Goal: Task Accomplishment & Management: Use online tool/utility

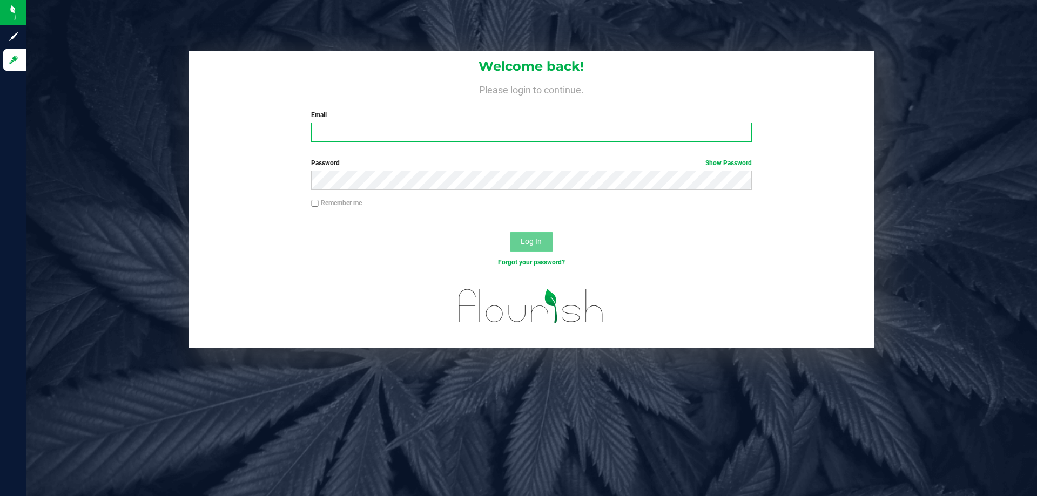
type input "[EMAIL_ADDRESS][DOMAIN_NAME]"
click at [540, 240] on span "Log In" at bounding box center [531, 241] width 21 height 9
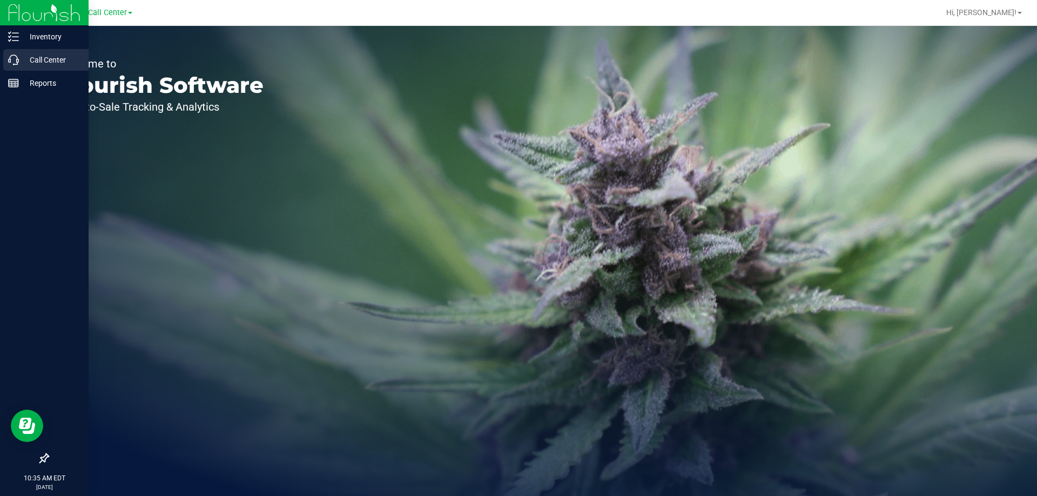
click at [8, 53] on div "Call Center" at bounding box center [45, 60] width 85 height 22
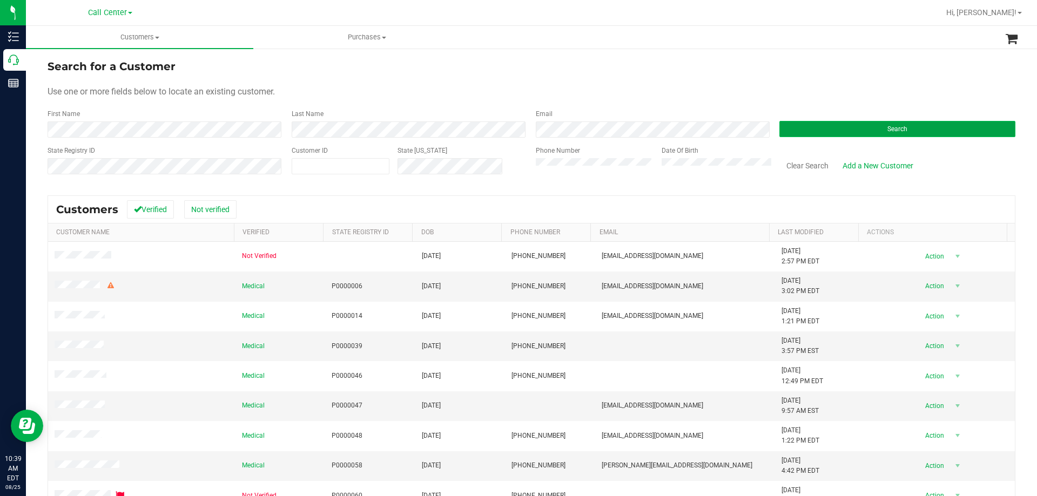
click at [802, 124] on button "Search" at bounding box center [897, 129] width 236 height 16
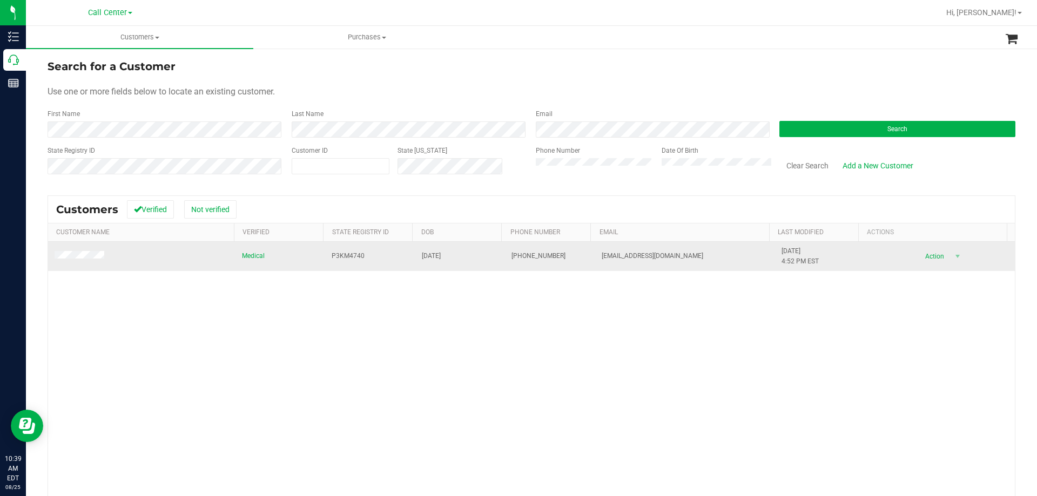
click at [77, 251] on td at bounding box center [141, 256] width 187 height 29
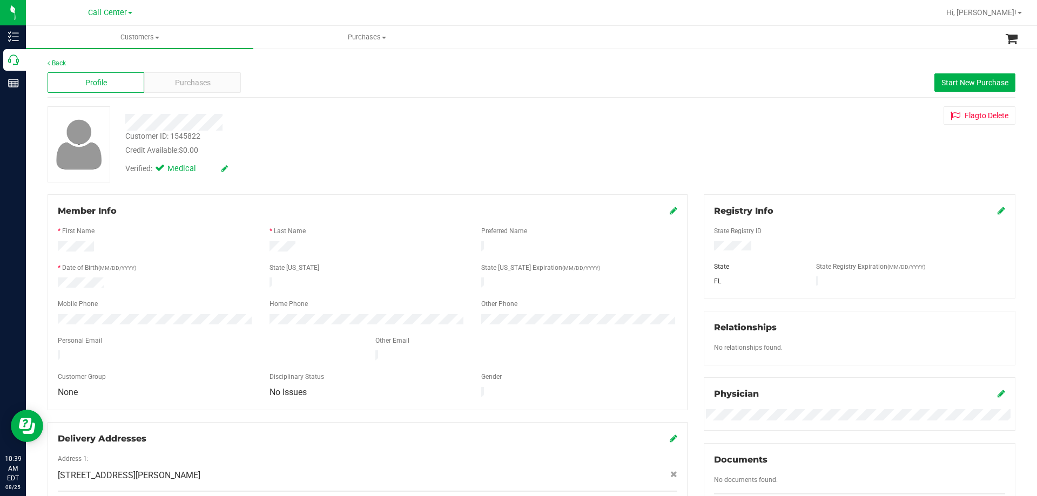
click at [193, 131] on div "Customer ID: 1545822" at bounding box center [162, 136] width 75 height 11
copy div "1545822"
click at [188, 79] on span "Purchases" at bounding box center [193, 82] width 36 height 11
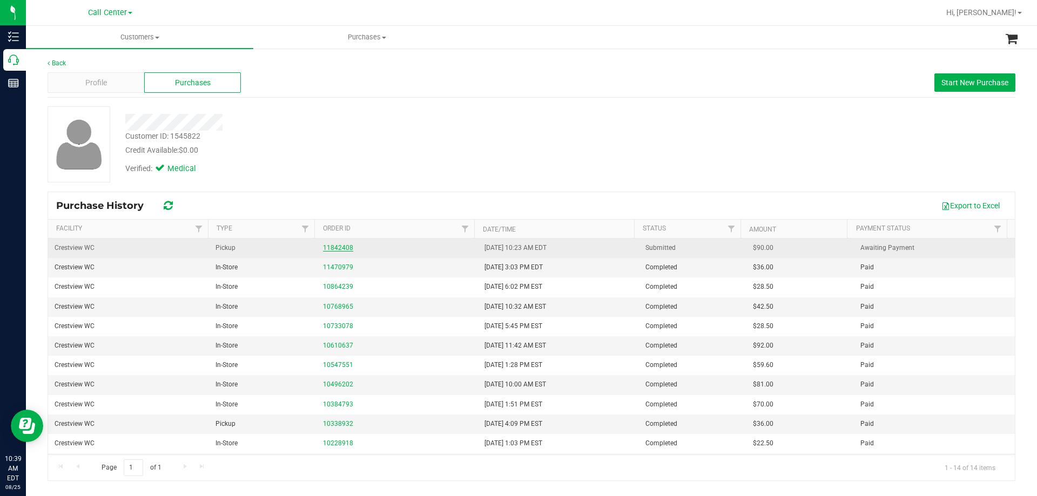
click at [336, 246] on link "11842408" at bounding box center [338, 248] width 30 height 8
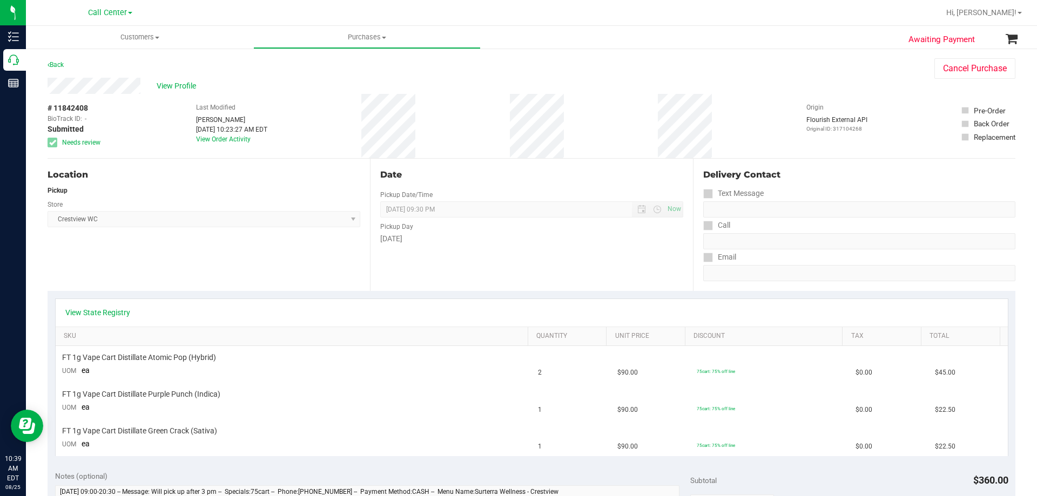
scroll to position [162, 0]
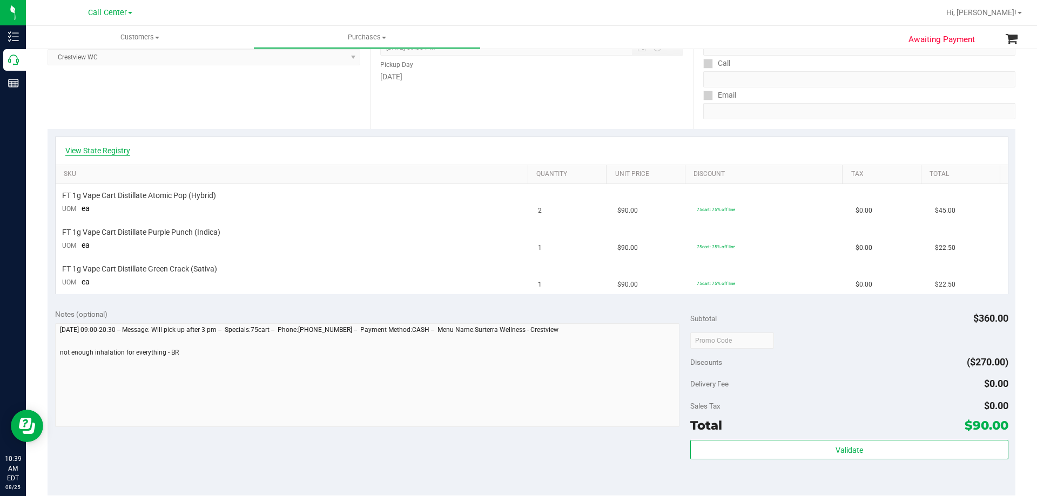
click at [124, 147] on link "View State Registry" at bounding box center [97, 150] width 65 height 11
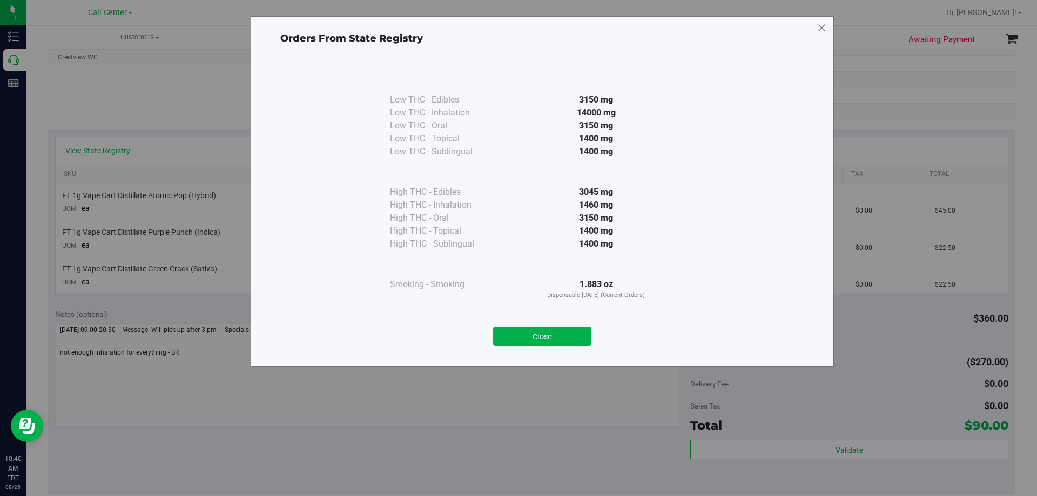
click at [821, 26] on icon at bounding box center [822, 27] width 10 height 17
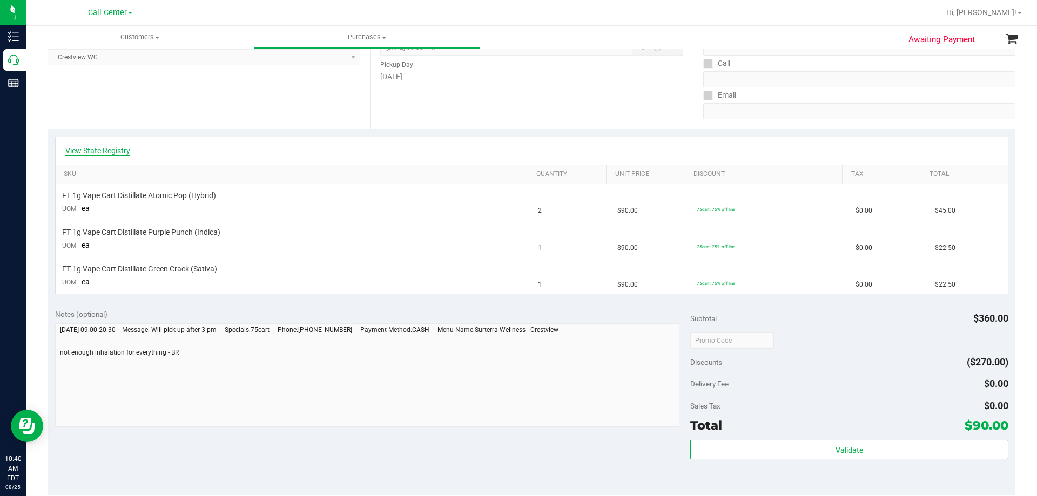
click at [105, 154] on link "View State Registry" at bounding box center [97, 150] width 65 height 11
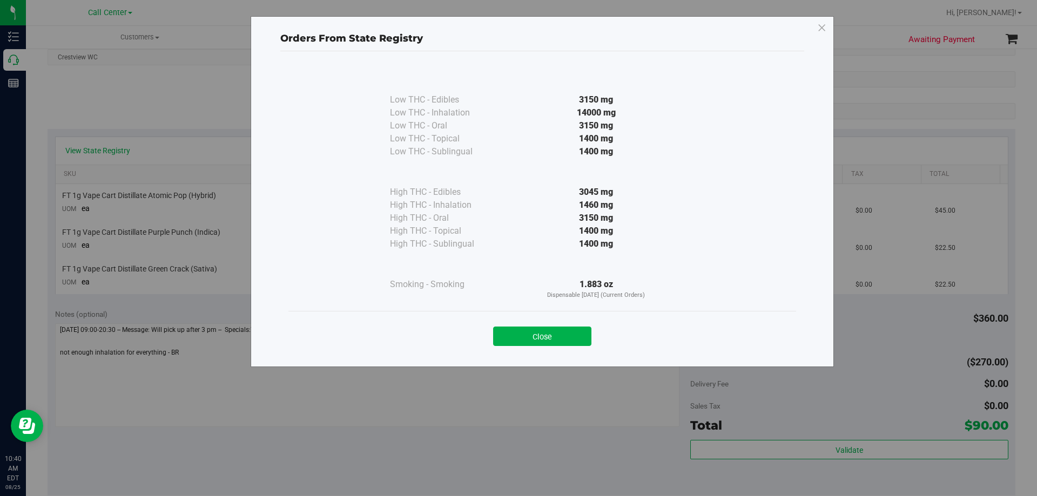
drag, startPoint x: 580, startPoint y: 206, endPoint x: 597, endPoint y: 202, distance: 17.3
click at [597, 202] on div "1460 mg" at bounding box center [596, 205] width 197 height 13
click at [640, 188] on div "3045 mg" at bounding box center [596, 192] width 197 height 13
click at [827, 26] on div "Orders From State Registry Low THC - Edibles 3150 mg" at bounding box center [542, 191] width 583 height 351
click at [823, 27] on icon at bounding box center [822, 27] width 10 height 17
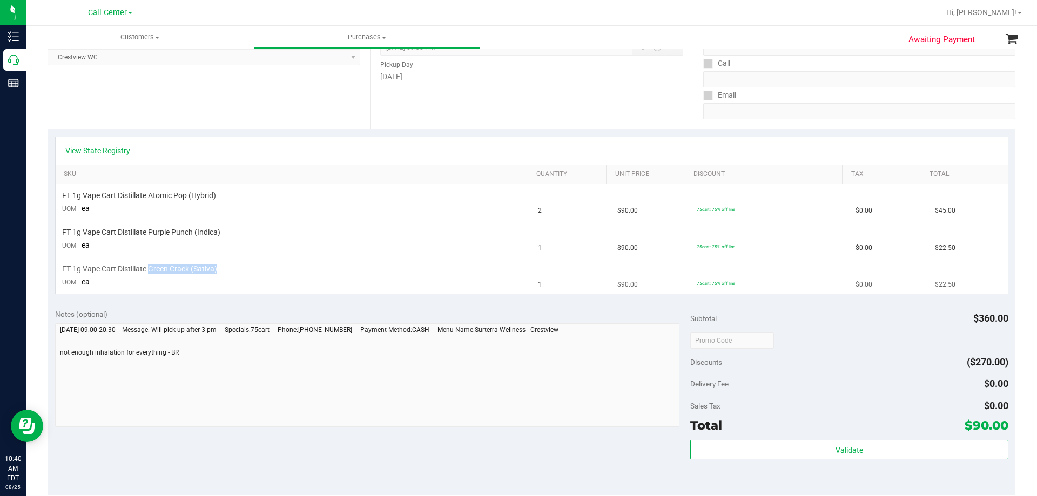
drag, startPoint x: 150, startPoint y: 271, endPoint x: 295, endPoint y: 269, distance: 144.7
click at [295, 269] on div "FT 1g Vape Cart Distillate Green Crack (Sativa)" at bounding box center [293, 269] width 463 height 10
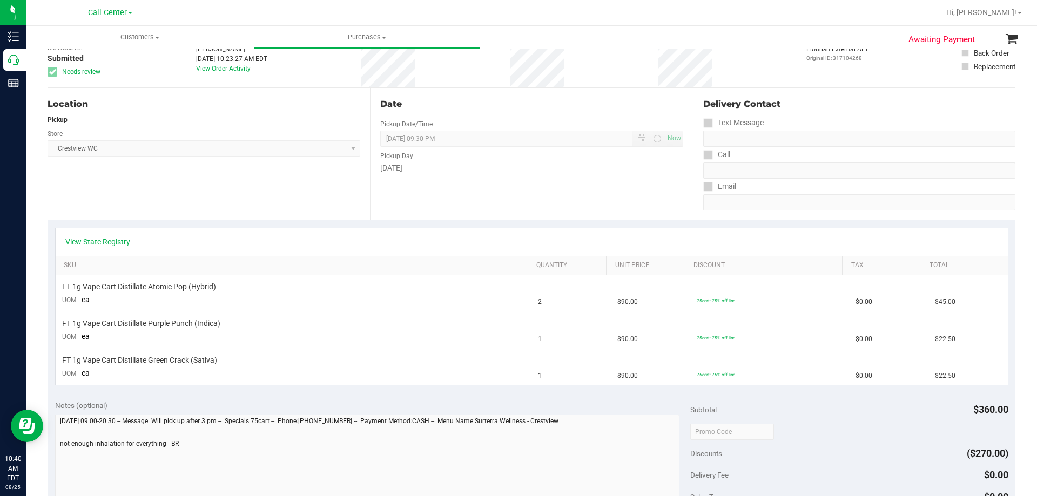
scroll to position [0, 0]
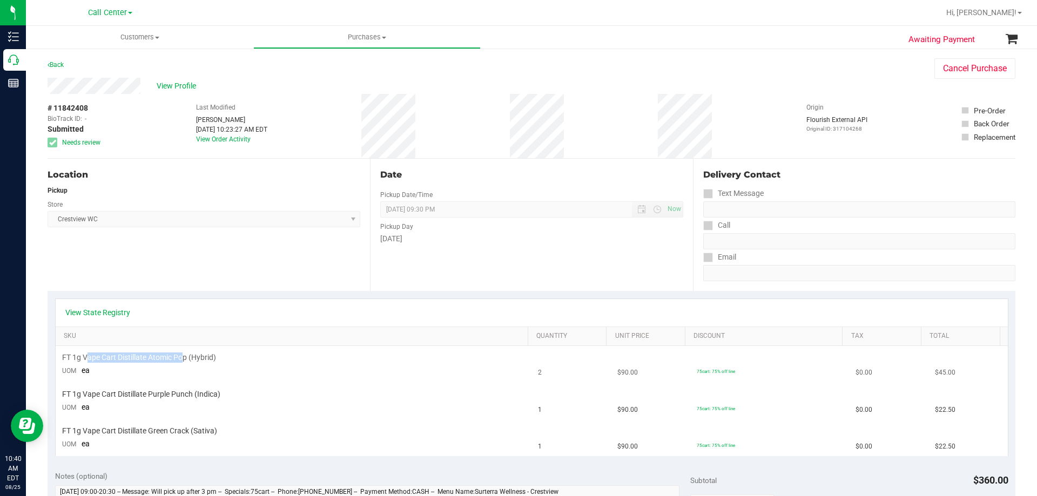
drag, startPoint x: 88, startPoint y: 360, endPoint x: 183, endPoint y: 357, distance: 95.1
click at [183, 357] on span "FT 1g Vape Cart Distillate Atomic Pop (Hybrid)" at bounding box center [139, 358] width 154 height 10
click at [201, 353] on span "FT 1g Vape Cart Distillate Atomic Pop (Hybrid)" at bounding box center [139, 358] width 154 height 10
click at [199, 266] on div "Location Pickup Store Crestview WC Select Store Bonita Springs WC Boynton Beach…" at bounding box center [209, 225] width 322 height 132
drag, startPoint x: 86, startPoint y: 360, endPoint x: 266, endPoint y: 356, distance: 179.3
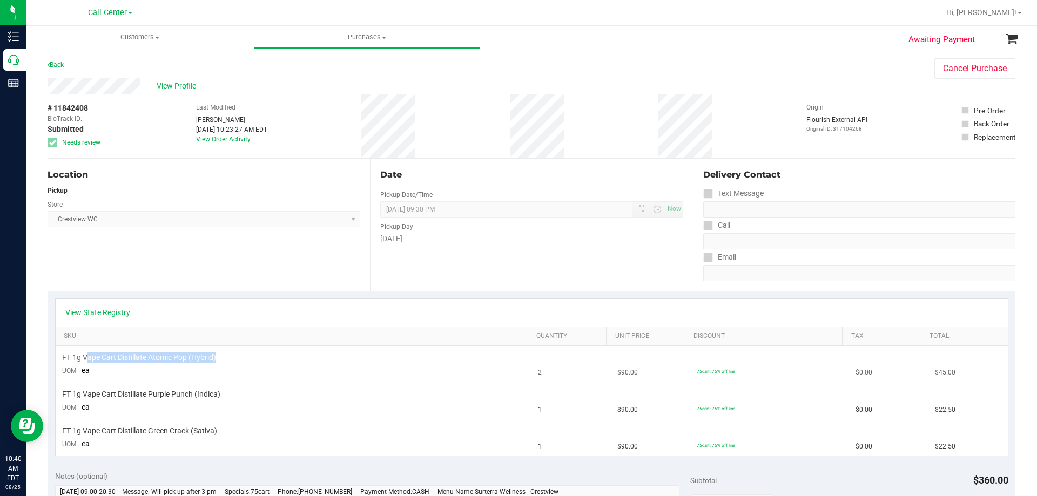
click at [266, 356] on div "FT 1g Vape Cart Distillate Atomic Pop (Hybrid)" at bounding box center [293, 358] width 463 height 10
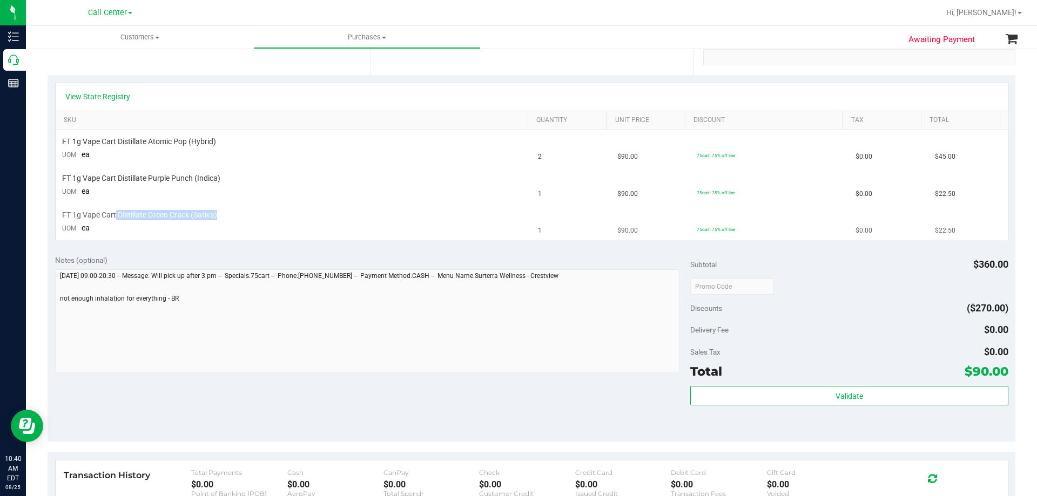
drag, startPoint x: 116, startPoint y: 215, endPoint x: 283, endPoint y: 214, distance: 167.4
click at [283, 214] on div "FT 1g Vape Cart Distillate Green Crack (Sativa)" at bounding box center [293, 215] width 463 height 10
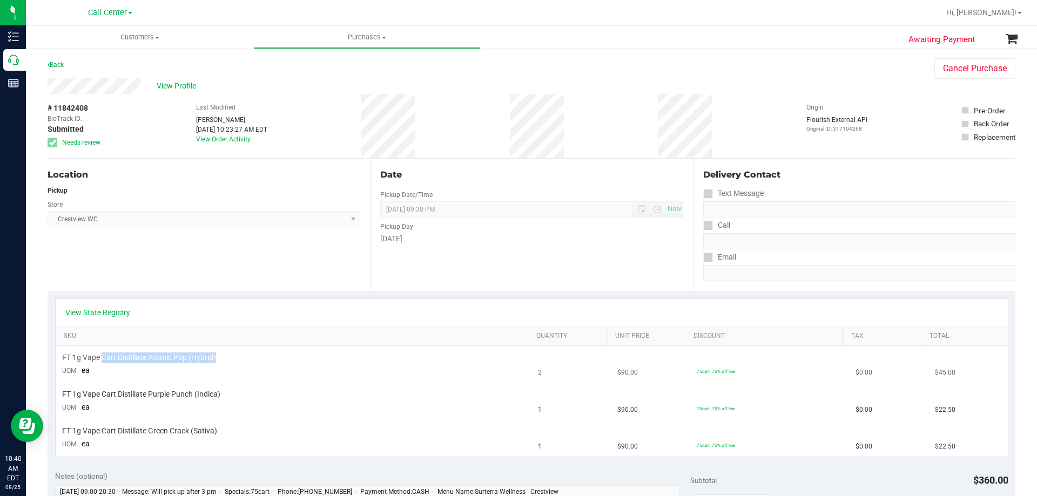
drag, startPoint x: 104, startPoint y: 356, endPoint x: 235, endPoint y: 360, distance: 131.8
click at [235, 360] on div "FT 1g Vape Cart Distillate Atomic Pop (Hybrid)" at bounding box center [293, 358] width 463 height 10
drag, startPoint x: 103, startPoint y: 357, endPoint x: 269, endPoint y: 364, distance: 165.9
click at [269, 364] on td "FT 1g Vape Cart Distillate Atomic Pop (Hybrid) UOM ea" at bounding box center [294, 364] width 476 height 37
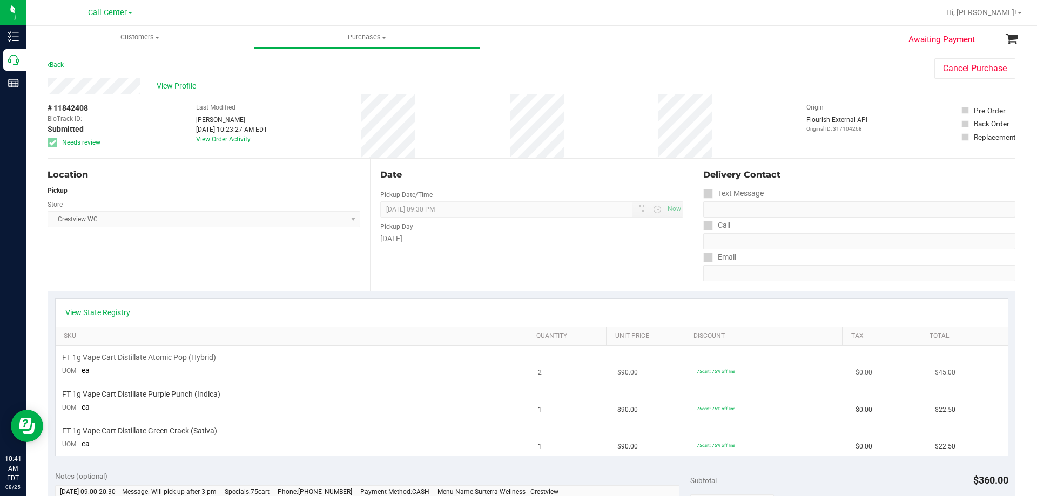
click at [269, 364] on td "FT 1g Vape Cart Distillate Atomic Pop (Hybrid) UOM ea" at bounding box center [294, 364] width 476 height 37
click at [179, 86] on span "View Profile" at bounding box center [178, 85] width 43 height 11
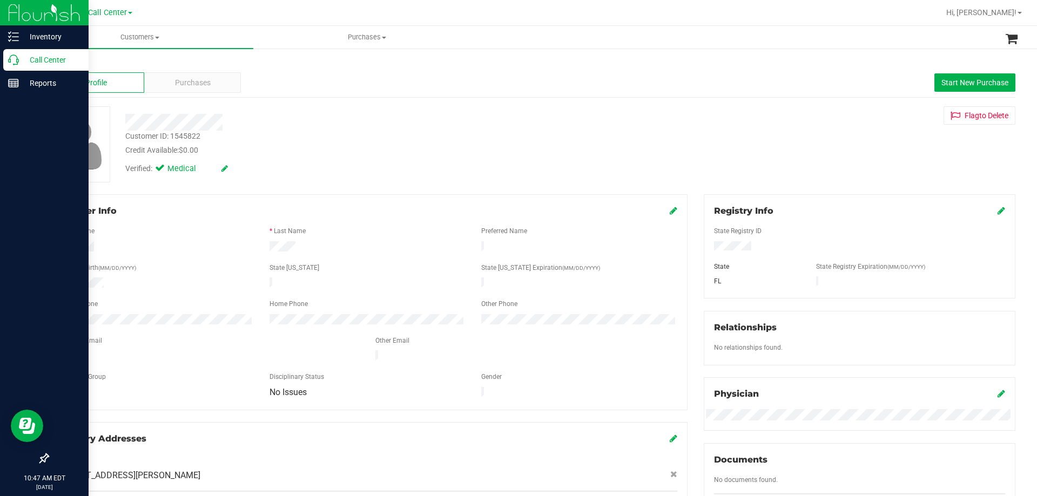
click at [72, 58] on p "Call Center" at bounding box center [51, 59] width 65 height 13
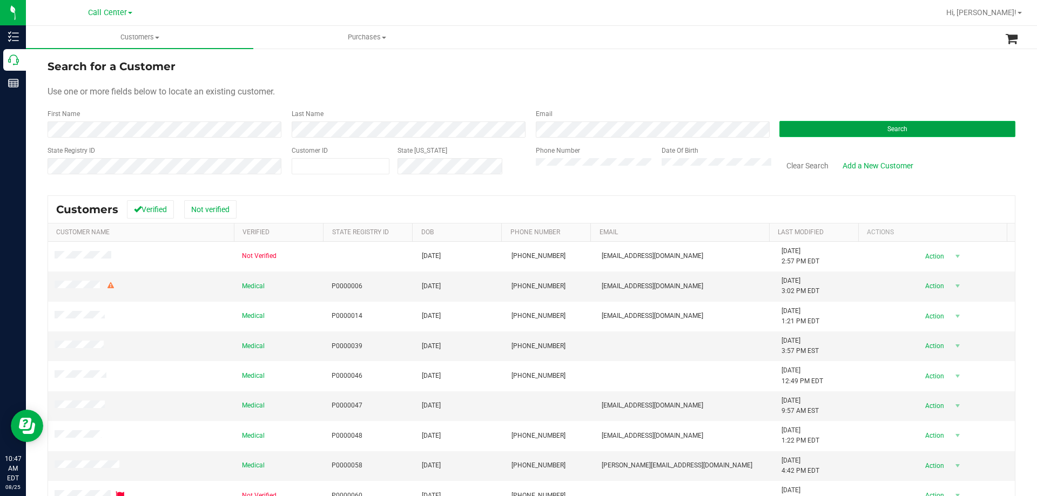
click at [819, 132] on button "Search" at bounding box center [897, 129] width 236 height 16
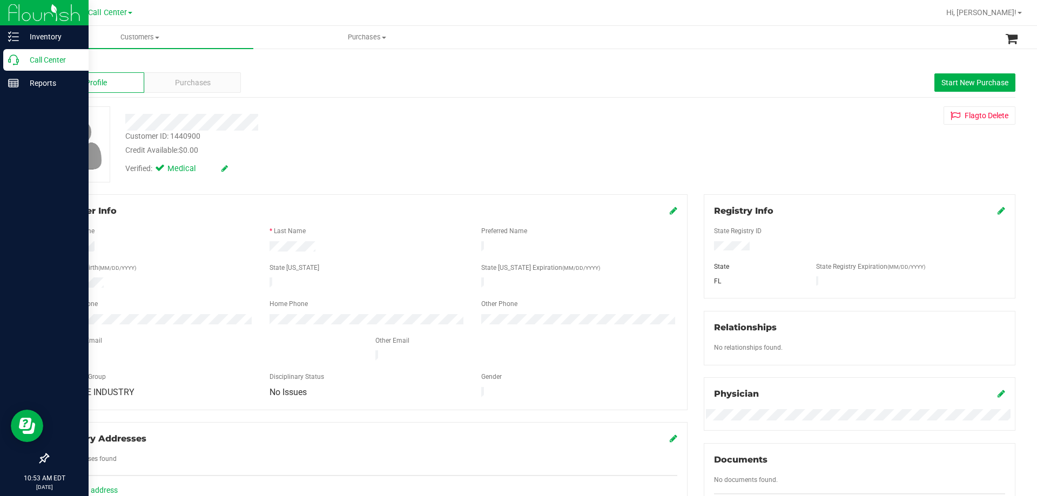
click at [48, 56] on p "Call Center" at bounding box center [51, 59] width 65 height 13
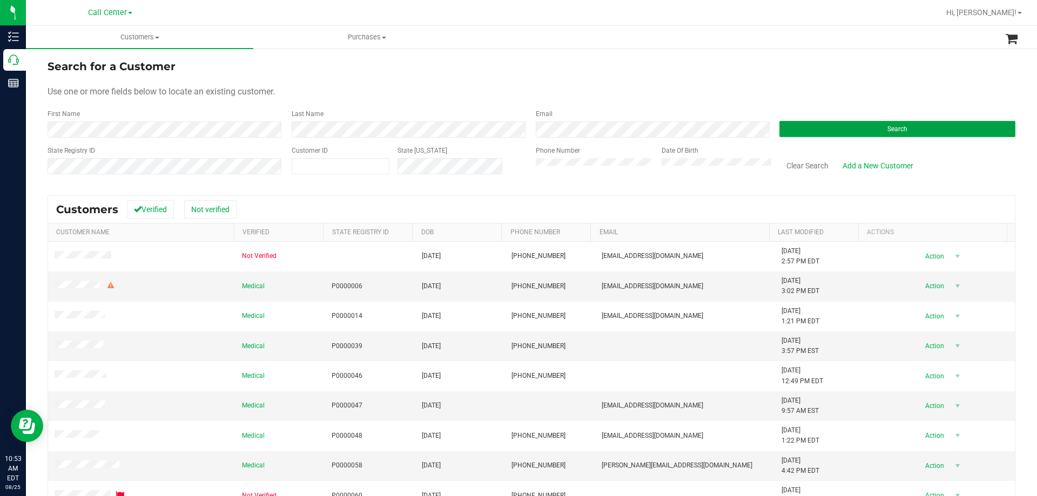
click at [900, 135] on button "Search" at bounding box center [897, 129] width 236 height 16
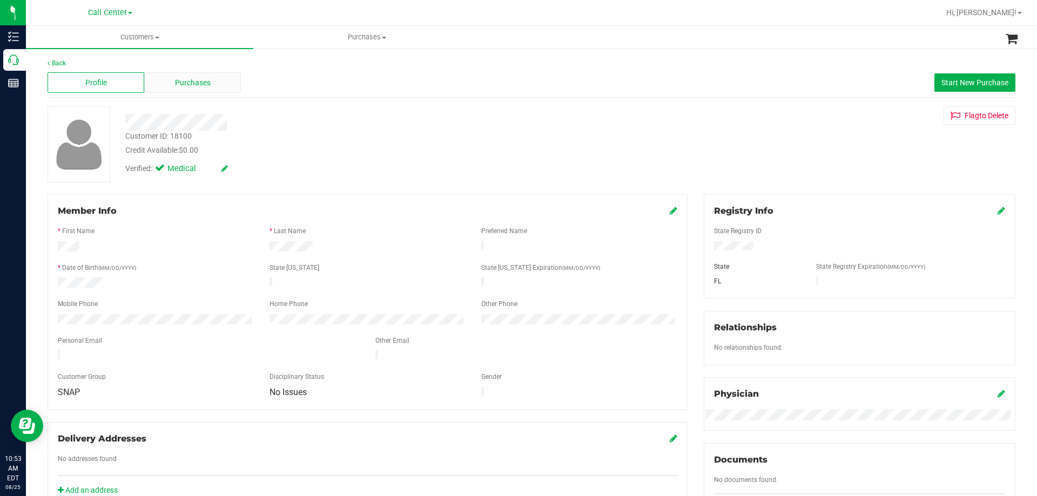
click at [169, 80] on div "Purchases" at bounding box center [192, 82] width 97 height 21
click at [205, 75] on div "Purchases" at bounding box center [192, 82] width 97 height 21
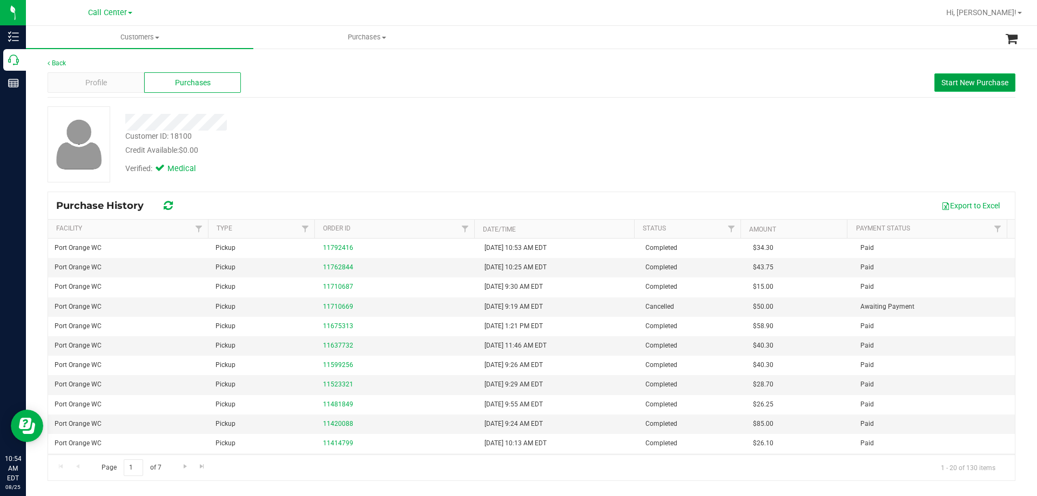
click at [958, 77] on button "Start New Purchase" at bounding box center [974, 82] width 81 height 18
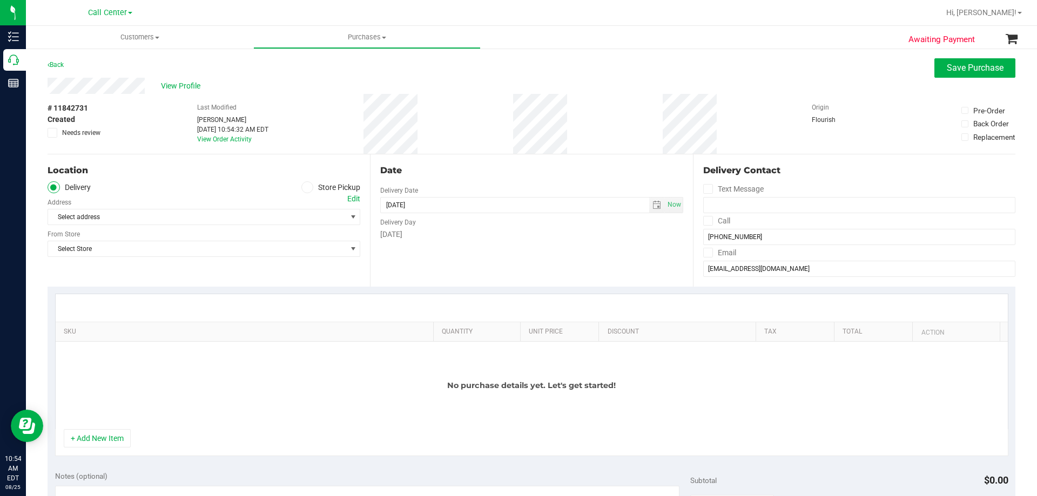
click at [304, 187] on icon at bounding box center [307, 187] width 6 height 0
click at [0, 0] on input "Store Pickup" at bounding box center [0, 0] width 0 height 0
click at [186, 219] on span "Select Store" at bounding box center [197, 217] width 298 height 15
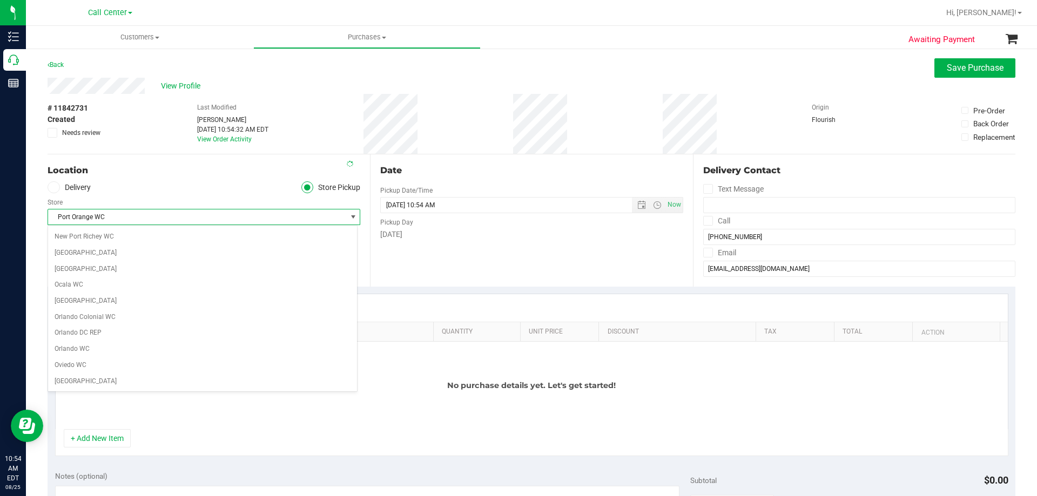
scroll to position [496, 0]
click at [177, 184] on ul "Delivery Store Pickup" at bounding box center [204, 187] width 313 height 12
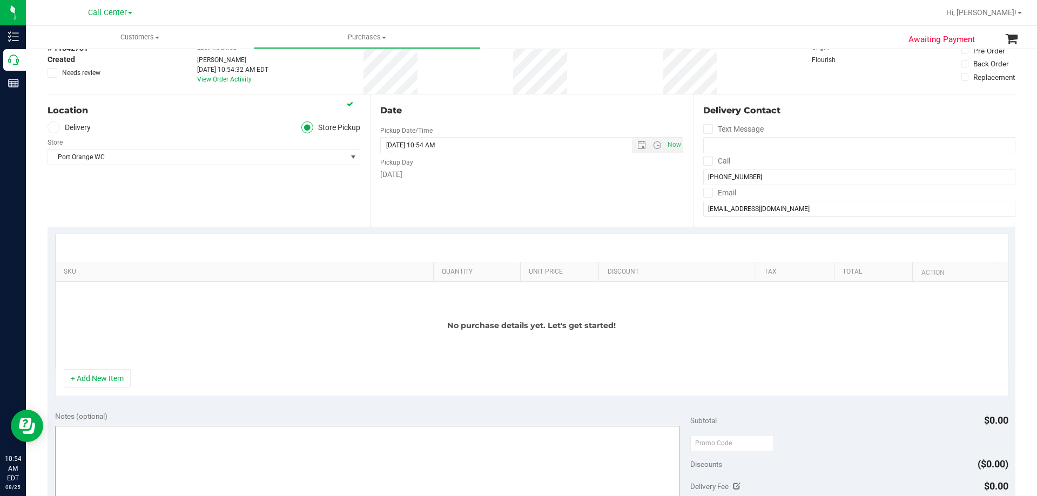
scroll to position [162, 0]
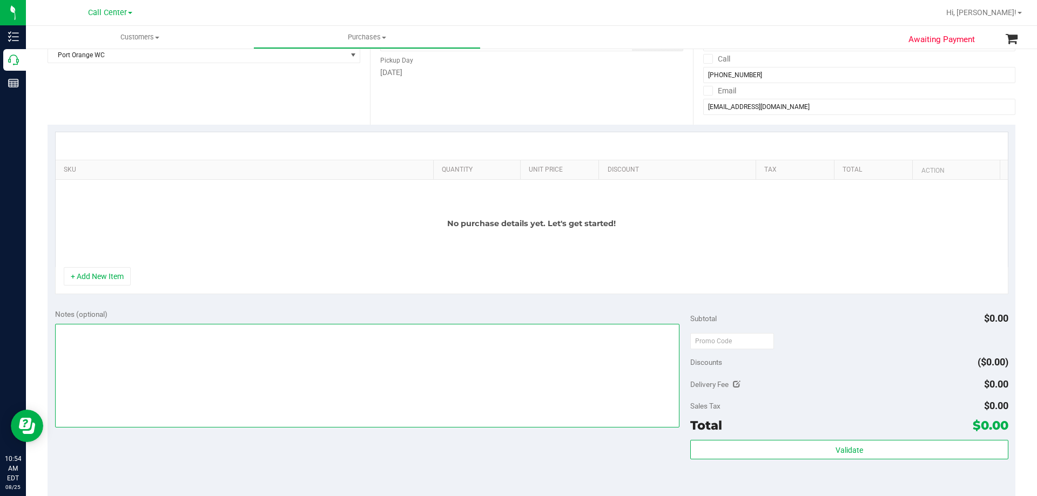
click at [180, 388] on textarea at bounding box center [367, 376] width 625 height 104
paste textarea "Order Submitted by Customer Care - CC TNE [DATE]"
type textarea "Order Submitted by Customer Care - CC TNE [DATE]"
click at [109, 278] on button "+ Add New Item" at bounding box center [97, 276] width 67 height 18
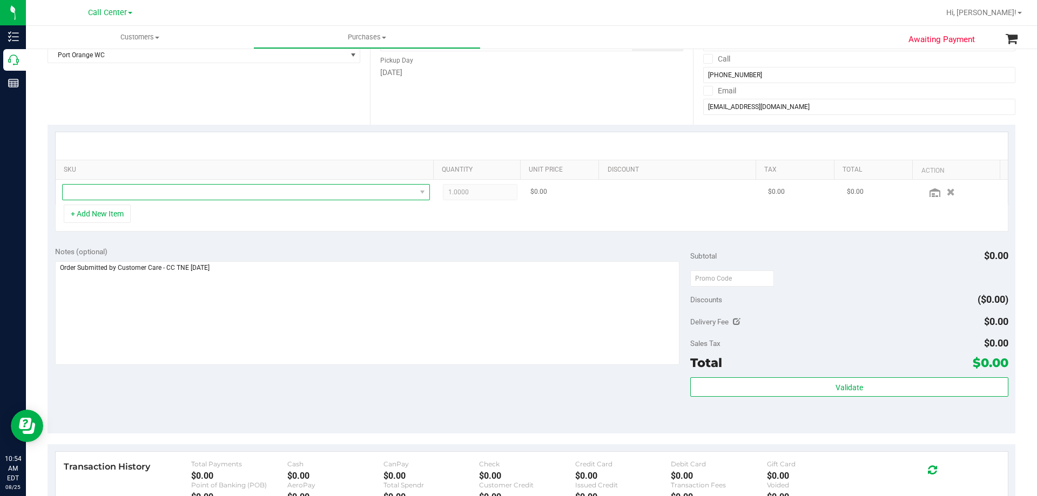
click at [205, 192] on span "NO DATA FOUND" at bounding box center [239, 192] width 353 height 15
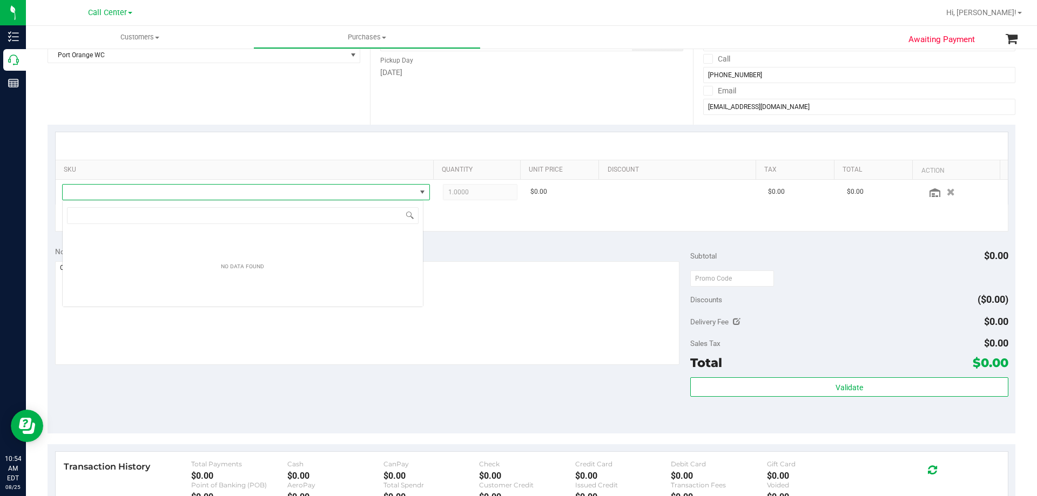
scroll to position [16, 361]
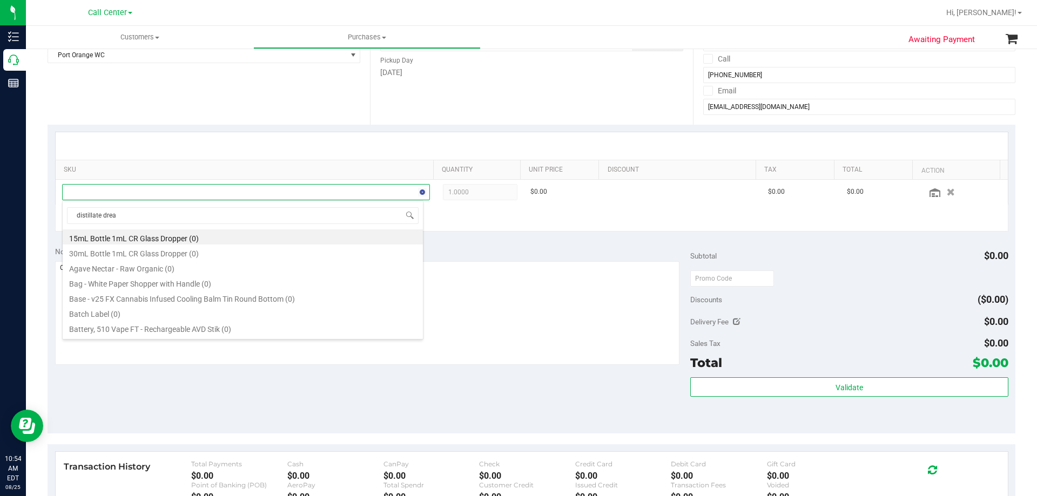
type input "distillate dream"
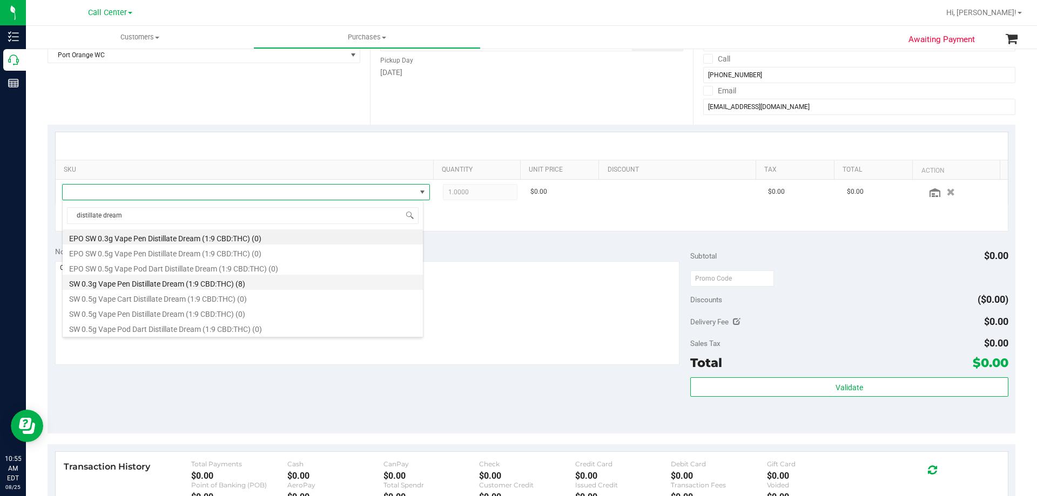
click at [232, 285] on li "SW 0.3g Vape Pen Distillate Dream (1:9 CBD:THC) (8)" at bounding box center [243, 282] width 360 height 15
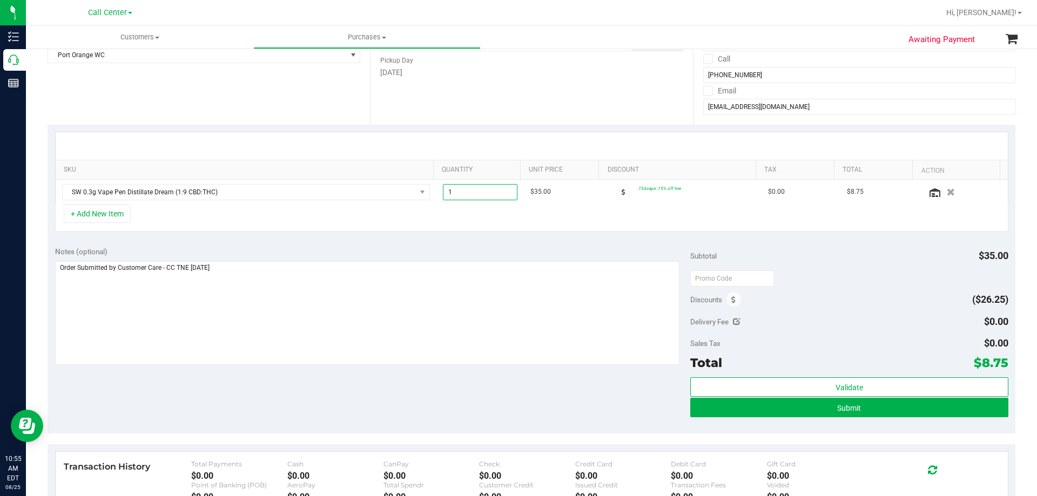
drag, startPoint x: 476, startPoint y: 192, endPoint x: 347, endPoint y: 217, distance: 131.0
click at [347, 217] on div "SKU Quantity Unit Price Discount Tax Total Action SW 0.3g Vape Pen Distillate D…" at bounding box center [531, 182] width 953 height 100
type input "2"
type input "2.00"
click at [439, 228] on div "+ Add New Item" at bounding box center [531, 218] width 953 height 27
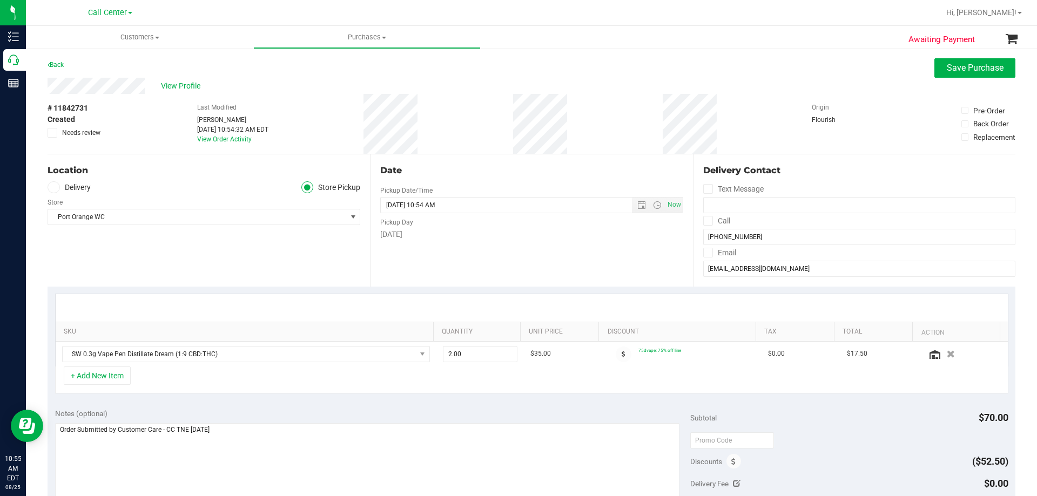
scroll to position [162, 0]
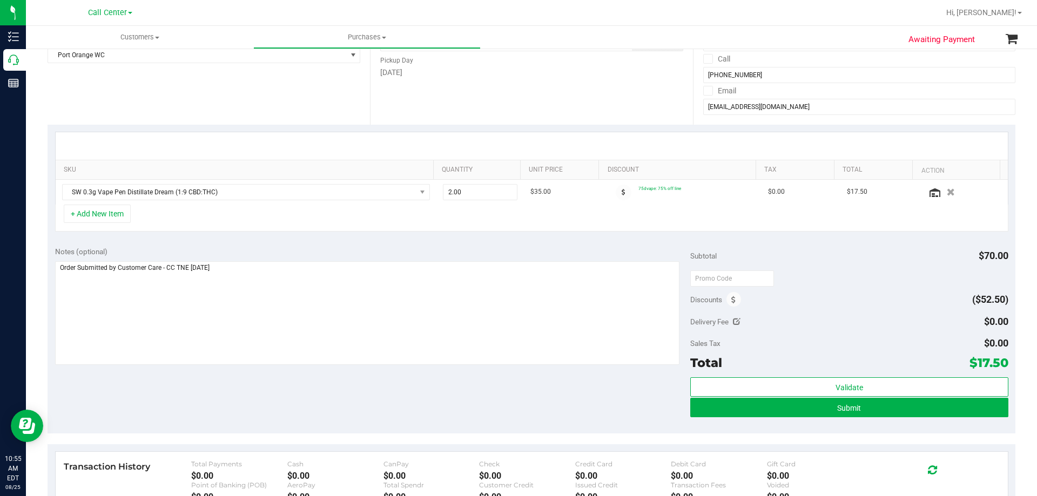
drag, startPoint x: 967, startPoint y: 363, endPoint x: 997, endPoint y: 363, distance: 30.8
click at [997, 363] on span "$17.50" at bounding box center [988, 362] width 39 height 15
copy span "17.50"
click at [556, 319] on textarea at bounding box center [367, 313] width 625 height 104
click at [565, 413] on div "Notes (optional) Subtotal $70.00 Discounts ($52.50) Delivery Fee $0.00 Sales Ta…" at bounding box center [532, 336] width 968 height 194
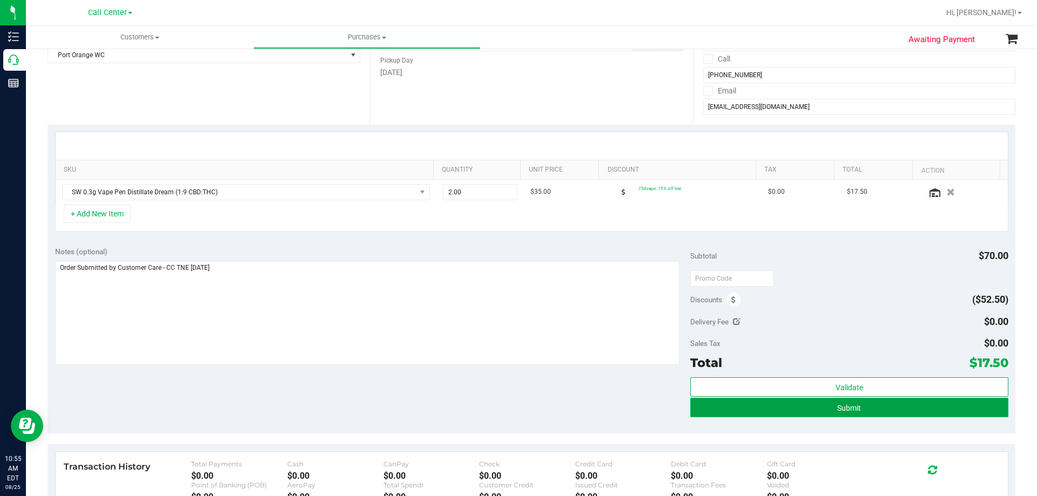
click at [846, 404] on span "Submit" at bounding box center [849, 408] width 24 height 9
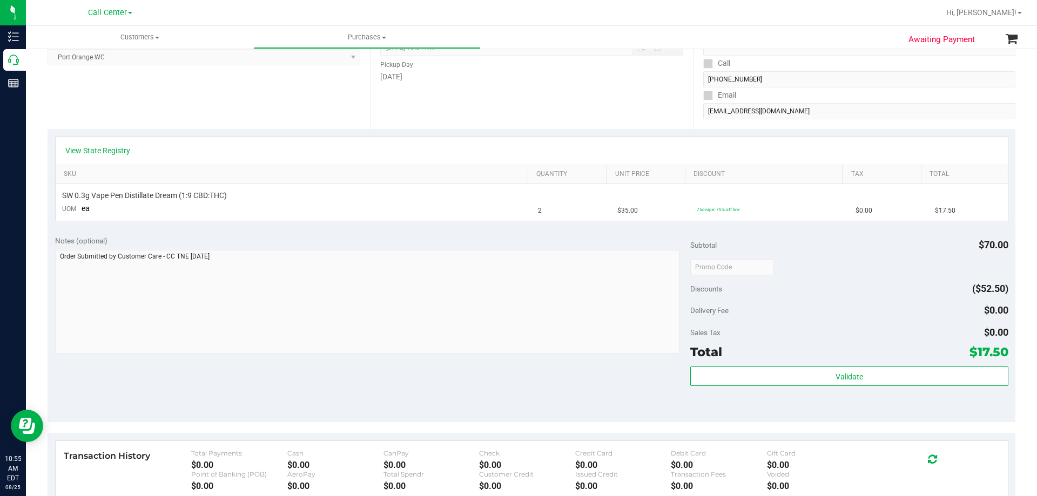
scroll to position [54, 0]
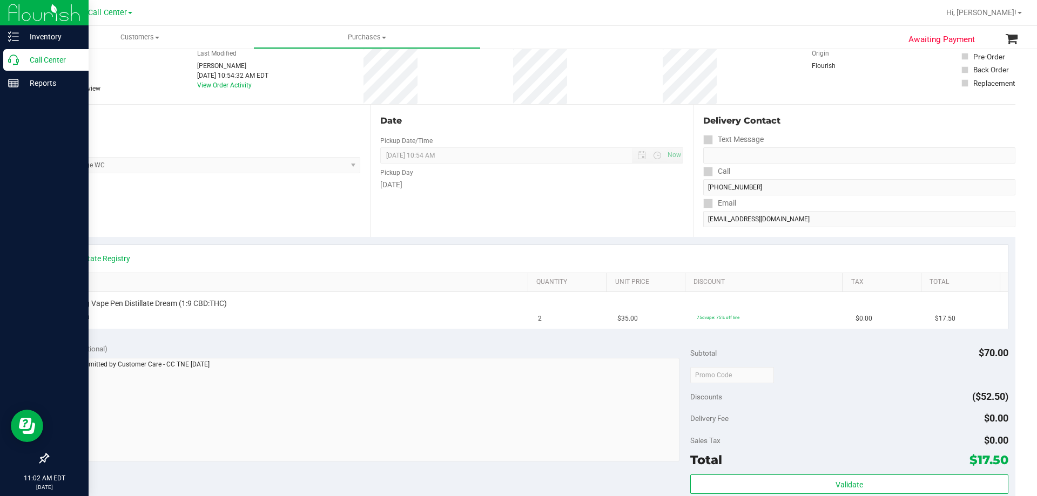
click at [41, 61] on p "Call Center" at bounding box center [51, 59] width 65 height 13
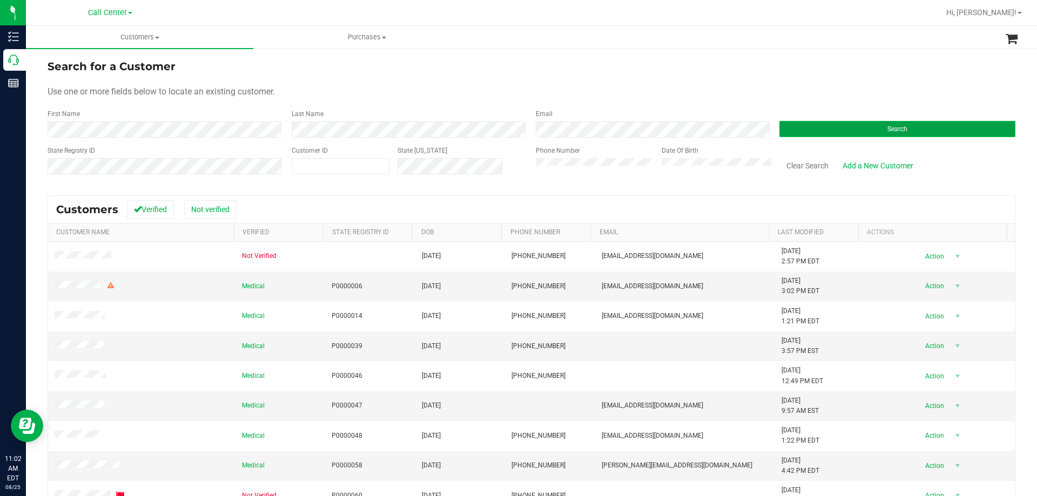
click at [868, 130] on button "Search" at bounding box center [897, 129] width 236 height 16
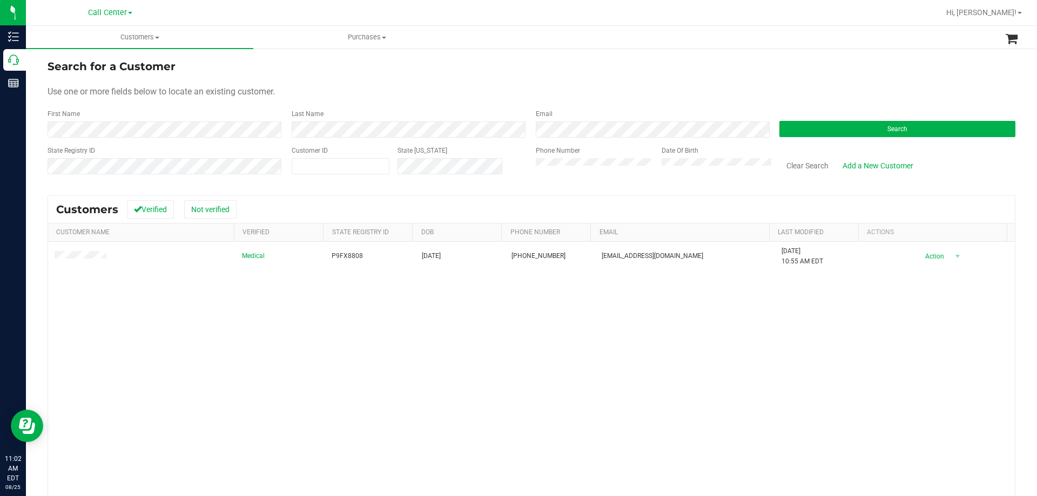
click at [259, 339] on div "Medical P9FX8808 07/29/1954 (239) 826-8267 hleojohnsonsart@comcast.net 6/7/2025…" at bounding box center [531, 398] width 967 height 313
click at [202, 332] on div "Medical P9FX8808 07/29/1954 (239) 826-8267 hleojohnsonsart@comcast.net 6/7/2025…" at bounding box center [531, 398] width 967 height 313
click at [278, 293] on div "Medical P9FX8808 07/29/1954 (239) 826-8267 hleojohnsonsart@comcast.net 6/7/2025…" at bounding box center [531, 398] width 967 height 313
click at [362, 377] on div "Medical P9FX8808 07/29/1954 (239) 826-8267 hleojohnsonsart@comcast.net 6/7/2025…" at bounding box center [531, 398] width 967 height 313
click at [321, 400] on div "Medical P9FX8808 07/29/1954 (239) 826-8267 hleojohnsonsart@comcast.net 6/7/2025…" at bounding box center [531, 398] width 967 height 313
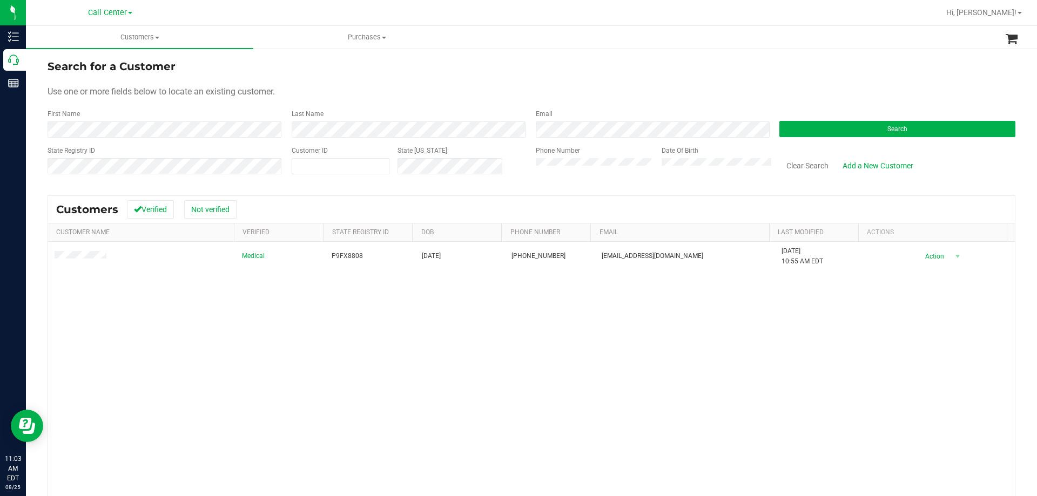
click at [273, 413] on div "Medical P9FX8808 07/29/1954 (239) 826-8267 hleojohnsonsart@comcast.net 6/7/2025…" at bounding box center [531, 398] width 967 height 313
click at [270, 397] on div "Medical P9FX8808 07/29/1954 (239) 826-8267 hleojohnsonsart@comcast.net 6/7/2025…" at bounding box center [531, 398] width 967 height 313
click at [295, 359] on div "Medical P9FX8808 07/29/1954 (239) 826-8267 hleojohnsonsart@comcast.net 6/7/2025…" at bounding box center [531, 398] width 967 height 313
drag, startPoint x: 295, startPoint y: 308, endPoint x: 282, endPoint y: 307, distance: 13.1
click at [295, 308] on div "Medical P9FX8808 07/29/1954 (239) 826-8267 hleojohnsonsart@comcast.net 6/7/2025…" at bounding box center [531, 398] width 967 height 313
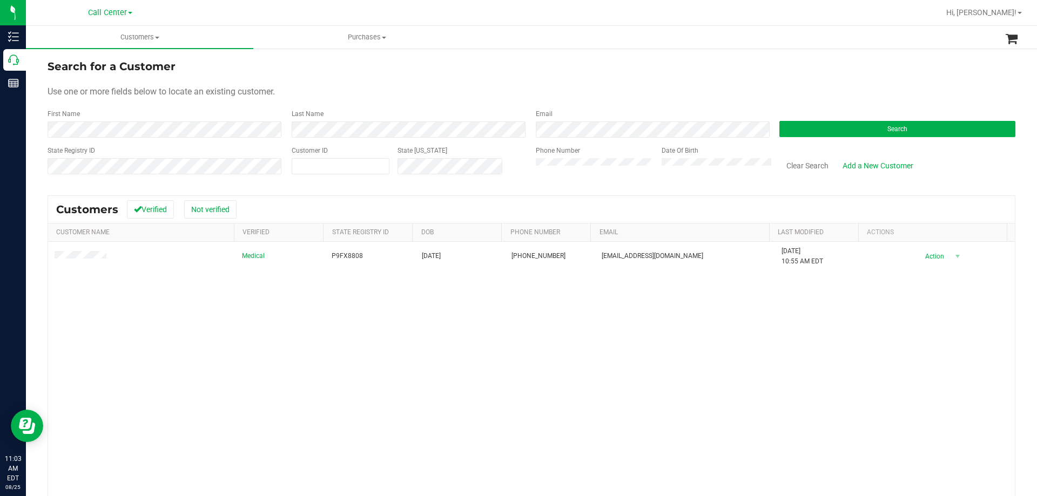
click at [698, 358] on div "Medical P9FX8808 07/29/1954 (239) 826-8267 hleojohnsonsart@comcast.net 6/7/2025…" at bounding box center [531, 398] width 967 height 313
click at [313, 337] on div "Medical P9FX8808 07/29/1954 (239) 826-8267 hleojohnsonsart@comcast.net 6/7/2025…" at bounding box center [531, 398] width 967 height 313
click at [141, 364] on div "Medical P9FX8808 07/29/1954 (239) 826-8267 hleojohnsonsart@comcast.net 6/7/2025…" at bounding box center [531, 398] width 967 height 313
click at [292, 368] on div "Medical P9FX8808 07/29/1954 (239) 826-8267 hleojohnsonsart@comcast.net 6/7/2025…" at bounding box center [531, 398] width 967 height 313
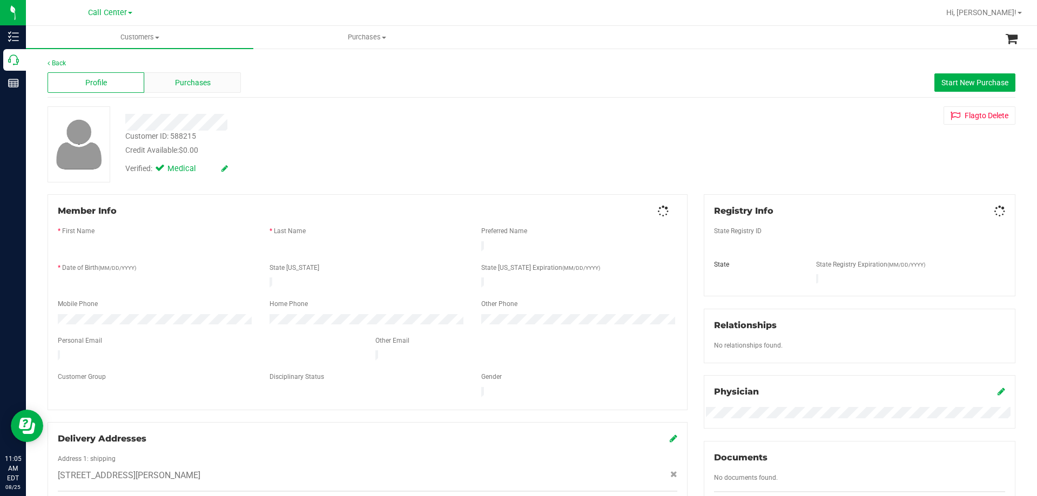
click at [192, 80] on span "Purchases" at bounding box center [193, 82] width 36 height 11
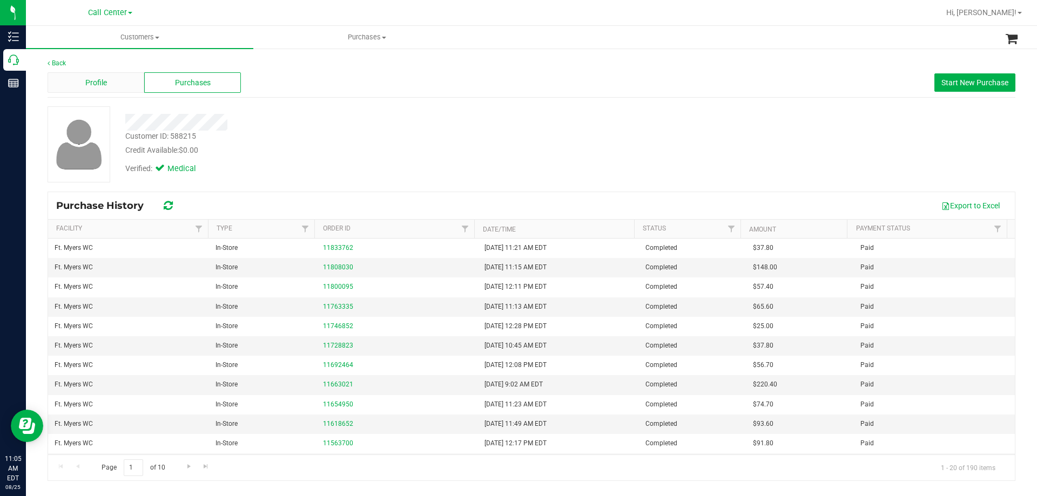
click at [112, 84] on div "Profile" at bounding box center [96, 82] width 97 height 21
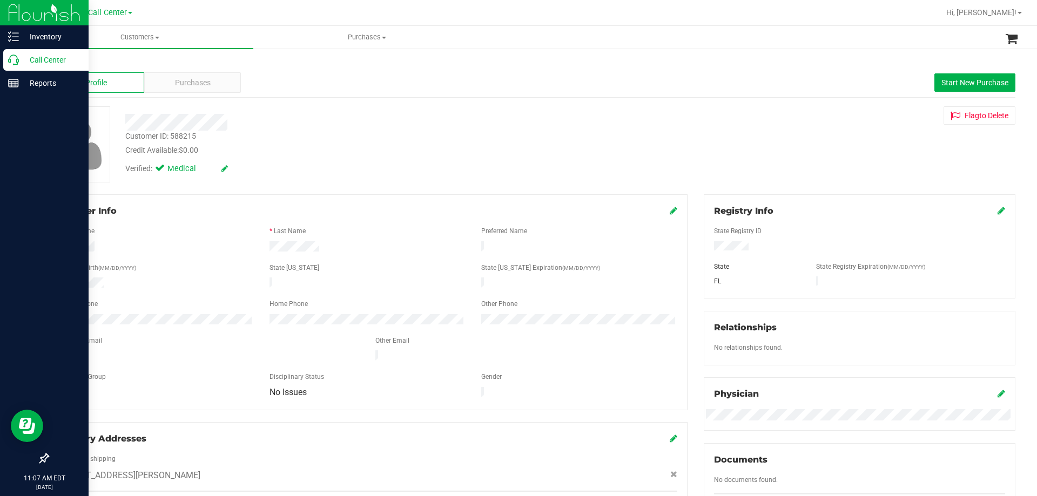
click at [33, 61] on p "Call Center" at bounding box center [51, 59] width 65 height 13
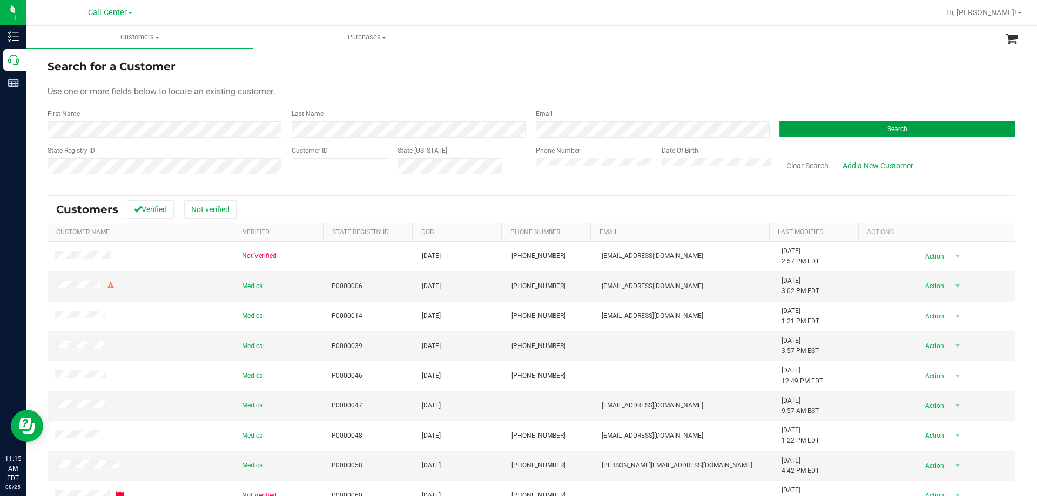
click at [815, 128] on button "Search" at bounding box center [897, 129] width 236 height 16
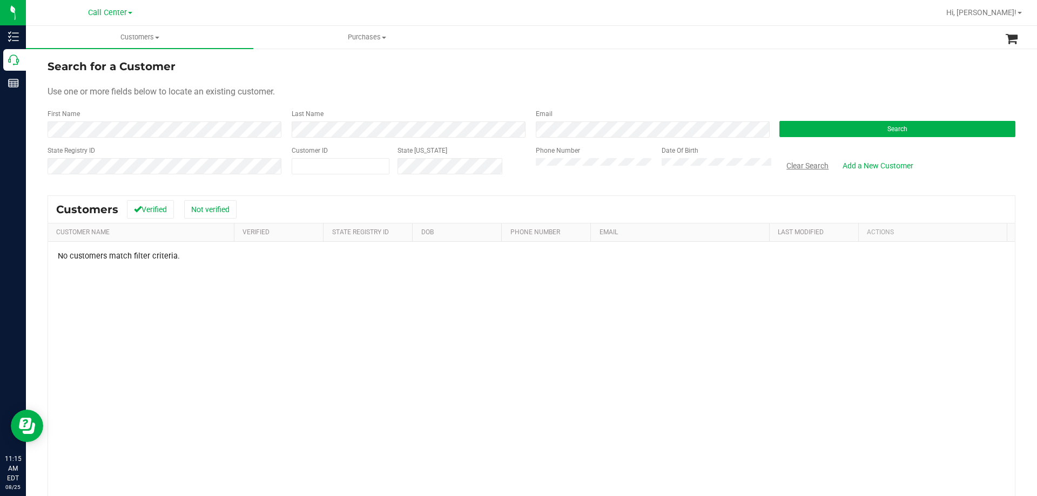
click at [810, 167] on button "Clear Search" at bounding box center [807, 166] width 56 height 18
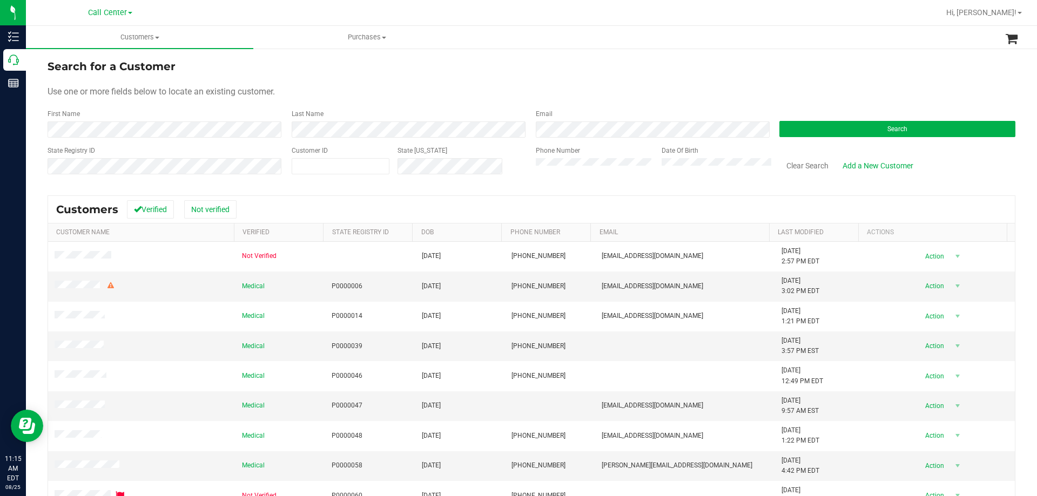
click at [606, 90] on div "Use one or more fields below to locate an existing customer." at bounding box center [532, 91] width 968 height 13
click at [800, 134] on button "Search" at bounding box center [897, 129] width 236 height 16
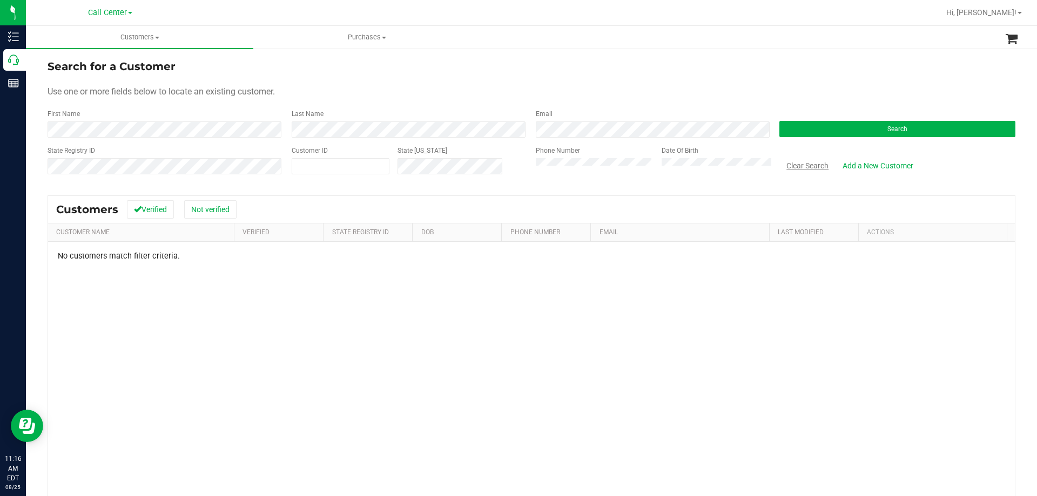
click at [816, 162] on button "Clear Search" at bounding box center [807, 166] width 56 height 18
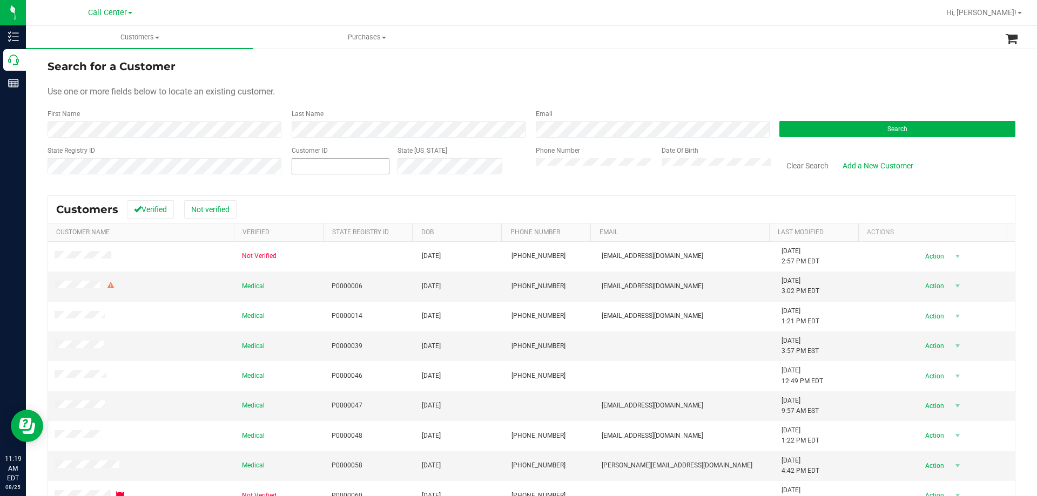
click at [310, 164] on span at bounding box center [341, 166] width 98 height 16
paste input "771214"
type input "771214"
click at [796, 140] on form "Search for a Customer Use one or more fields below to locate an existing custom…" at bounding box center [532, 121] width 968 height 126
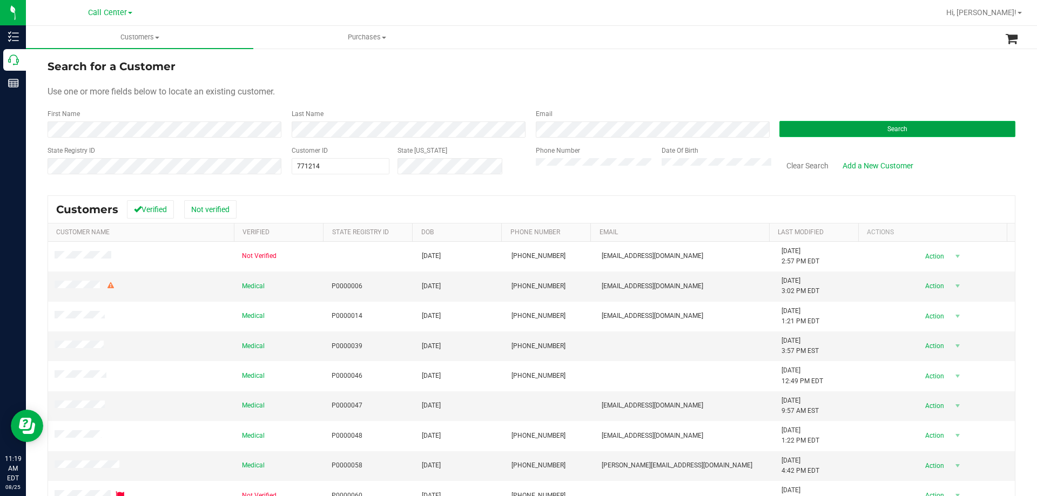
click at [796, 134] on button "Search" at bounding box center [897, 129] width 236 height 16
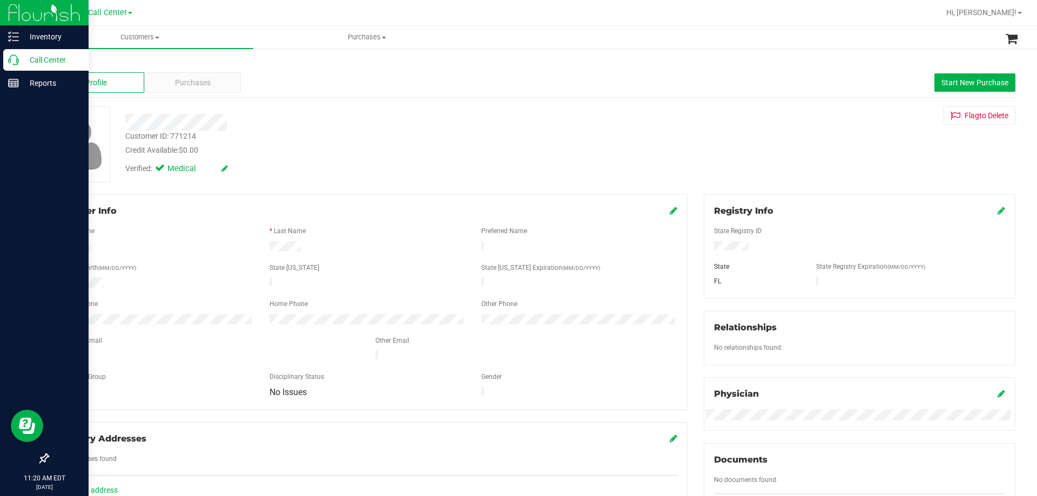
click at [21, 55] on p "Call Center" at bounding box center [51, 59] width 65 height 13
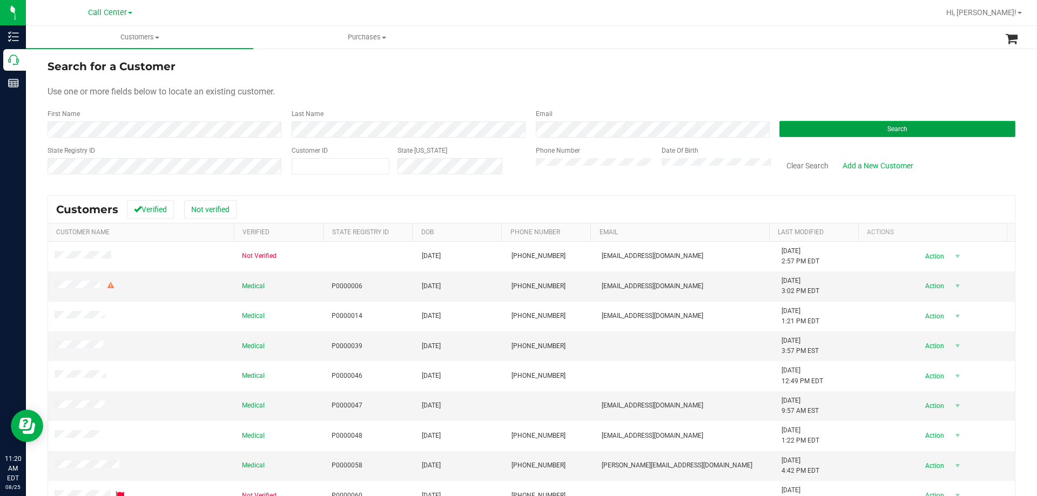
click at [824, 124] on button "Search" at bounding box center [897, 129] width 236 height 16
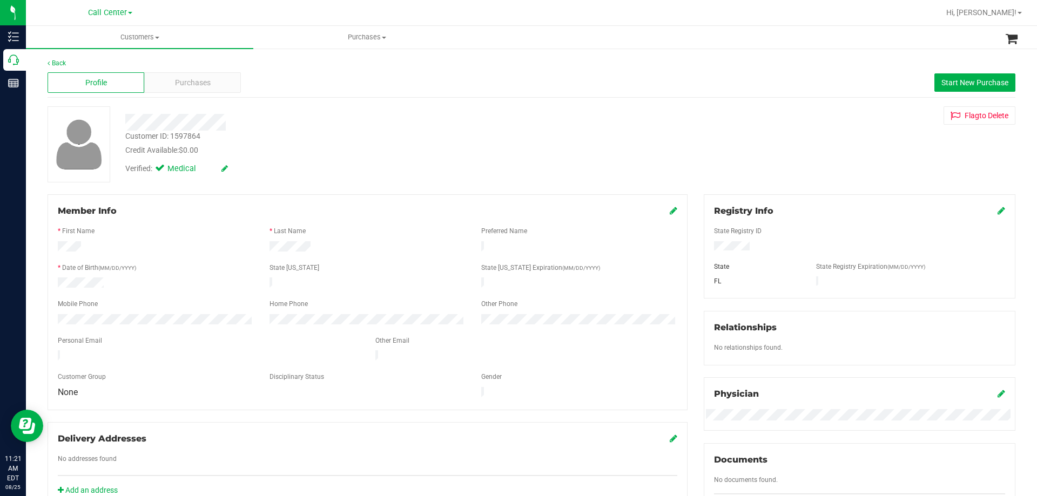
click at [435, 121] on div at bounding box center [363, 122] width 492 height 17
click at [420, 126] on div at bounding box center [363, 122] width 492 height 17
click at [261, 163] on div "Verified: Medical" at bounding box center [199, 169] width 148 height 12
click at [423, 146] on div "Credit Available: $0.00" at bounding box center [363, 150] width 476 height 11
click at [416, 133] on div "Customer ID: 1597864 Credit Available: $0.00" at bounding box center [363, 143] width 492 height 25
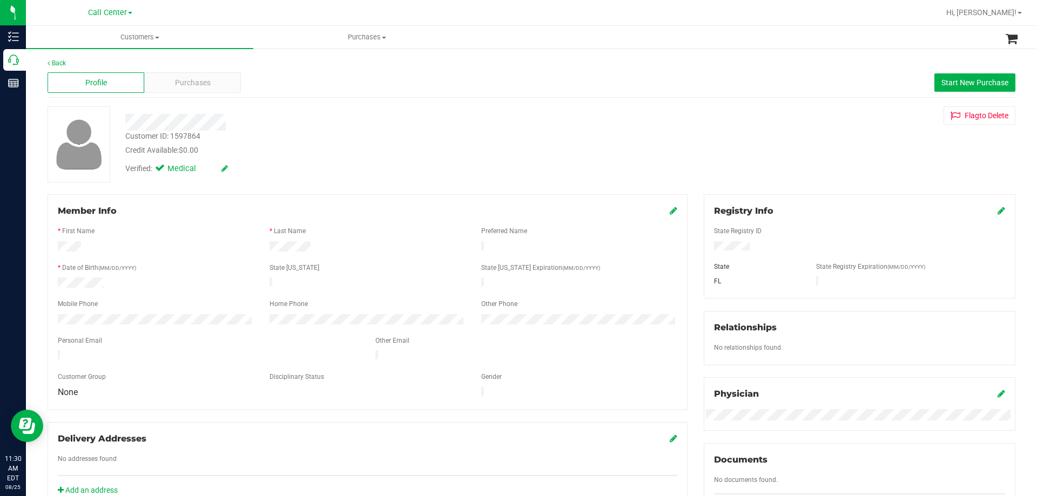
click at [350, 120] on div at bounding box center [363, 122] width 492 height 17
click at [332, 148] on div "Credit Available: $0.00" at bounding box center [363, 150] width 476 height 11
click at [195, 87] on span "Purchases" at bounding box center [193, 82] width 36 height 11
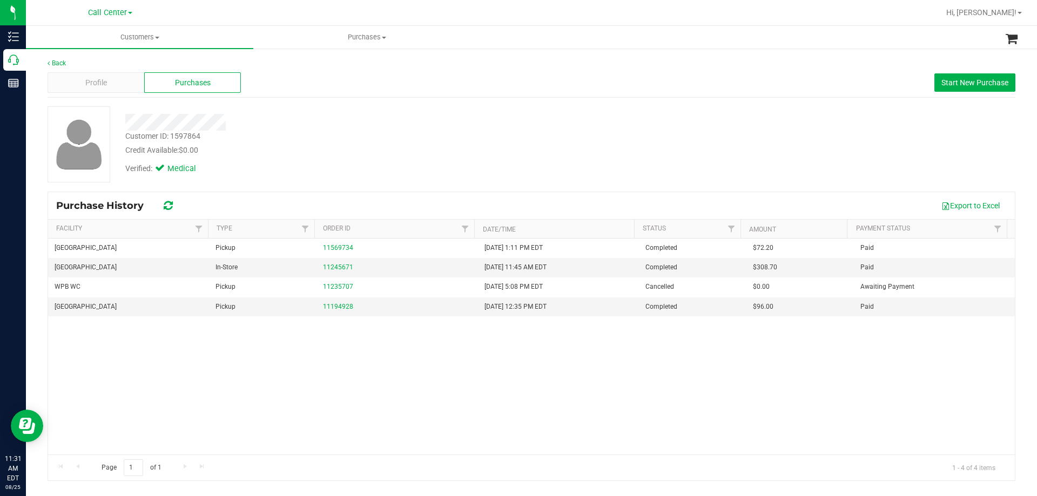
click at [464, 163] on div "Verified: Medical" at bounding box center [363, 168] width 492 height 24
click at [320, 145] on div "Credit Available: $0.00" at bounding box center [363, 150] width 476 height 11
click at [447, 163] on div "Verified: Medical" at bounding box center [363, 168] width 492 height 24
click at [118, 80] on div "Profile" at bounding box center [96, 82] width 97 height 21
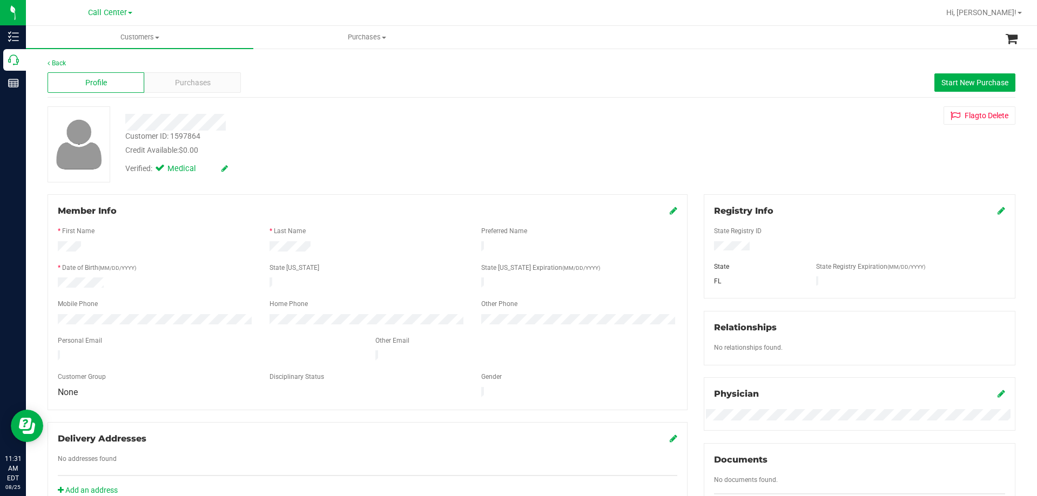
click at [355, 145] on div "Credit Available: $0.00" at bounding box center [363, 150] width 476 height 11
click at [588, 118] on div at bounding box center [363, 122] width 492 height 17
click at [356, 172] on div "Verified: Medical" at bounding box center [363, 168] width 492 height 24
click at [154, 301] on div "Mobile Phone" at bounding box center [156, 305] width 212 height 12
click at [383, 148] on div "Credit Available: $0.00" at bounding box center [363, 150] width 476 height 11
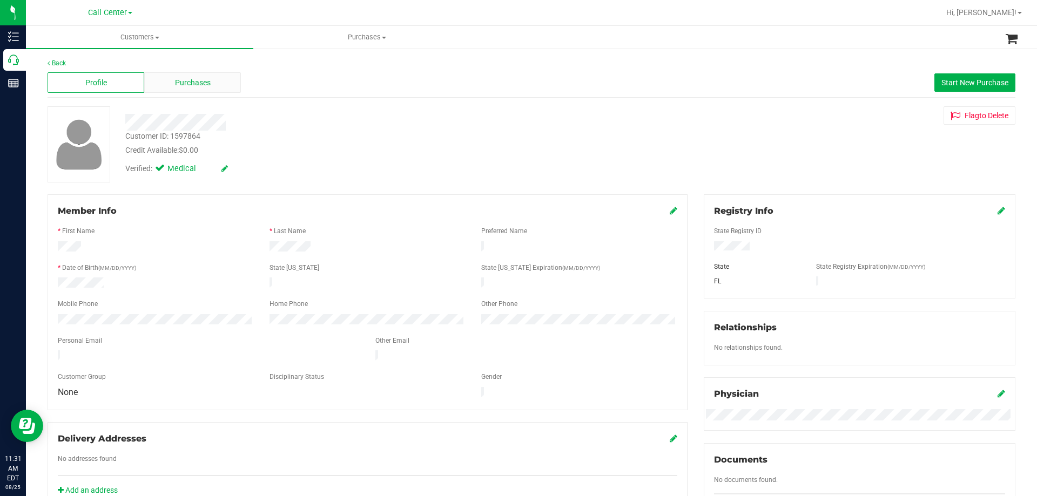
click at [193, 78] on span "Purchases" at bounding box center [193, 82] width 36 height 11
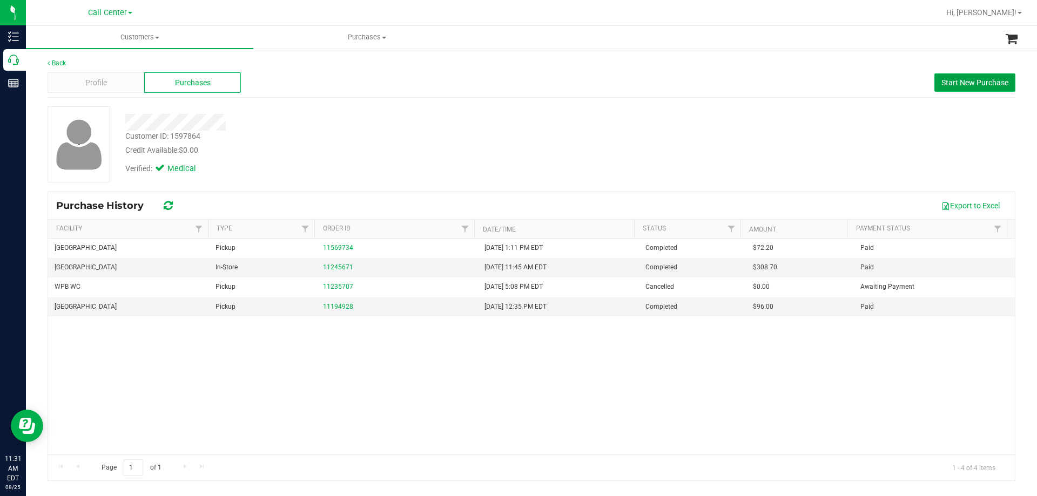
click at [950, 86] on span "Start New Purchase" at bounding box center [974, 82] width 67 height 9
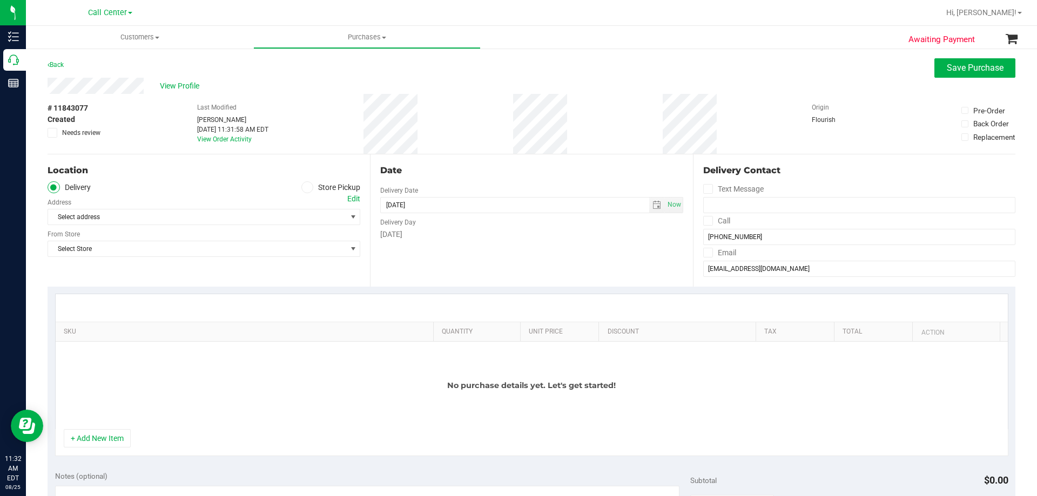
click at [304, 187] on icon at bounding box center [307, 187] width 6 height 0
click at [0, 0] on input "Store Pickup" at bounding box center [0, 0] width 0 height 0
click at [192, 218] on span "Select Store" at bounding box center [197, 217] width 298 height 15
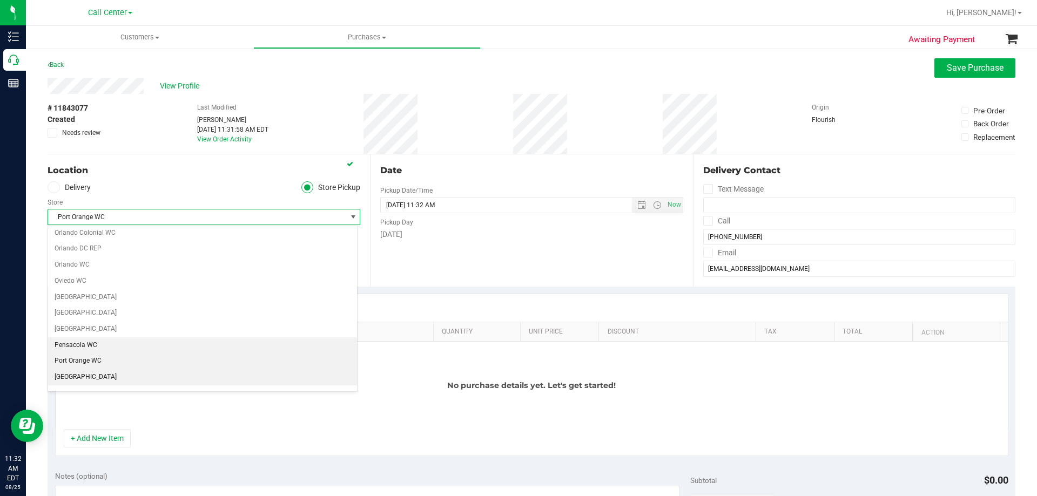
scroll to position [550, 0]
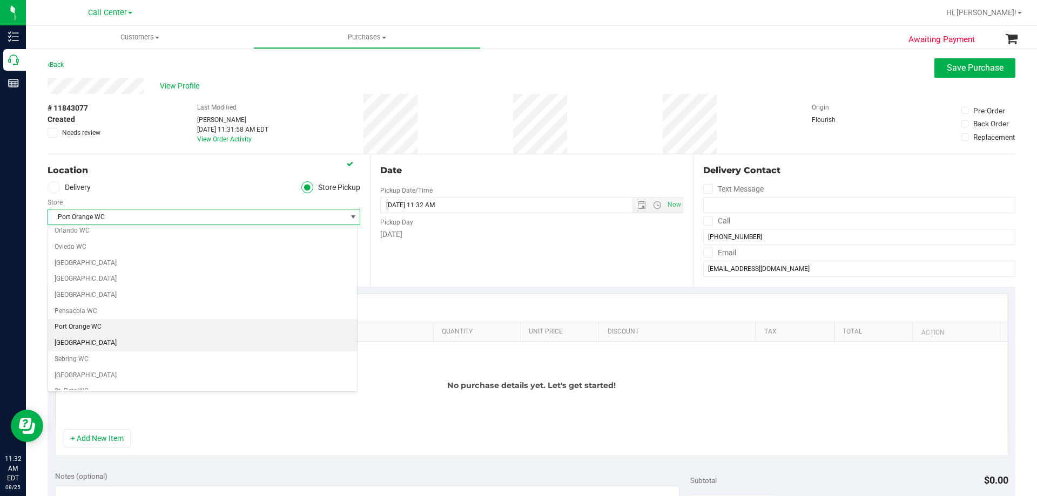
click at [145, 342] on li "[GEOGRAPHIC_DATA]" at bounding box center [202, 343] width 309 height 16
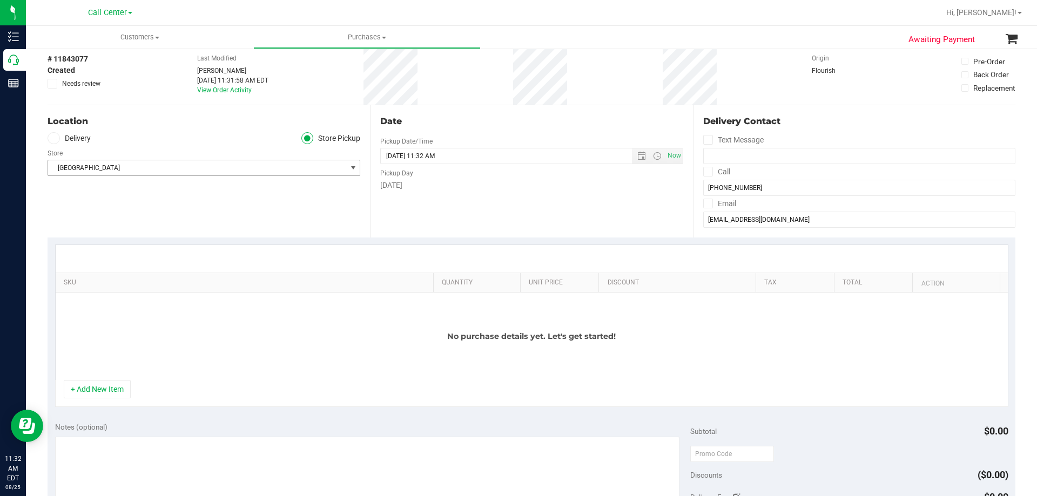
scroll to position [0, 0]
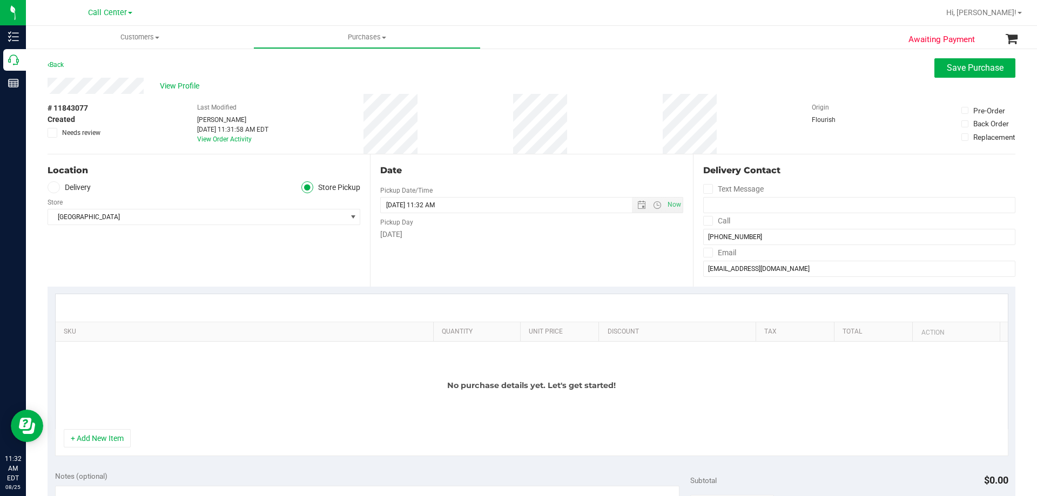
click at [429, 108] on div "# 11843077 Created Needs review Last Modified Terese Estes Aug 25, 2025 11:31:5…" at bounding box center [532, 124] width 968 height 60
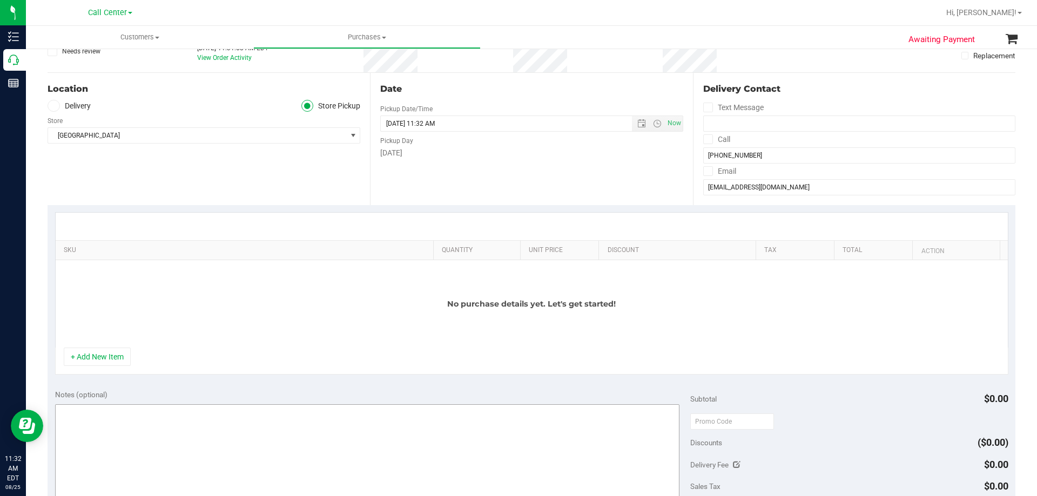
scroll to position [162, 0]
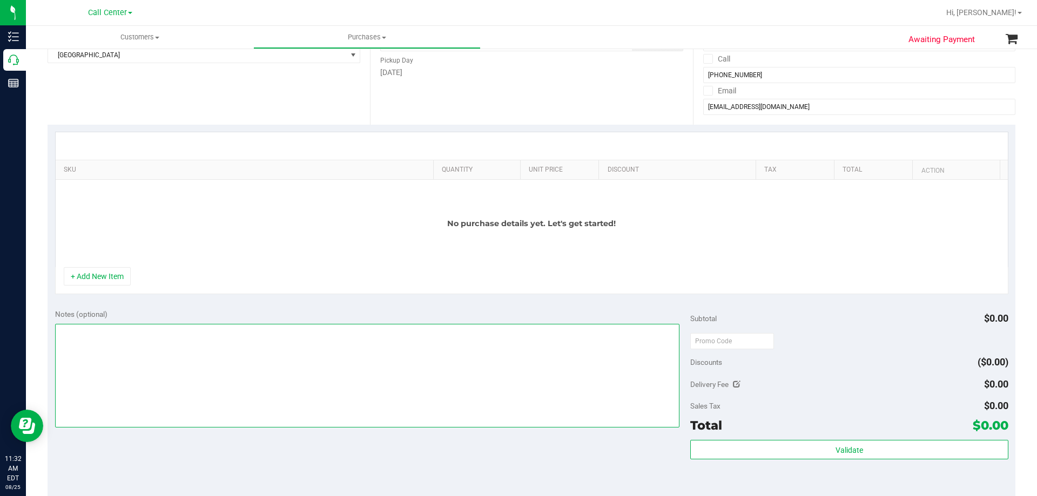
drag, startPoint x: 303, startPoint y: 405, endPoint x: 315, endPoint y: 397, distance: 14.1
click at [303, 405] on textarea at bounding box center [367, 376] width 625 height 104
paste textarea "Order Submitted by Customer Care - CC TNE [DATE]"
type textarea "Order Submitted by Customer Care - CC TNE [DATE]"
click at [92, 277] on button "+ Add New Item" at bounding box center [97, 276] width 67 height 18
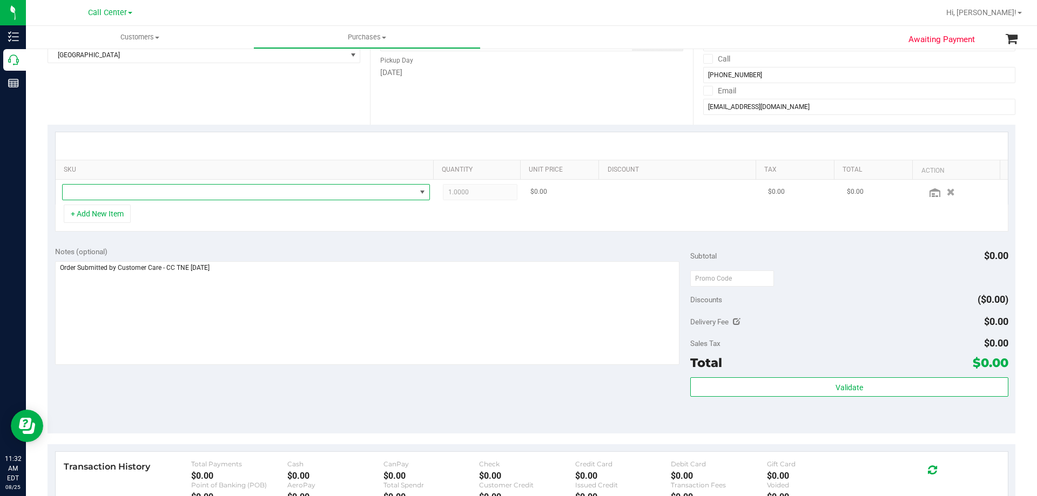
click at [261, 186] on span "NO DATA FOUND" at bounding box center [239, 192] width 353 height 15
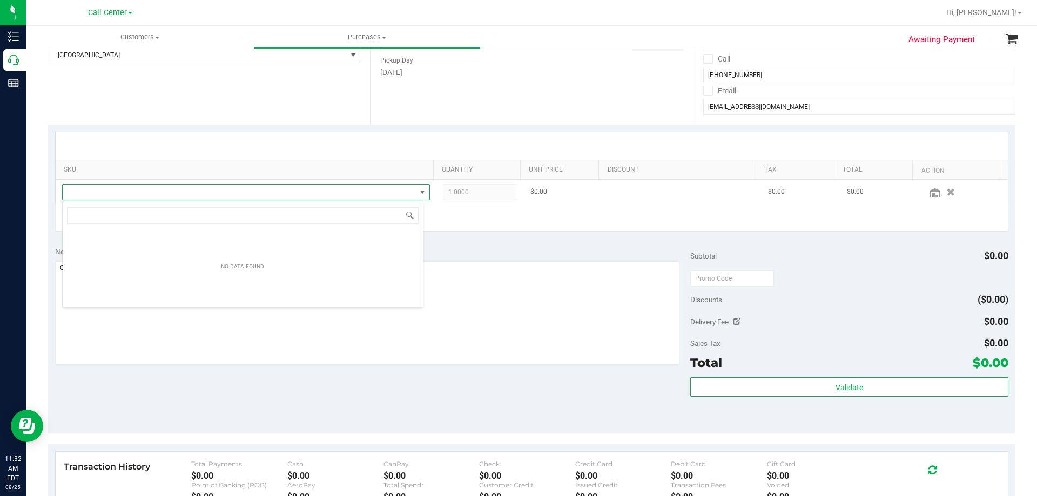
scroll to position [16, 361]
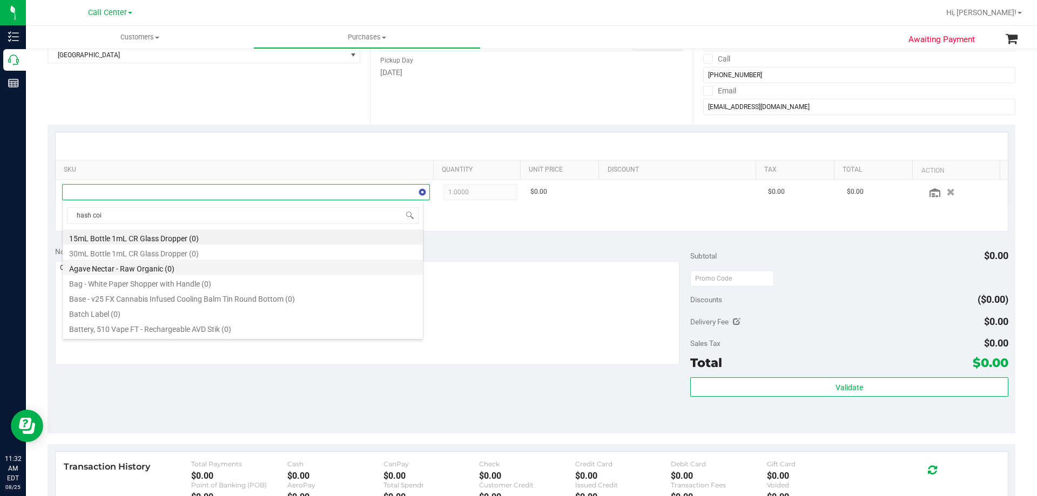
type input "hash coin"
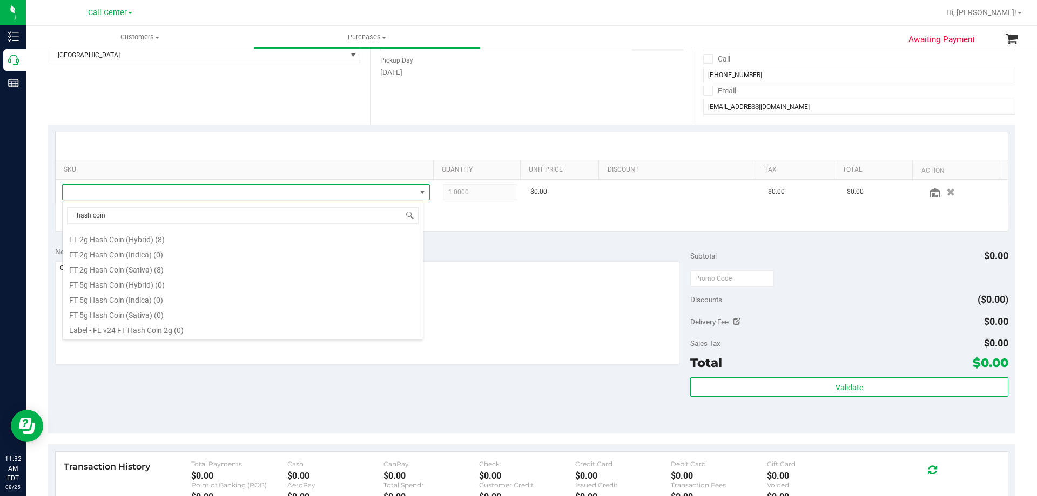
scroll to position [58, 0]
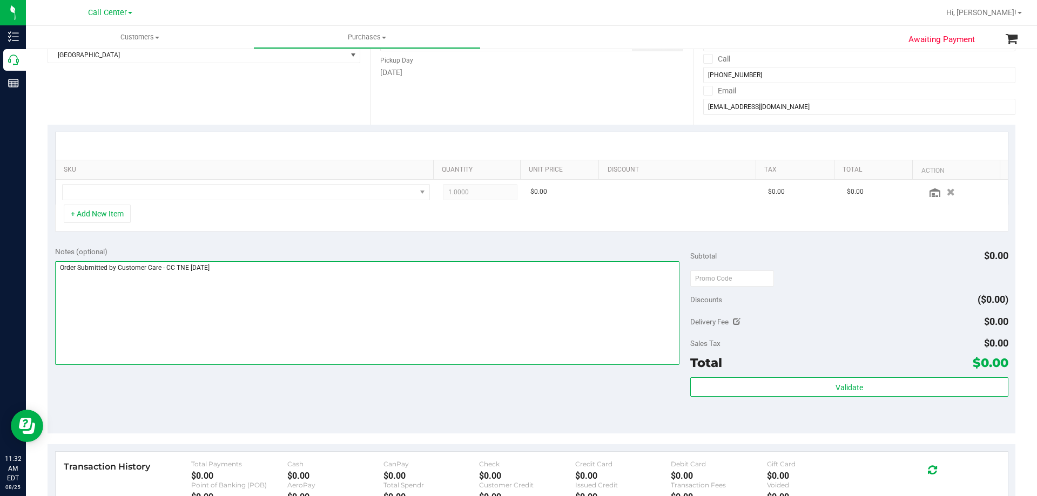
click at [470, 286] on textarea at bounding box center [367, 313] width 625 height 104
click at [262, 289] on textarea at bounding box center [367, 313] width 625 height 104
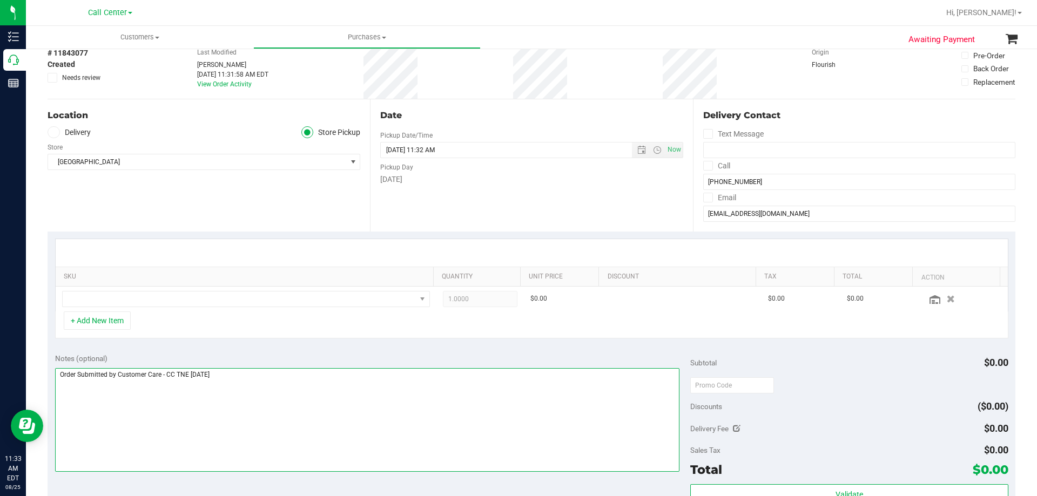
scroll to position [54, 0]
click at [347, 255] on div at bounding box center [532, 254] width 952 height 28
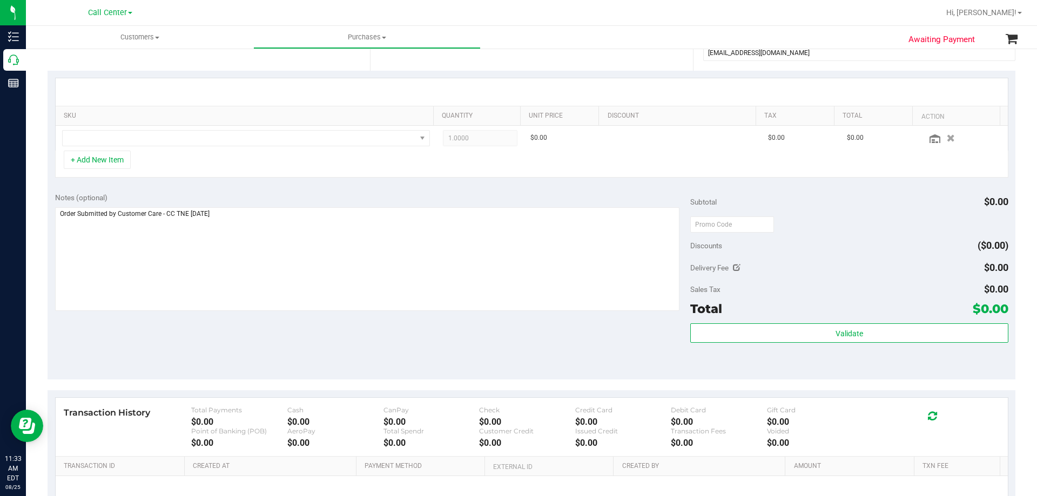
click at [287, 361] on div "Notes (optional) Subtotal $0.00 Discounts ($0.00) Delivery Fee $0.00 Sales Tax …" at bounding box center [532, 282] width 968 height 194
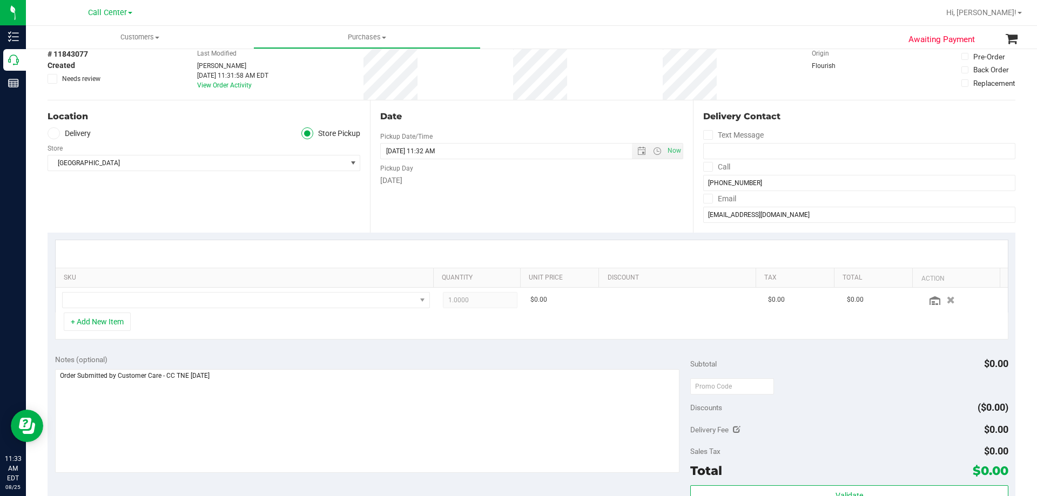
click at [379, 361] on div "Notes (optional)" at bounding box center [373, 359] width 636 height 11
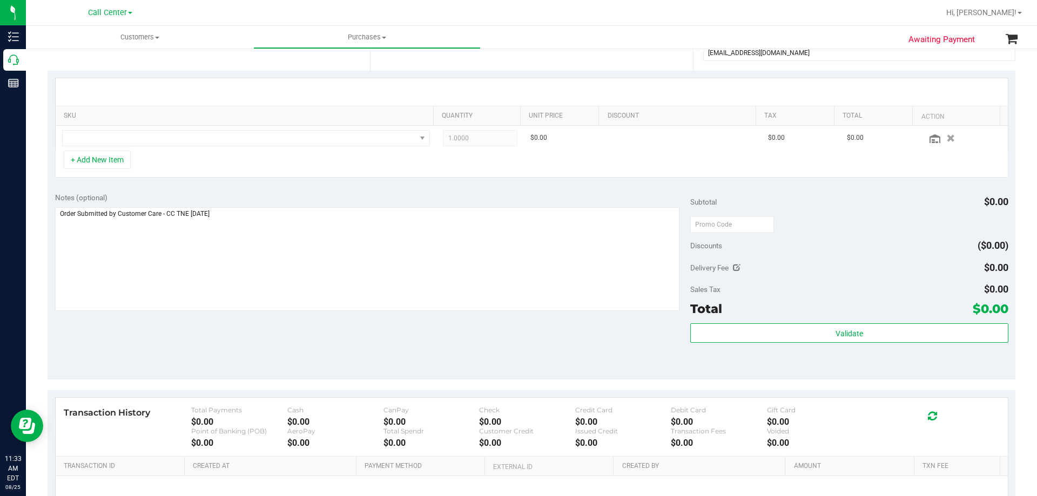
click at [317, 345] on div "Notes (optional) Subtotal $0.00 Discounts ($0.00) Delivery Fee $0.00 Sales Tax …" at bounding box center [532, 282] width 968 height 194
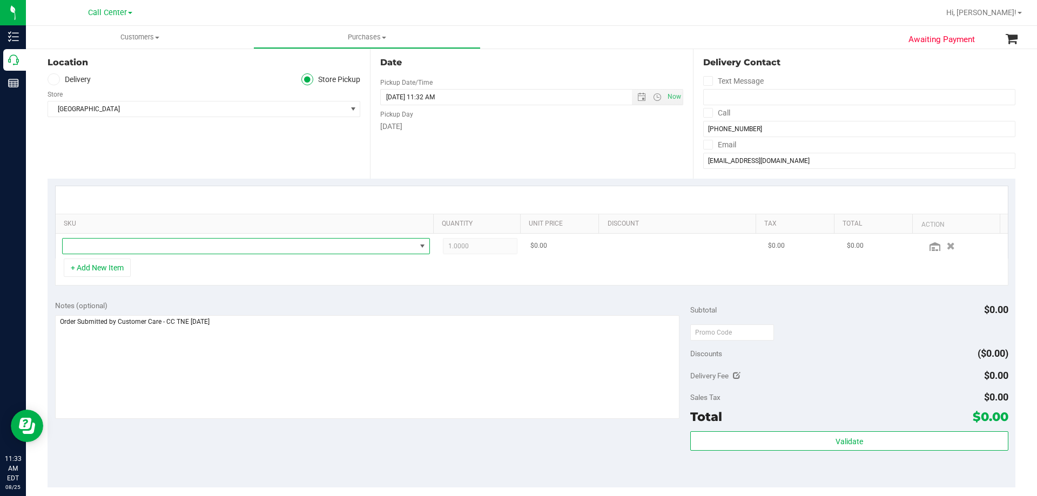
click at [241, 251] on span "NO DATA FOUND" at bounding box center [239, 246] width 353 height 15
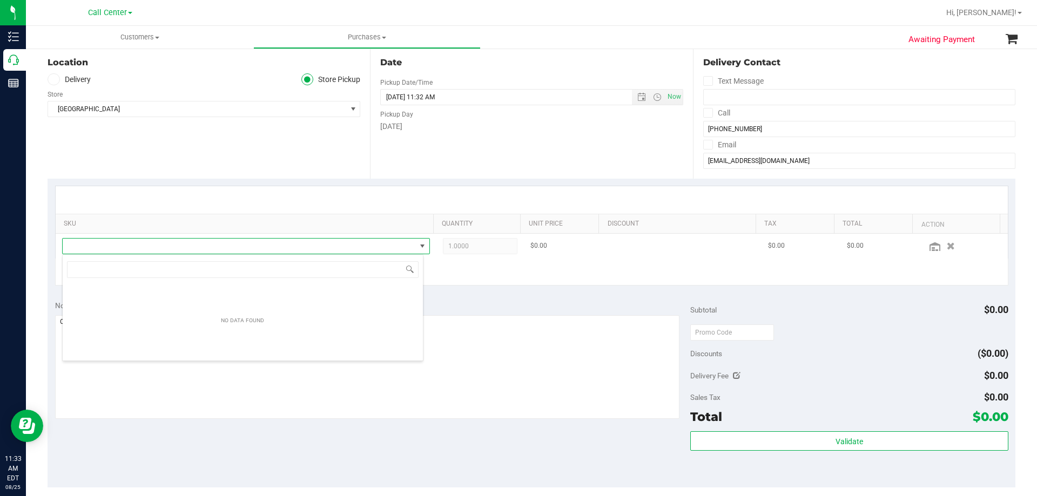
scroll to position [16, 361]
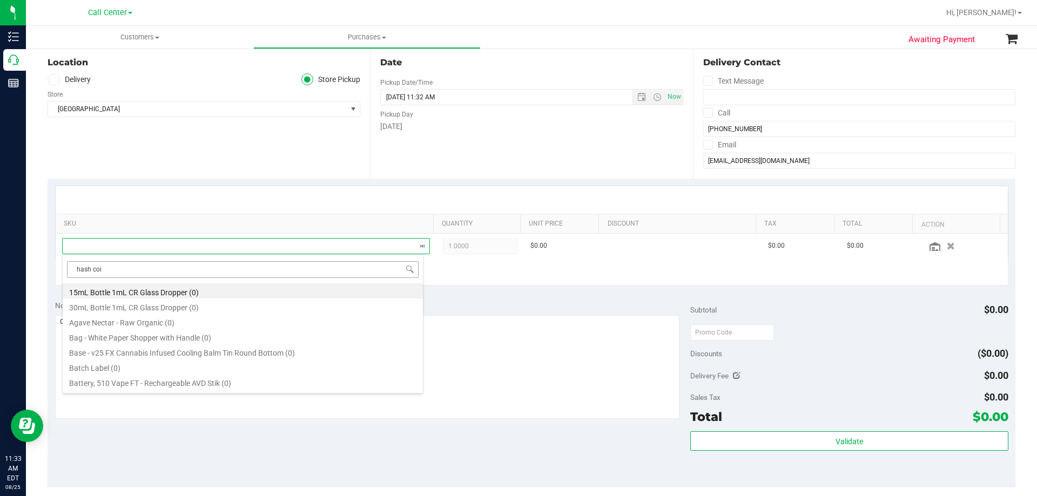
type input "hash coin"
click at [225, 293] on li "FT 2g Hash Coin (Sativa) (8)" at bounding box center [243, 288] width 360 height 15
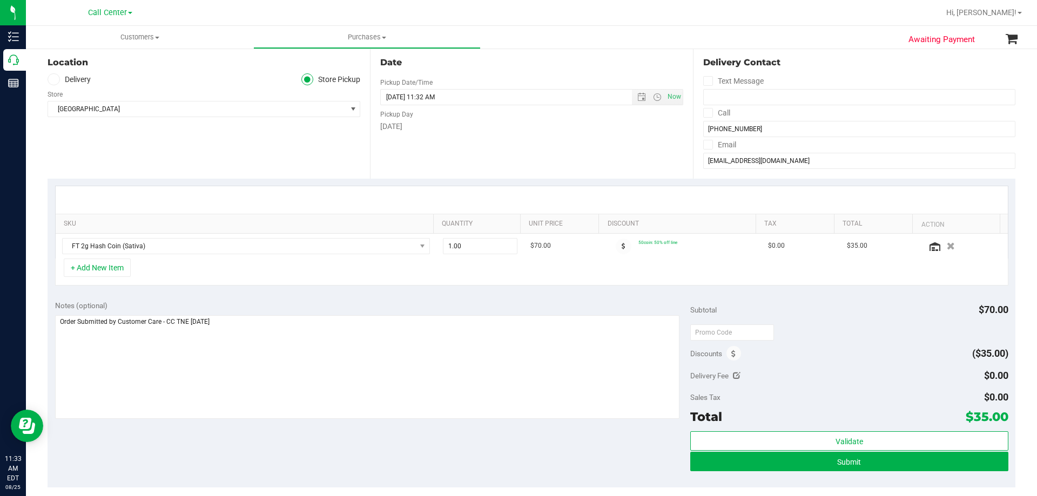
click at [502, 269] on div "+ Add New Item" at bounding box center [531, 272] width 953 height 27
click at [383, 325] on textarea at bounding box center [367, 367] width 625 height 104
click at [355, 456] on div "Notes (optional) Subtotal $70.00 Discounts ($35.00) Delivery Fee $0.00 Sales Ta…" at bounding box center [532, 390] width 968 height 194
drag, startPoint x: 317, startPoint y: 458, endPoint x: 318, endPoint y: 359, distance: 99.9
click at [314, 445] on div "Notes (optional) Subtotal $70.00 Discounts ($35.00) Delivery Fee $0.00 Sales Ta…" at bounding box center [532, 390] width 968 height 194
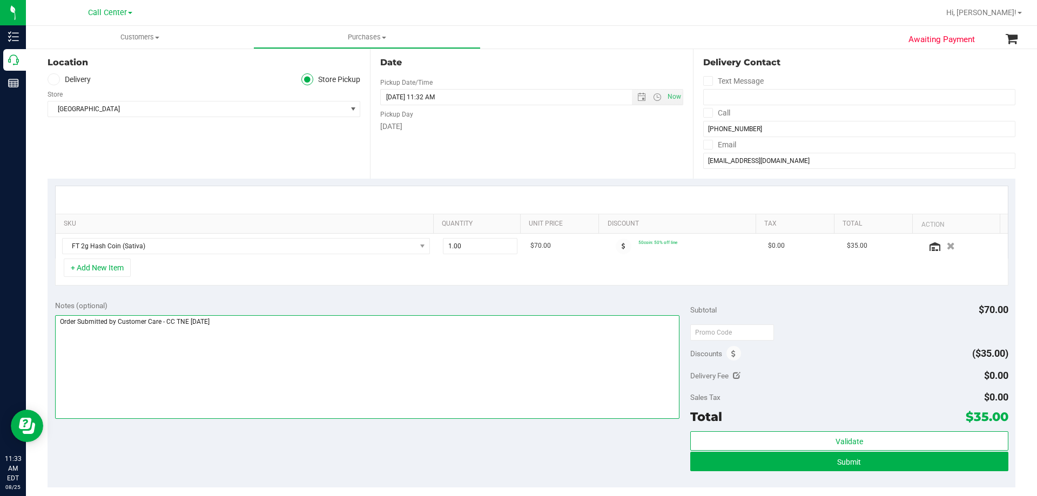
click at [318, 359] on textarea at bounding box center [367, 367] width 625 height 104
click at [302, 446] on div "Notes (optional) Subtotal $70.00 Discounts ($35.00) Delivery Fee $0.00 Sales Ta…" at bounding box center [532, 390] width 968 height 194
click at [314, 341] on textarea at bounding box center [367, 367] width 625 height 104
click at [306, 445] on div "Notes (optional) Subtotal $70.00 Discounts ($35.00) Delivery Fee $0.00 Sales Ta…" at bounding box center [532, 390] width 968 height 194
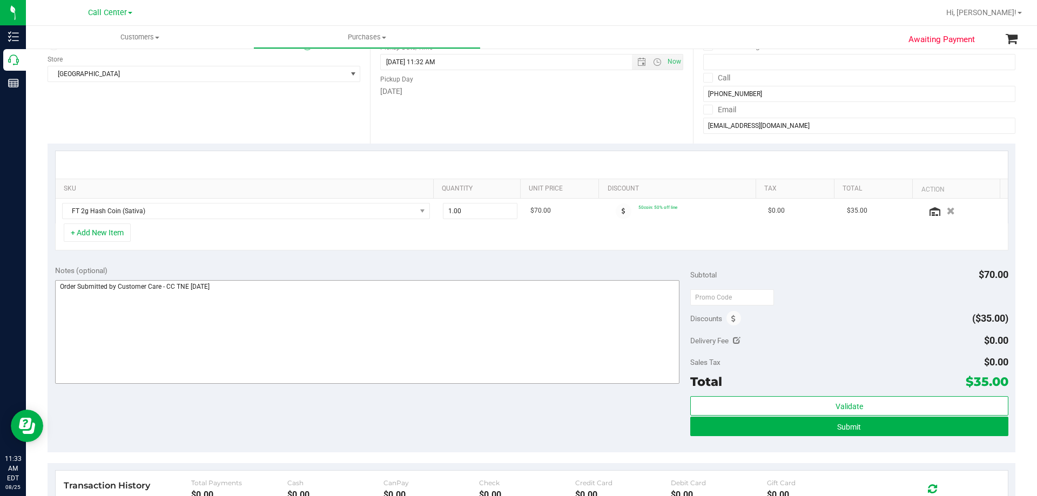
scroll to position [162, 0]
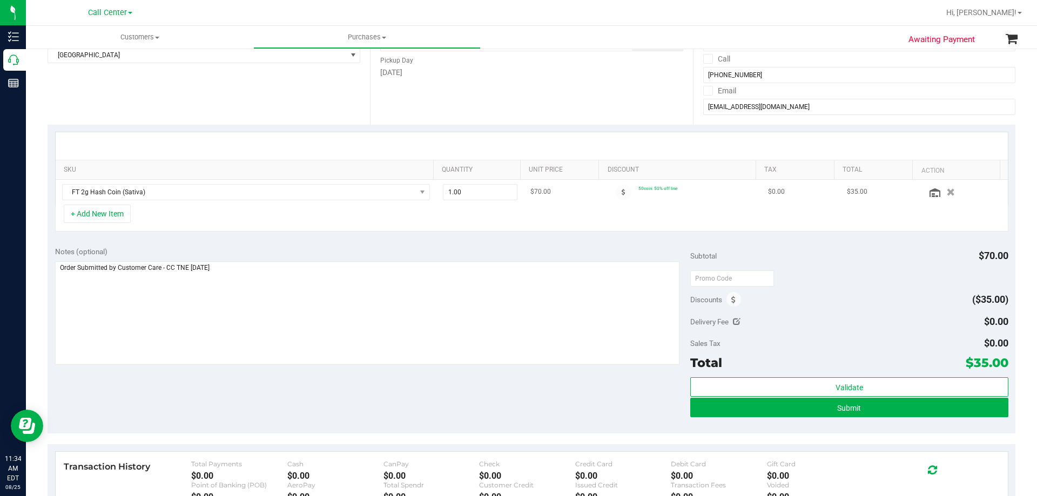
click at [947, 194] on icon "button" at bounding box center [951, 192] width 8 height 8
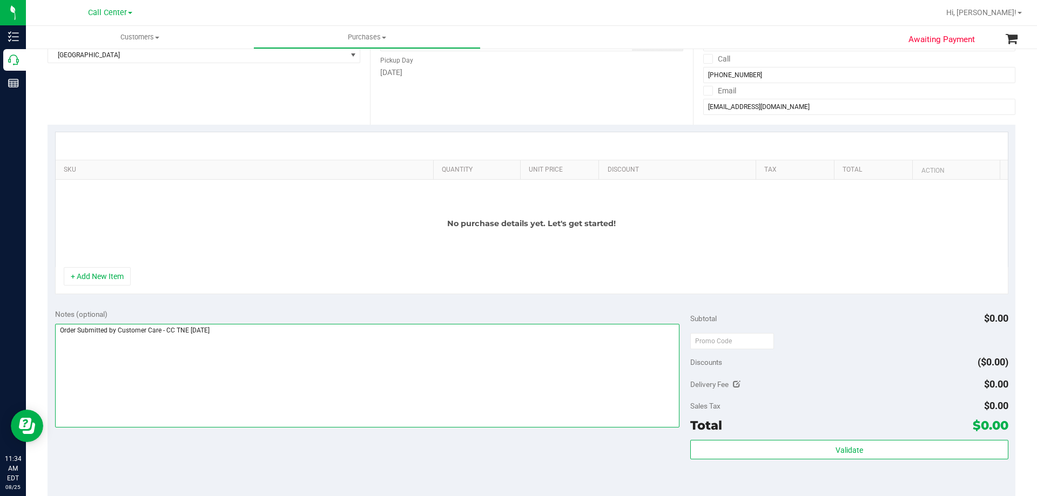
drag, startPoint x: 296, startPoint y: 332, endPoint x: -6, endPoint y: 326, distance: 303.0
click at [0, 326] on html "Inventory Call Center Reports 11:34 AM EDT 08/25/2025 08/25 Call Center Hi, Ter…" at bounding box center [518, 248] width 1037 height 496
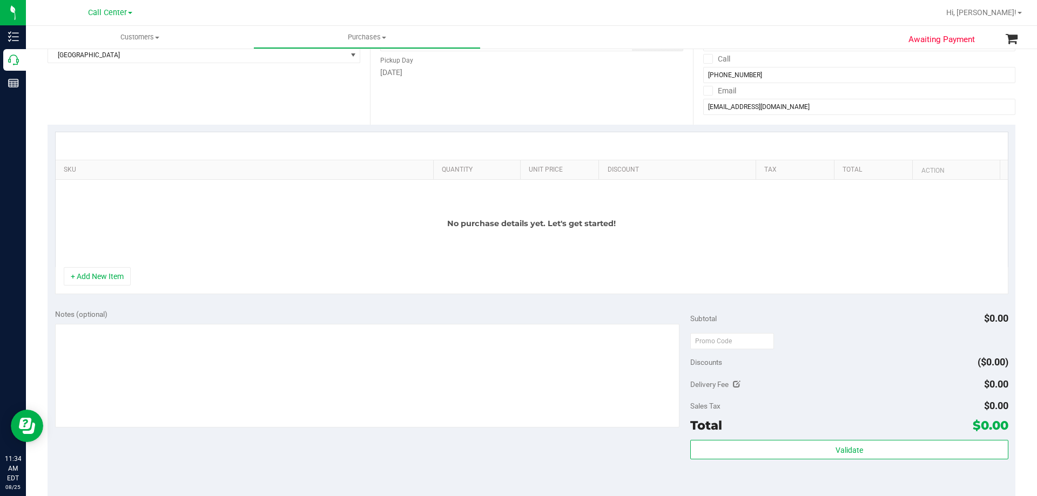
click at [245, 468] on div "Notes (optional) Subtotal $0.00 Discounts ($0.00) Delivery Fee $0.00 Sales Tax …" at bounding box center [532, 399] width 968 height 194
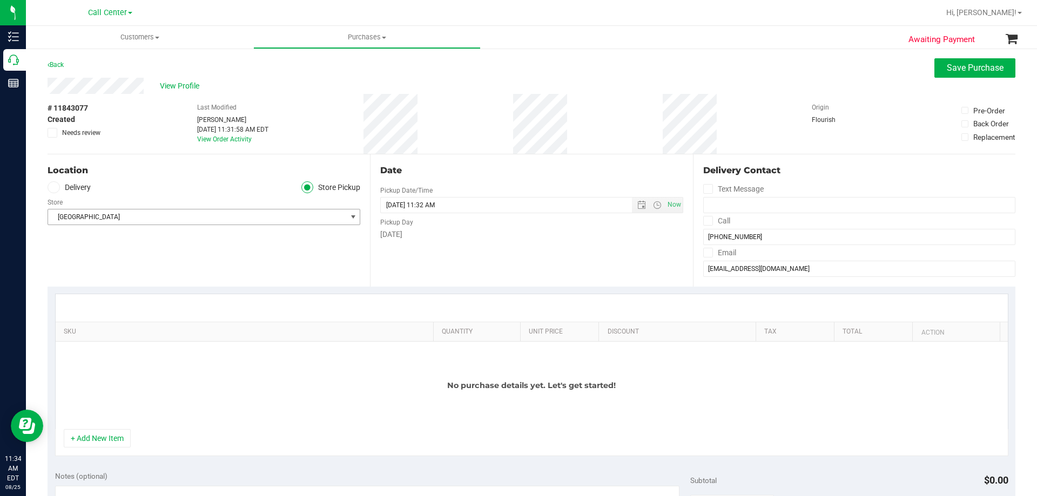
click at [211, 218] on span "[GEOGRAPHIC_DATA]" at bounding box center [197, 217] width 298 height 15
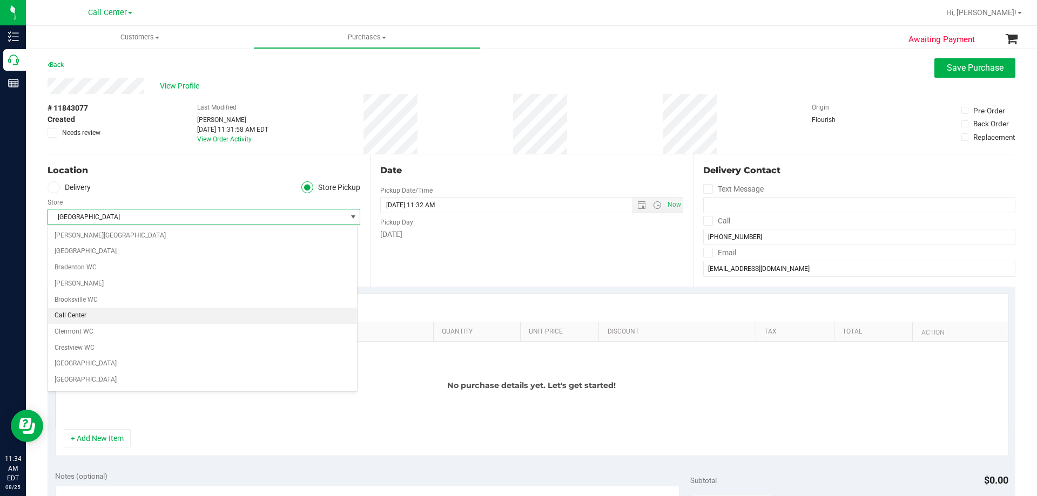
click at [169, 315] on li "Call Center" at bounding box center [202, 316] width 309 height 16
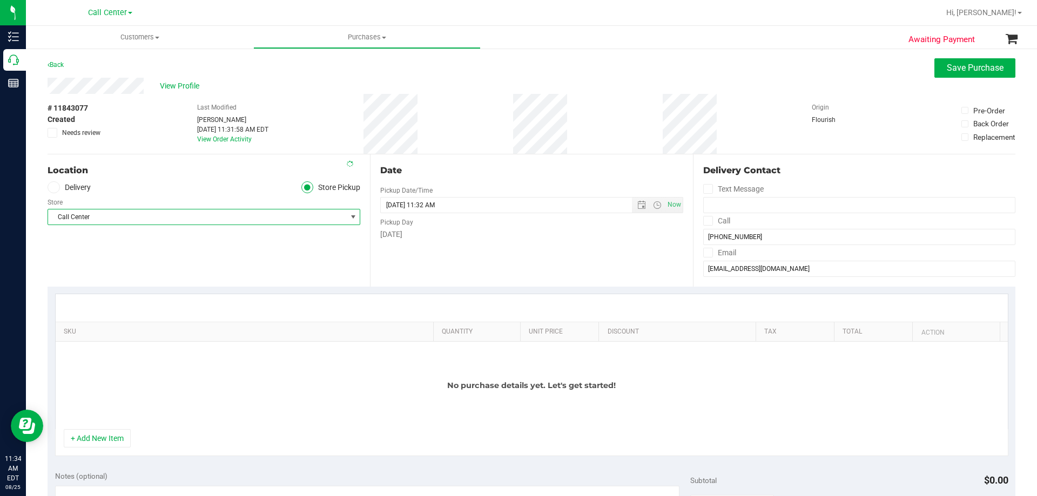
click at [162, 244] on div "Location Delivery Store Pickup Store Call Center Select Store Bonita Springs WC…" at bounding box center [209, 220] width 322 height 132
click at [112, 443] on button "+ Add New Item" at bounding box center [97, 438] width 67 height 18
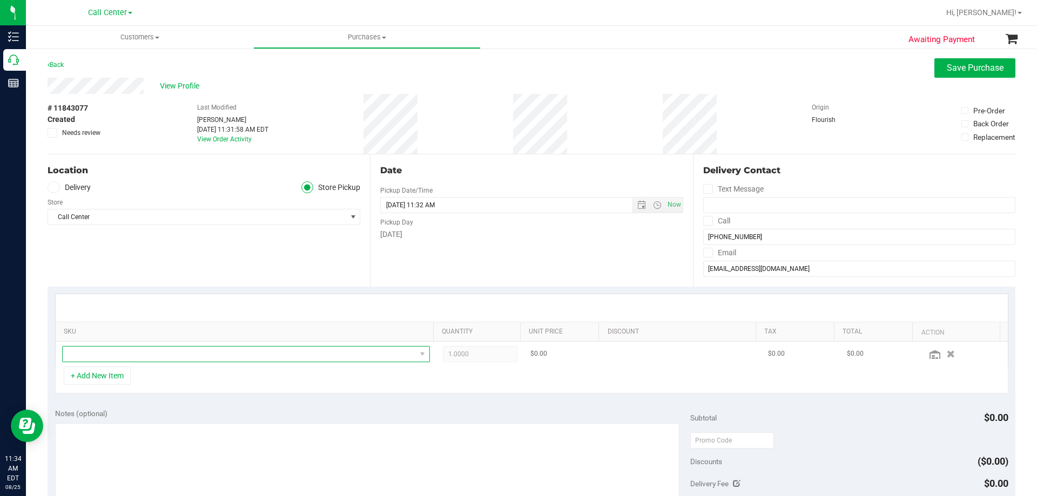
click at [166, 355] on span "NO DATA FOUND" at bounding box center [239, 354] width 353 height 15
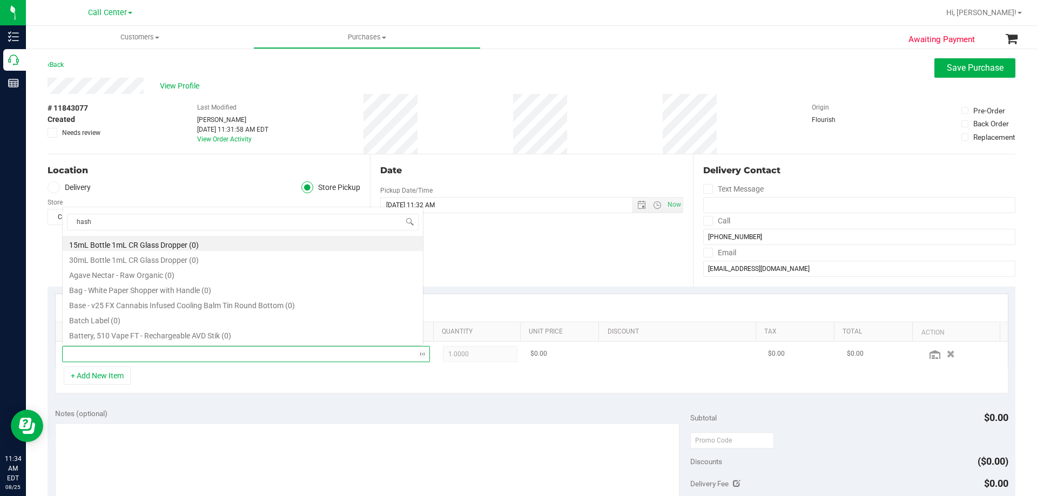
scroll to position [16, 358]
type input "hash coin"
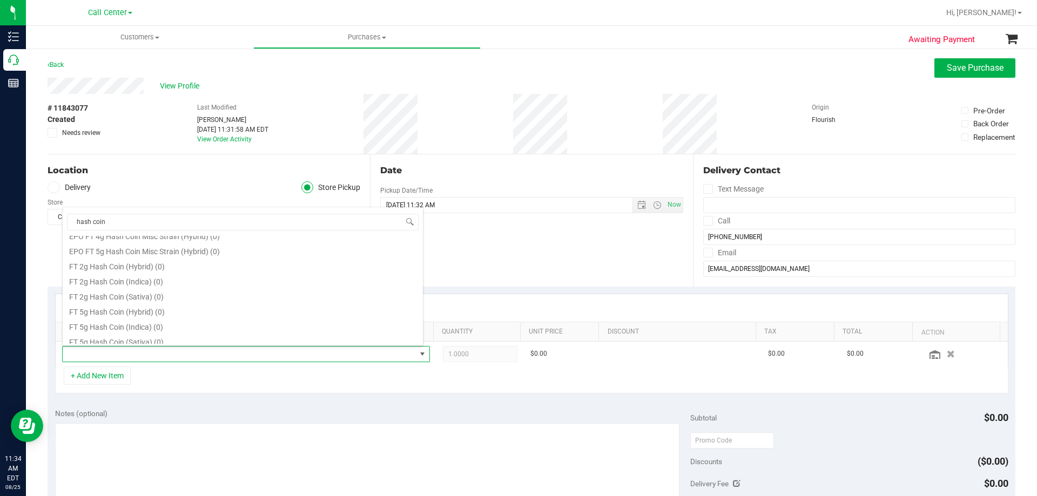
click at [181, 378] on div "+ Add New Item" at bounding box center [531, 380] width 953 height 27
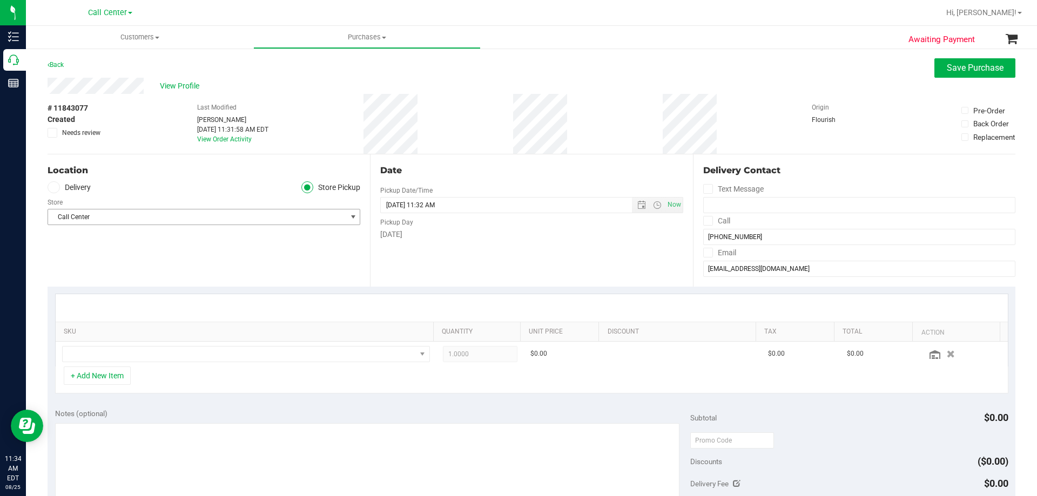
click at [182, 219] on span "Call Center" at bounding box center [197, 217] width 298 height 15
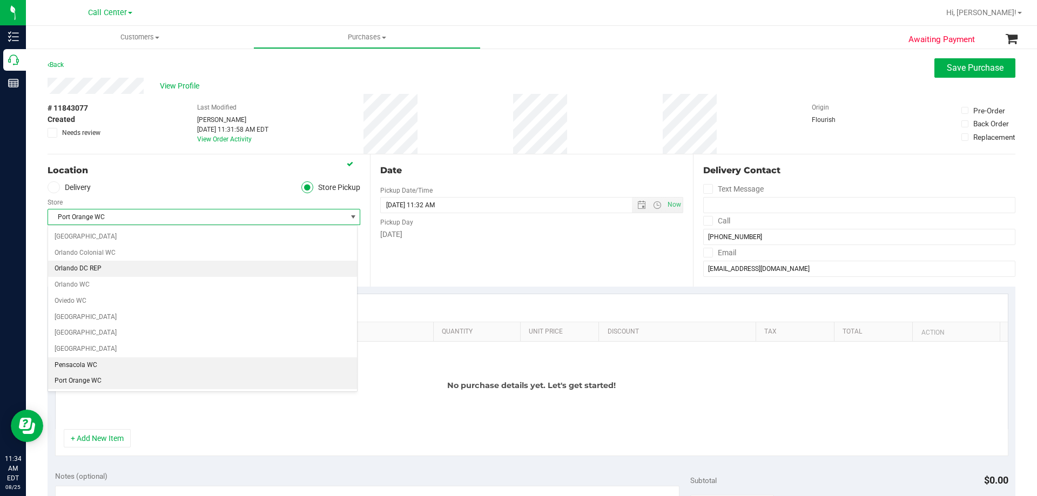
scroll to position [604, 0]
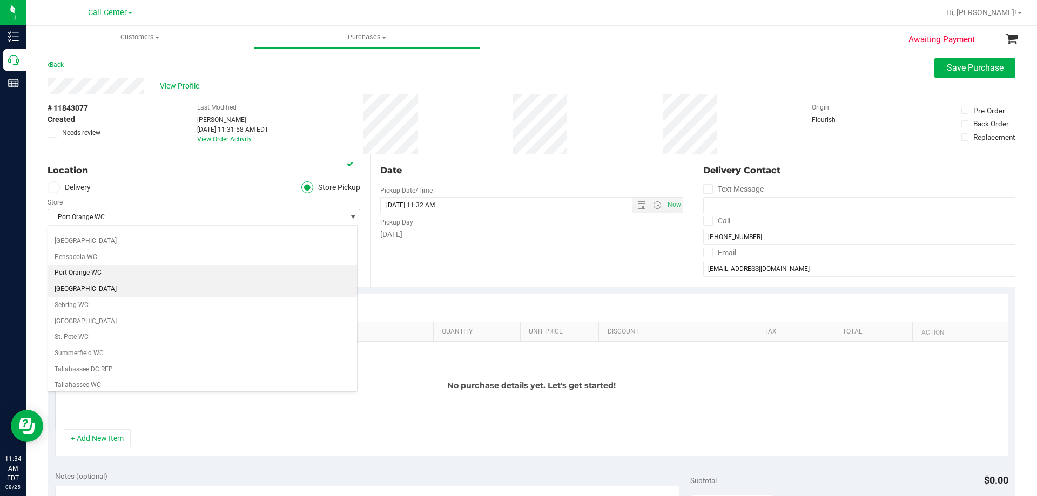
click at [112, 283] on li "[GEOGRAPHIC_DATA]" at bounding box center [202, 289] width 309 height 16
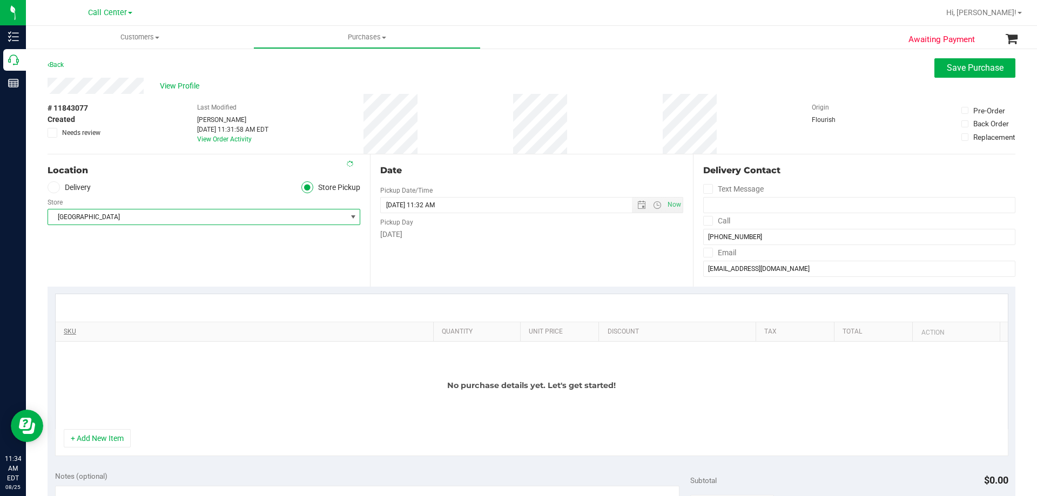
scroll to position [108, 0]
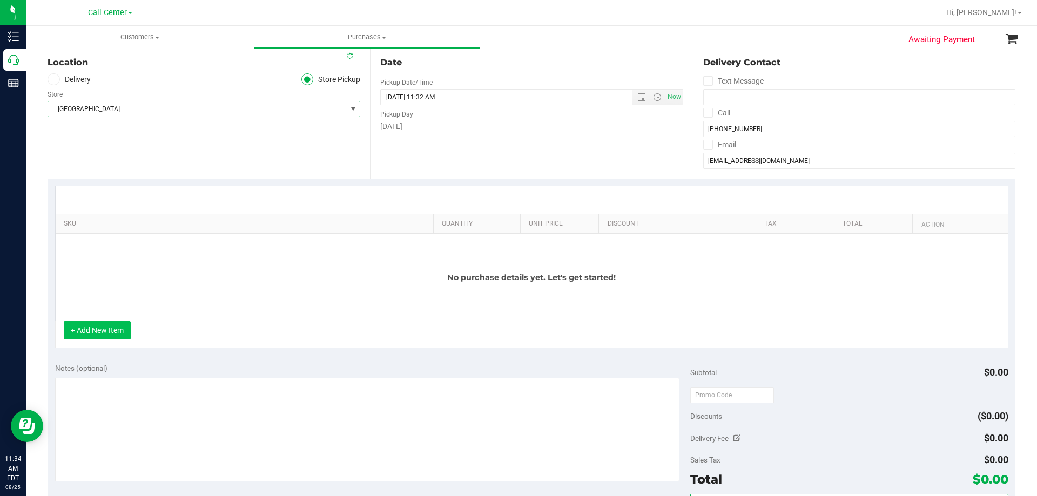
click at [95, 326] on button "+ Add New Item" at bounding box center [97, 330] width 67 height 18
click at [86, 342] on div "+ Add New Item" at bounding box center [531, 334] width 953 height 27
click at [92, 337] on button "+ Add New Item" at bounding box center [97, 330] width 67 height 18
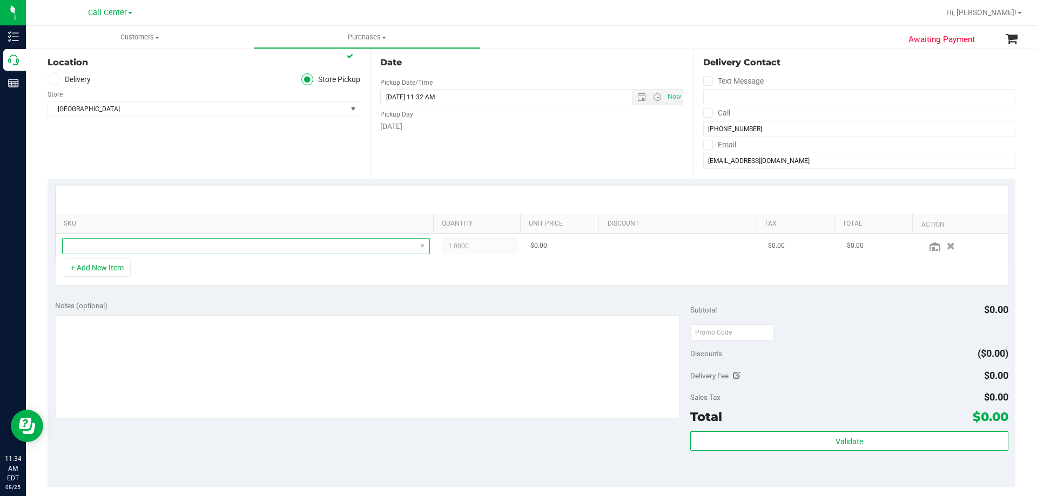
click at [181, 243] on span "NO DATA FOUND" at bounding box center [239, 246] width 353 height 15
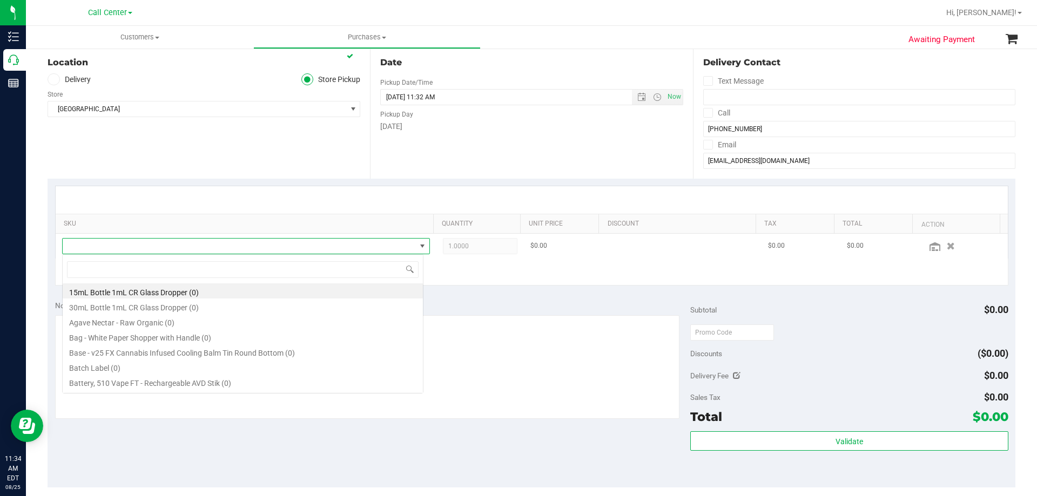
scroll to position [16, 361]
type input "hash coin"
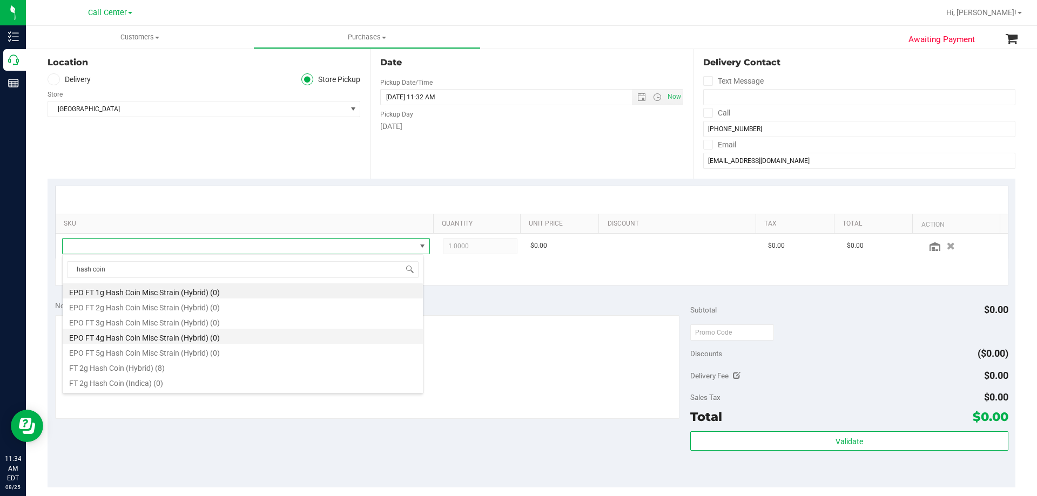
scroll to position [54, 0]
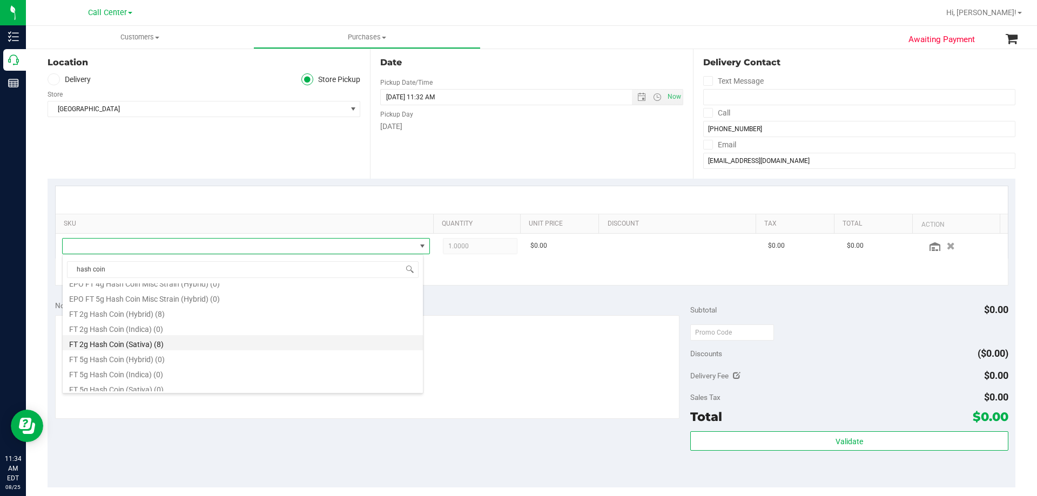
click at [173, 344] on li "FT 2g Hash Coin (Sativa) (8)" at bounding box center [243, 342] width 360 height 15
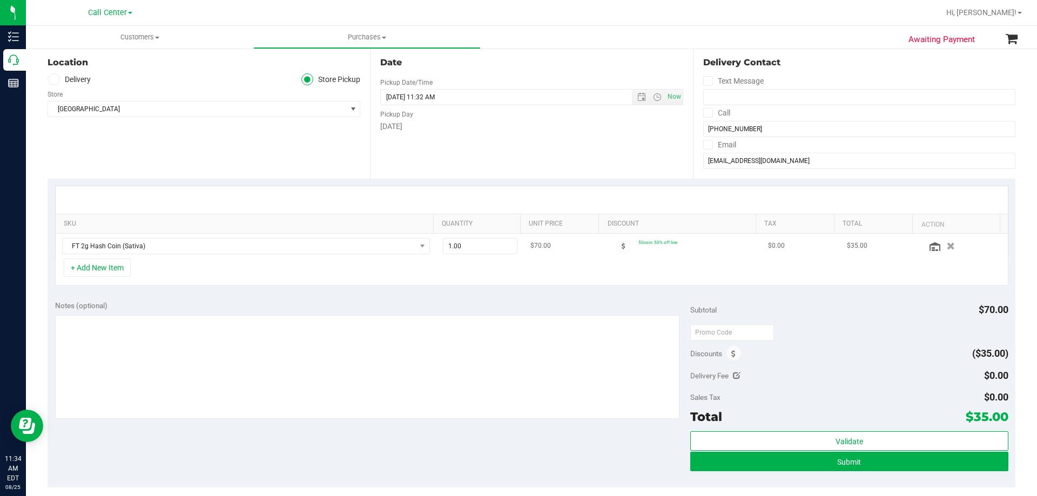
drag, startPoint x: 629, startPoint y: 243, endPoint x: 671, endPoint y: 244, distance: 42.7
click at [671, 244] on td "50coin: 50% off line" at bounding box center [682, 246] width 158 height 25
click at [684, 249] on td "50coin: 50% off line" at bounding box center [682, 246] width 158 height 25
drag, startPoint x: 835, startPoint y: 245, endPoint x: 854, endPoint y: 246, distance: 19.5
click at [854, 246] on td "$35.00" at bounding box center [879, 246] width 79 height 25
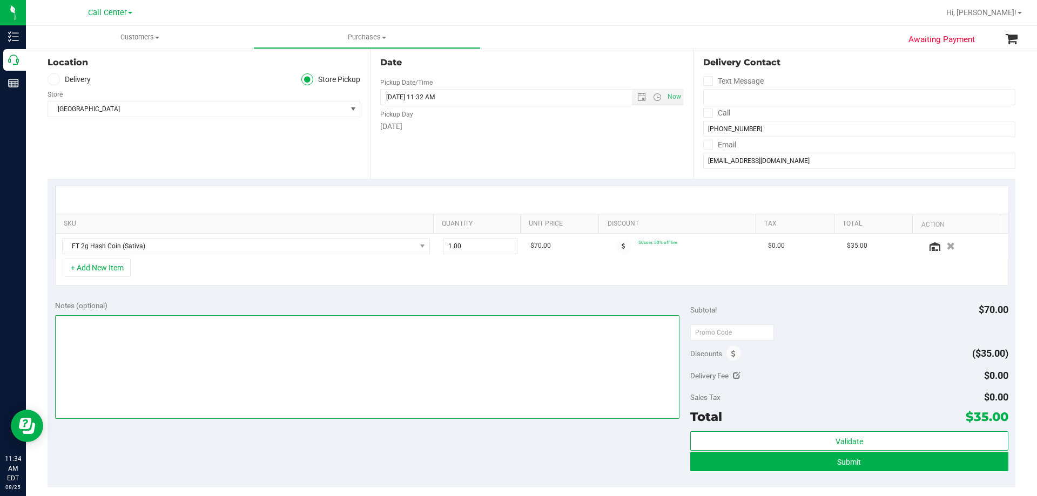
click at [308, 345] on textarea at bounding box center [367, 367] width 625 height 104
click at [410, 447] on div "Notes (optional) Subtotal $70.00 Discounts ($35.00) Delivery Fee $0.00 Sales Ta…" at bounding box center [532, 390] width 968 height 194
click at [313, 350] on textarea at bounding box center [367, 367] width 625 height 104
click at [297, 430] on div "Notes (optional) Subtotal $70.00 Discounts ($35.00) Delivery Fee $0.00 Sales Ta…" at bounding box center [532, 390] width 968 height 194
click at [294, 362] on textarea at bounding box center [367, 367] width 625 height 104
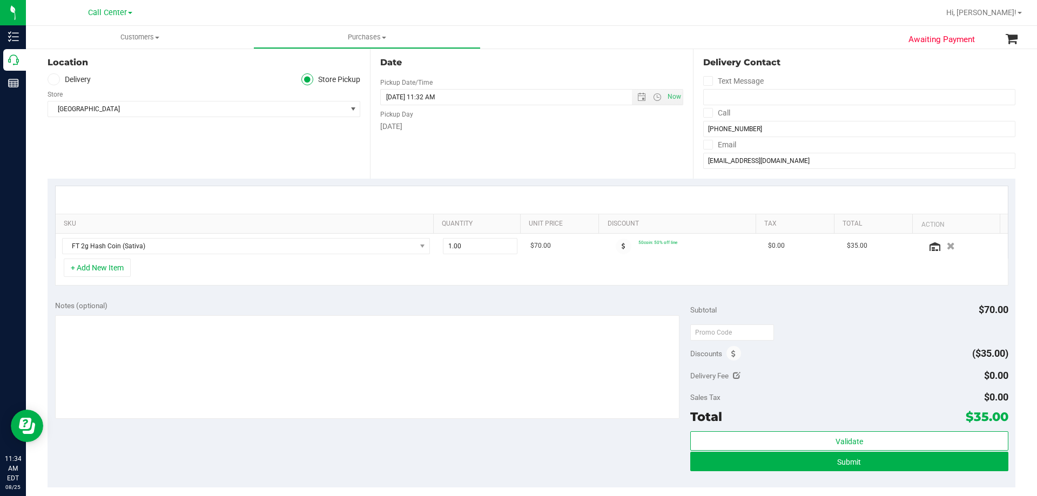
click at [300, 443] on div "Notes (optional) Subtotal $70.00 Discounts ($35.00) Delivery Fee $0.00 Sales Ta…" at bounding box center [532, 390] width 968 height 194
click at [260, 448] on div "Notes (optional) Subtotal $70.00 Discounts ($35.00) Delivery Fee $0.00 Sales Ta…" at bounding box center [532, 390] width 968 height 194
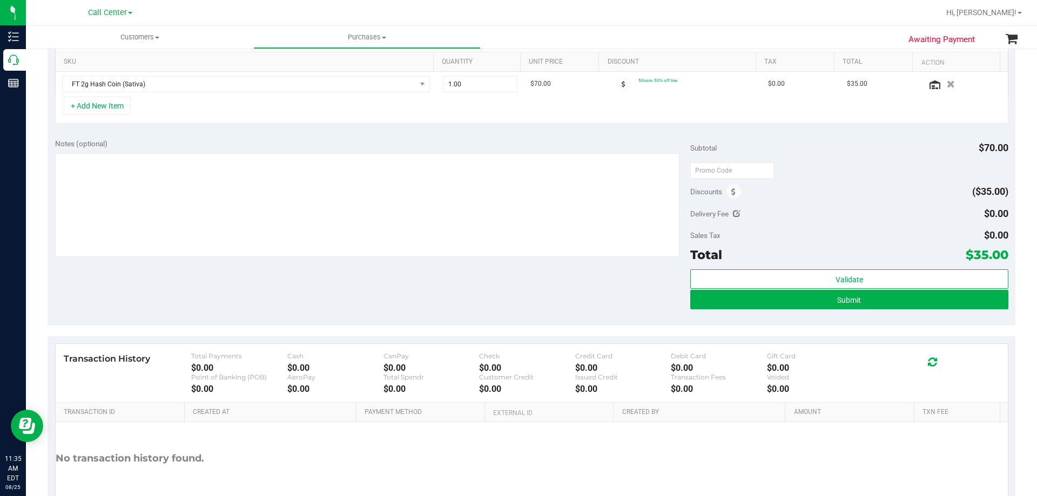
click at [271, 262] on div "Notes (optional) Subtotal $70.00 Discounts ($35.00) Delivery Fee $0.00 Sales Ta…" at bounding box center [532, 228] width 968 height 194
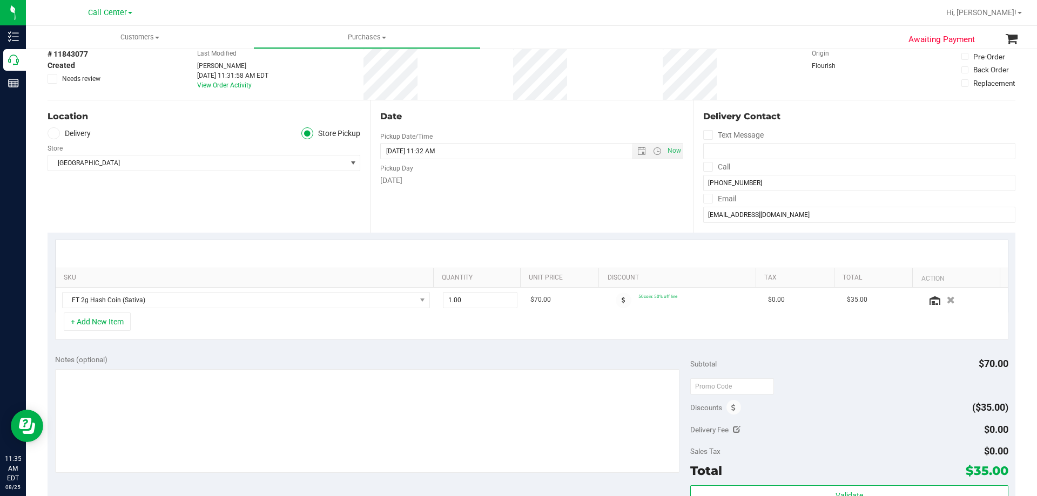
click at [273, 354] on div "Notes (optional) Subtotal $70.00 Discounts ($35.00) Delivery Fee $0.00 Sales Ta…" at bounding box center [532, 444] width 968 height 194
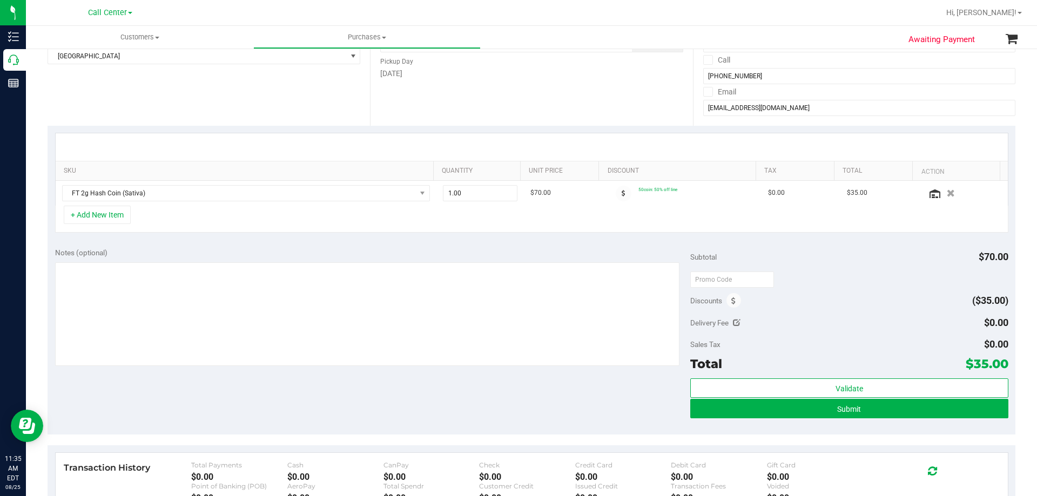
scroll to position [162, 0]
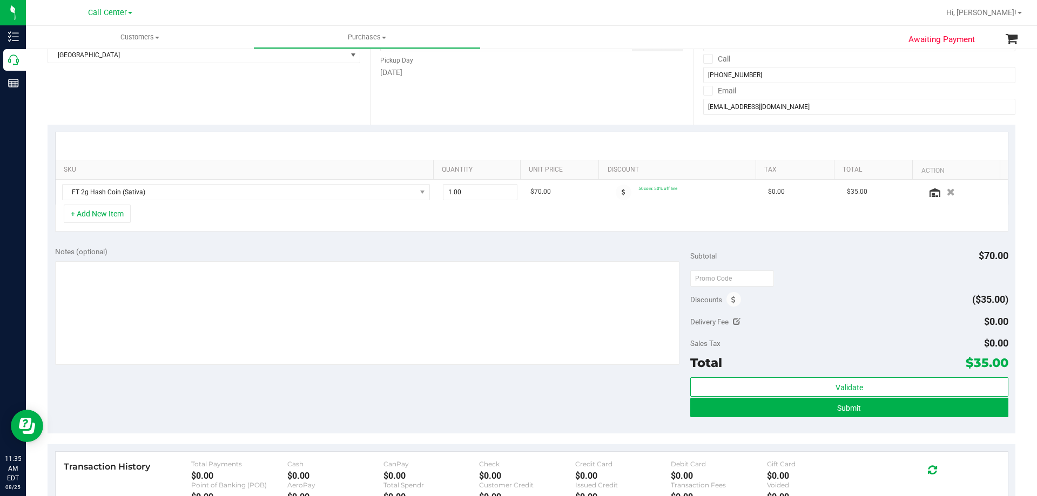
click at [279, 404] on div "Notes (optional) Subtotal $70.00 Discounts ($35.00) Delivery Fee $0.00 Sales Ta…" at bounding box center [532, 336] width 968 height 194
click at [293, 314] on textarea at bounding box center [367, 313] width 625 height 104
click at [306, 394] on div "Notes (optional) Subtotal $70.00 Discounts ($35.00) Delivery Fee $0.00 Sales Ta…" at bounding box center [532, 336] width 968 height 194
click at [304, 321] on textarea at bounding box center [367, 313] width 625 height 104
click at [261, 406] on div "Notes (optional) Subtotal $70.00 Discounts ($35.00) Delivery Fee $0.00 Sales Ta…" at bounding box center [532, 336] width 968 height 194
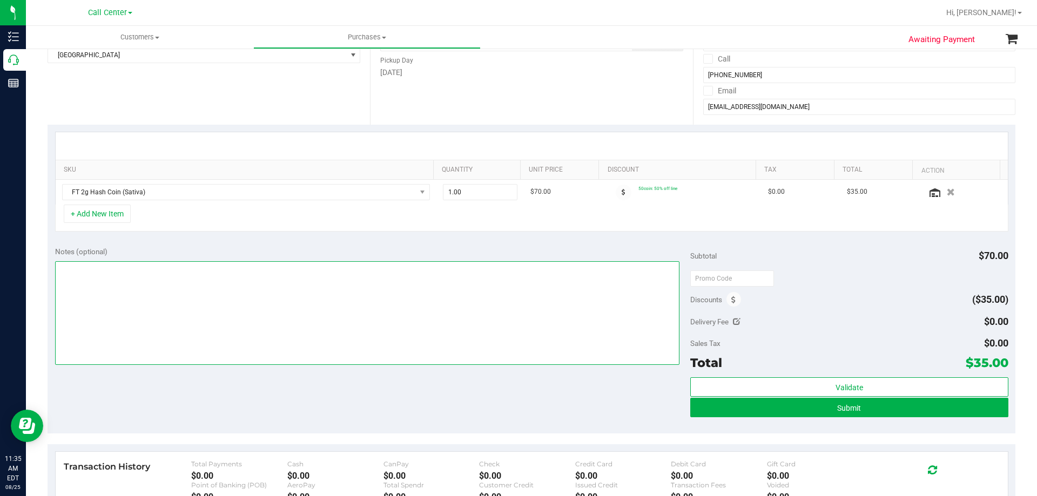
click at [287, 307] on textarea at bounding box center [367, 313] width 625 height 104
click at [295, 386] on div "Notes (optional) Subtotal $70.00 Discounts ($35.00) Delivery Fee $0.00 Sales Ta…" at bounding box center [532, 336] width 968 height 194
click at [298, 310] on textarea at bounding box center [367, 313] width 625 height 104
click at [307, 389] on div "Notes (optional) Subtotal $70.00 Discounts ($35.00) Delivery Fee $0.00 Sales Ta…" at bounding box center [532, 336] width 968 height 194
click at [296, 295] on textarea at bounding box center [367, 313] width 625 height 104
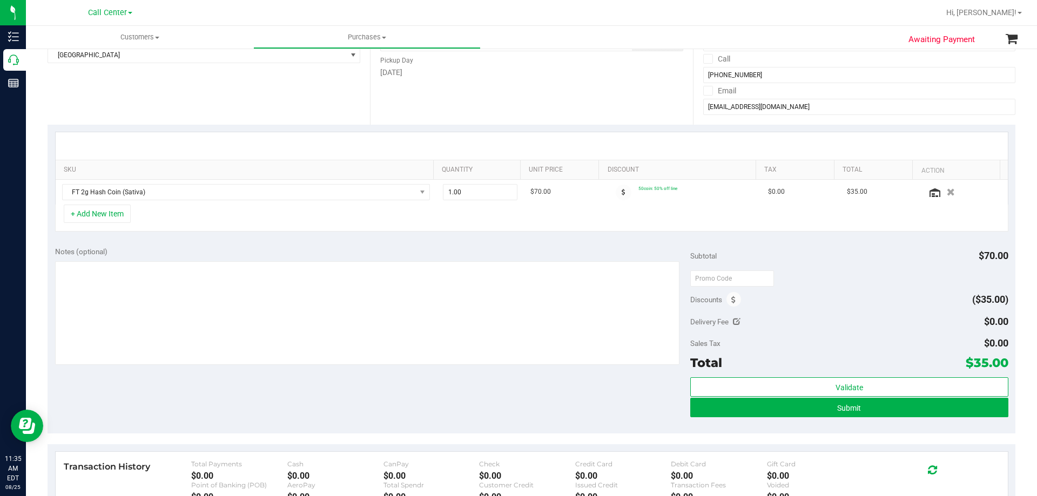
click at [293, 383] on div "Notes (optional) Subtotal $70.00 Discounts ($35.00) Delivery Fee $0.00 Sales Ta…" at bounding box center [532, 336] width 968 height 194
click at [306, 218] on div "+ Add New Item" at bounding box center [531, 218] width 953 height 27
click at [299, 237] on div "SKU Quantity Unit Price Discount Tax Total Action FT 2g Hash Coin (Sativa) 1.00…" at bounding box center [532, 182] width 968 height 114
click at [253, 367] on div at bounding box center [367, 314] width 625 height 106
click at [946, 194] on icon "button" at bounding box center [950, 192] width 9 height 8
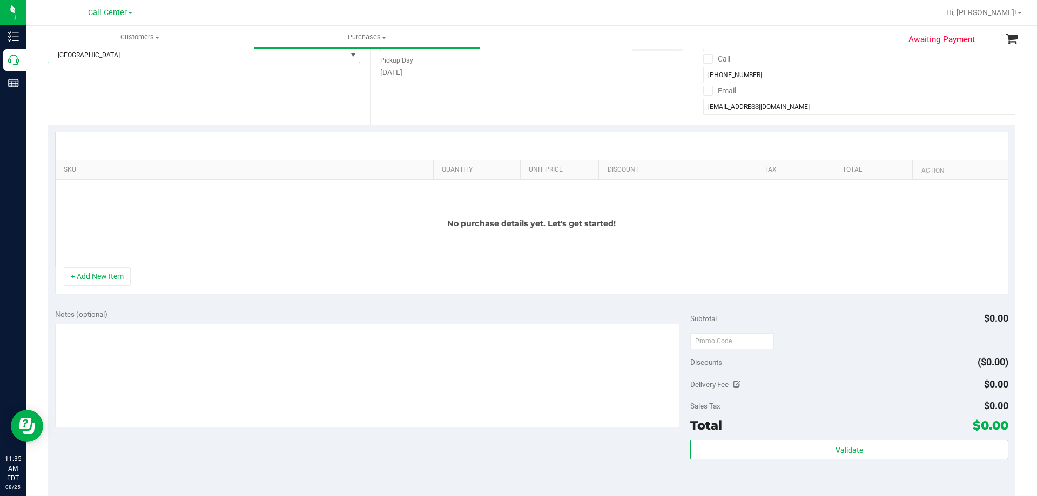
click at [193, 55] on span "[GEOGRAPHIC_DATA]" at bounding box center [197, 55] width 298 height 15
click at [395, 96] on div "Date Pickup Date/Time 08/25/2025 Now 08/25/2025 11:32 AM Now Pickup Day Monday" at bounding box center [531, 58] width 322 height 132
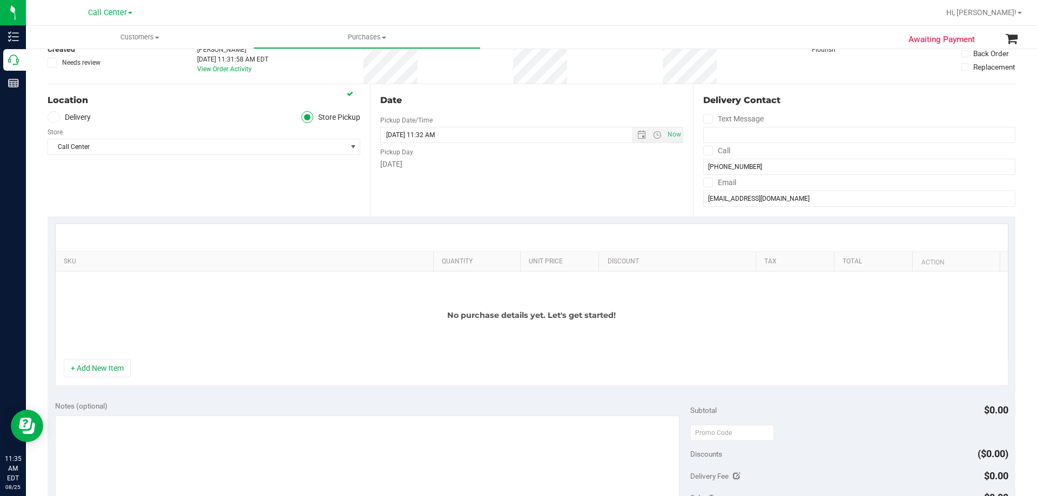
scroll to position [0, 0]
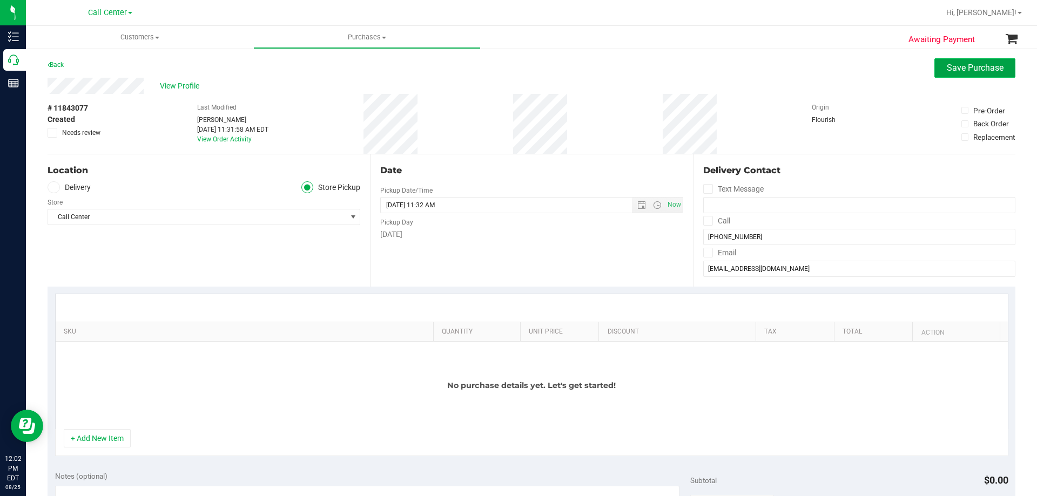
click at [947, 67] on span "Save Purchase" at bounding box center [975, 68] width 57 height 10
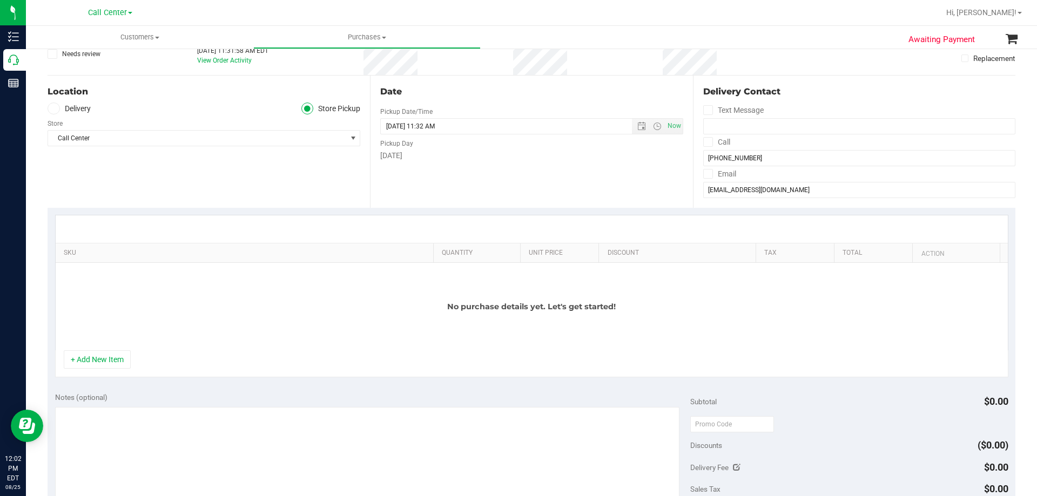
scroll to position [162, 0]
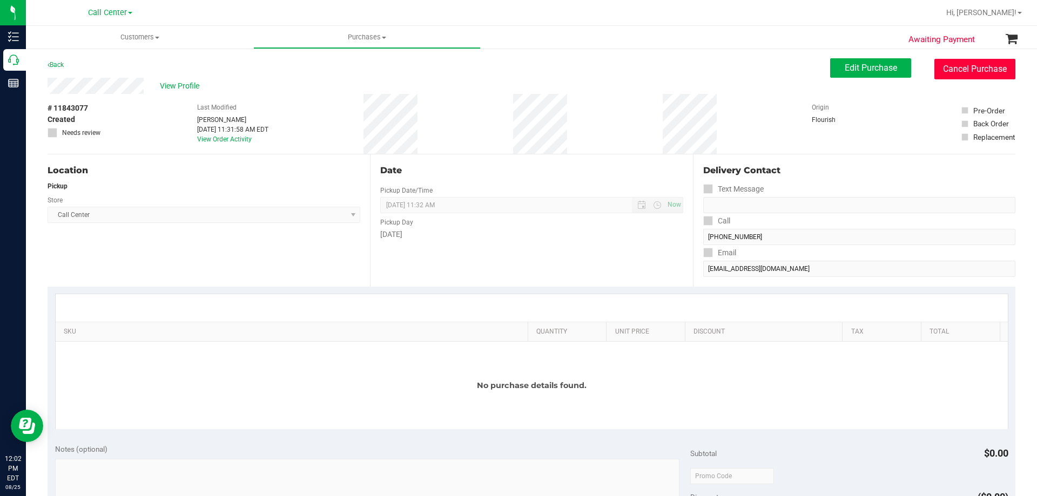
click at [942, 69] on button "Cancel Purchase" at bounding box center [974, 69] width 81 height 21
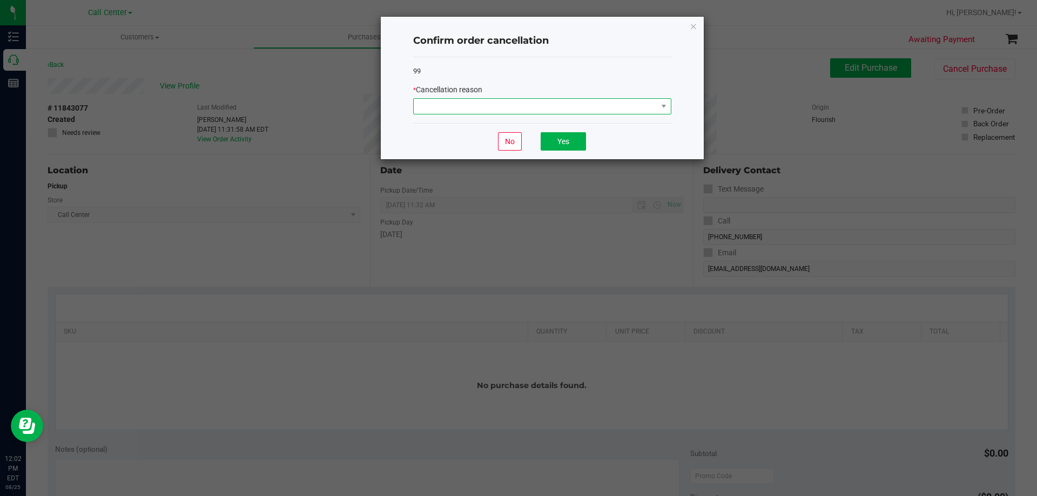
click at [572, 110] on span at bounding box center [536, 106] width 244 height 15
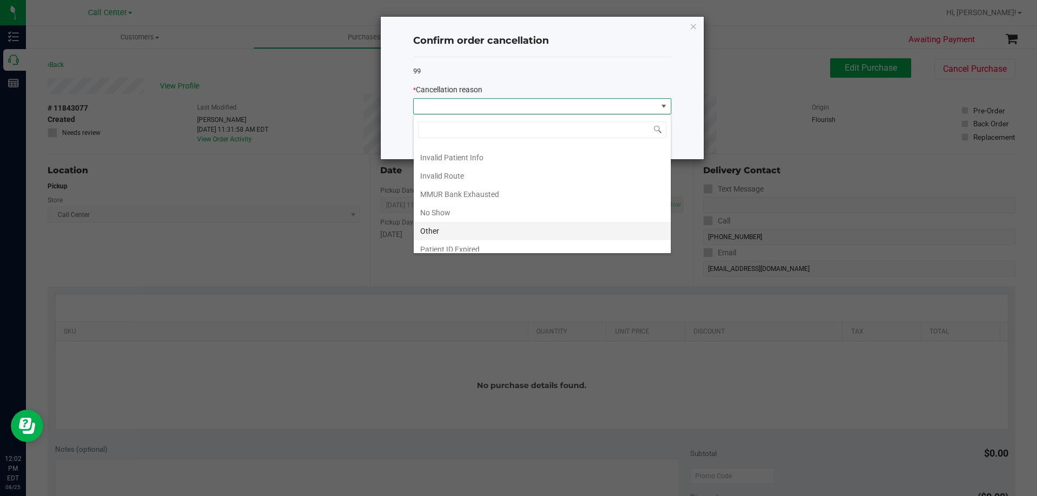
scroll to position [57, 0]
click at [450, 201] on li "Other" at bounding box center [542, 206] width 257 height 18
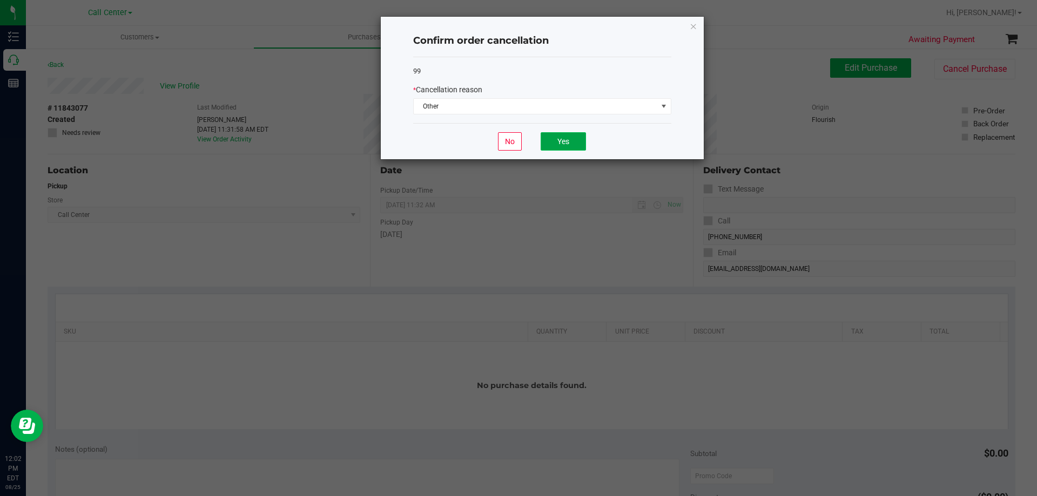
click at [566, 148] on button "Yes" at bounding box center [563, 141] width 45 height 18
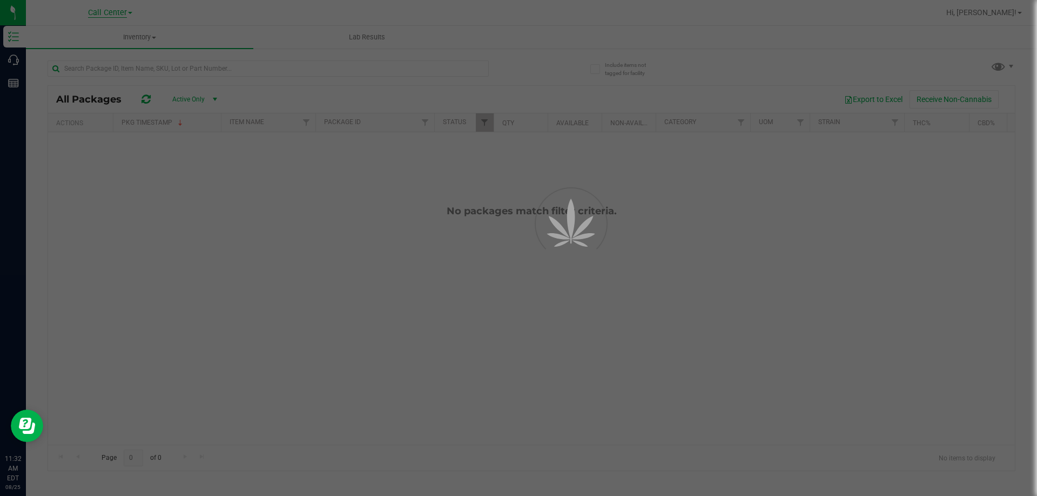
click at [113, 10] on span "Call Center" at bounding box center [107, 13] width 39 height 10
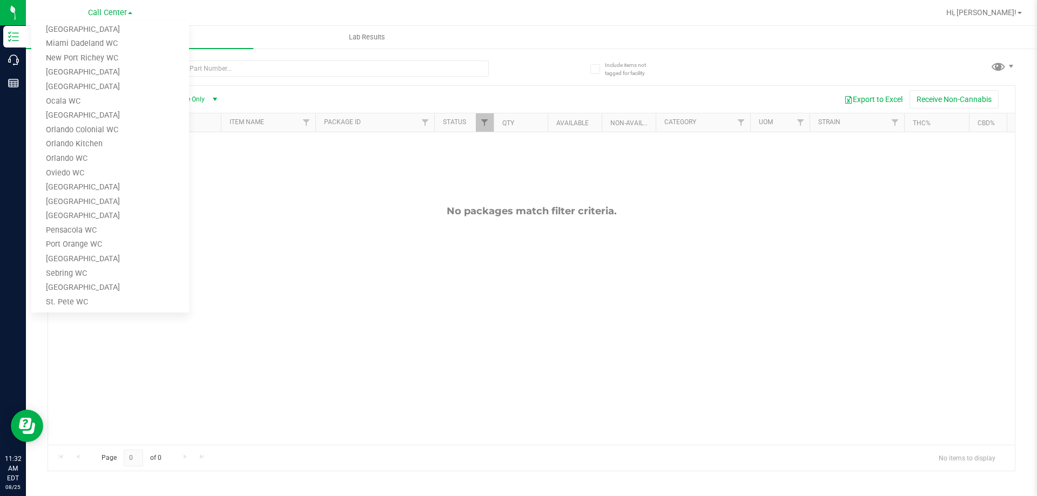
scroll to position [474, 0]
click at [89, 114] on link "[GEOGRAPHIC_DATA]" at bounding box center [110, 109] width 158 height 15
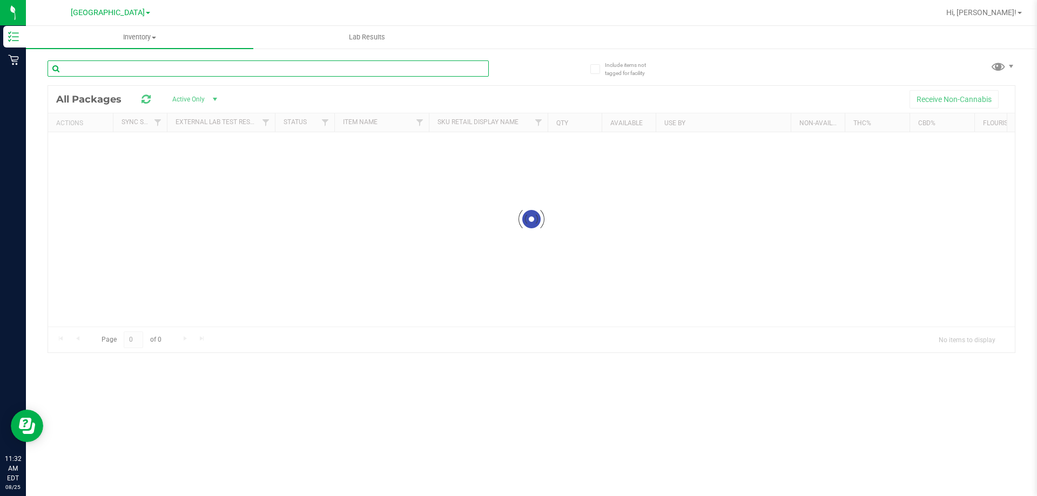
click at [200, 67] on input "text" at bounding box center [268, 68] width 441 height 16
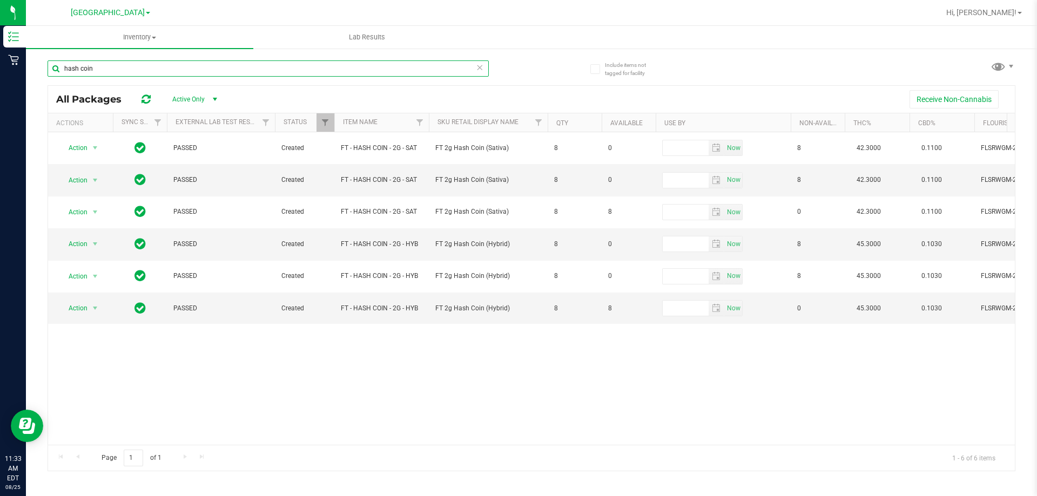
type input "hash coin"
click at [111, 10] on span "[GEOGRAPHIC_DATA]" at bounding box center [108, 13] width 74 height 10
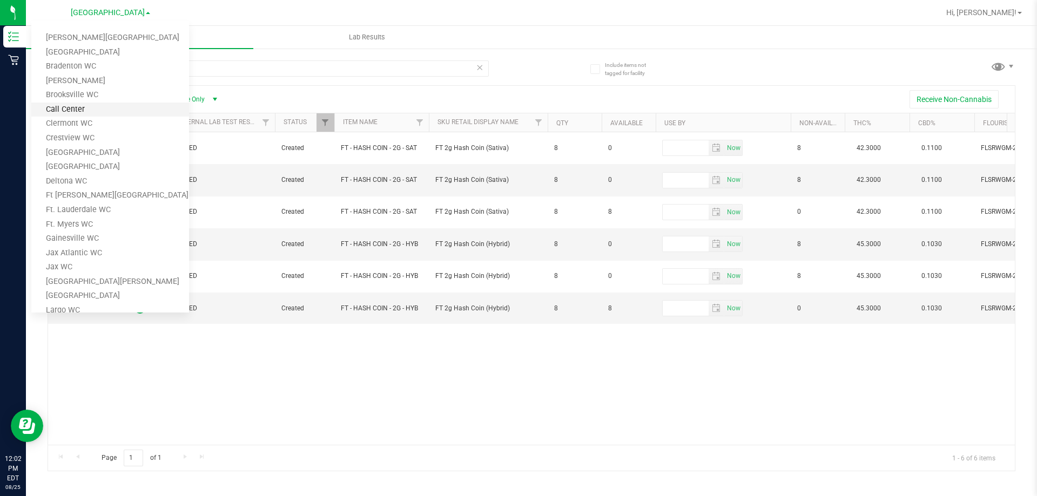
click at [91, 112] on link "Call Center" at bounding box center [110, 110] width 158 height 15
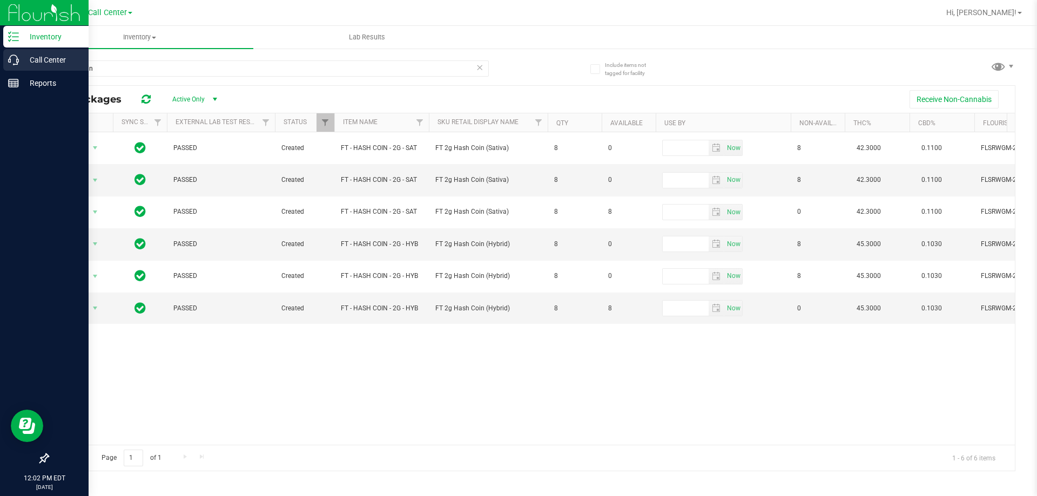
click at [39, 64] on p "Call Center" at bounding box center [51, 59] width 65 height 13
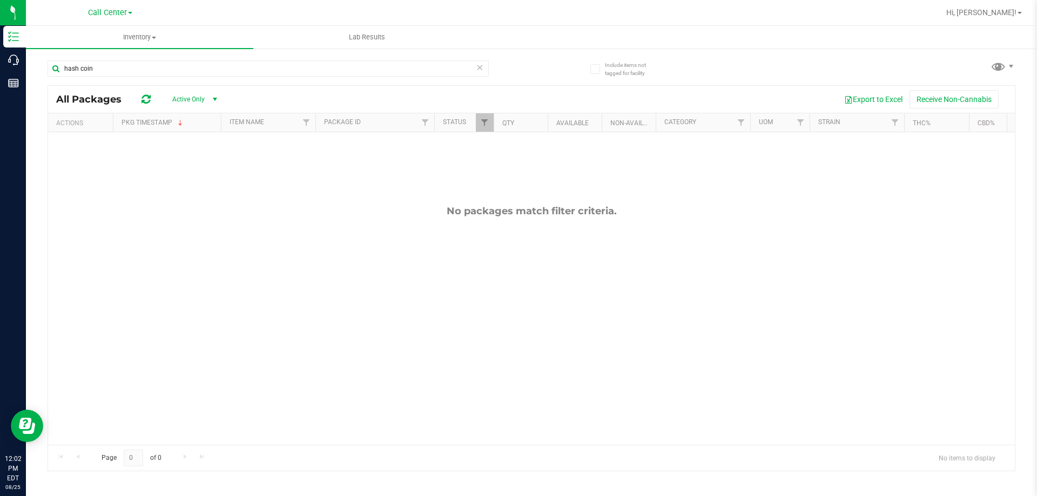
click at [26, 57] on div "Include items not tagged for facility hash coin All Packages Active Only Active…" at bounding box center [531, 212] width 1011 height 329
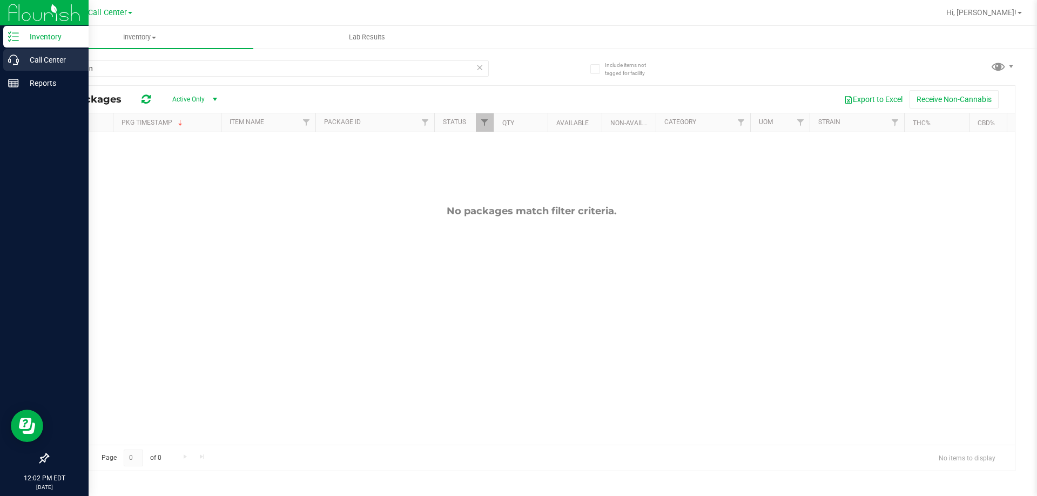
click at [22, 58] on p "Call Center" at bounding box center [51, 59] width 65 height 13
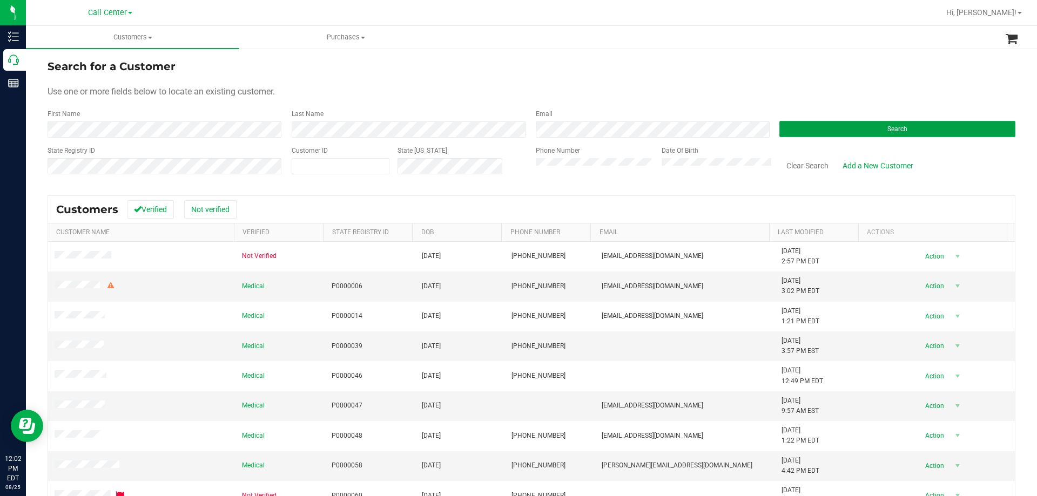
click at [864, 131] on button "Search" at bounding box center [897, 129] width 236 height 16
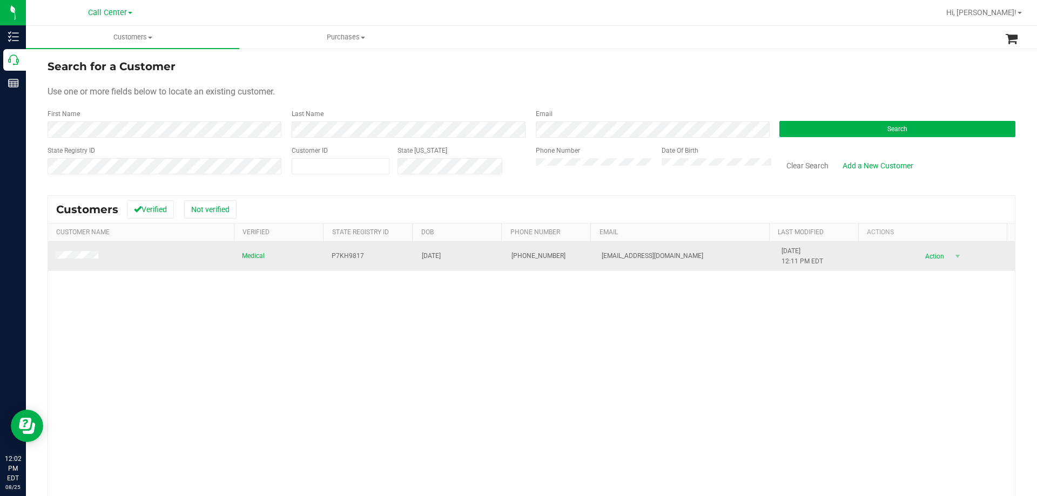
click at [88, 251] on span at bounding box center [78, 256] width 47 height 11
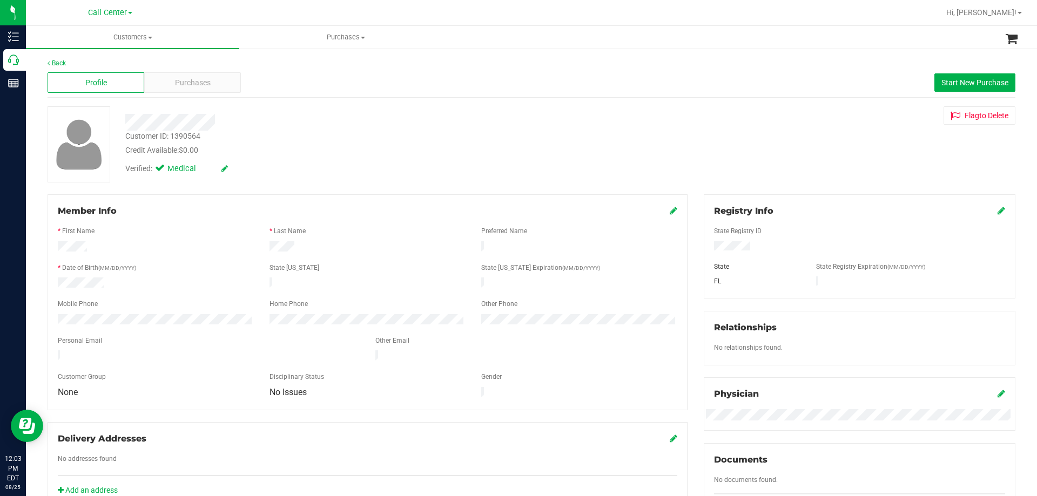
click at [351, 190] on div "Back Profile Purchases Start New Purchase Customer ID: 1390564 Credit Available…" at bounding box center [532, 402] width 968 height 688
click at [141, 299] on div "Mobile Phone" at bounding box center [156, 305] width 212 height 12
click at [324, 145] on div "Credit Available: $0.00" at bounding box center [363, 150] width 476 height 11
click at [194, 74] on div "Purchases" at bounding box center [192, 82] width 97 height 21
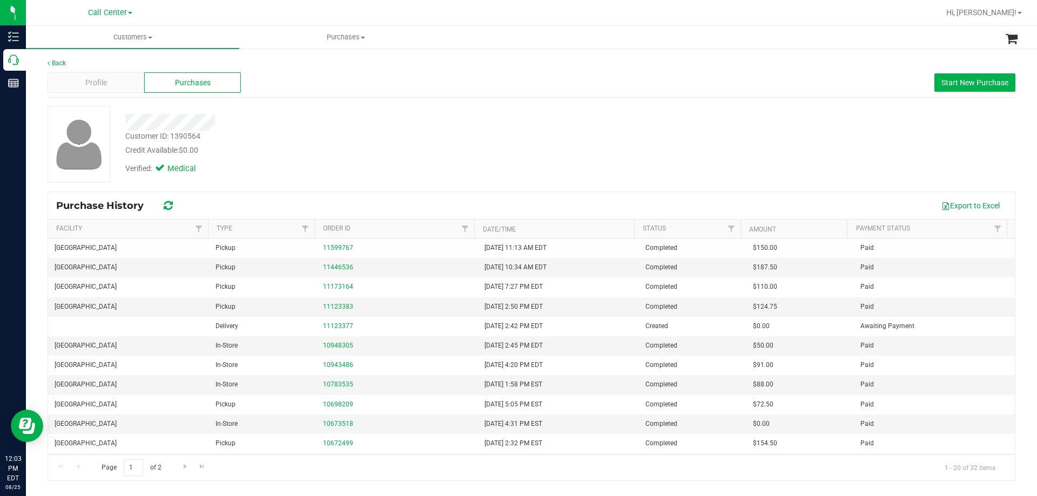
click at [538, 132] on div "Customer ID: 1390564 Credit Available: $0.00" at bounding box center [363, 143] width 492 height 25
click at [584, 136] on div "Customer ID: 1390564 Credit Available: $0.00" at bounding box center [363, 143] width 492 height 25
click at [505, 132] on div "Customer ID: 1390564 Credit Available: $0.00" at bounding box center [363, 143] width 492 height 25
click at [348, 159] on div "Verified: Medical" at bounding box center [363, 168] width 492 height 24
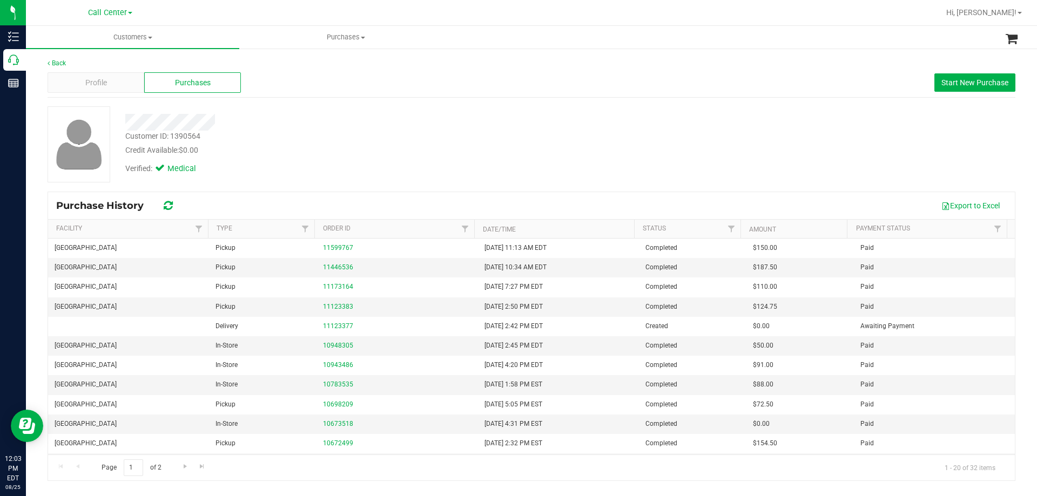
click at [330, 126] on div at bounding box center [363, 122] width 492 height 17
click at [347, 138] on div "Customer ID: 1390564 Credit Available: $0.00 Verified: Medical" at bounding box center [363, 142] width 492 height 73
click at [347, 138] on div "Customer ID: 1390564 Credit Available: $0.00" at bounding box center [363, 143] width 492 height 25
click at [313, 139] on div "Customer ID: 1390564 Credit Available: $0.00" at bounding box center [363, 143] width 492 height 25
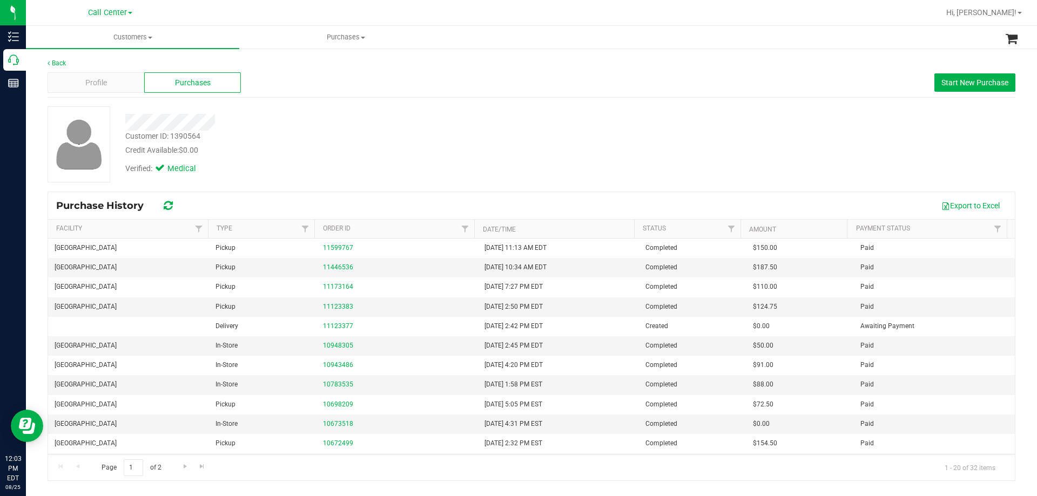
click at [307, 127] on div at bounding box center [363, 122] width 492 height 17
drag, startPoint x: 125, startPoint y: 123, endPoint x: 271, endPoint y: 121, distance: 146.3
click at [271, 121] on div at bounding box center [363, 122] width 492 height 17
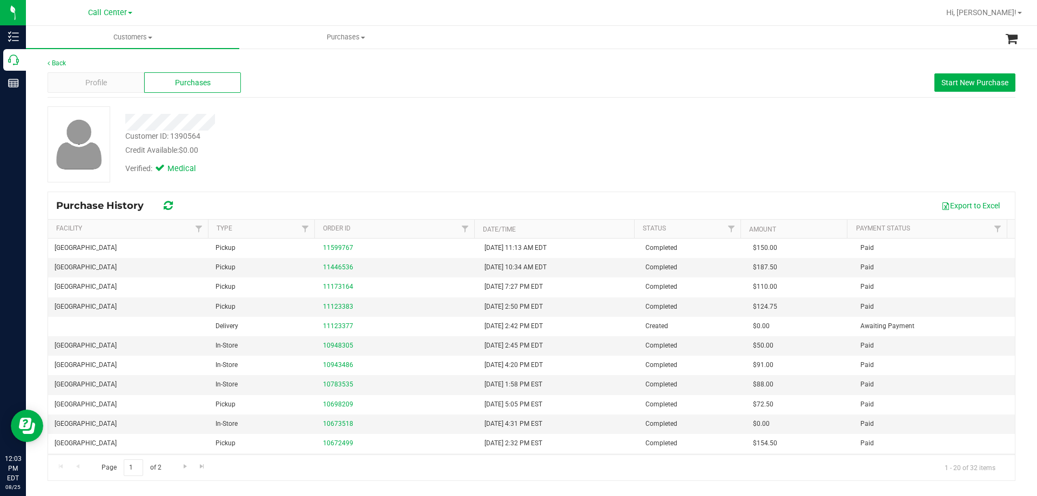
click at [345, 159] on div "Verified: Medical" at bounding box center [363, 168] width 492 height 24
click at [123, 82] on div "Profile" at bounding box center [96, 82] width 97 height 21
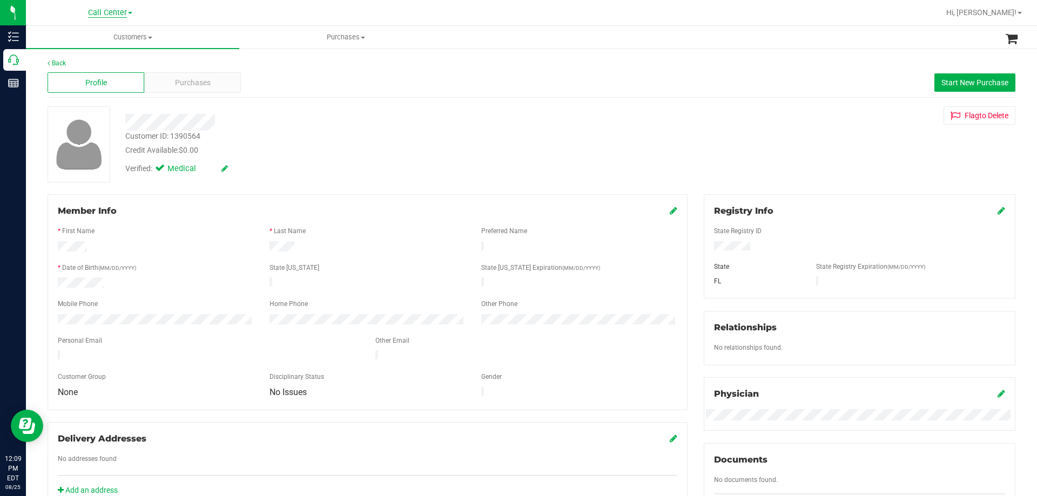
click at [108, 14] on span "Call Center" at bounding box center [107, 13] width 39 height 10
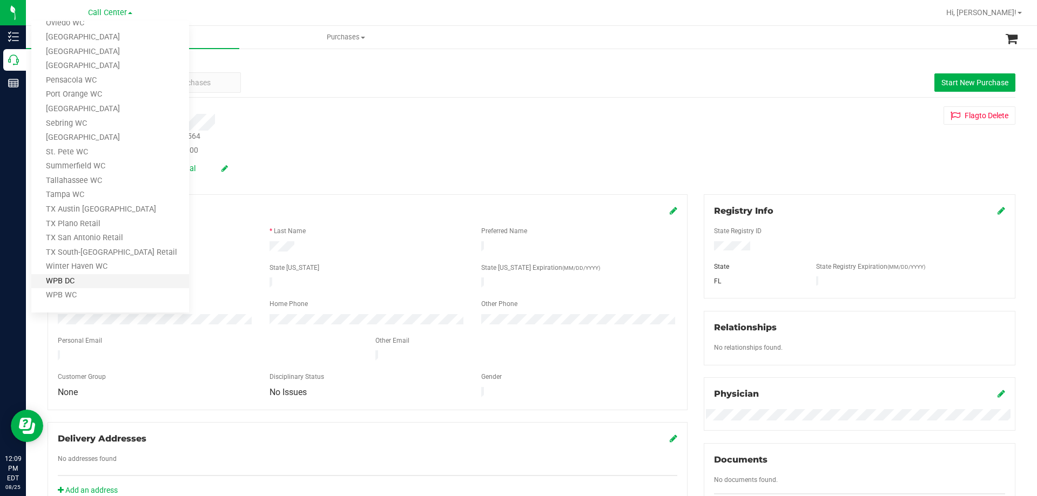
scroll to position [474, 0]
click at [93, 209] on link "TX Austin [GEOGRAPHIC_DATA]" at bounding box center [110, 209] width 158 height 15
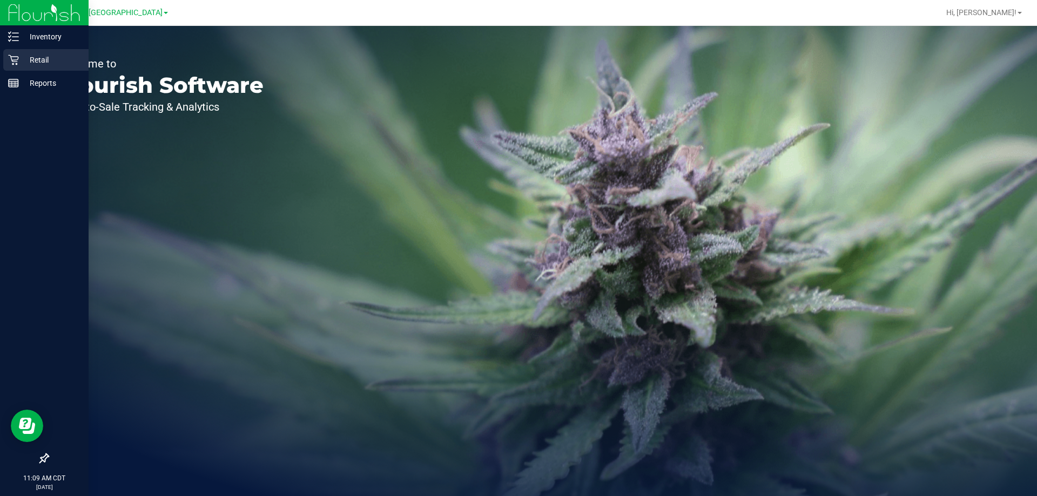
click at [40, 60] on p "Retail" at bounding box center [51, 59] width 65 height 13
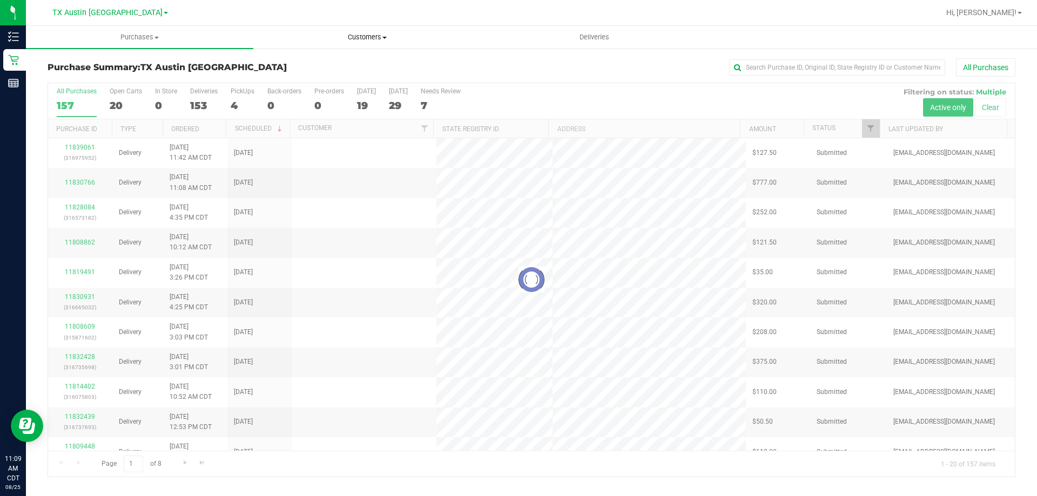
click at [389, 37] on span "Customers" at bounding box center [367, 37] width 226 height 10
click at [311, 61] on span "All customers" at bounding box center [292, 64] width 78 height 9
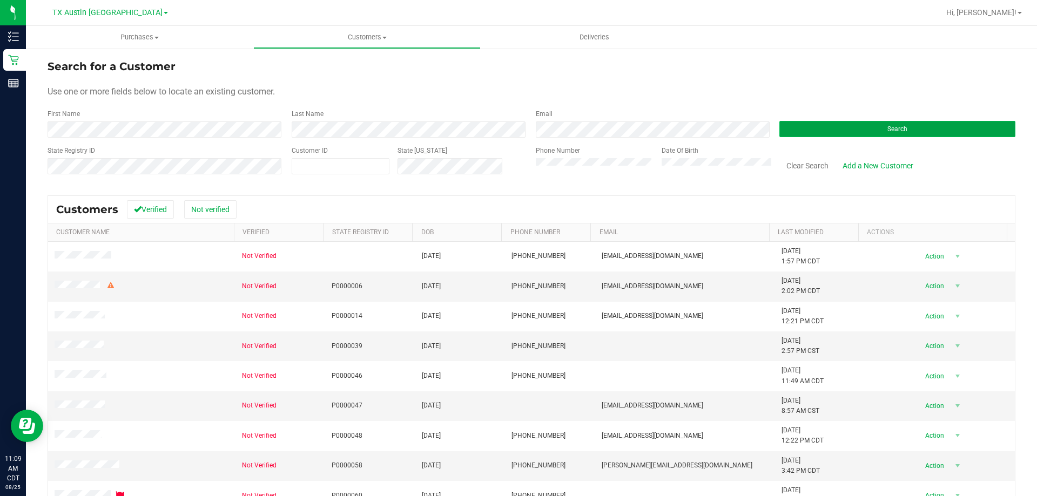
click at [786, 129] on button "Search" at bounding box center [897, 129] width 236 height 16
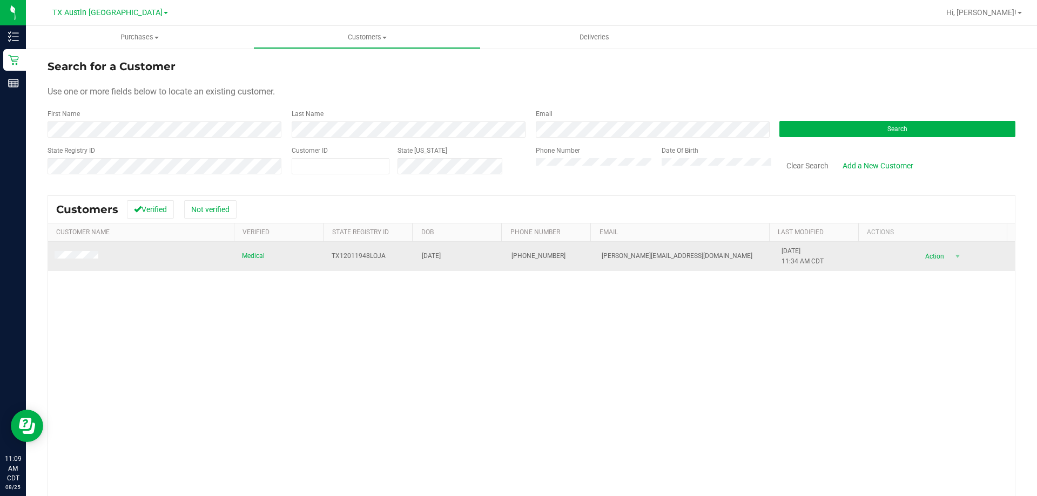
click at [84, 252] on span at bounding box center [78, 256] width 47 height 11
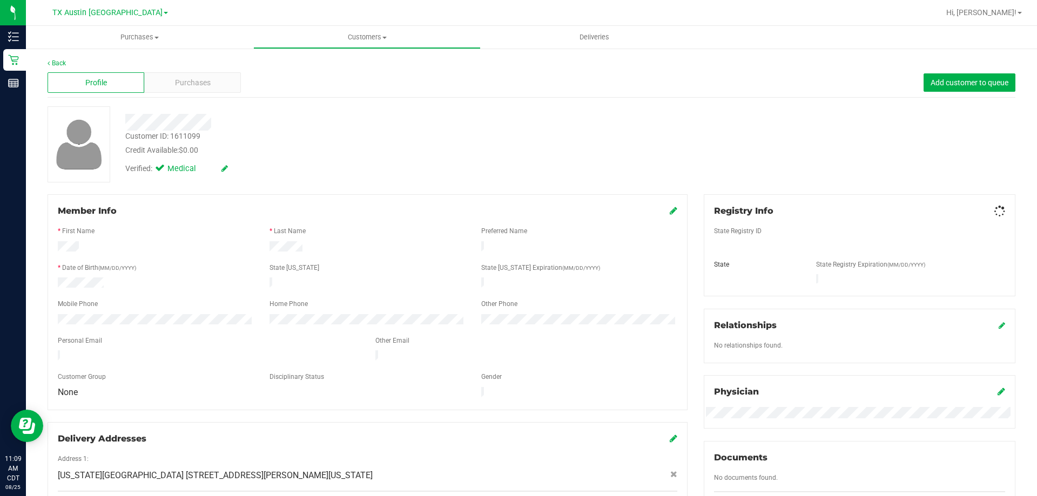
click at [224, 70] on div "Profile Purchases Add customer to queue" at bounding box center [532, 83] width 968 height 30
click at [218, 81] on div "Purchases" at bounding box center [192, 82] width 97 height 21
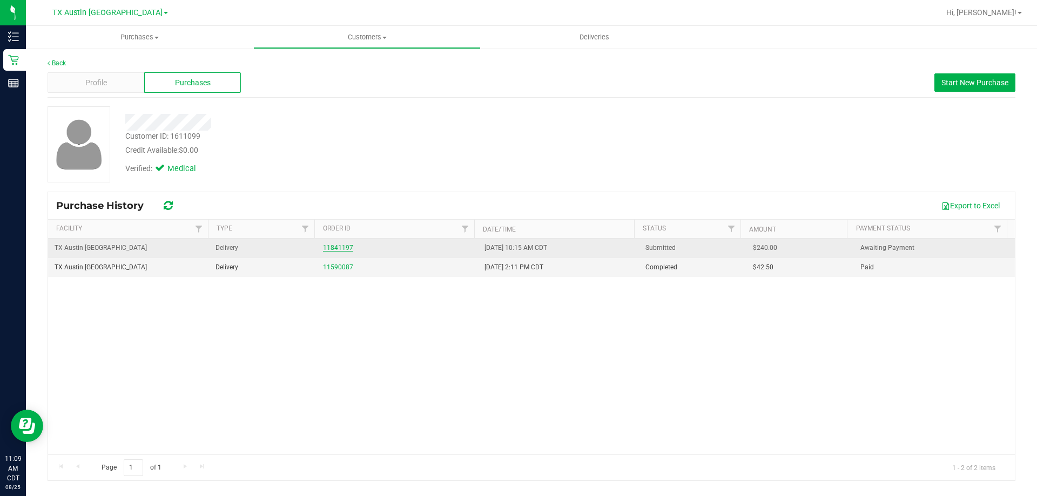
click at [330, 245] on link "11841197" at bounding box center [338, 248] width 30 height 8
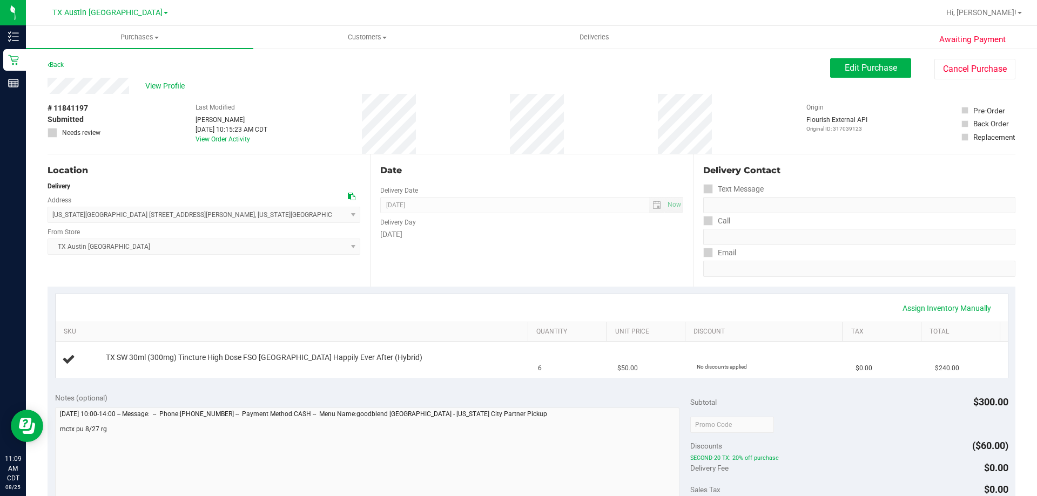
scroll to position [162, 0]
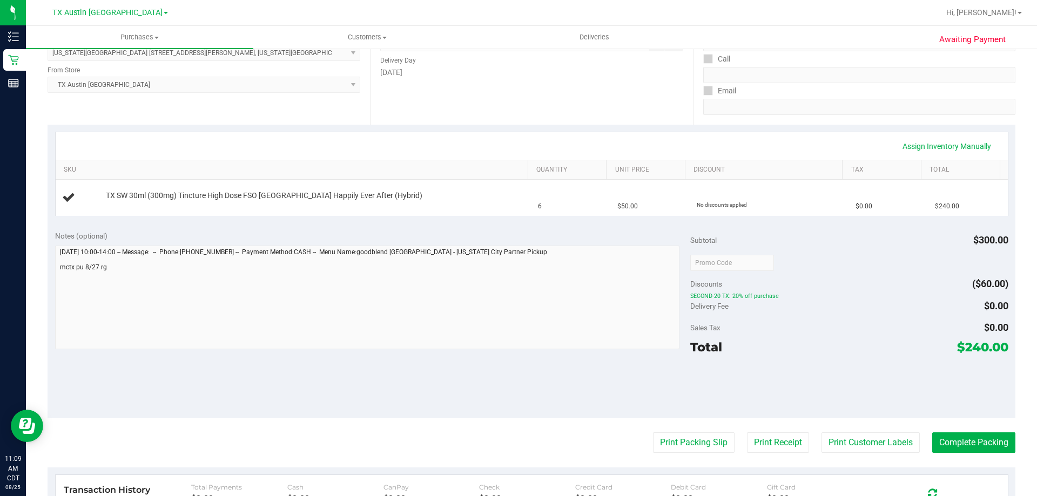
click at [832, 293] on span "SECOND-20 TX: 20% off purchase" at bounding box center [849, 297] width 318 height 8
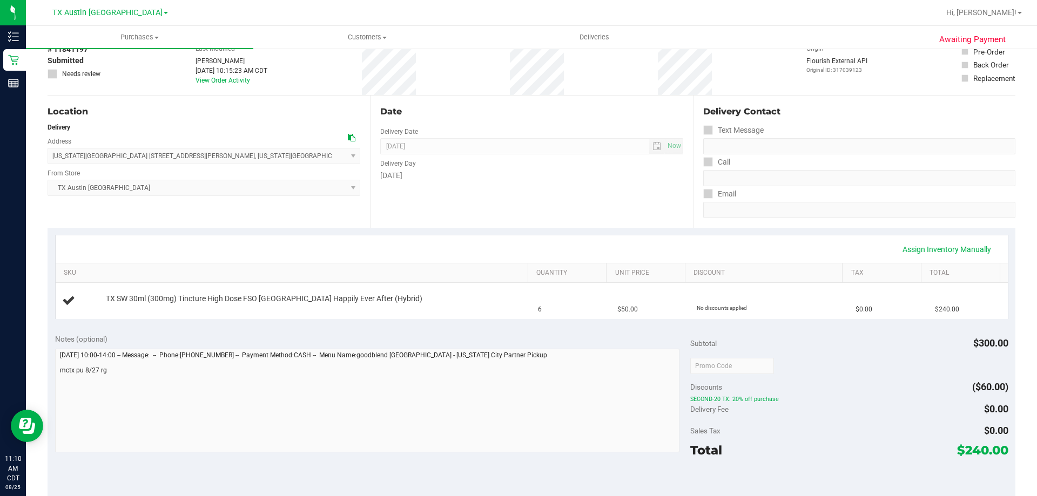
scroll to position [54, 0]
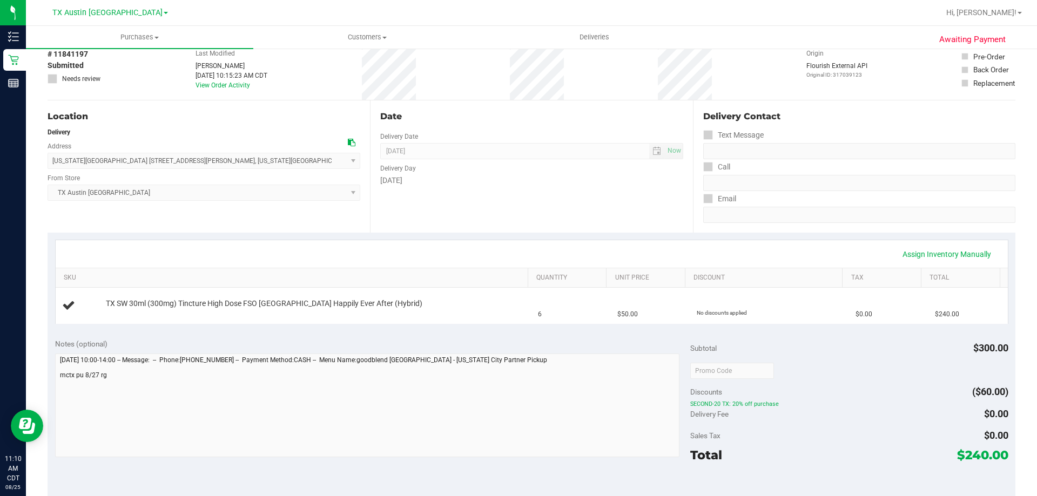
click at [920, 381] on div "Subtotal $300.00 Discounts ($60.00) SECOND-20 TX: 20% off purchase Delivery Fee…" at bounding box center [849, 429] width 318 height 180
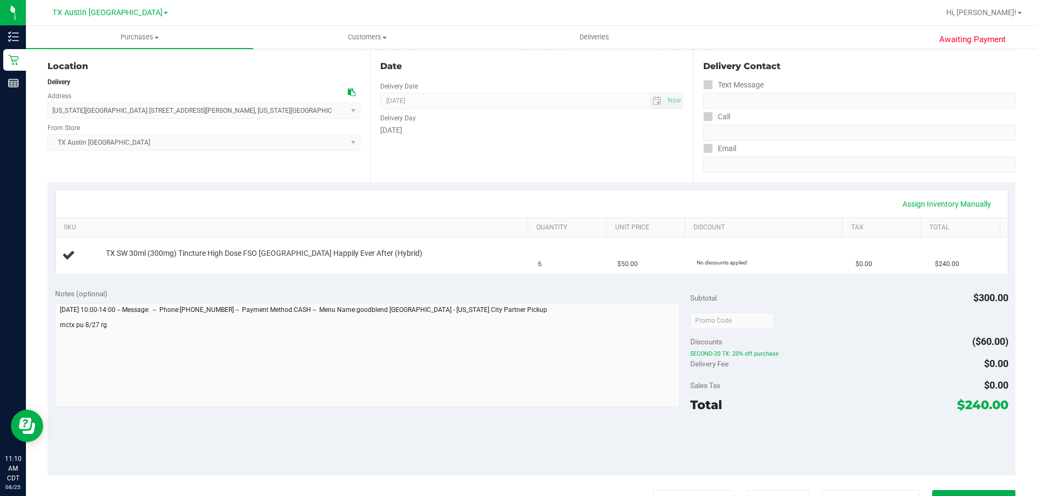
scroll to position [162, 0]
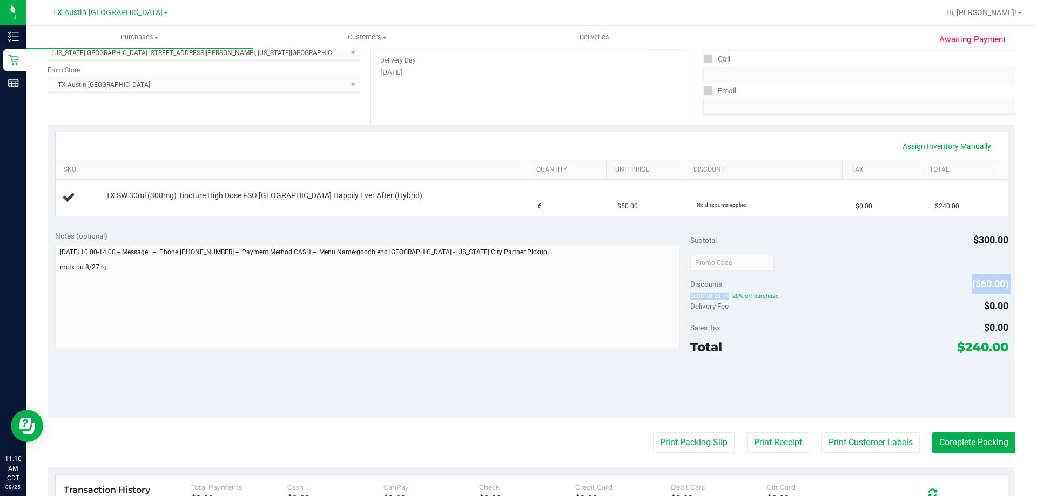
drag, startPoint x: 794, startPoint y: 293, endPoint x: 802, endPoint y: 292, distance: 8.2
click at [802, 292] on div "Subtotal $300.00 Discounts ($60.00) SECOND-20 TX: 20% off purchase Delivery Fee…" at bounding box center [849, 321] width 318 height 180
click at [805, 293] on span "SECOND-20 TX: 20% off purchase" at bounding box center [849, 297] width 318 height 8
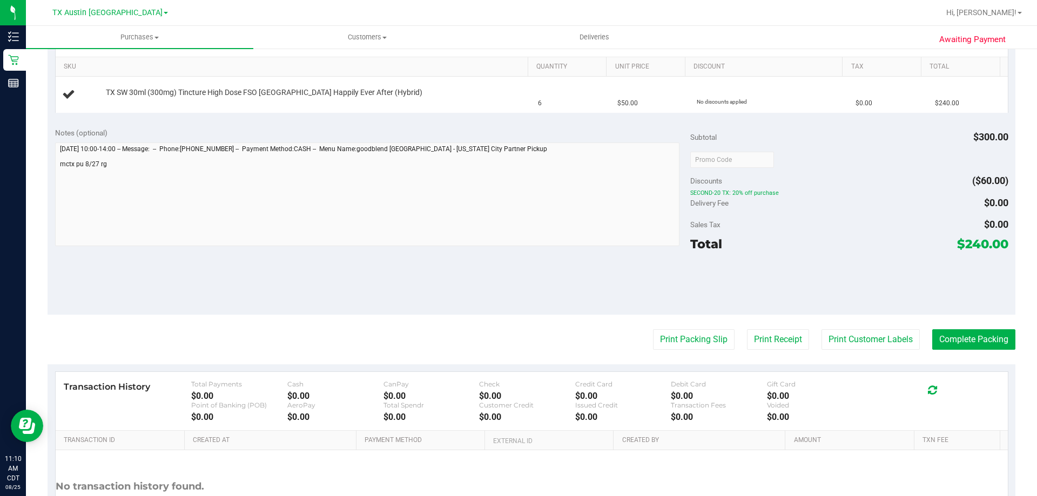
scroll to position [324, 0]
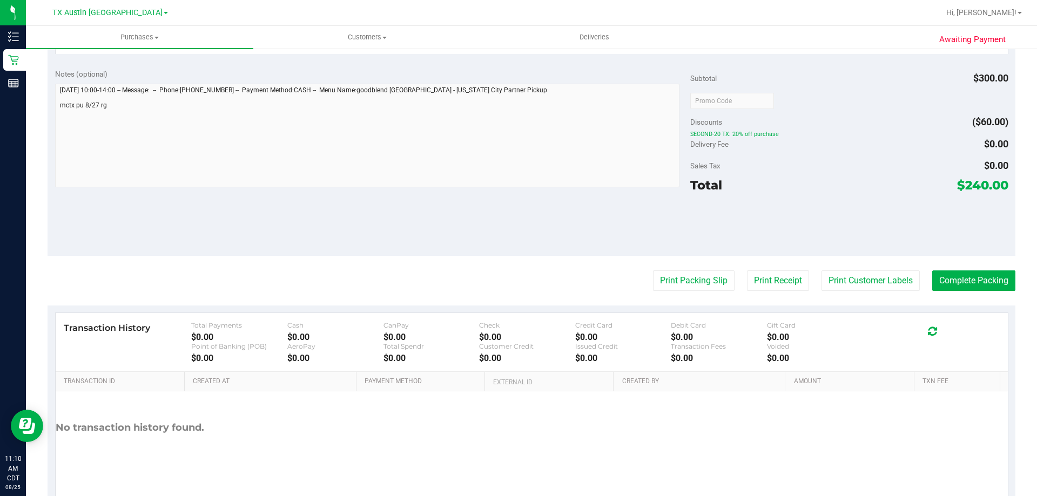
click at [327, 236] on div "Notes (optional) Subtotal $300.00 Discounts ($60.00) SECOND-20 TX: 20% off purc…" at bounding box center [532, 159] width 968 height 194
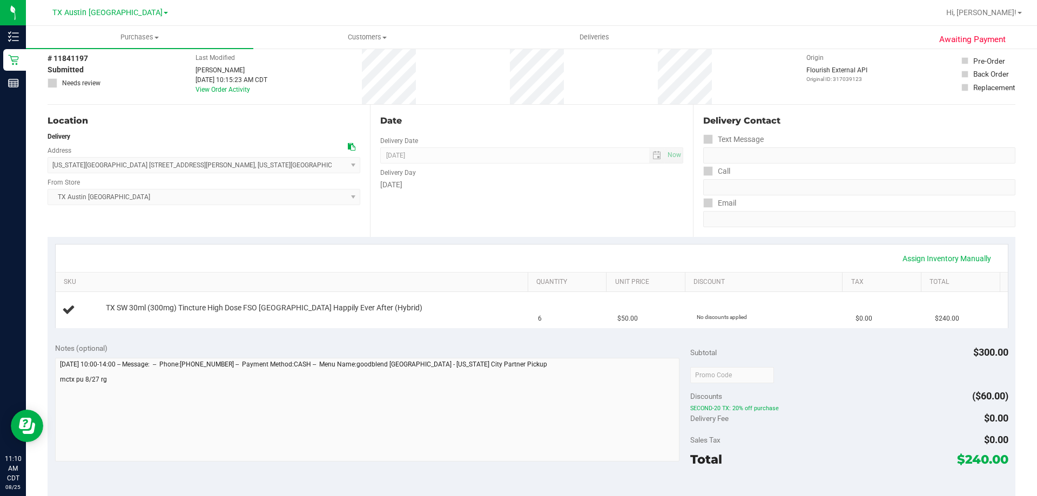
scroll to position [0, 0]
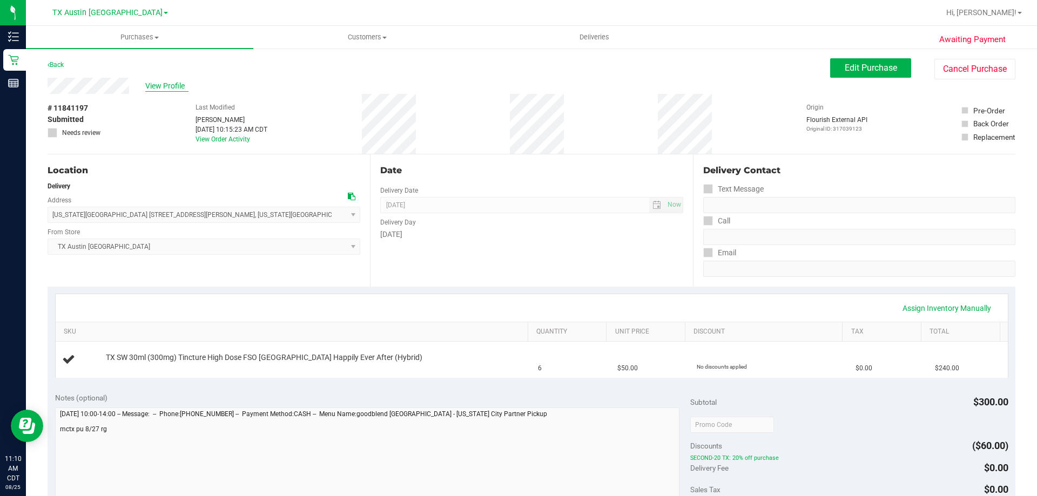
click at [164, 89] on span "View Profile" at bounding box center [166, 85] width 43 height 11
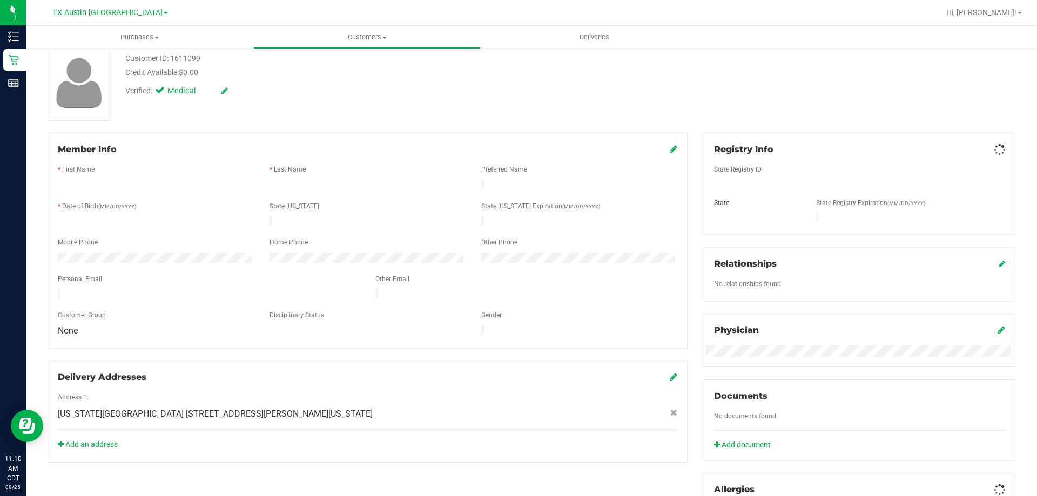
scroll to position [108, 0]
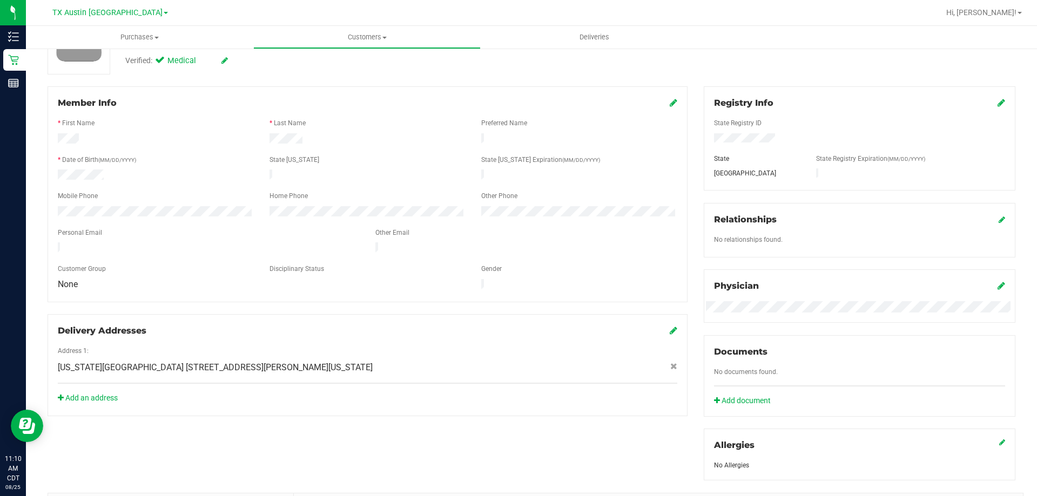
click at [167, 242] on div at bounding box center [209, 248] width 318 height 13
click at [177, 242] on div at bounding box center [209, 248] width 318 height 13
click at [184, 255] on div at bounding box center [367, 259] width 619 height 9
click at [183, 243] on div at bounding box center [209, 248] width 318 height 13
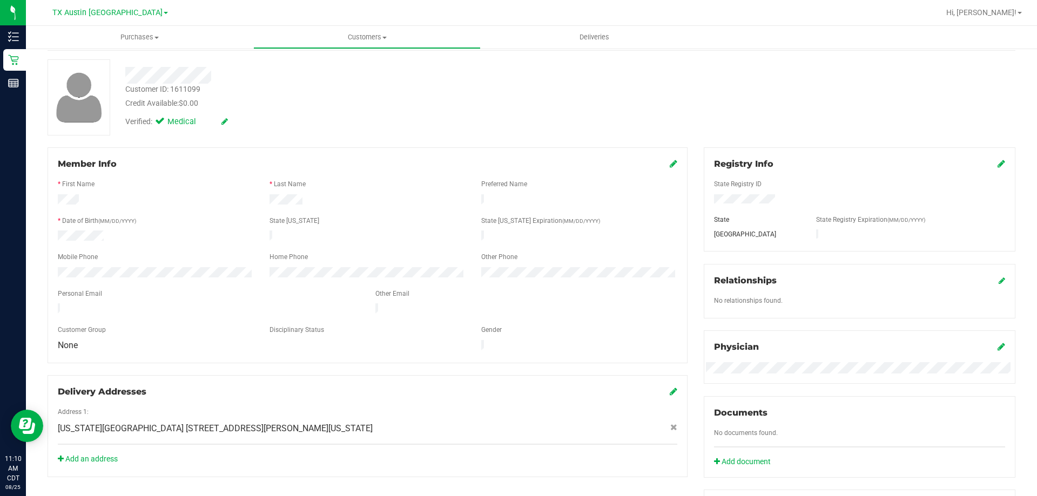
scroll to position [0, 0]
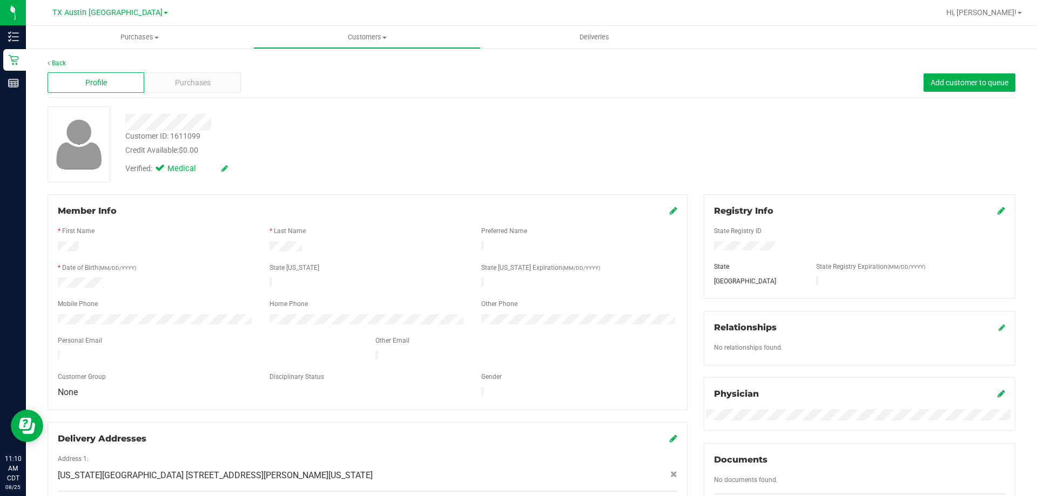
click at [164, 350] on div at bounding box center [209, 356] width 318 height 13
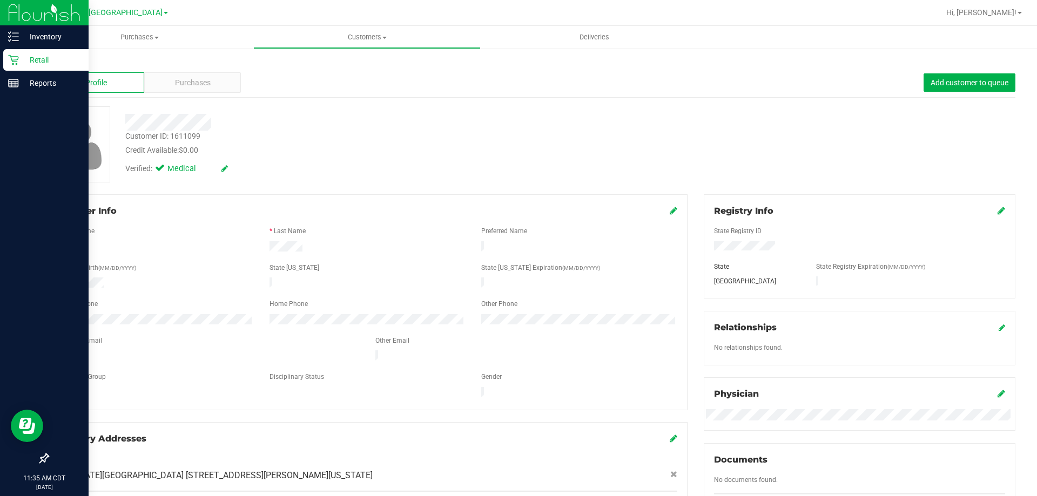
click at [32, 60] on p "Retail" at bounding box center [51, 59] width 65 height 13
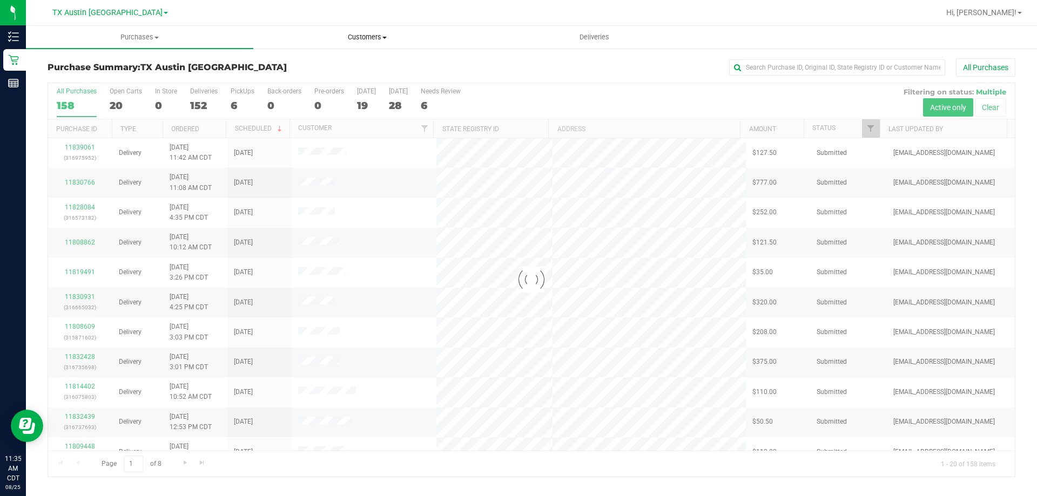
click at [379, 44] on uib-tab-heading "Customers All customers Add a new customer All physicians" at bounding box center [367, 37] width 226 height 22
click at [344, 67] on li "All customers" at bounding box center [366, 65] width 227 height 13
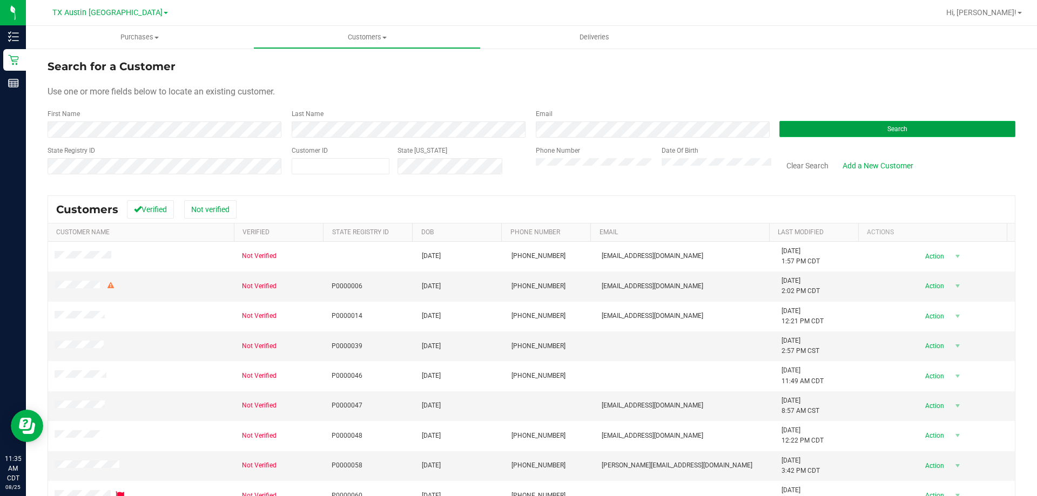
click at [910, 129] on button "Search" at bounding box center [897, 129] width 236 height 16
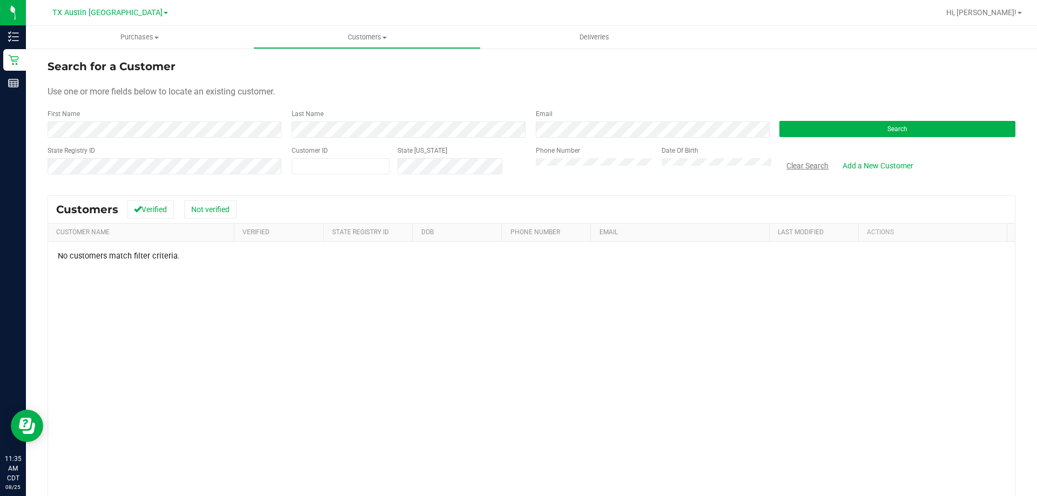
click at [799, 164] on button "Clear Search" at bounding box center [807, 166] width 56 height 18
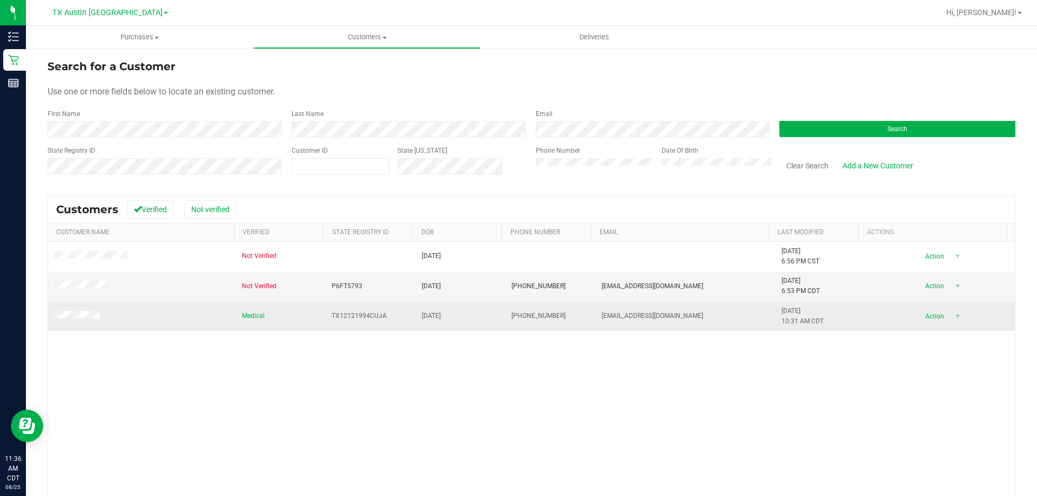
click at [424, 315] on span "[DATE]" at bounding box center [431, 316] width 19 height 10
copy span "[DATE]"
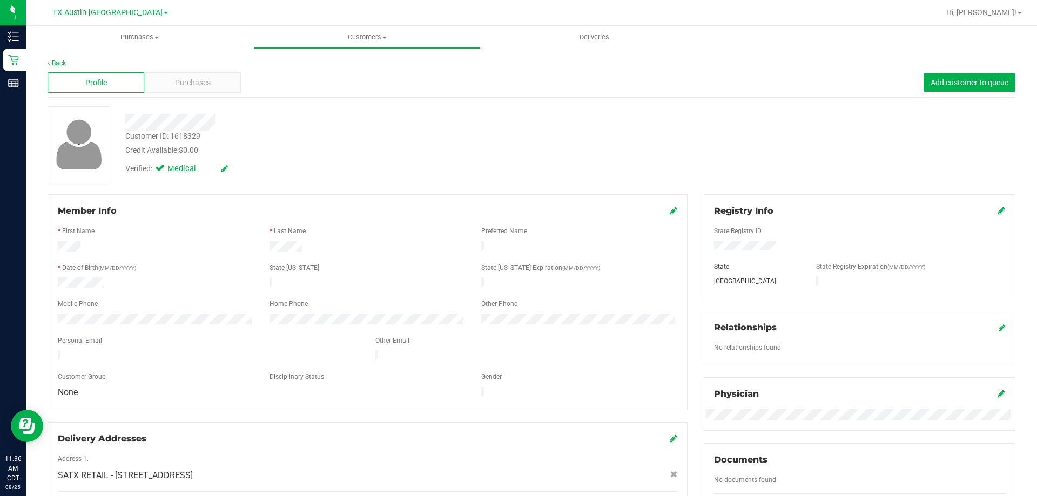
scroll to position [314, 0]
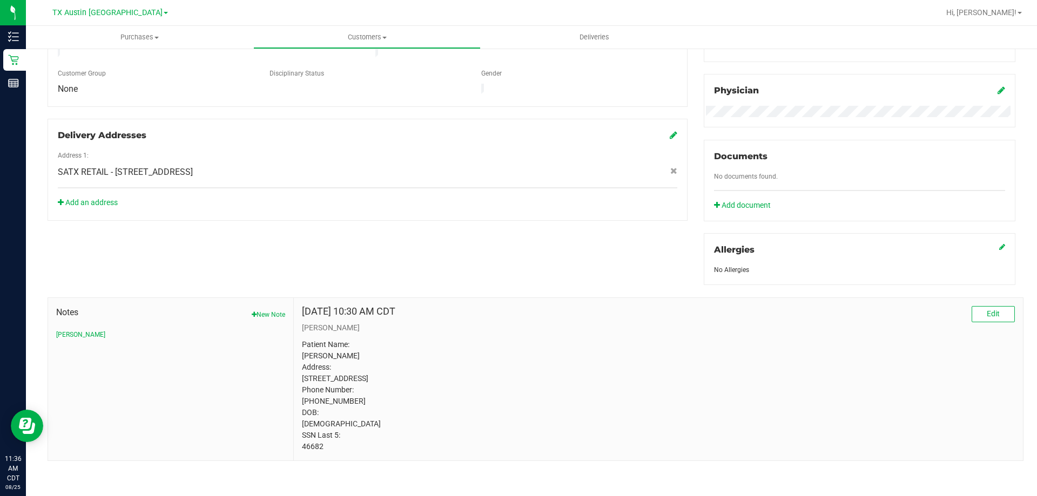
click at [315, 446] on p "Patient Name: [PERSON_NAME] Address: [STREET_ADDRESS] Phone Number: [PHONE_NUMB…" at bounding box center [658, 395] width 713 height 113
copy p "46682"
click at [313, 217] on div "Member Info * First Name * Last Name Preferred Name * Date of Birth (MM/DD/YYYY…" at bounding box center [531, 176] width 984 height 570
click at [370, 222] on div "Member Info * First Name * Last Name Preferred Name * Date of Birth (MM/DD/YYYY…" at bounding box center [531, 176] width 984 height 570
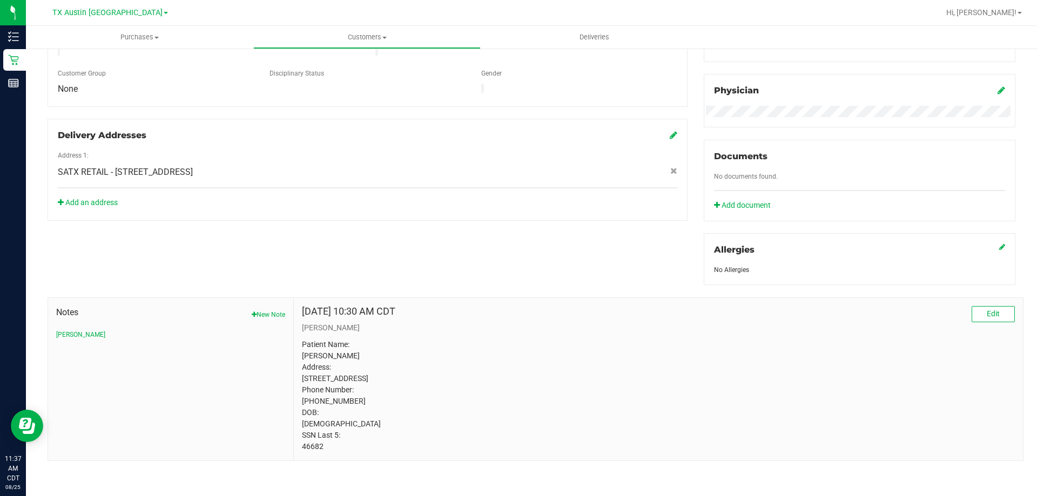
drag, startPoint x: 300, startPoint y: 332, endPoint x: 444, endPoint y: 447, distance: 184.4
click at [444, 447] on p "Patient Name: [PERSON_NAME] Address: [STREET_ADDRESS] Phone Number: [PHONE_NUMB…" at bounding box center [658, 395] width 713 height 113
click at [411, 405] on p "Patient Name: [PERSON_NAME] Address: [STREET_ADDRESS] Phone Number: [PHONE_NUMB…" at bounding box center [658, 395] width 713 height 113
drag, startPoint x: 299, startPoint y: 435, endPoint x: 396, endPoint y: 448, distance: 98.1
click at [396, 448] on div "[DATE] 10:30 AM CDT Edit [PERSON_NAME] Patient Name: [PERSON_NAME] Address: [ST…" at bounding box center [658, 379] width 729 height 163
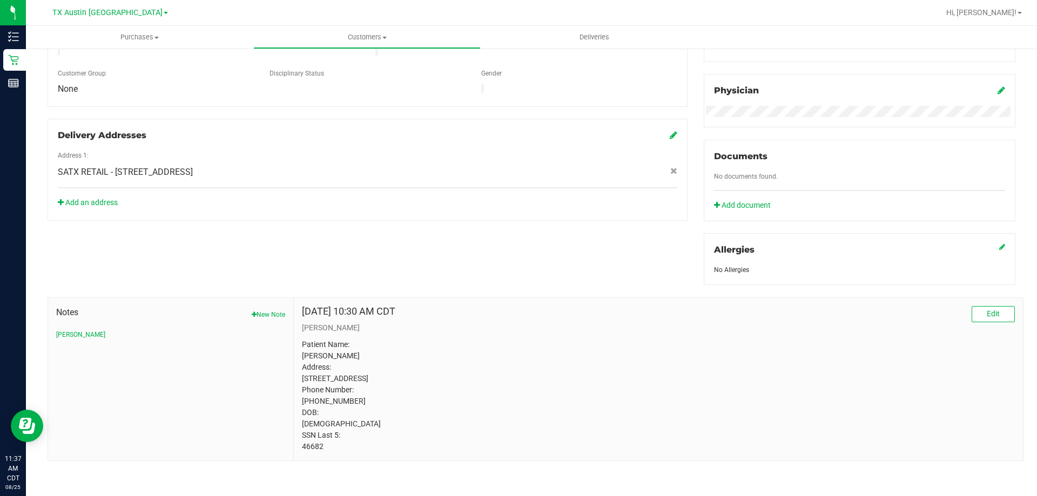
click at [392, 434] on p "Patient Name: [PERSON_NAME] Address: [STREET_ADDRESS] Phone Number: [PHONE_NUMB…" at bounding box center [658, 395] width 713 height 113
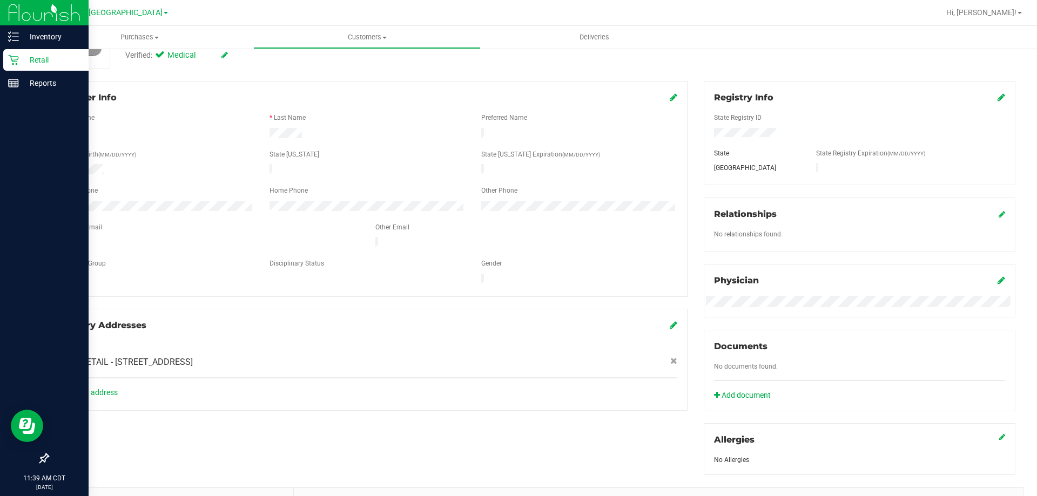
scroll to position [44, 0]
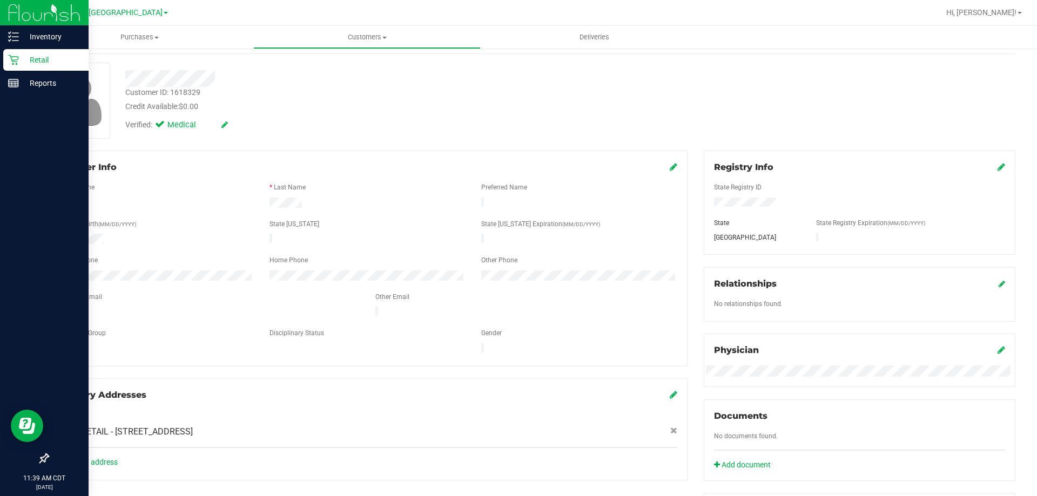
click at [19, 59] on p "Retail" at bounding box center [51, 59] width 65 height 13
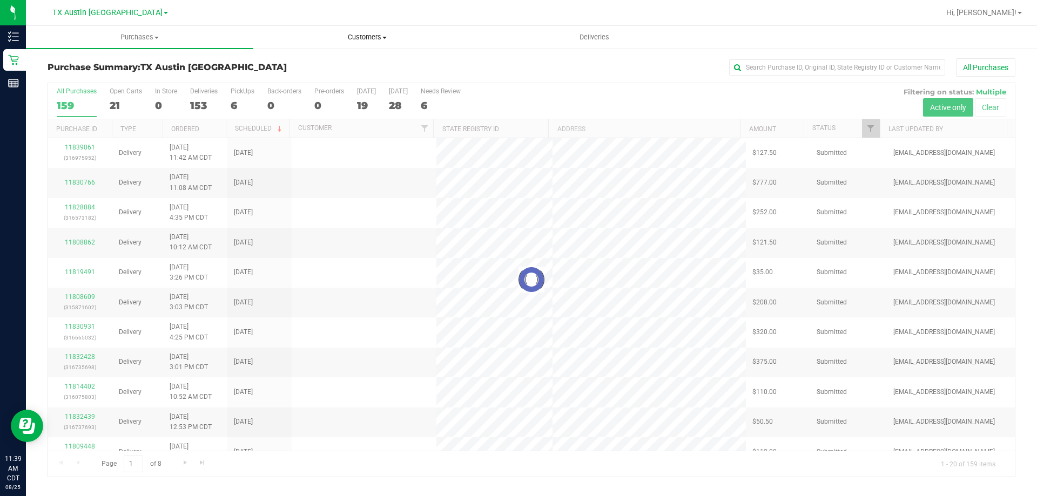
click at [362, 35] on span "Customers" at bounding box center [367, 37] width 226 height 10
click at [322, 69] on span "All customers" at bounding box center [292, 64] width 78 height 9
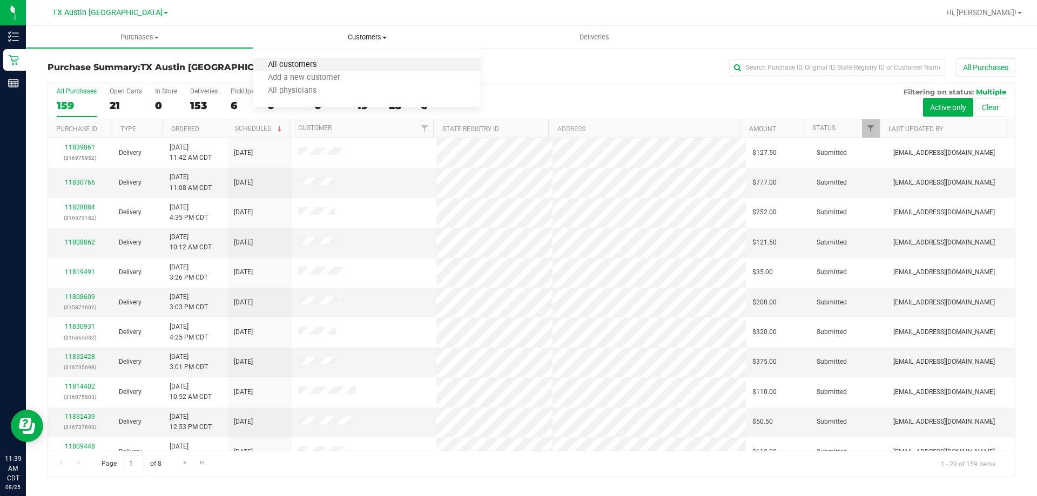
click at [323, 66] on span "All customers" at bounding box center [292, 64] width 78 height 9
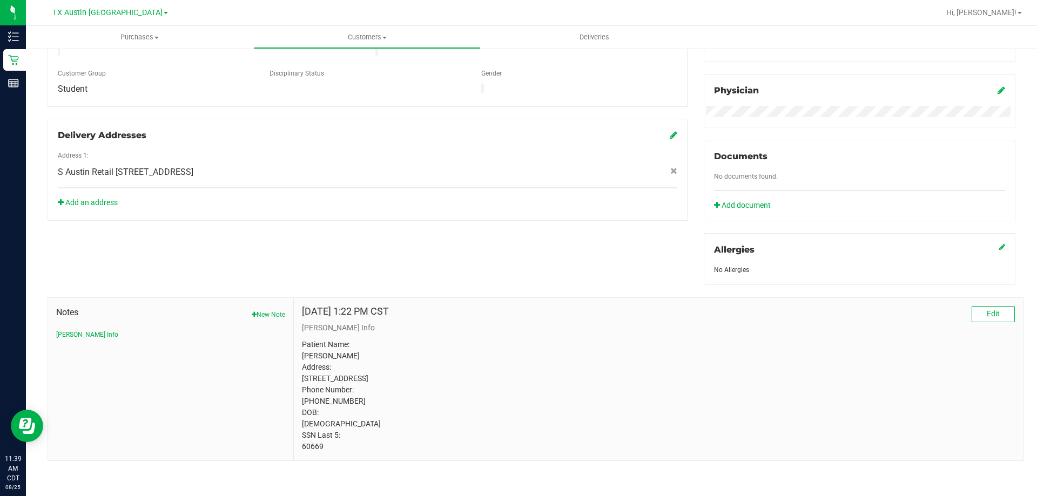
scroll to position [325, 0]
click at [389, 339] on p "Patient Name: [PERSON_NAME] Address: [STREET_ADDRESS] Phone Number: [PHONE_NUMB…" at bounding box center [658, 395] width 713 height 113
click at [310, 448] on p "Patient Name: [PERSON_NAME] Address: [STREET_ADDRESS] Phone Number: [PHONE_NUMB…" at bounding box center [658, 395] width 713 height 113
click at [454, 417] on p "Patient Name: [PERSON_NAME] Address: [STREET_ADDRESS] Phone Number: [PHONE_NUMB…" at bounding box center [658, 395] width 713 height 113
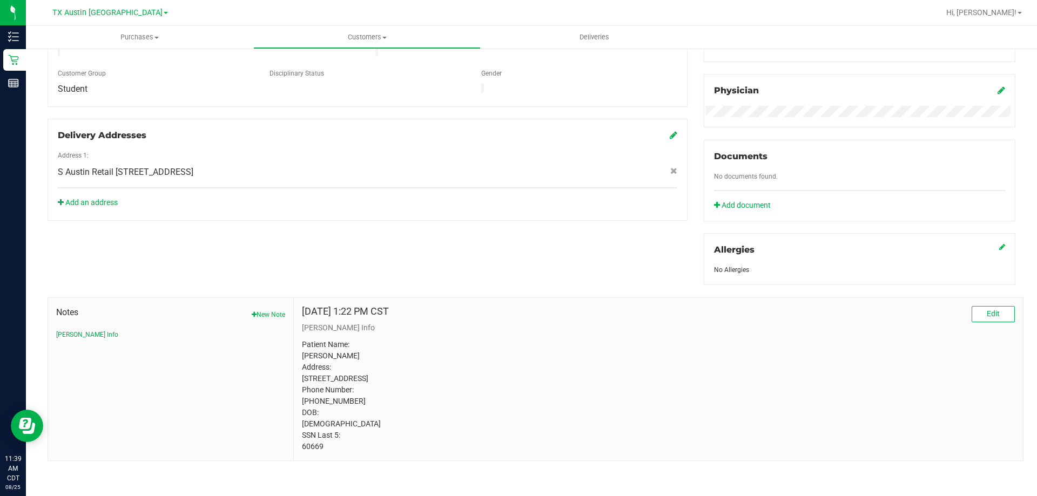
drag, startPoint x: 302, startPoint y: 436, endPoint x: 398, endPoint y: 442, distance: 96.3
click at [398, 442] on p "Patient Name: [PERSON_NAME] Address: [STREET_ADDRESS] Phone Number: [PHONE_NUMB…" at bounding box center [658, 395] width 713 height 113
drag, startPoint x: 301, startPoint y: 435, endPoint x: 396, endPoint y: 448, distance: 95.9
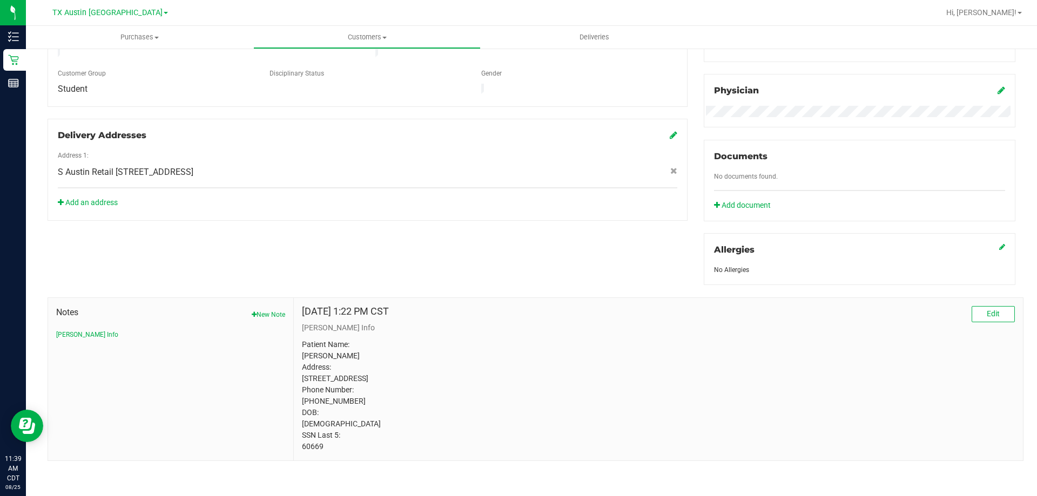
click at [396, 448] on p "Patient Name: [PERSON_NAME] Address: [STREET_ADDRESS] Phone Number: [PHONE_NUMB…" at bounding box center [658, 395] width 713 height 113
drag, startPoint x: 299, startPoint y: 434, endPoint x: 388, endPoint y: 451, distance: 91.4
click at [388, 451] on div "[DATE] 1:22 PM CST Edit [PERSON_NAME] Info Patient Name: [PERSON_NAME] Address:…" at bounding box center [658, 379] width 729 height 163
click at [382, 446] on p "Patient Name: [PERSON_NAME] Address: [STREET_ADDRESS] Phone Number: [PHONE_NUMB…" at bounding box center [658, 395] width 713 height 113
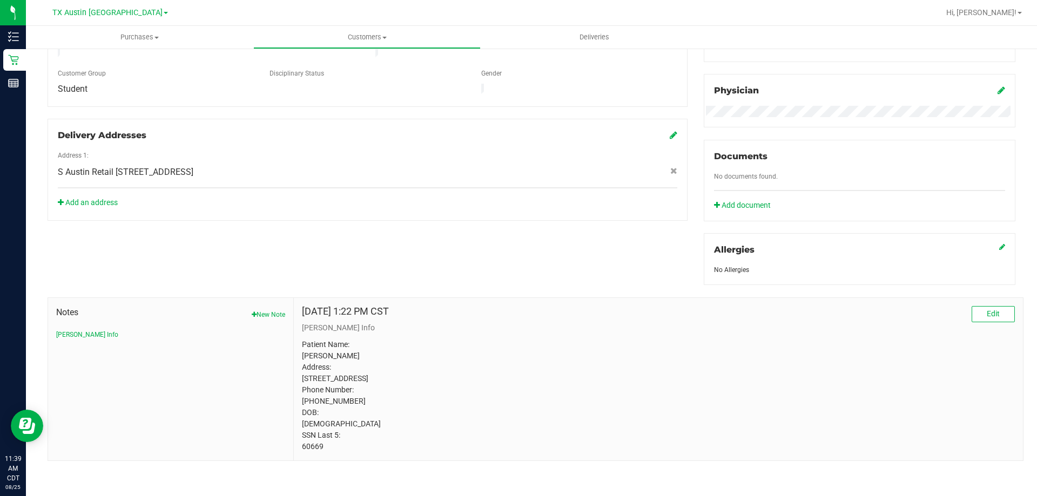
drag, startPoint x: 299, startPoint y: 435, endPoint x: 374, endPoint y: 454, distance: 77.0
click at [374, 454] on div "[DATE] 1:22 PM CST Edit [PERSON_NAME] Info Patient Name: [PERSON_NAME] Address:…" at bounding box center [658, 379] width 729 height 163
click at [374, 455] on div "[DATE] 1:22 PM CST Edit [PERSON_NAME] Info Patient Name: [PERSON_NAME] Address:…" at bounding box center [658, 379] width 729 height 163
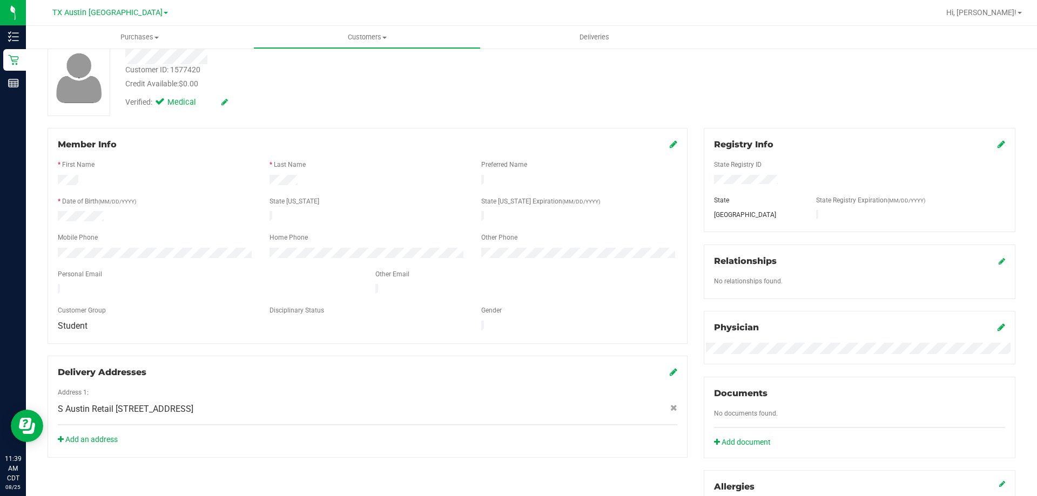
scroll to position [55, 0]
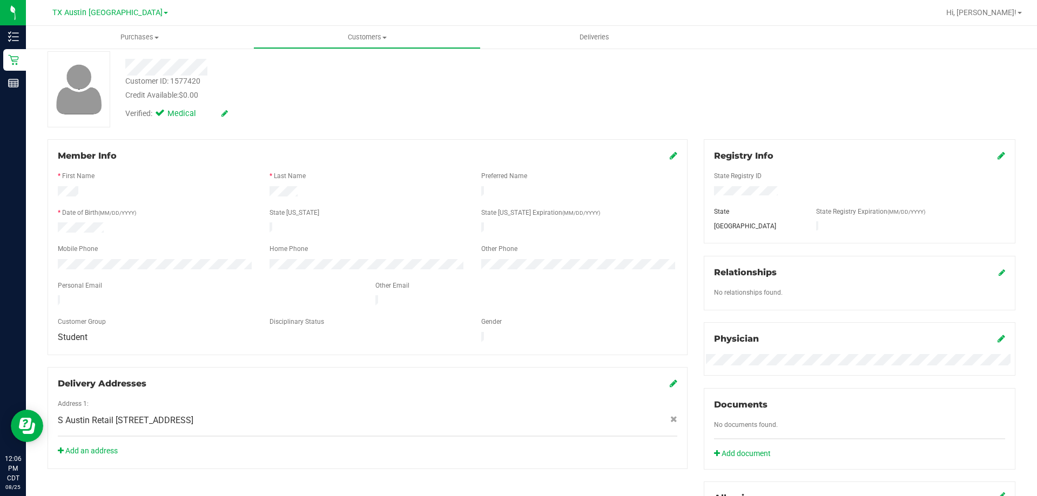
click at [330, 109] on div "Verified: Medical" at bounding box center [363, 113] width 492 height 24
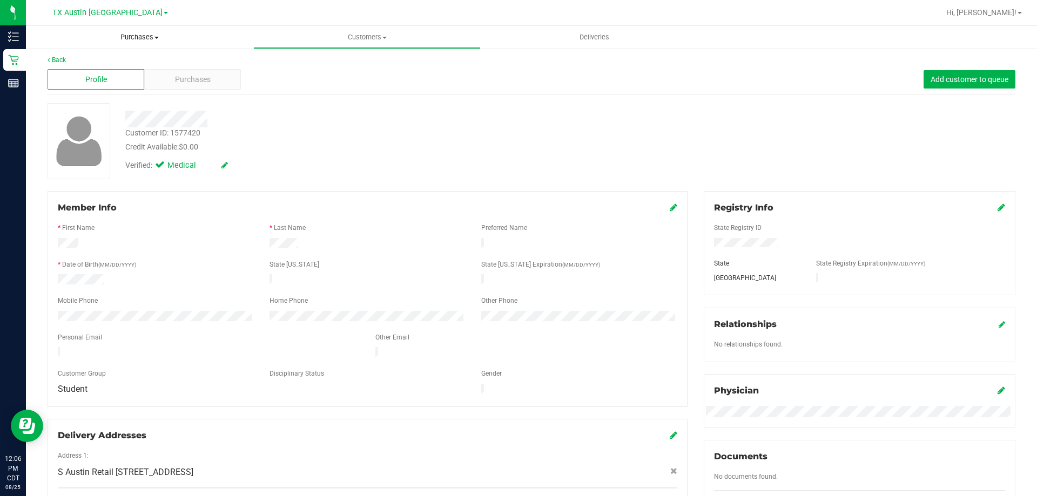
scroll to position [0, 0]
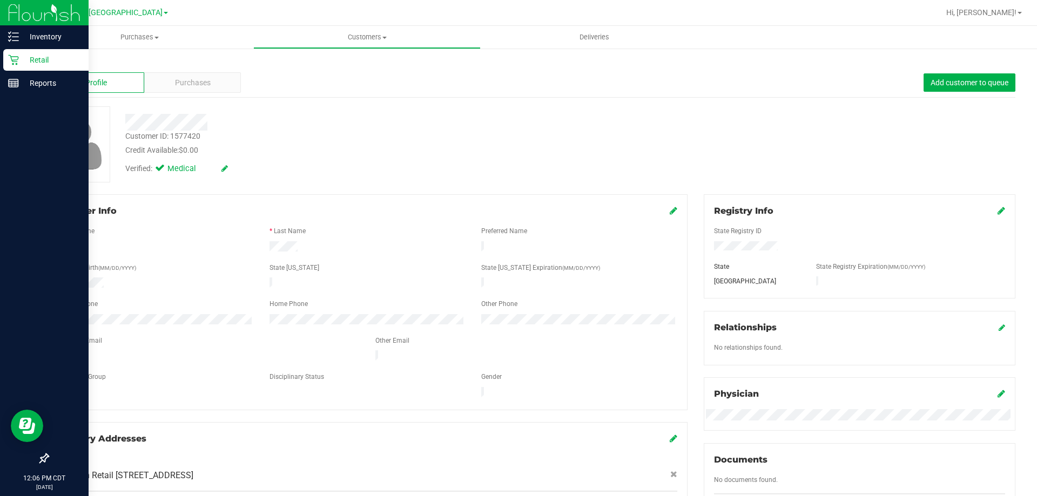
click at [41, 62] on p "Retail" at bounding box center [51, 59] width 65 height 13
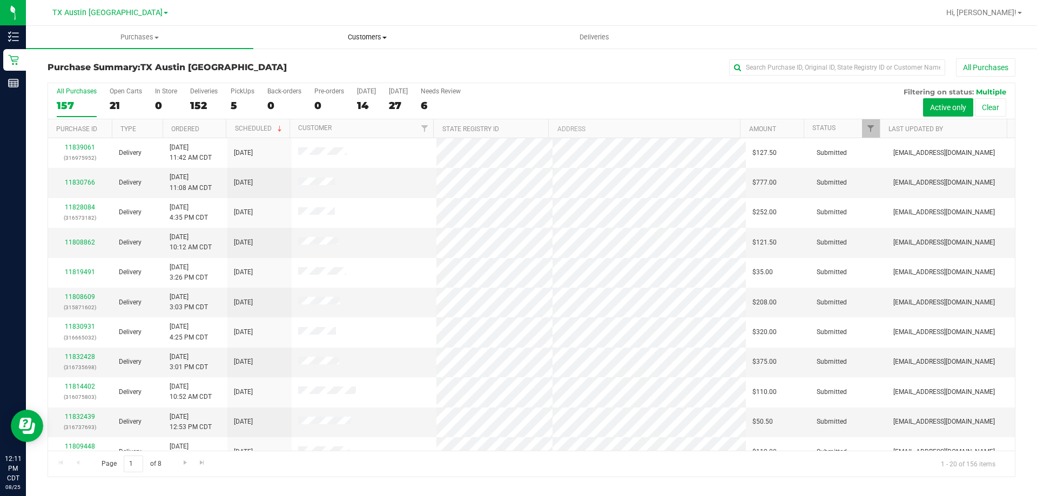
click at [381, 36] on span "Customers" at bounding box center [367, 37] width 226 height 10
click at [347, 66] on li "All customers" at bounding box center [366, 65] width 227 height 13
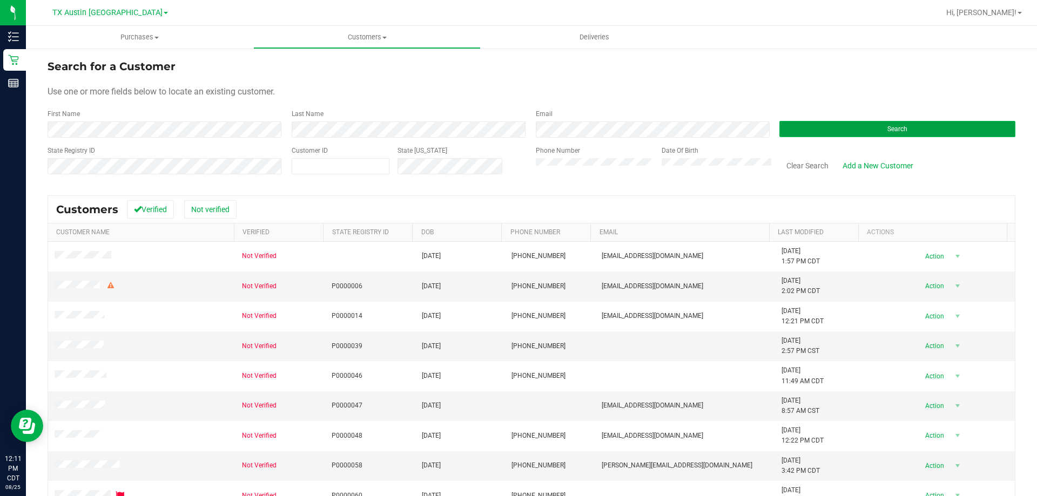
click at [842, 127] on button "Search" at bounding box center [897, 129] width 236 height 16
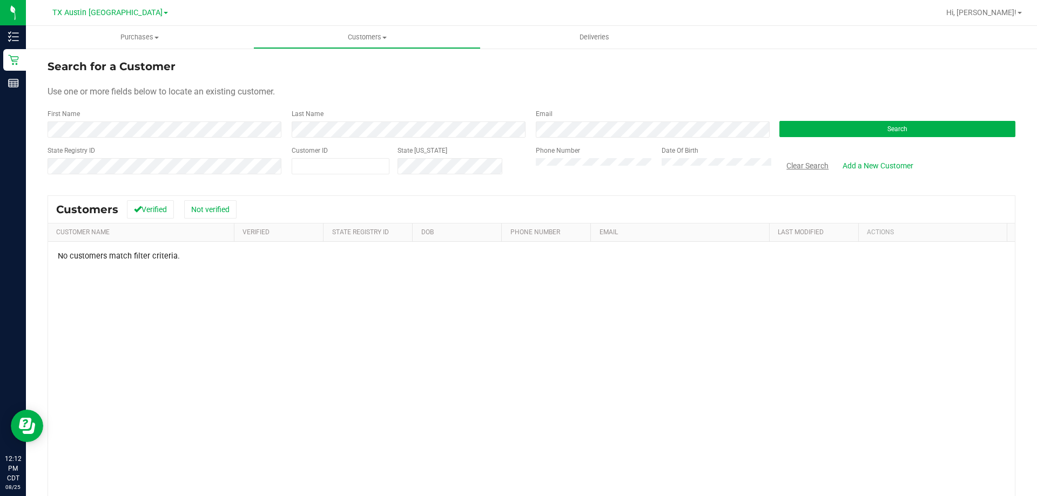
drag, startPoint x: 812, startPoint y: 168, endPoint x: 766, endPoint y: 169, distance: 45.4
click at [812, 167] on button "Clear Search" at bounding box center [807, 166] width 56 height 18
click at [795, 165] on button "Clear Search" at bounding box center [807, 166] width 56 height 18
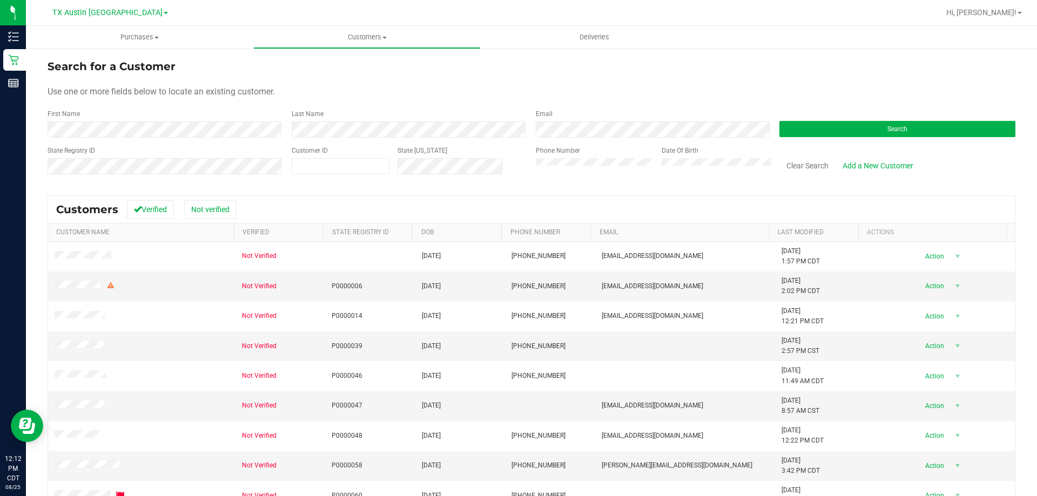
click at [335, 92] on div "Use one or more fields below to locate an existing customer." at bounding box center [532, 91] width 968 height 13
click at [357, 76] on form "Search for a Customer Use one or more fields below to locate an existing custom…" at bounding box center [532, 121] width 968 height 126
click at [878, 166] on link "Add a New Customer" at bounding box center [877, 166] width 85 height 18
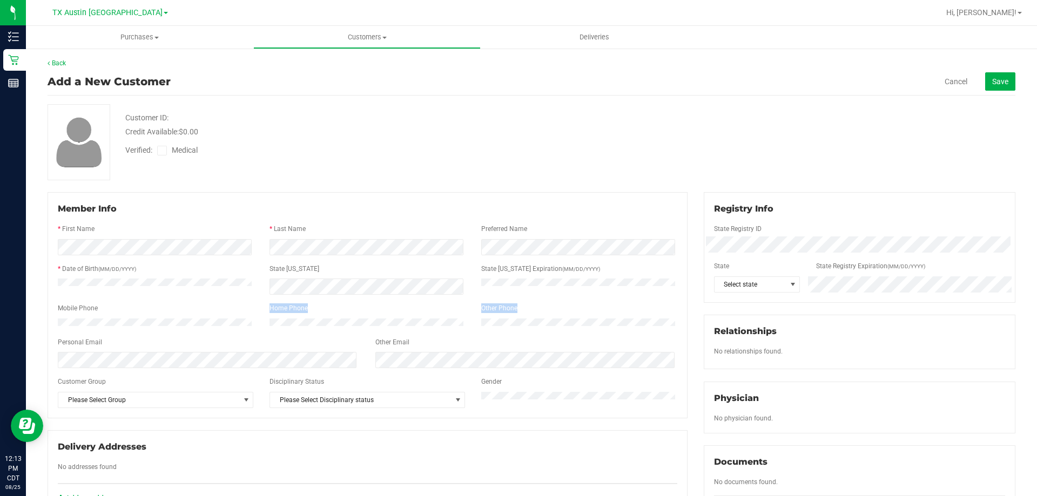
click at [173, 316] on form "Member Info * First Name * Last Name Preferred Name * Date of Birth (MM/DD/YYYY…" at bounding box center [367, 305] width 619 height 206
click at [319, 148] on div "Verified: Medical" at bounding box center [363, 150] width 492 height 24
click at [755, 283] on span "Select state" at bounding box center [750, 284] width 72 height 15
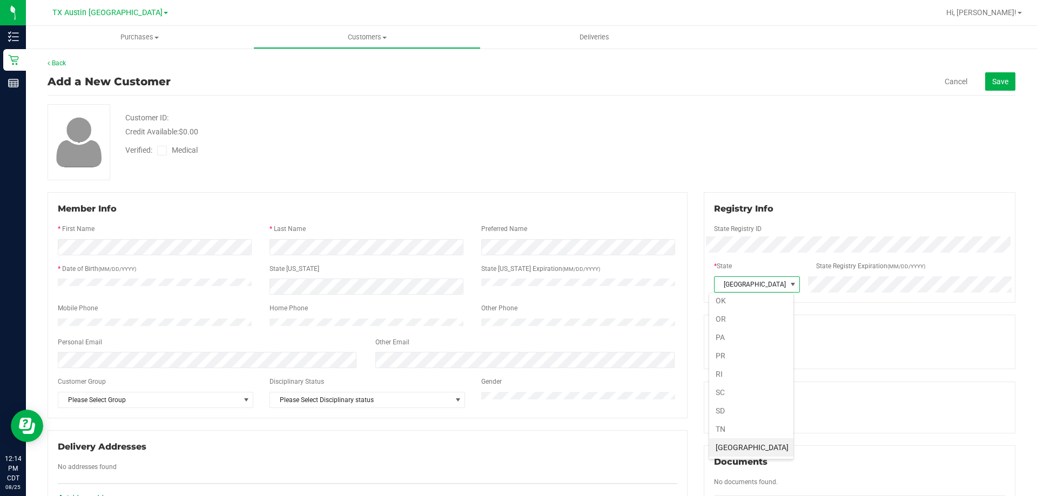
click at [747, 158] on div "Customer ID: Credit Available: $0.00 Verified: Medical" at bounding box center [531, 142] width 984 height 76
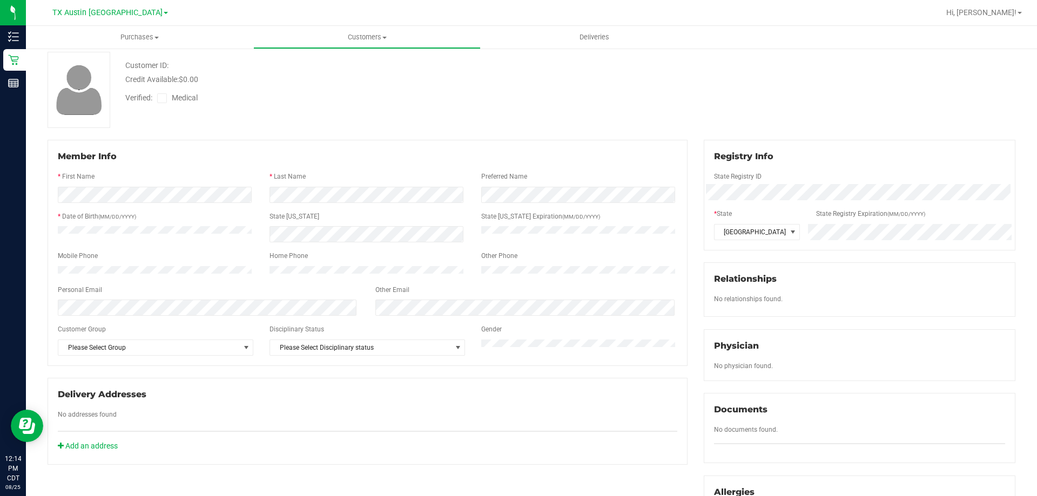
scroll to position [0, 0]
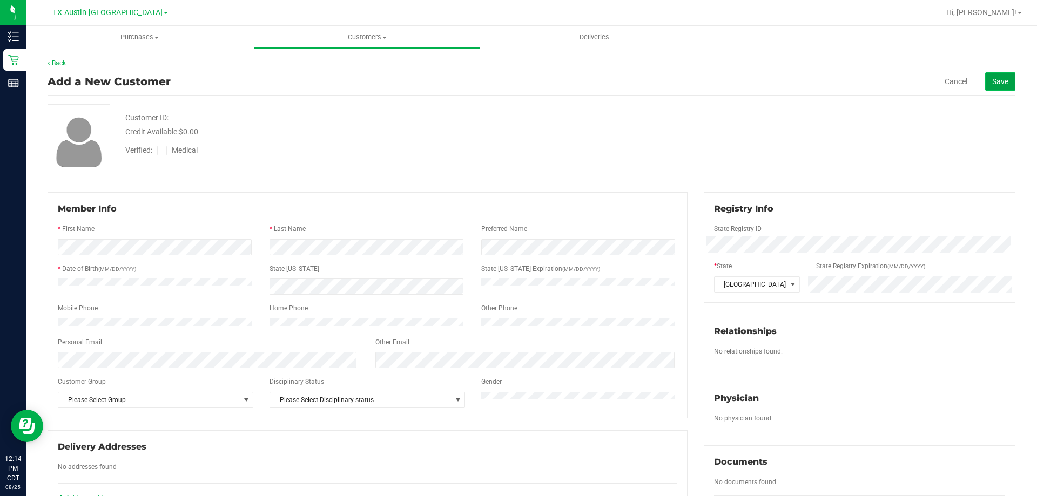
click at [992, 77] on span "Save" at bounding box center [1000, 81] width 16 height 9
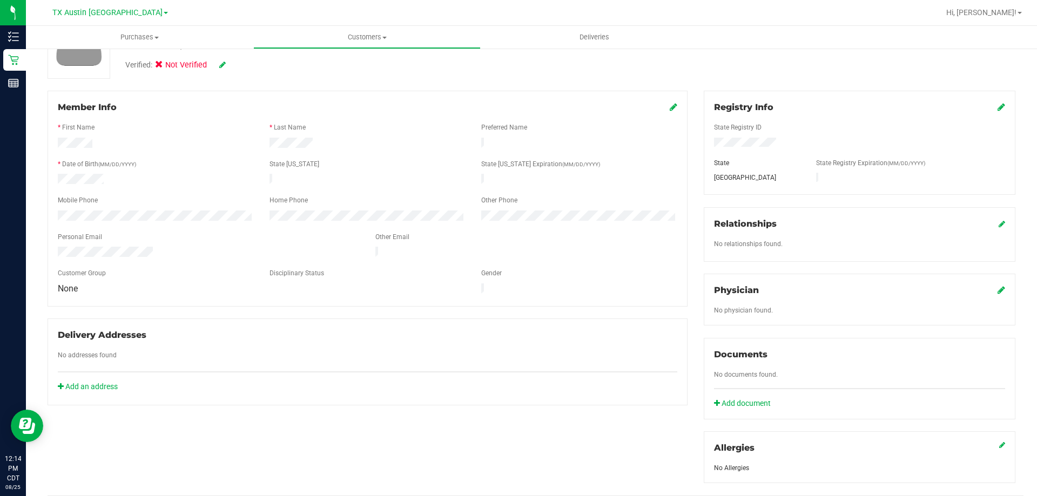
scroll to position [108, 0]
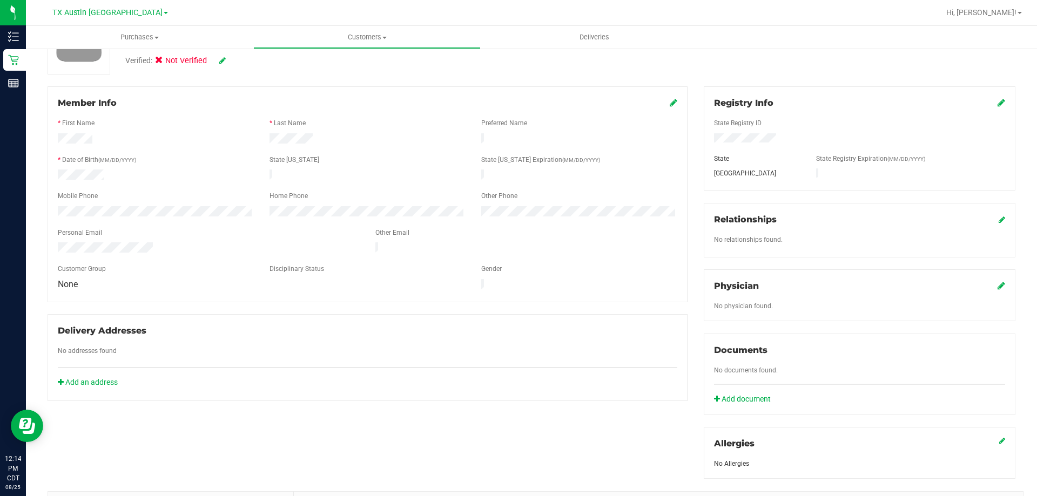
click at [997, 284] on icon at bounding box center [1001, 285] width 8 height 9
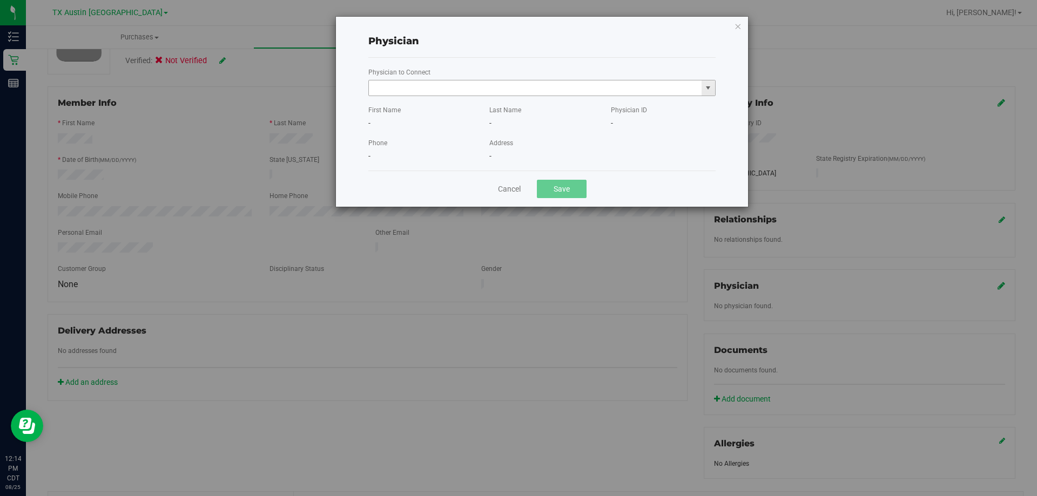
click at [501, 94] on input "text" at bounding box center [535, 87] width 333 height 15
paste input "[PERSON_NAME]"
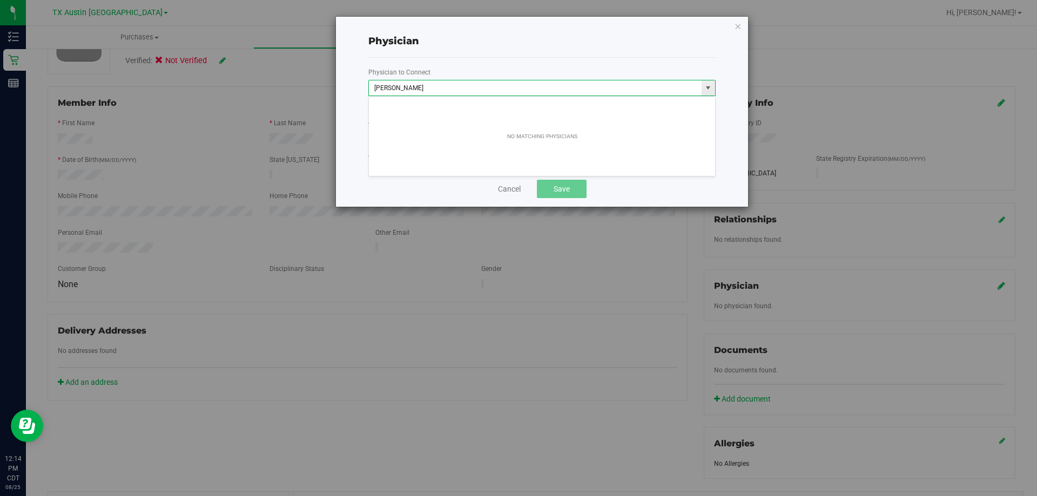
drag, startPoint x: 501, startPoint y: 89, endPoint x: 301, endPoint y: 84, distance: 200.4
click at [301, 84] on div "Physician Physician to Connect [PERSON_NAME] First Name - Last Name - Physician…" at bounding box center [522, 111] width 452 height 191
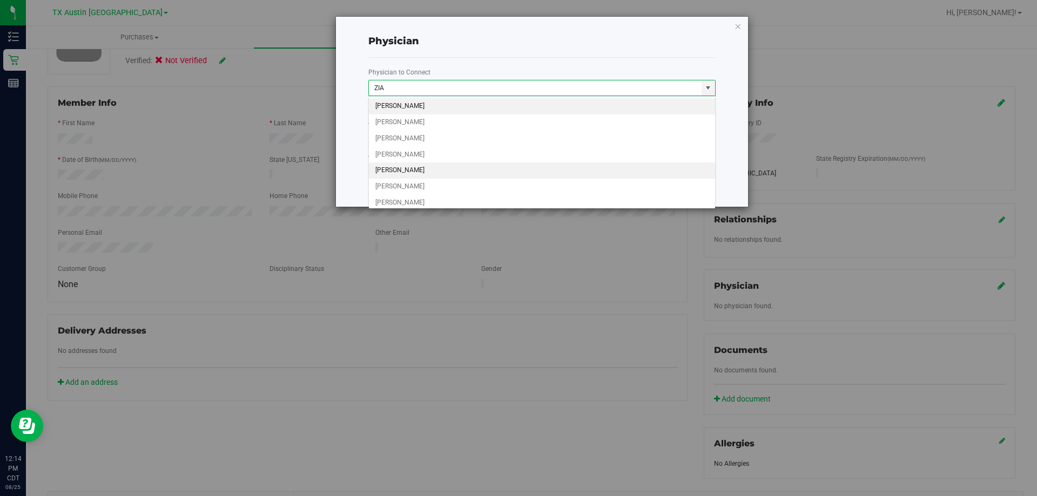
click at [422, 164] on li "[PERSON_NAME]" at bounding box center [542, 171] width 346 height 16
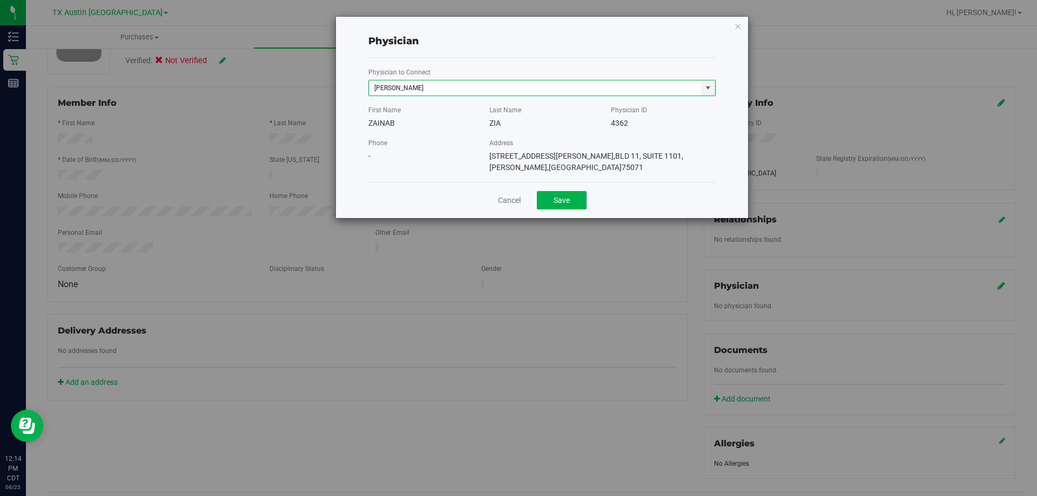
type input "[PERSON_NAME]"
click at [548, 191] on button "Save" at bounding box center [562, 200] width 50 height 18
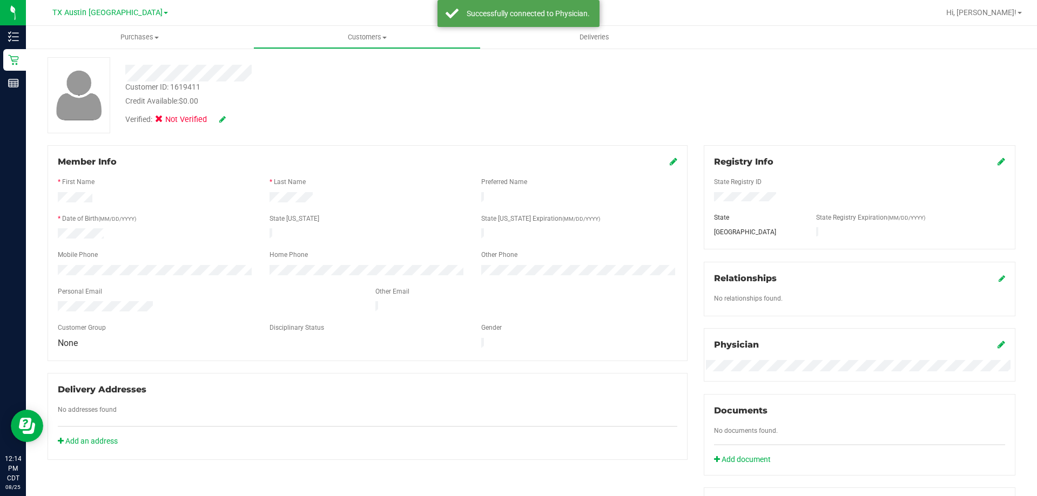
scroll to position [0, 0]
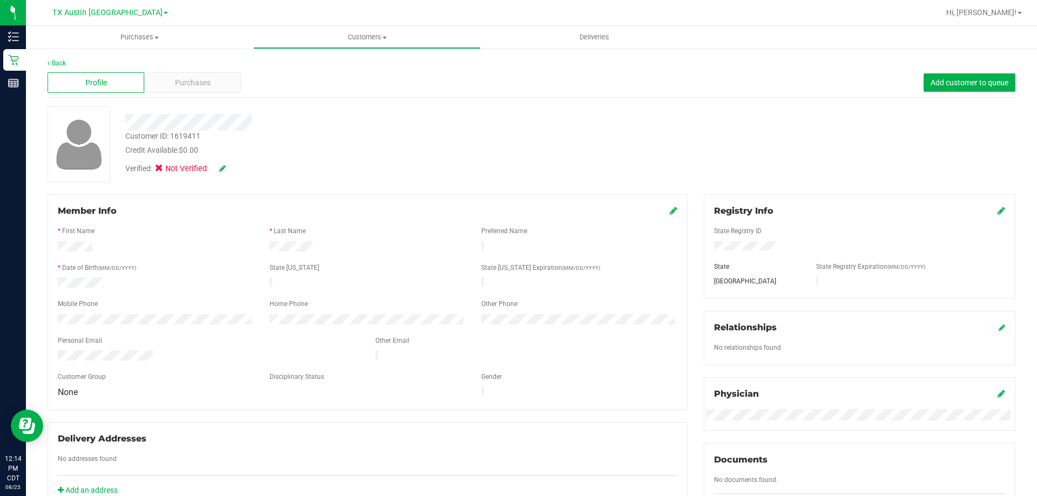
click at [221, 170] on icon at bounding box center [222, 169] width 6 height 8
click at [159, 170] on icon at bounding box center [162, 170] width 7 height 0
click at [0, 0] on input "Medical" at bounding box center [0, 0] width 0 height 0
click at [236, 167] on icon at bounding box center [237, 169] width 9 height 8
click at [205, 85] on span "Purchases" at bounding box center [193, 82] width 36 height 11
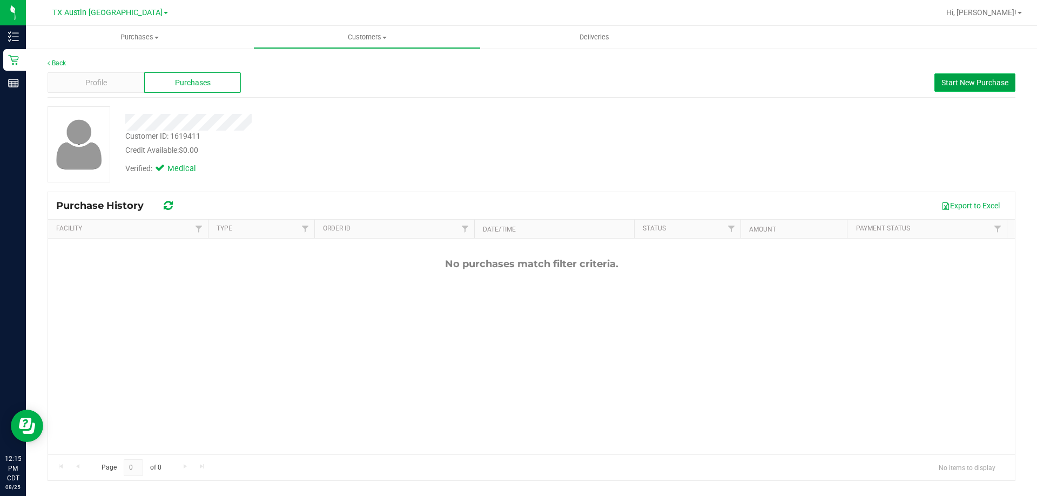
click at [947, 87] on button "Start New Purchase" at bounding box center [974, 82] width 81 height 18
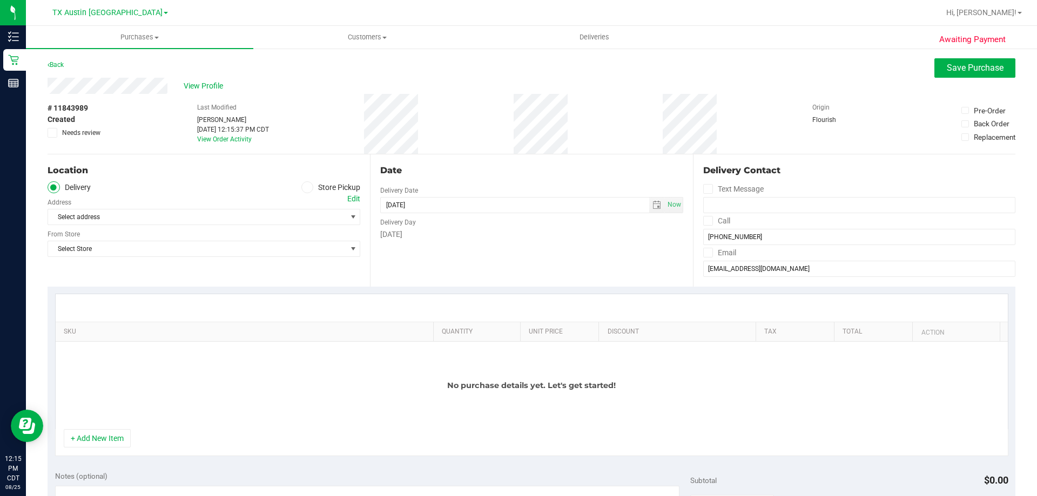
click at [301, 187] on span at bounding box center [307, 187] width 12 height 12
click at [0, 0] on input "Store Pickup" at bounding box center [0, 0] width 0 height 0
click at [215, 218] on span "Select Store" at bounding box center [197, 217] width 298 height 15
click at [205, 187] on ul "Delivery Store Pickup" at bounding box center [204, 187] width 313 height 12
click at [183, 211] on span "Select Store" at bounding box center [197, 217] width 298 height 15
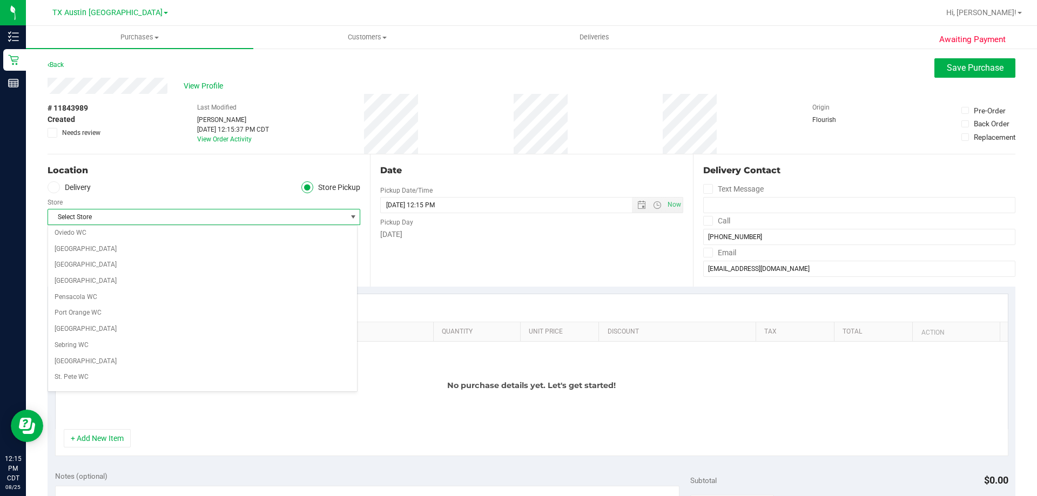
scroll to position [648, 0]
click at [58, 191] on span at bounding box center [54, 187] width 12 height 12
click at [0, 0] on input "Delivery" at bounding box center [0, 0] width 0 height 0
click at [148, 216] on span "Select address" at bounding box center [189, 217] width 283 height 15
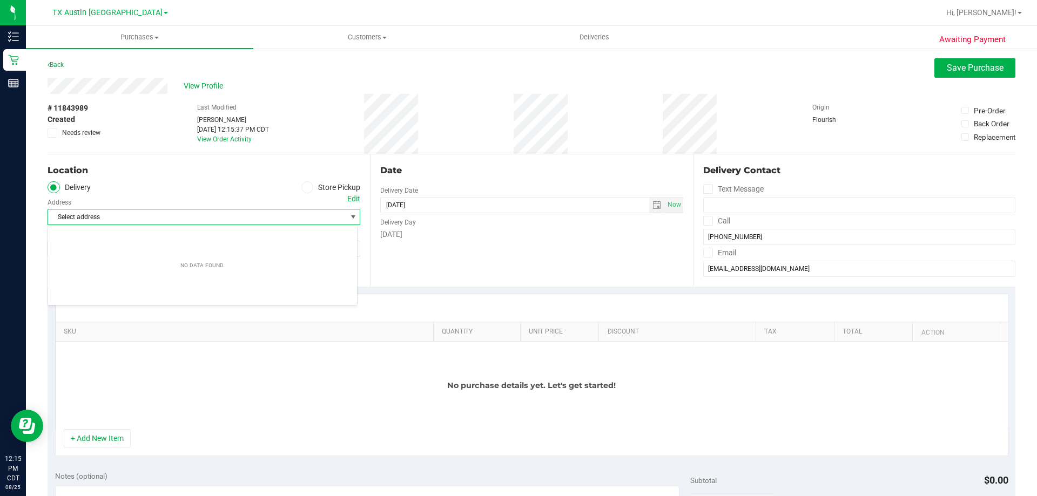
click at [184, 194] on div "Select address Select address" at bounding box center [204, 209] width 313 height 32
click at [352, 198] on div "Edit" at bounding box center [353, 198] width 13 height 11
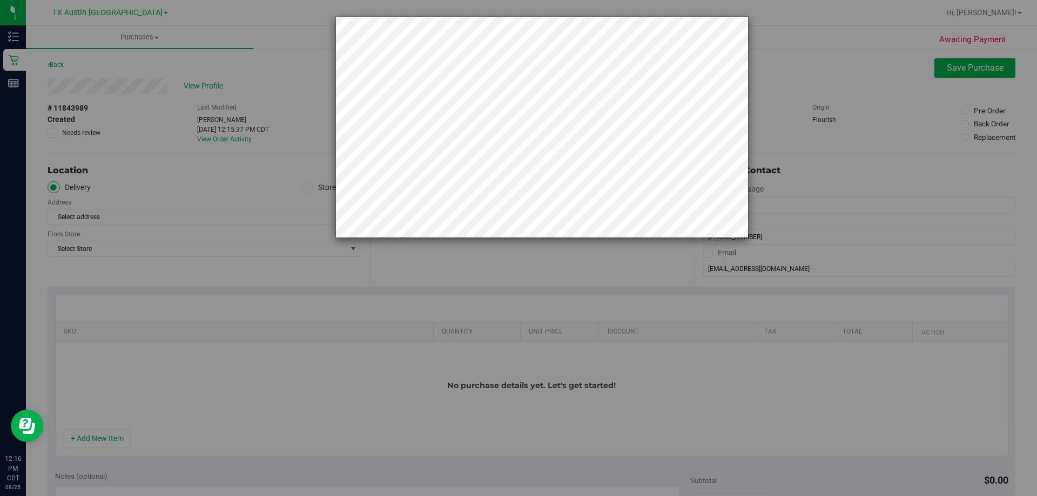
click at [230, 171] on div at bounding box center [522, 248] width 1045 height 496
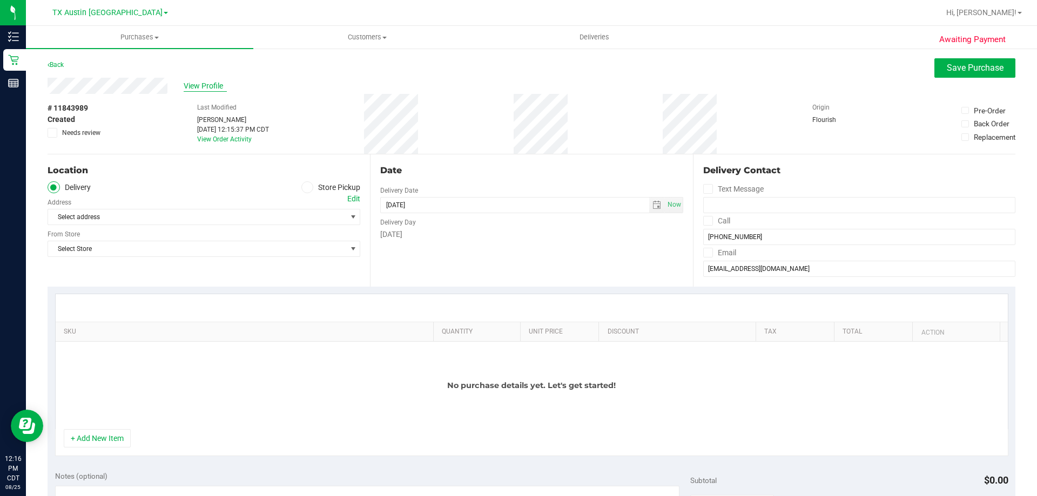
click at [207, 86] on span "View Profile" at bounding box center [205, 85] width 43 height 11
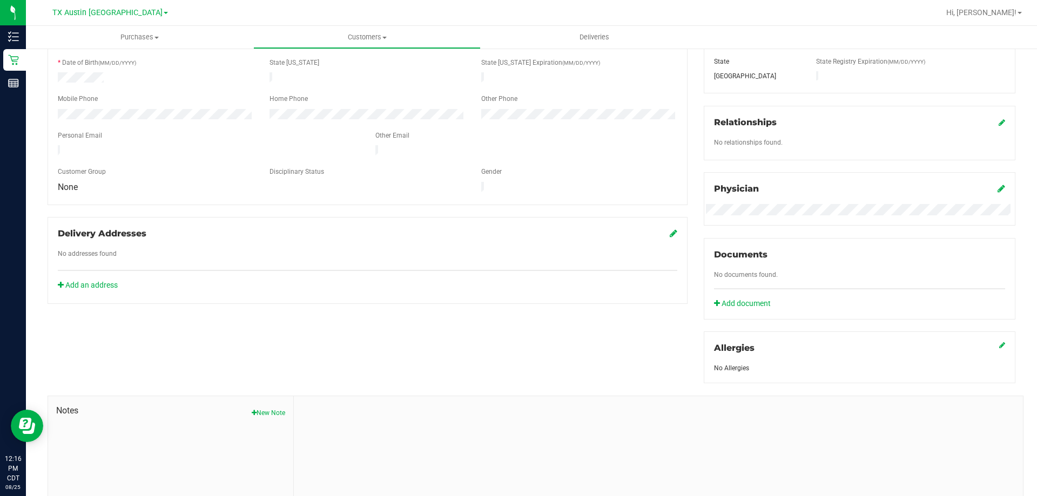
scroll to position [270, 0]
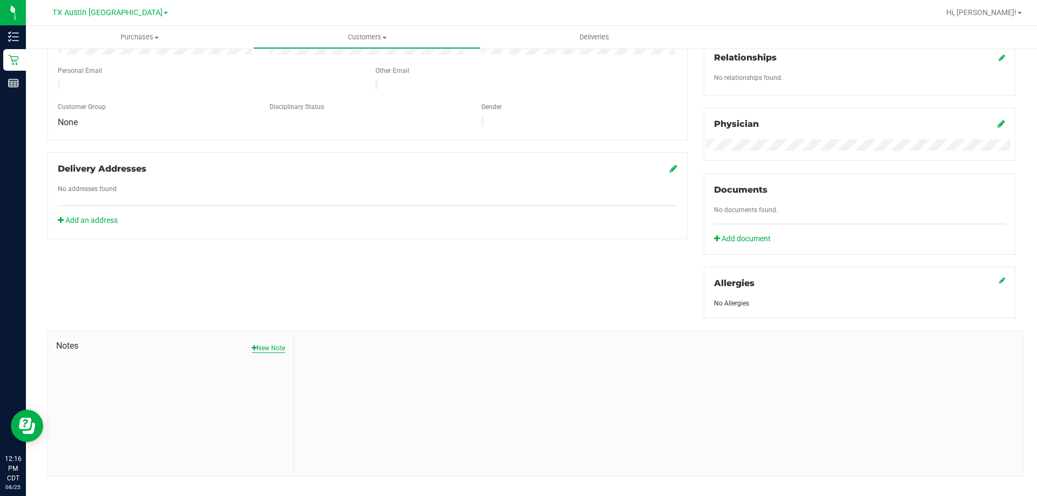
click at [274, 347] on button "New Note" at bounding box center [268, 348] width 33 height 10
click at [385, 374] on input "Note Title" at bounding box center [658, 376] width 713 height 16
type input "[PERSON_NAME]"
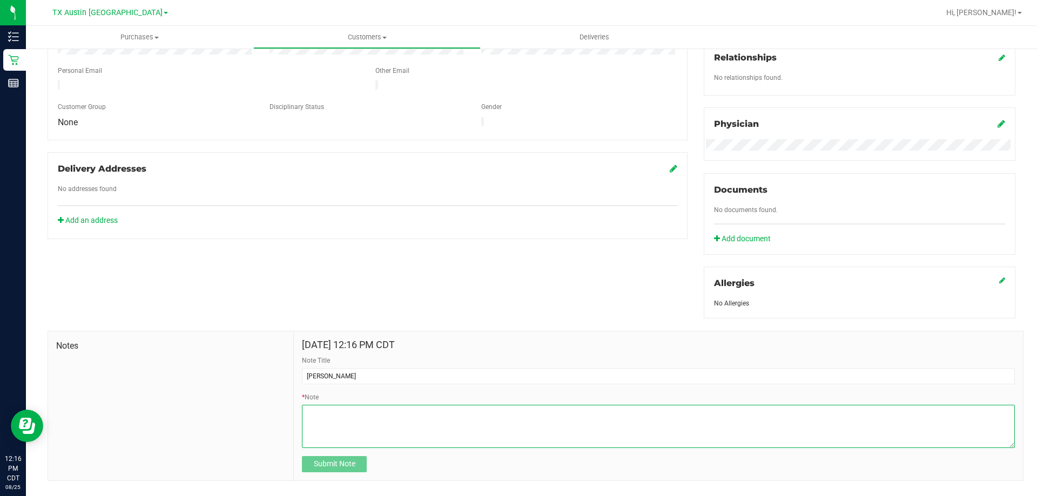
click at [369, 426] on textarea "* Note" at bounding box center [658, 426] width 713 height 43
paste textarea "Patient Name: [PERSON_NAME] Address: [STREET_ADDRESS][PERSON_NAME] Phone Number…"
type textarea "Patient Name: [PERSON_NAME] Address: [STREET_ADDRESS][PERSON_NAME] Phone Number…"
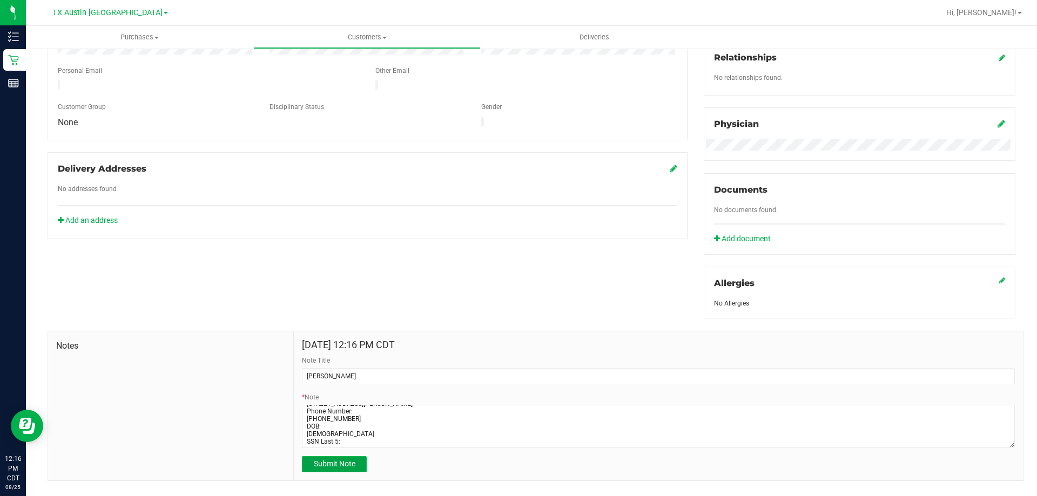
click at [337, 456] on button "Submit Note" at bounding box center [334, 464] width 65 height 16
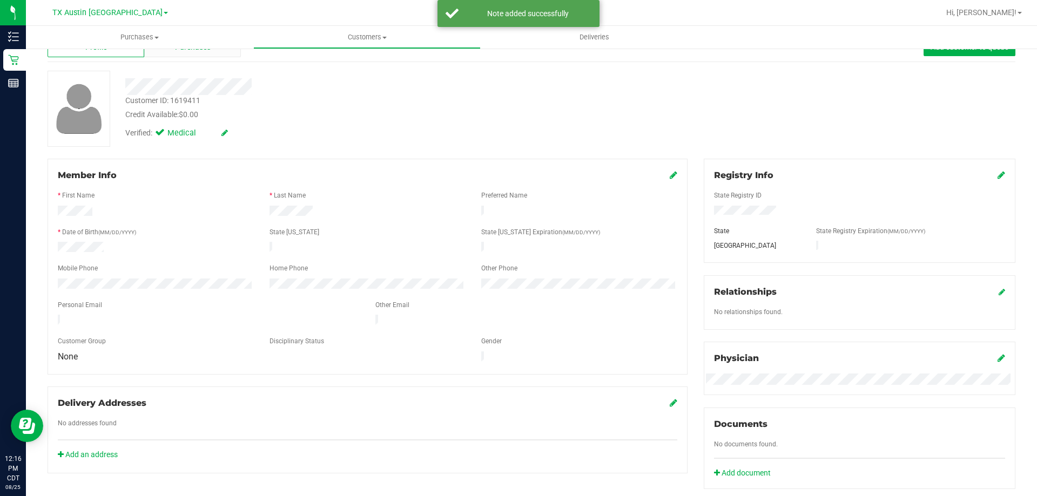
scroll to position [0, 0]
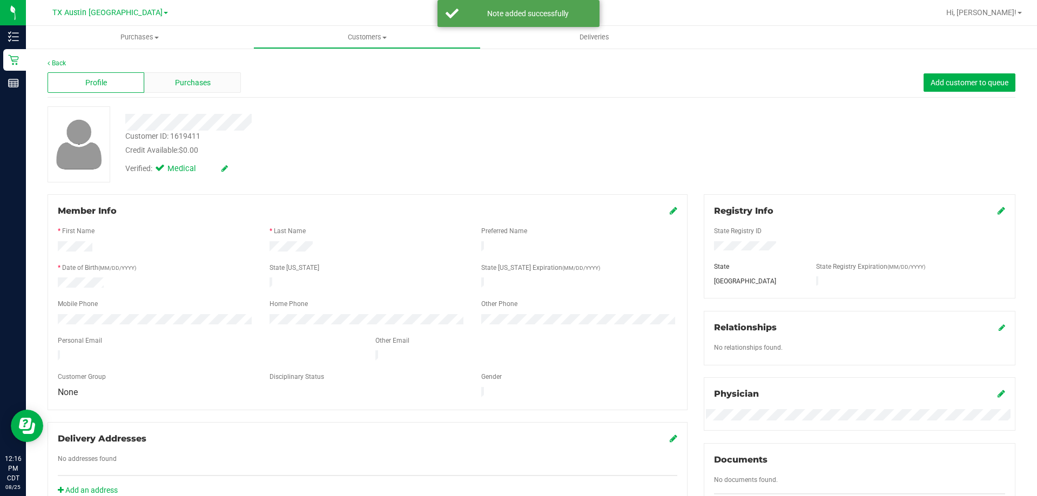
click at [198, 75] on div "Purchases" at bounding box center [192, 82] width 97 height 21
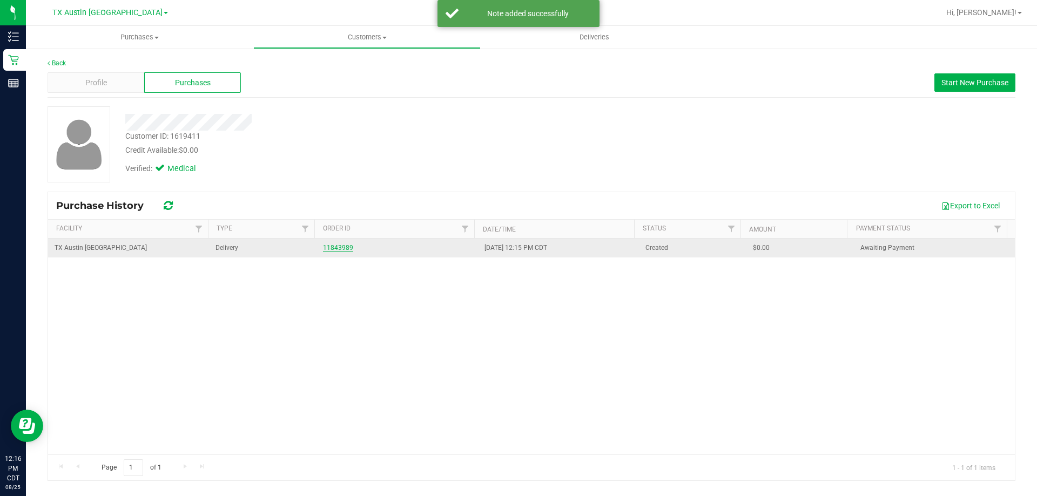
click at [338, 245] on link "11843989" at bounding box center [338, 248] width 30 height 8
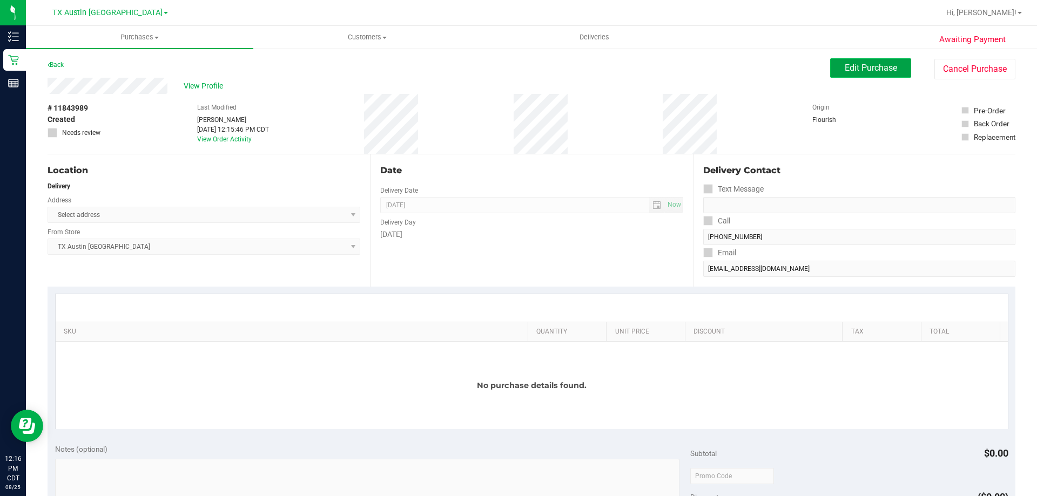
click at [836, 61] on button "Edit Purchase" at bounding box center [870, 67] width 81 height 19
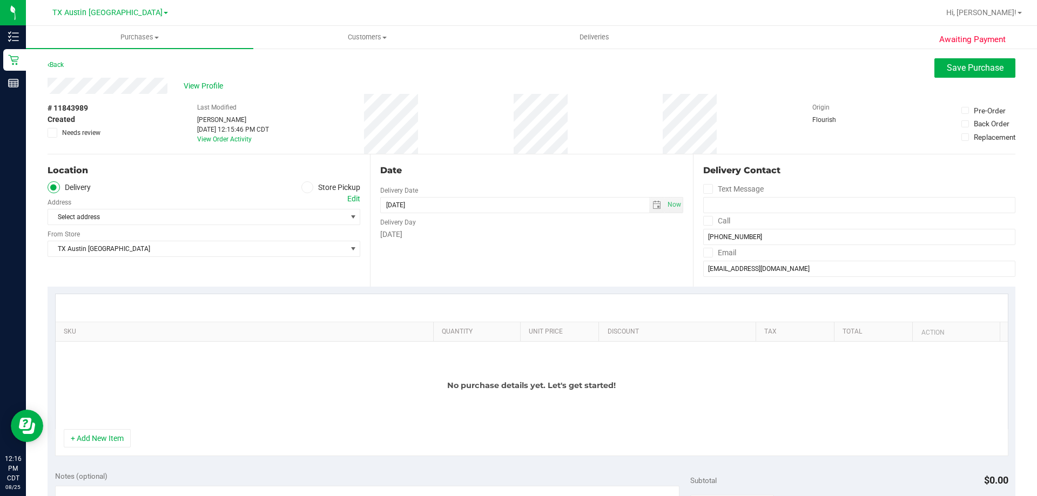
click at [297, 203] on div "Select address Select address" at bounding box center [204, 209] width 313 height 32
click at [292, 215] on span "Select address" at bounding box center [189, 217] width 283 height 15
click at [218, 164] on div "Location" at bounding box center [204, 170] width 313 height 13
click at [347, 197] on div "Edit" at bounding box center [353, 198] width 13 height 11
click at [450, 258] on div "Date Delivery Date [DATE] Now [DATE] 08:00 AM Now Delivery Day [DATE]" at bounding box center [531, 220] width 322 height 132
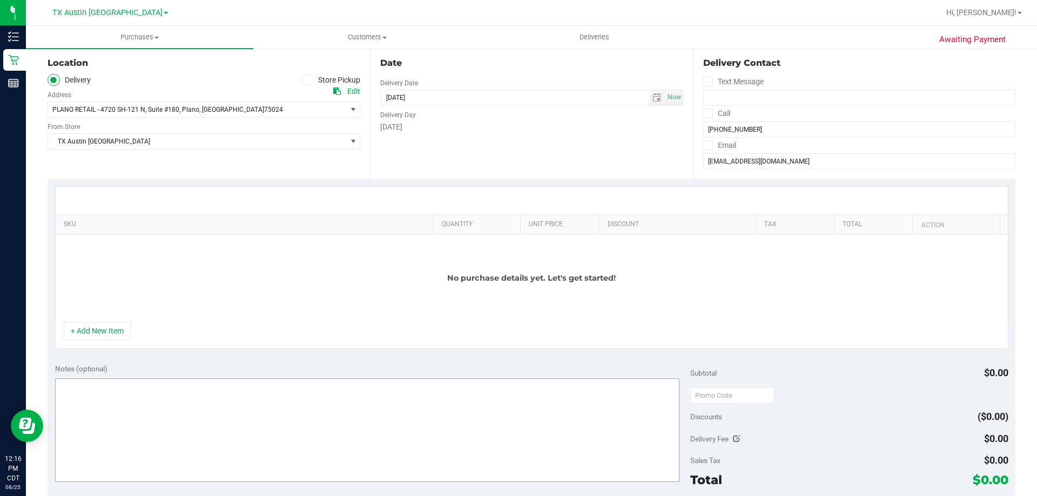
scroll to position [162, 0]
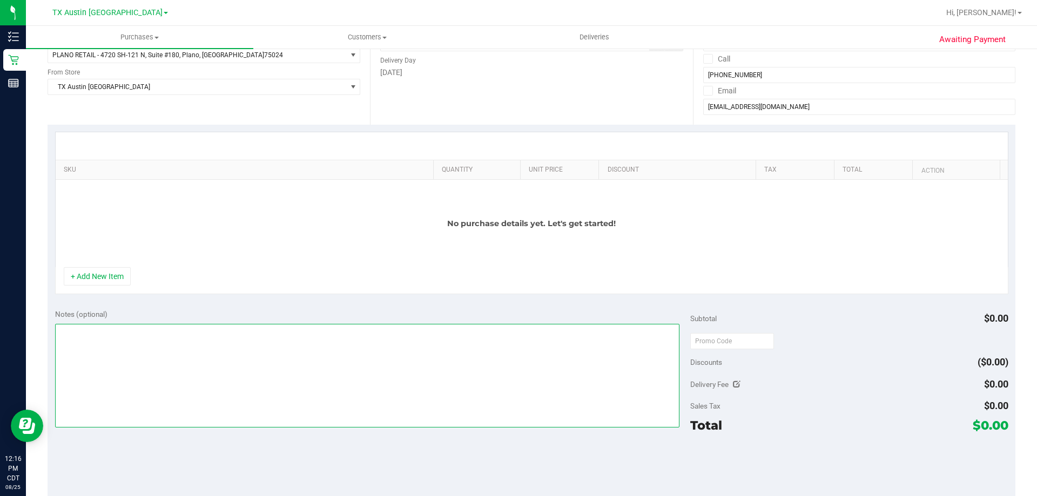
click at [252, 386] on textarea at bounding box center [367, 376] width 625 height 104
click at [181, 383] on textarea at bounding box center [367, 376] width 625 height 104
paste textarea "Order Submitted by Customer Care - CC TNE [DATE]"
type textarea "Order Submitted by Customer Care - CC TNE [DATE]"
click at [119, 280] on button "+ Add New Item" at bounding box center [97, 276] width 67 height 18
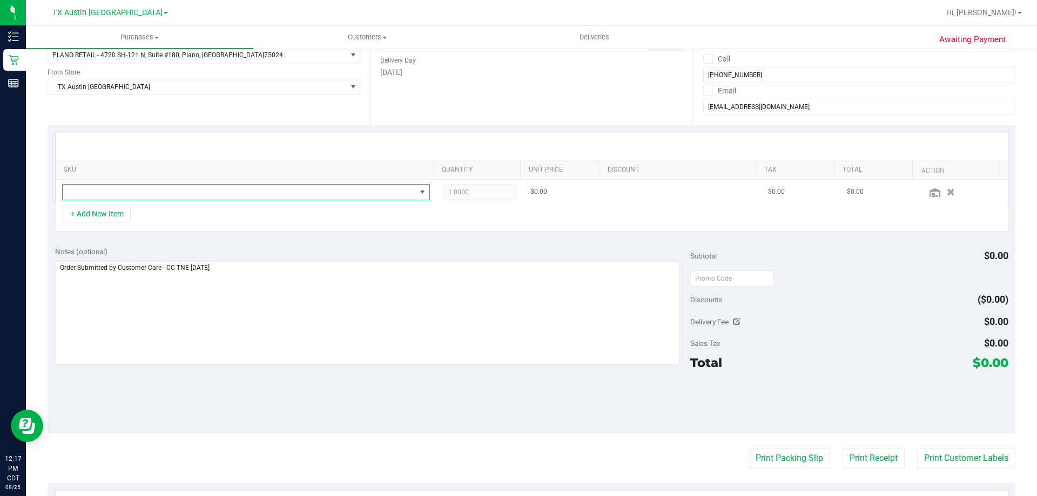
click at [205, 193] on span "NO DATA FOUND" at bounding box center [239, 192] width 353 height 15
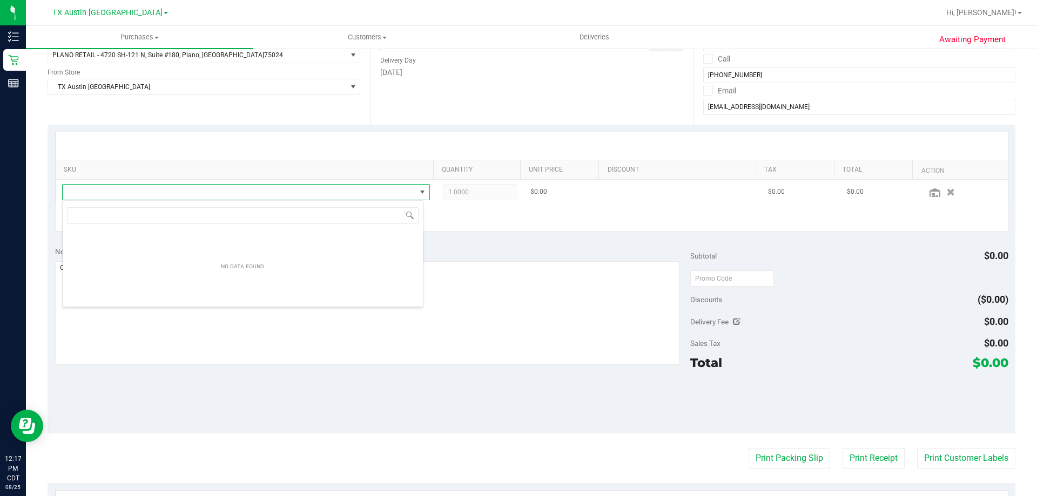
scroll to position [16, 361]
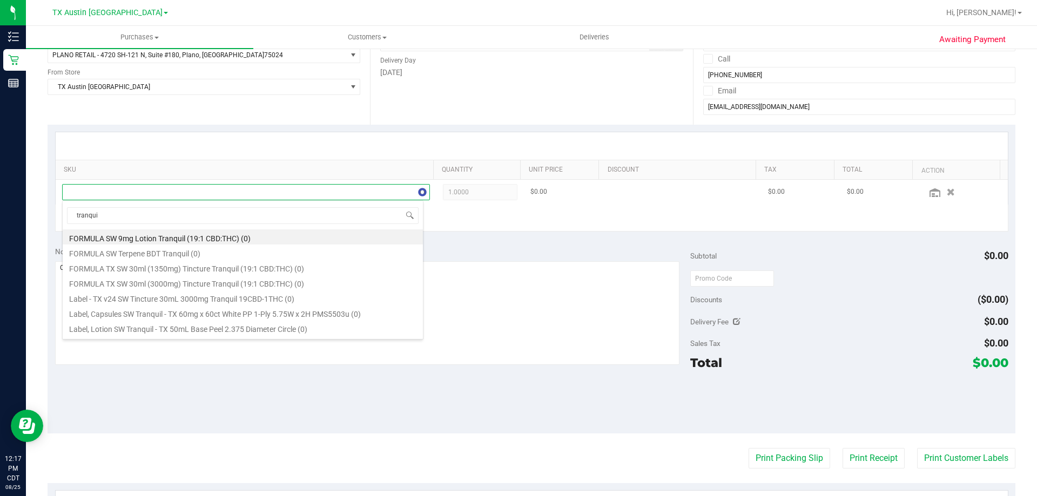
type input "tranquil"
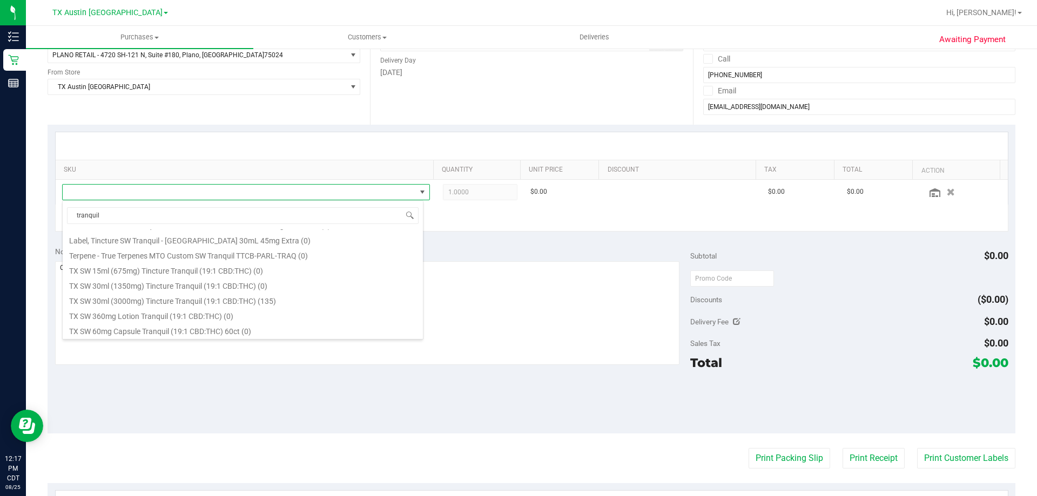
click at [196, 119] on div "Location Delivery Store Pickup Address Edit PLANO RETAIL - 4720 SH-121 N , Suit…" at bounding box center [209, 58] width 322 height 132
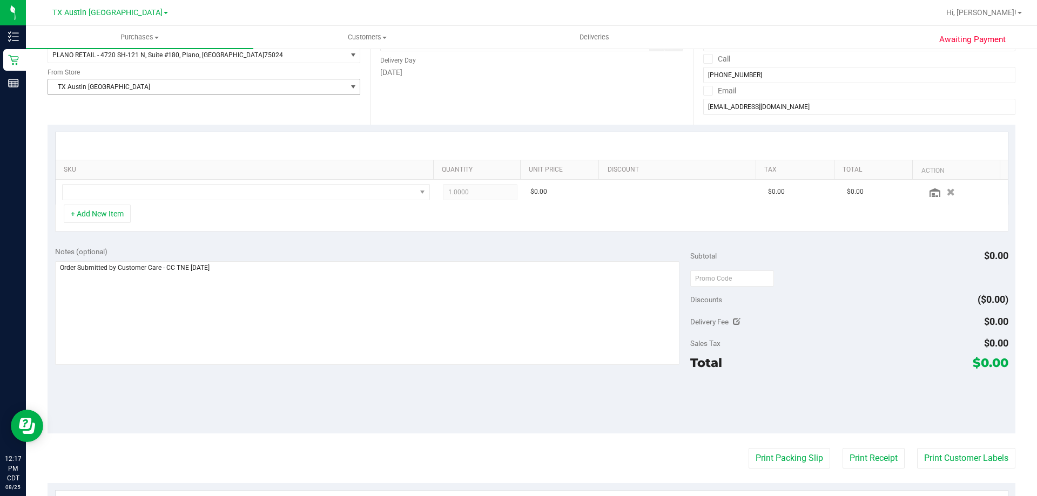
click at [307, 89] on span "TX Austin [GEOGRAPHIC_DATA]" at bounding box center [197, 86] width 298 height 15
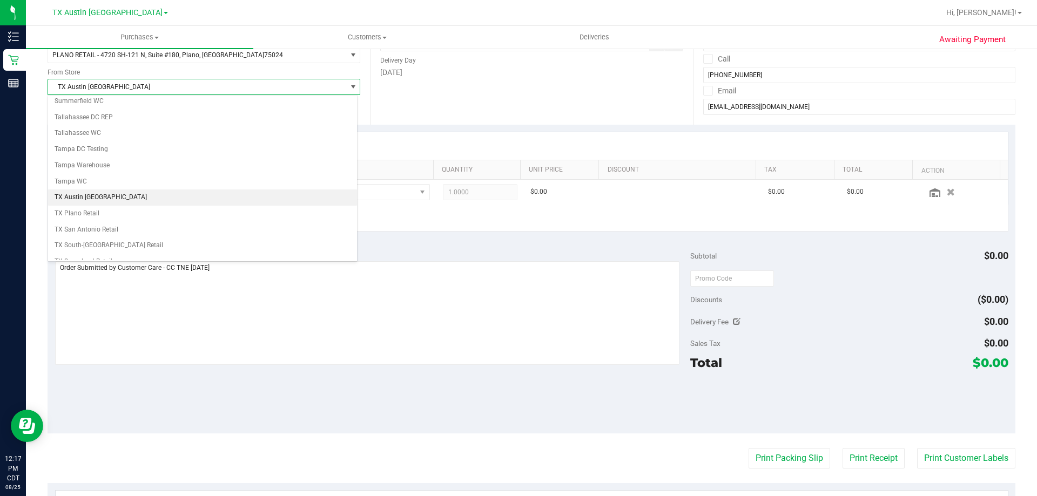
scroll to position [785, 0]
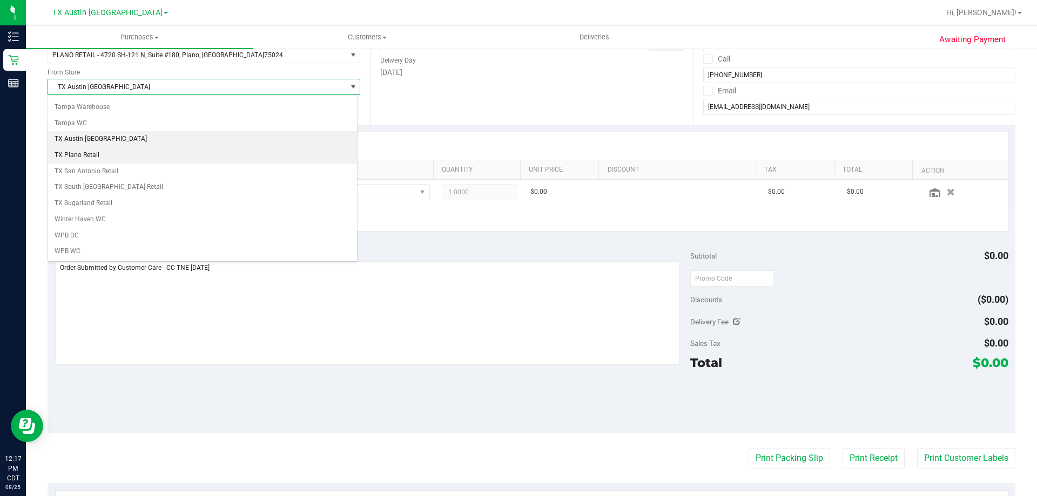
click at [123, 154] on li "TX Plano Retail" at bounding box center [202, 155] width 309 height 16
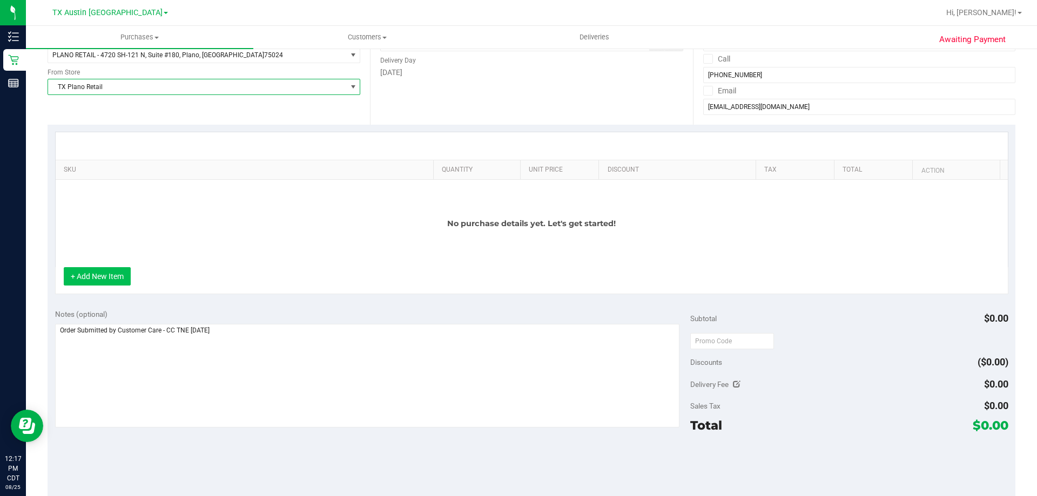
click at [119, 279] on button "+ Add New Item" at bounding box center [97, 276] width 67 height 18
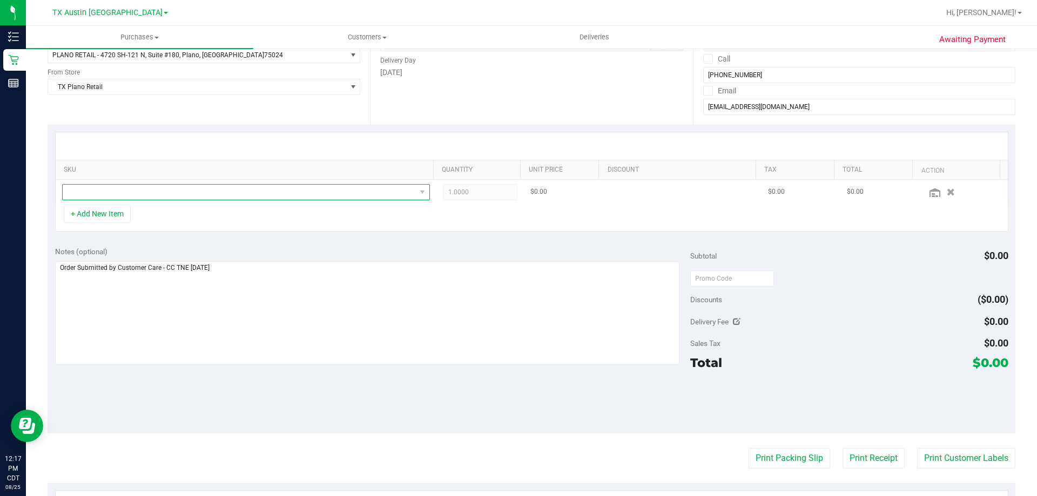
click at [207, 192] on span "NO DATA FOUND" at bounding box center [239, 192] width 353 height 15
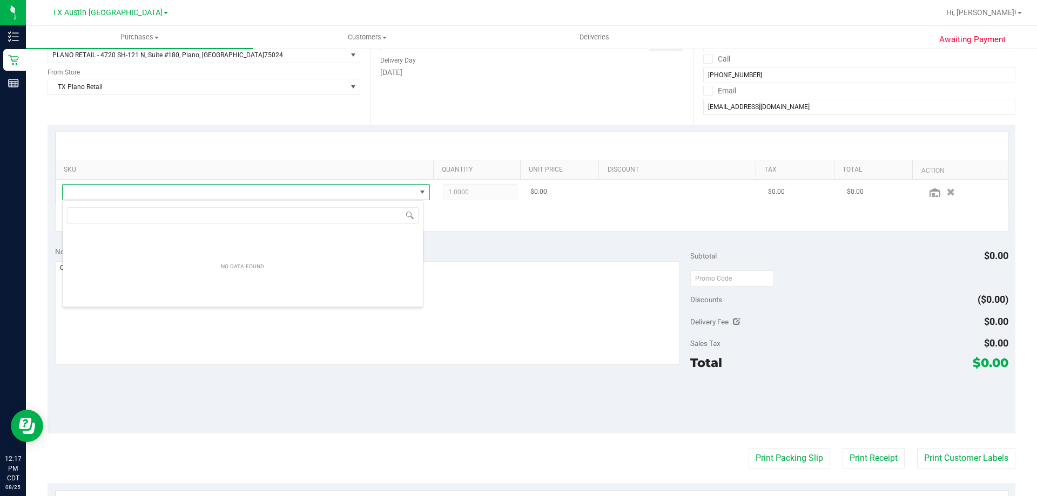
scroll to position [16, 361]
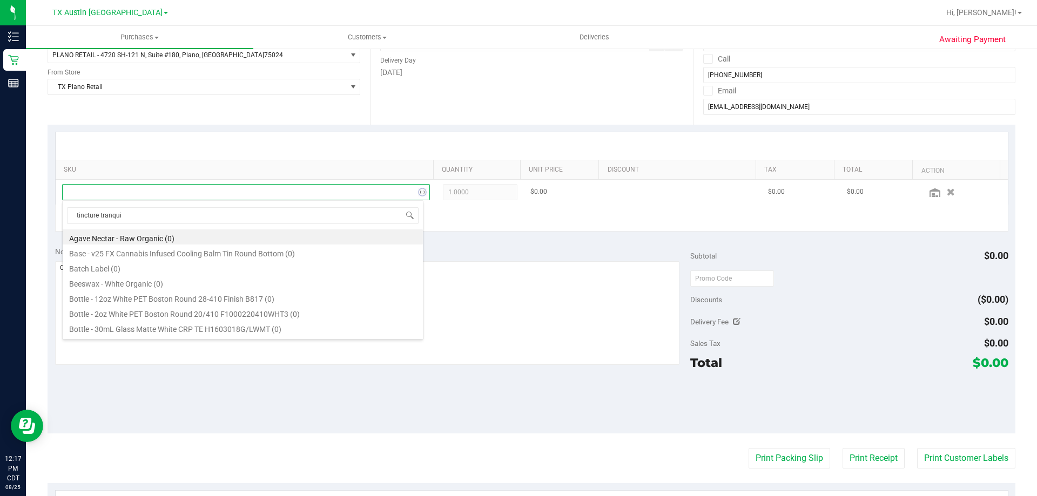
type input "tincture tranquil"
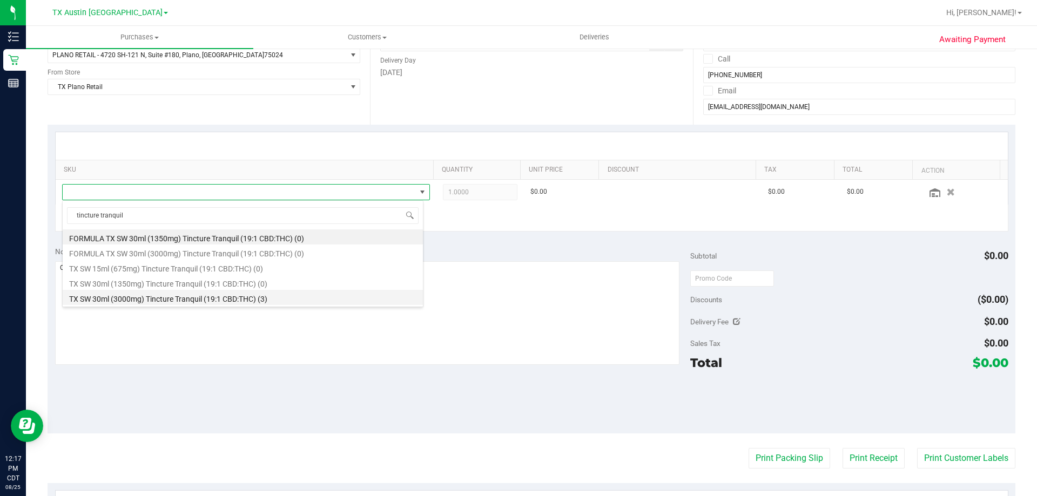
click at [233, 295] on li "TX SW 30ml (3000mg) Tincture Tranquil (19:1 CBD:THC) (3)" at bounding box center [243, 297] width 360 height 15
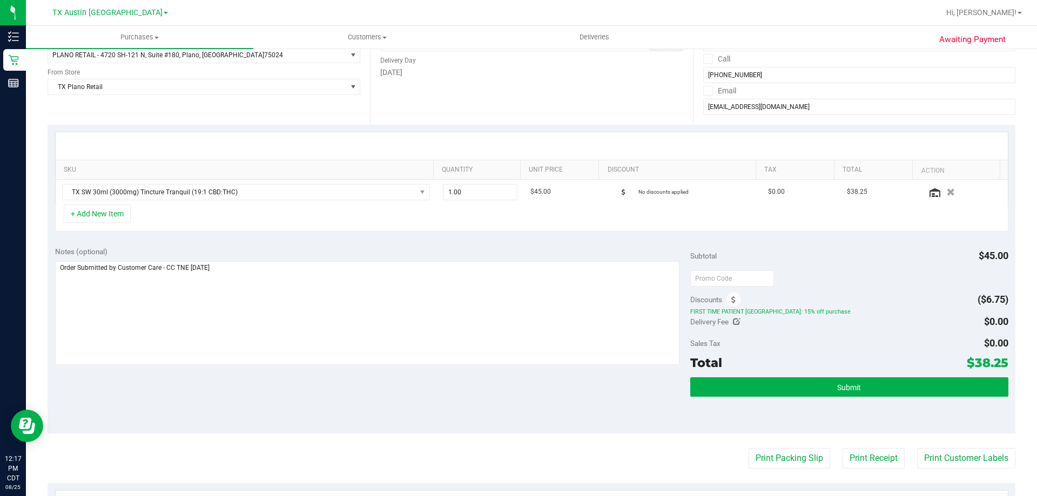
click at [929, 191] on link at bounding box center [935, 193] width 12 height 10
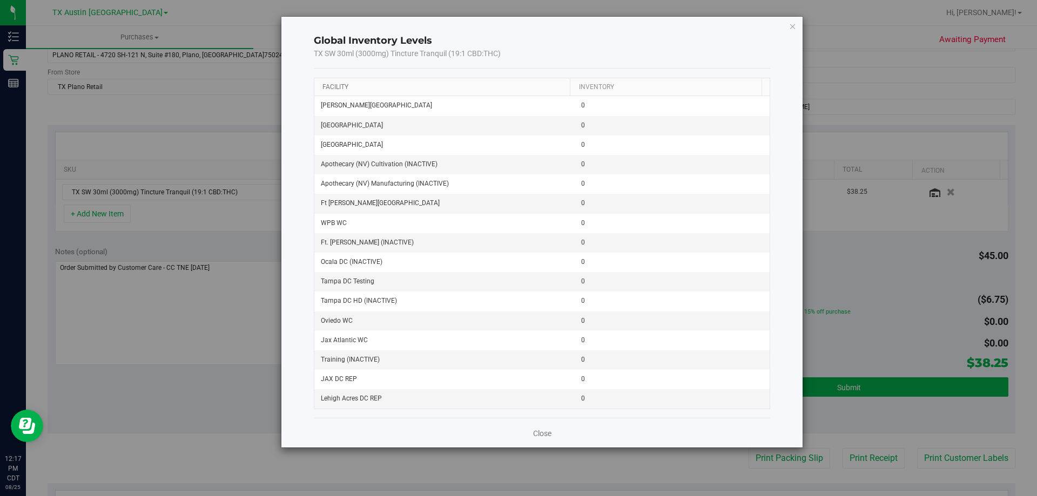
click at [336, 88] on link "Facility" at bounding box center [335, 87] width 26 height 8
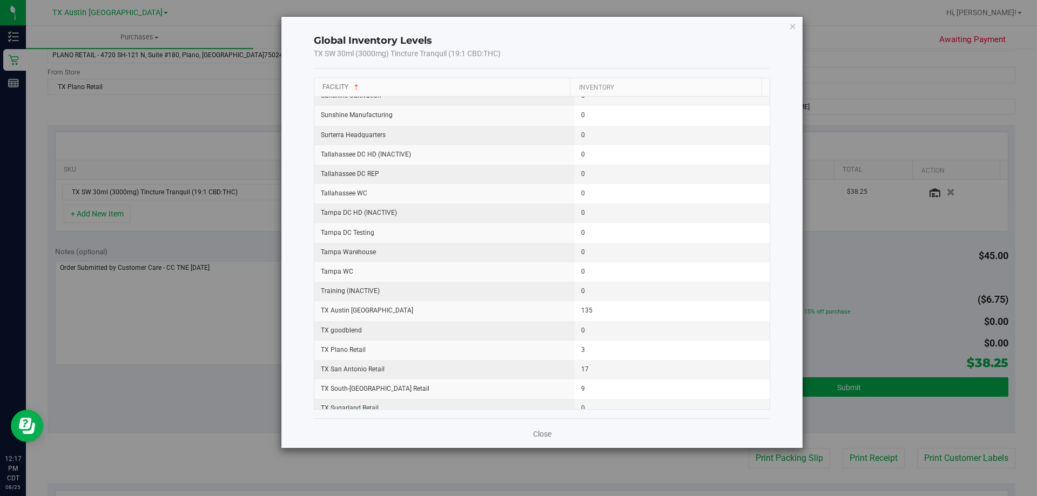
scroll to position [1368, 0]
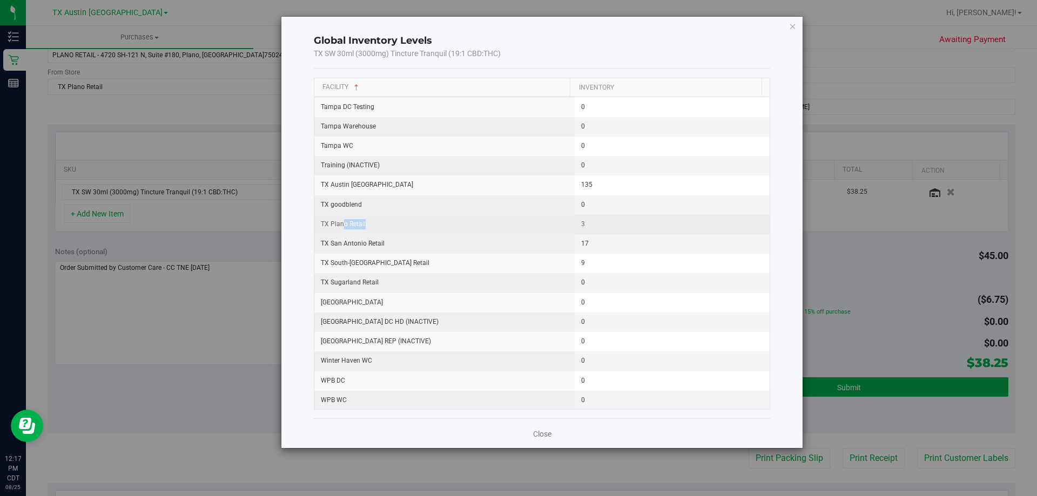
drag, startPoint x: 342, startPoint y: 226, endPoint x: 478, endPoint y: 215, distance: 136.5
click at [478, 215] on td "TX Plano Retail" at bounding box center [444, 224] width 260 height 19
click at [535, 215] on td "TX Plano Retail" at bounding box center [444, 224] width 260 height 19
drag, startPoint x: 539, startPoint y: 224, endPoint x: 684, endPoint y: 221, distance: 145.3
click at [684, 221] on tr "TX Plano Retail 3" at bounding box center [542, 224] width 456 height 19
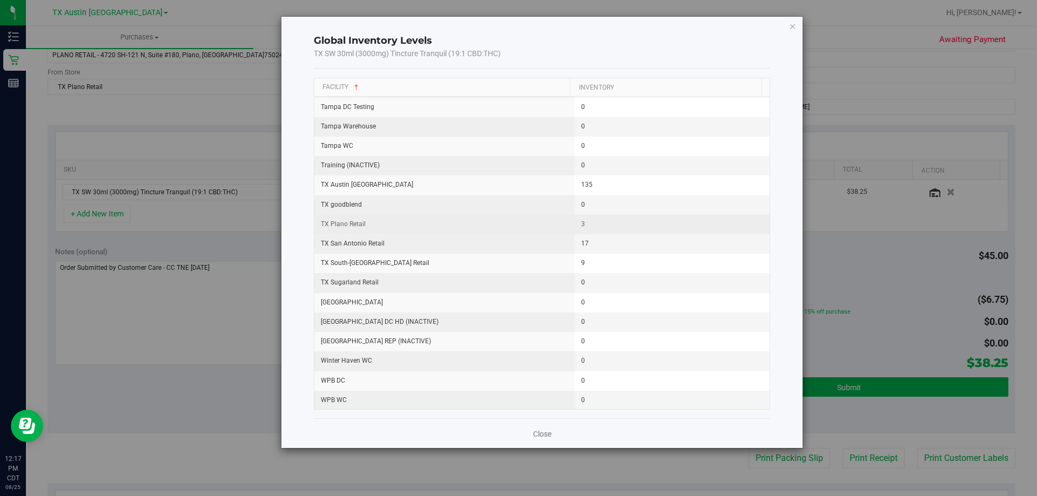
click at [681, 220] on td "3" at bounding box center [672, 224] width 195 height 19
click at [793, 30] on icon "button" at bounding box center [793, 25] width 8 height 13
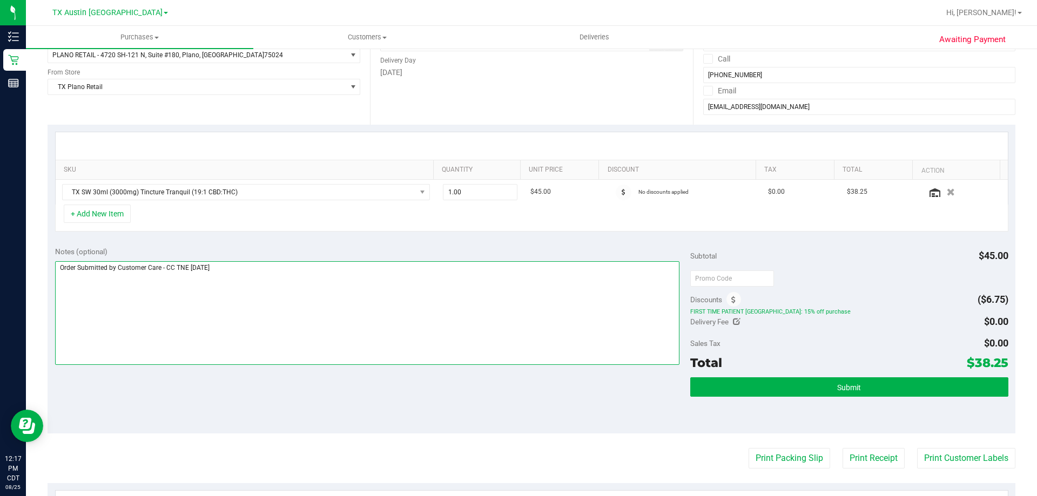
click at [295, 285] on textarea at bounding box center [367, 313] width 625 height 104
click at [291, 383] on div "Notes (optional) Subtotal $45.00 Discounts ($6.75) FIRST TIME PATIENT TX: 15% o…" at bounding box center [532, 336] width 968 height 194
click at [302, 273] on textarea at bounding box center [367, 313] width 625 height 104
click at [267, 386] on div "Notes (optional) Subtotal $45.00 Discounts ($6.75) FIRST TIME PATIENT TX: 15% o…" at bounding box center [532, 336] width 968 height 194
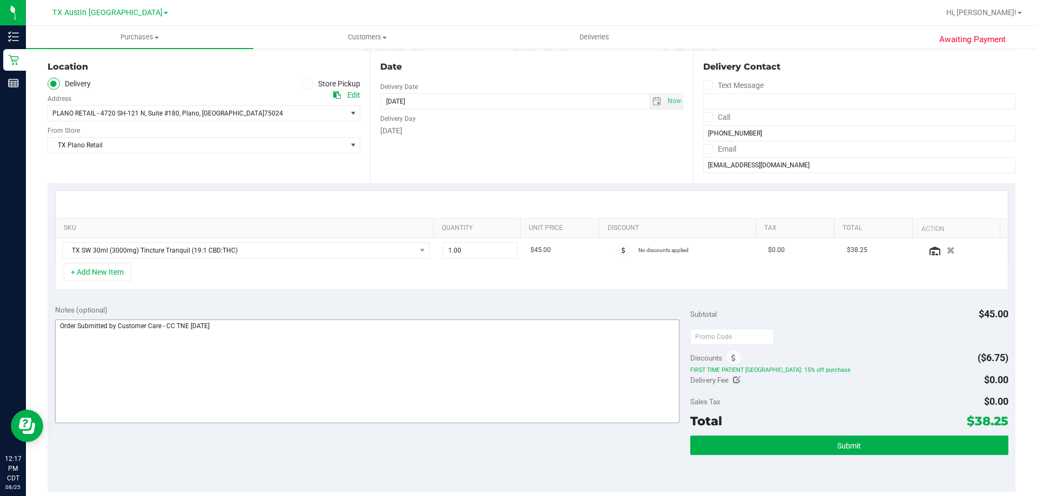
scroll to position [216, 0]
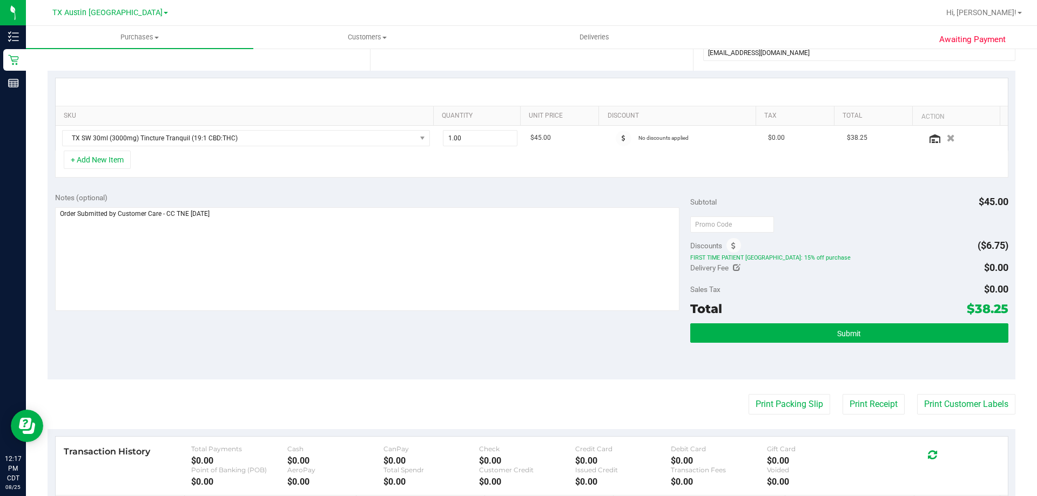
click at [291, 351] on div "Notes (optional) Subtotal $45.00 Discounts ($6.75) FIRST TIME PATIENT TX: 15% o…" at bounding box center [532, 282] width 968 height 194
click at [371, 168] on div "+ Add New Item" at bounding box center [531, 164] width 953 height 27
click at [236, 338] on div "Notes (optional) Subtotal $45.00 Discounts ($6.75) FIRST TIME PATIENT TX: 15% o…" at bounding box center [532, 282] width 968 height 194
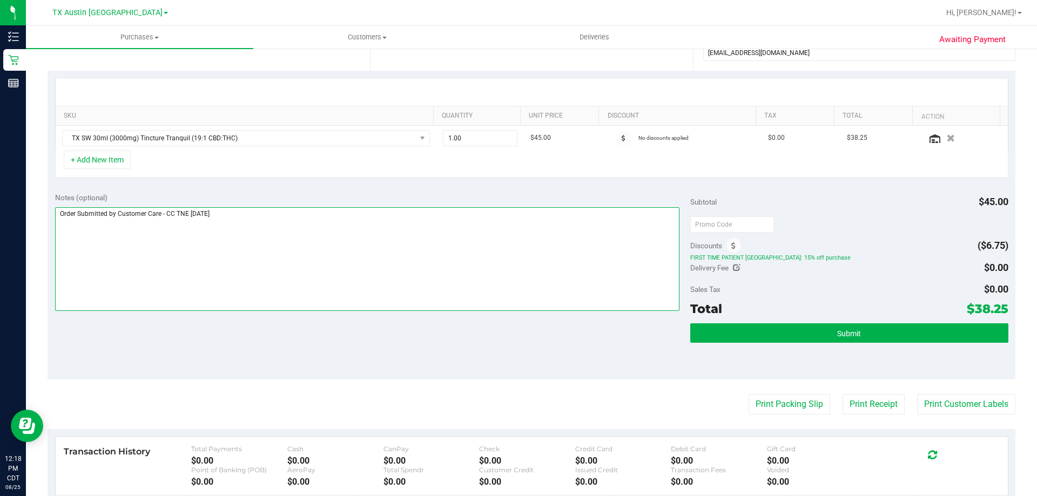
click at [296, 220] on textarea at bounding box center [367, 259] width 625 height 104
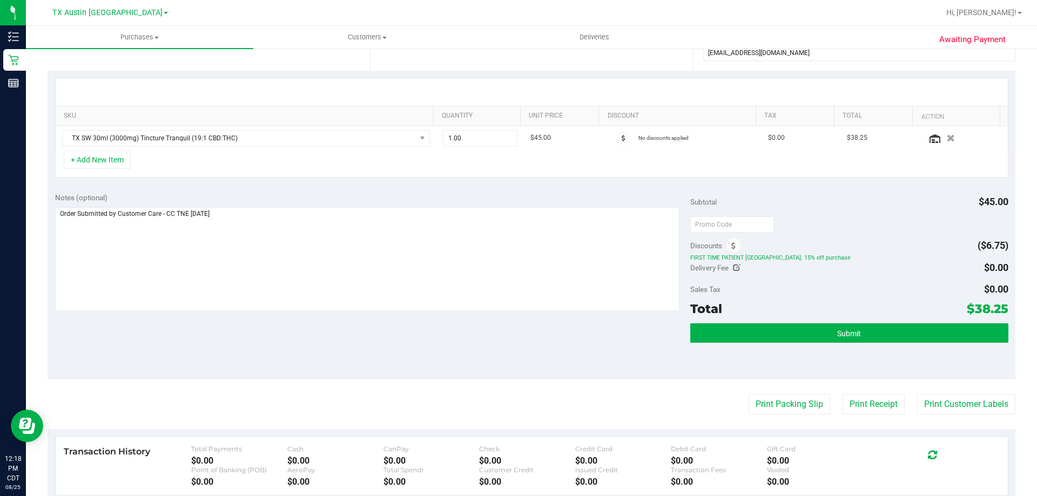
click at [289, 331] on div "Notes (optional) Subtotal $45.00 Discounts ($6.75) FIRST TIME PATIENT TX: 15% o…" at bounding box center [532, 282] width 968 height 194
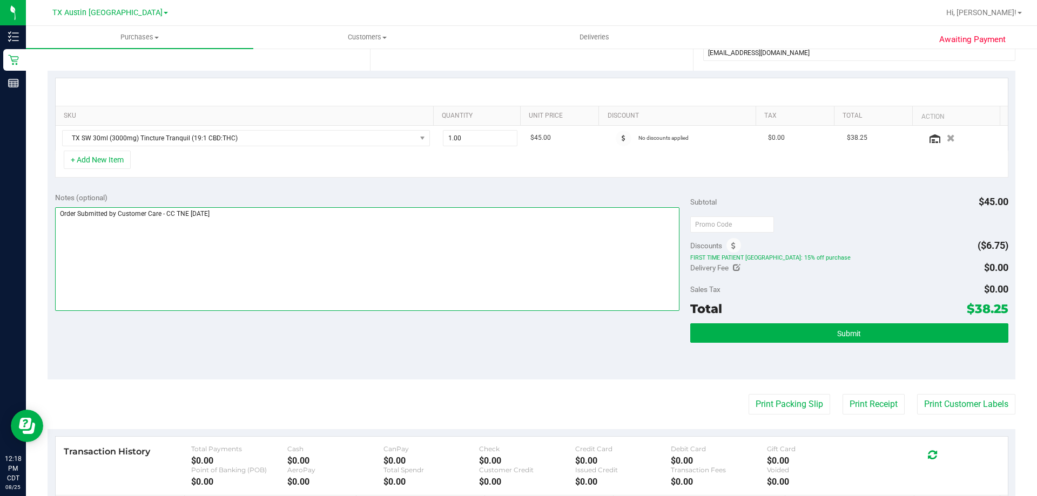
click at [307, 261] on textarea at bounding box center [367, 259] width 625 height 104
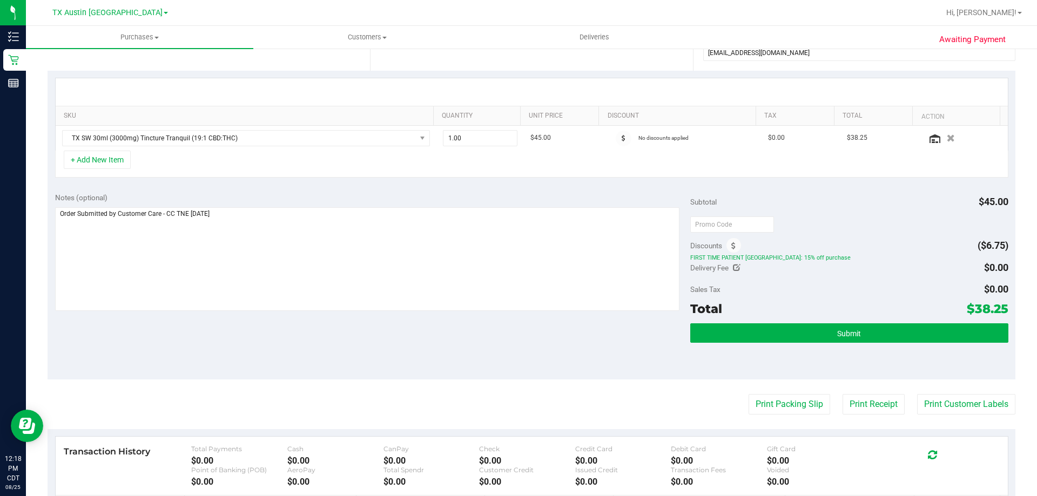
click at [275, 352] on div "Notes (optional) Subtotal $45.00 Discounts ($6.75) FIRST TIME PATIENT TX: 15% o…" at bounding box center [532, 282] width 968 height 194
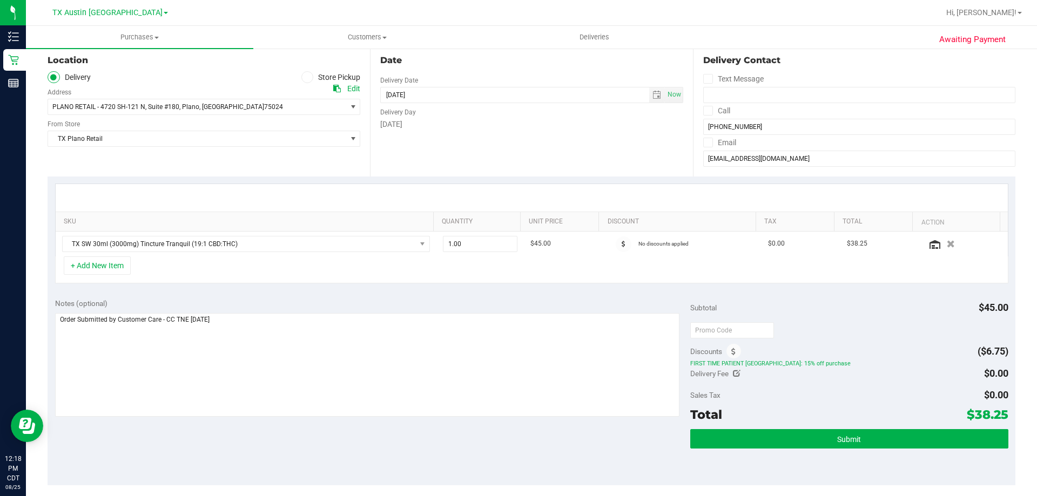
scroll to position [108, 0]
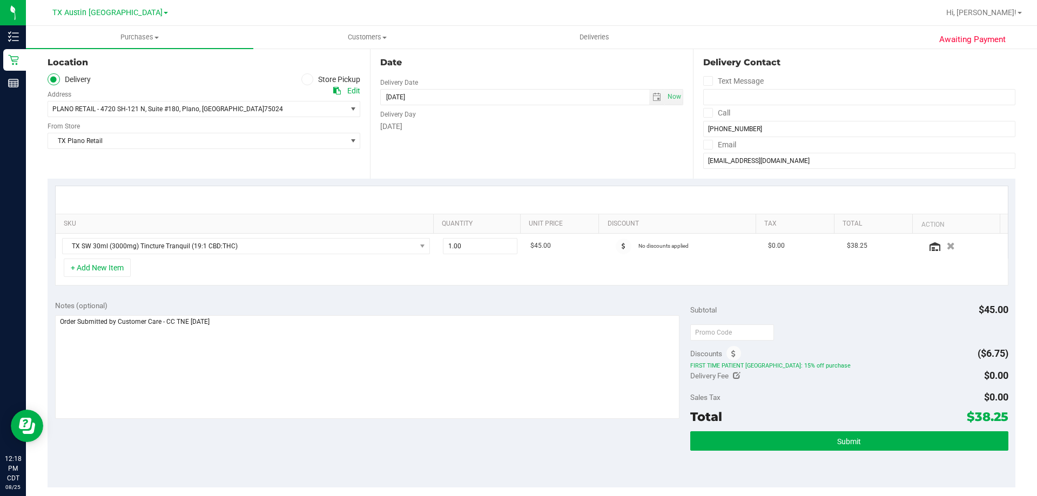
click at [373, 441] on div "Notes (optional) Subtotal $45.00 Discounts ($6.75) FIRST TIME PATIENT TX: 15% o…" at bounding box center [532, 390] width 968 height 194
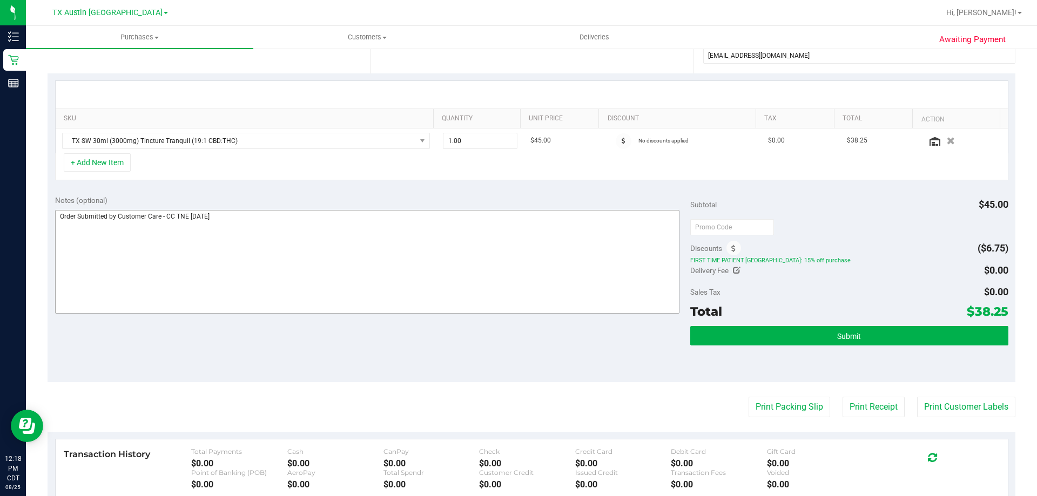
scroll to position [216, 0]
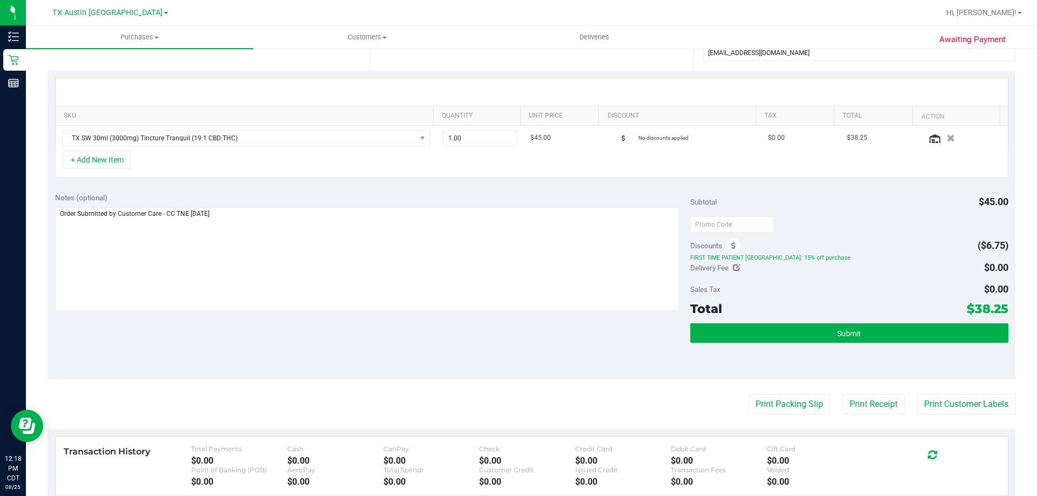
click at [347, 342] on div "Notes (optional) Subtotal $45.00 Discounts ($6.75) FIRST TIME PATIENT TX: 15% o…" at bounding box center [532, 282] width 968 height 194
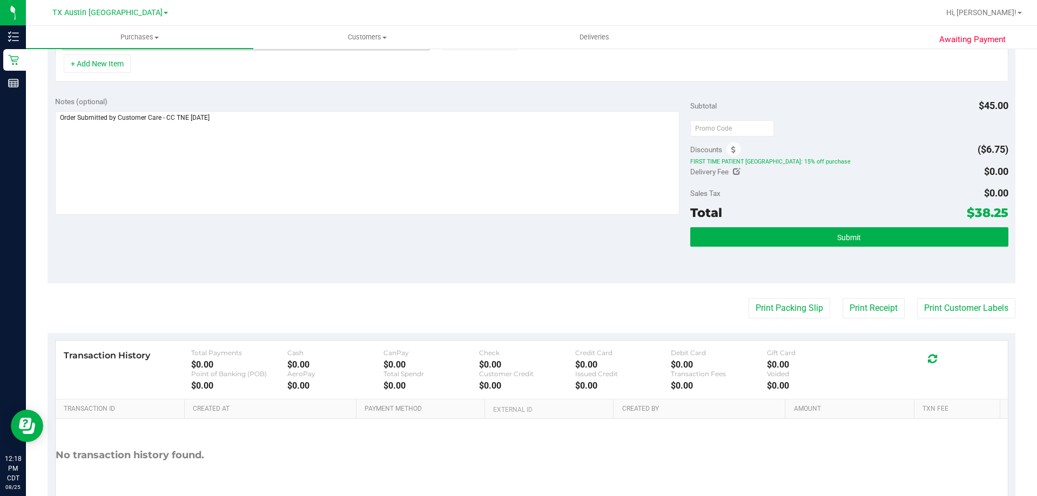
scroll to position [324, 0]
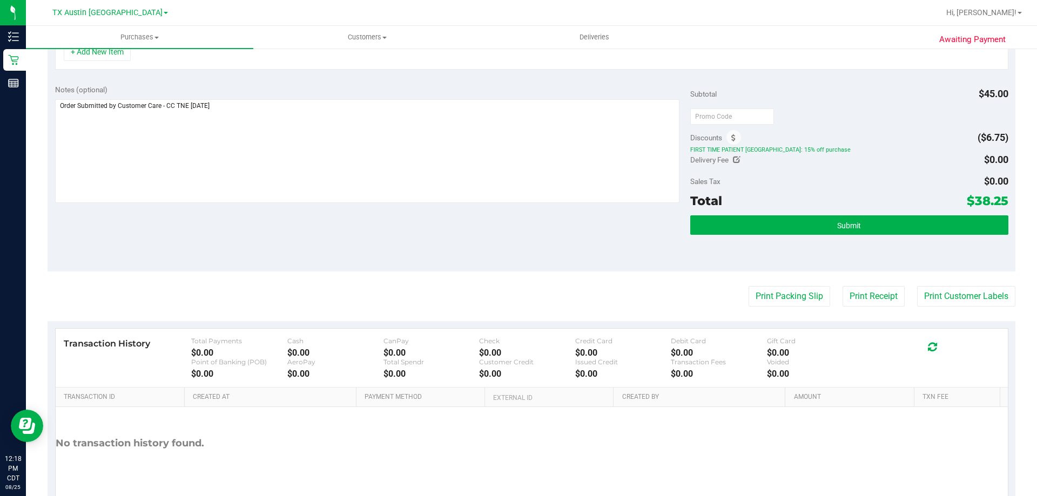
drag, startPoint x: 968, startPoint y: 198, endPoint x: 998, endPoint y: 199, distance: 30.3
click at [998, 199] on span "$38.25" at bounding box center [988, 200] width 42 height 15
copy span "38.25"
click at [478, 236] on div "Notes (optional) Subtotal $45.00 Discounts ($6.75) FIRST TIME PATIENT TX: 15% o…" at bounding box center [532, 174] width 968 height 194
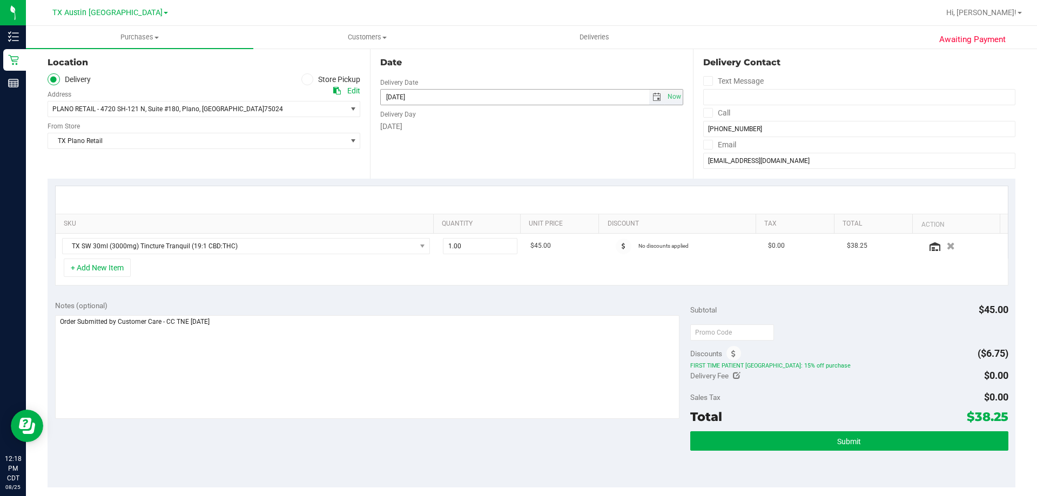
click at [652, 98] on span "select" at bounding box center [656, 97] width 9 height 9
click at [420, 219] on link "26" at bounding box center [419, 223] width 16 height 17
type input "[DATE]"
click at [455, 153] on div "Date Delivery Date [DATE] Now [DATE] 08:00 AM Now Delivery Day [DATE]" at bounding box center [531, 112] width 322 height 132
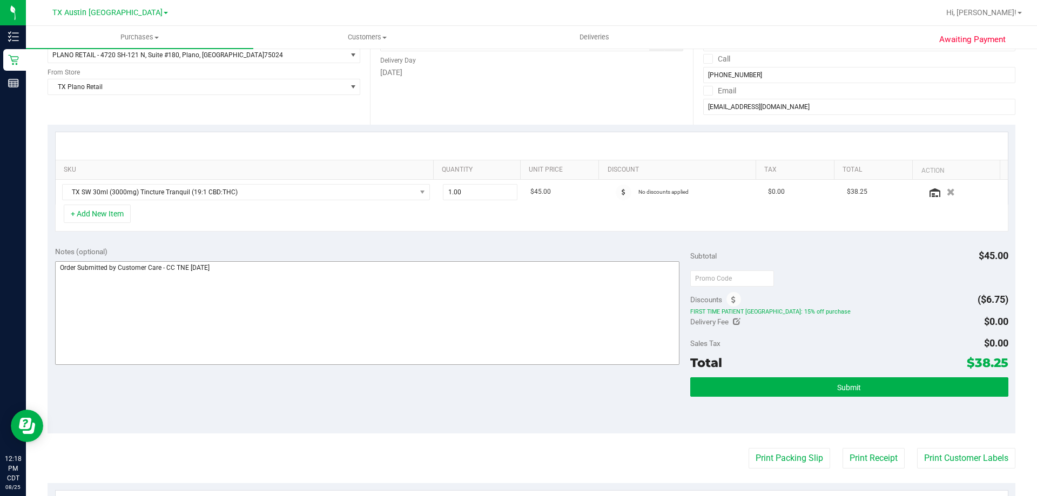
scroll to position [0, 0]
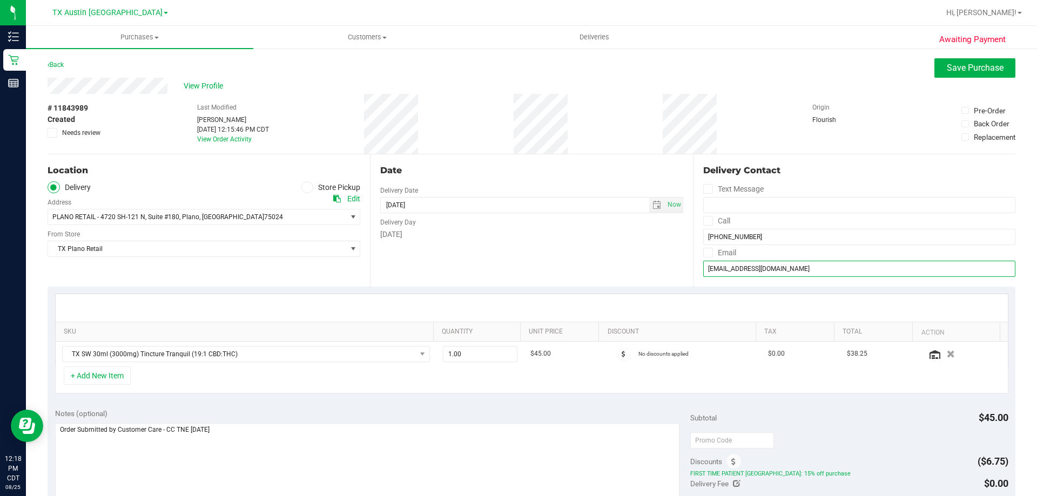
drag, startPoint x: 700, startPoint y: 268, endPoint x: 789, endPoint y: 271, distance: 89.1
click at [789, 271] on input "[EMAIL_ADDRESS][DOMAIN_NAME]" at bounding box center [859, 269] width 312 height 16
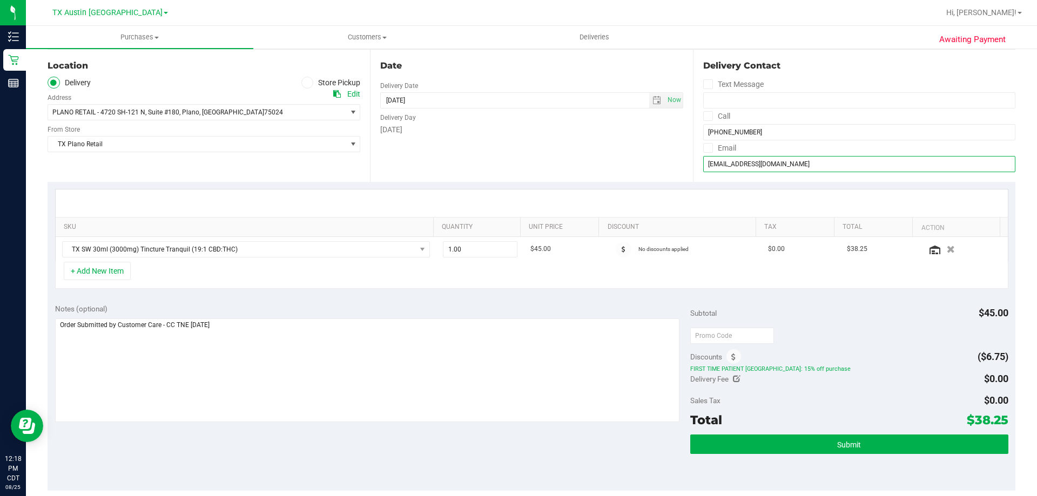
scroll to position [216, 0]
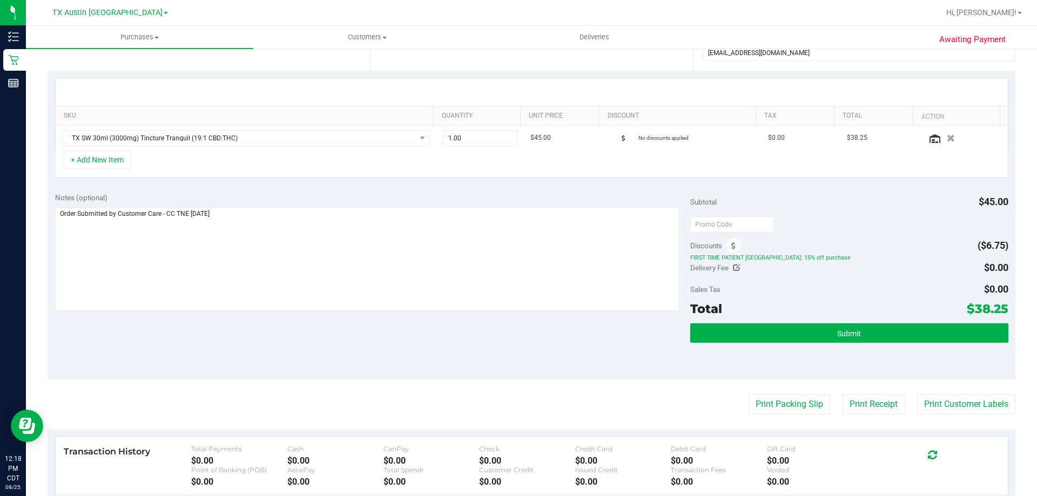
drag, startPoint x: 969, startPoint y: 307, endPoint x: 999, endPoint y: 307, distance: 30.2
click at [999, 307] on span "$38.25" at bounding box center [988, 308] width 42 height 15
copy span "38.25"
click at [507, 355] on div "Notes (optional) Subtotal $45.00 Discounts ($6.75) FIRST TIME PATIENT TX: 15% o…" at bounding box center [532, 282] width 968 height 194
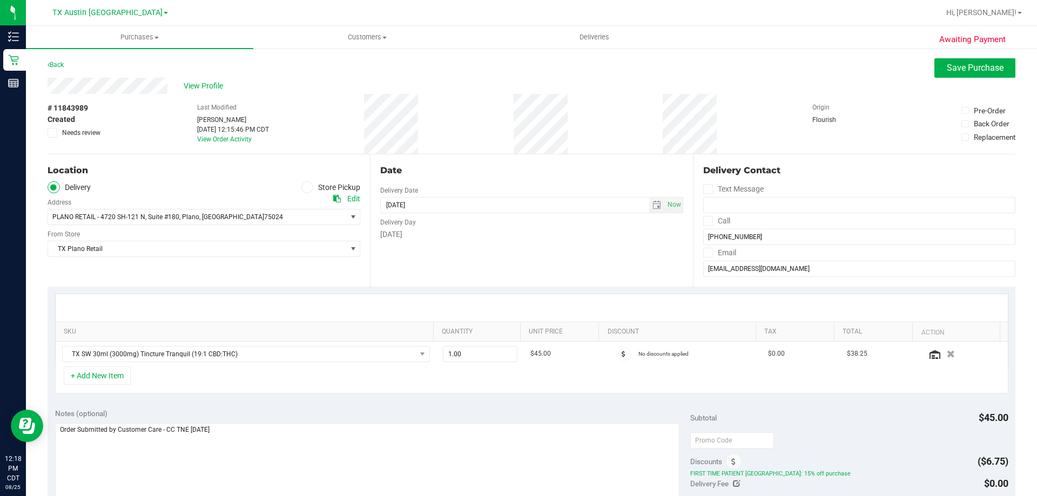
click at [507, 264] on div "Date Delivery Date [DATE] Now [DATE] 08:00 AM Now Delivery Day [DATE]" at bounding box center [531, 220] width 322 height 132
drag, startPoint x: 697, startPoint y: 269, endPoint x: 794, endPoint y: 269, distance: 96.7
click at [794, 269] on input "[EMAIL_ADDRESS][DOMAIN_NAME]" at bounding box center [859, 269] width 312 height 16
click at [582, 265] on div "Date Delivery Date [DATE] Now [DATE] 08:00 AM Now Delivery Day [DATE]" at bounding box center [531, 220] width 322 height 132
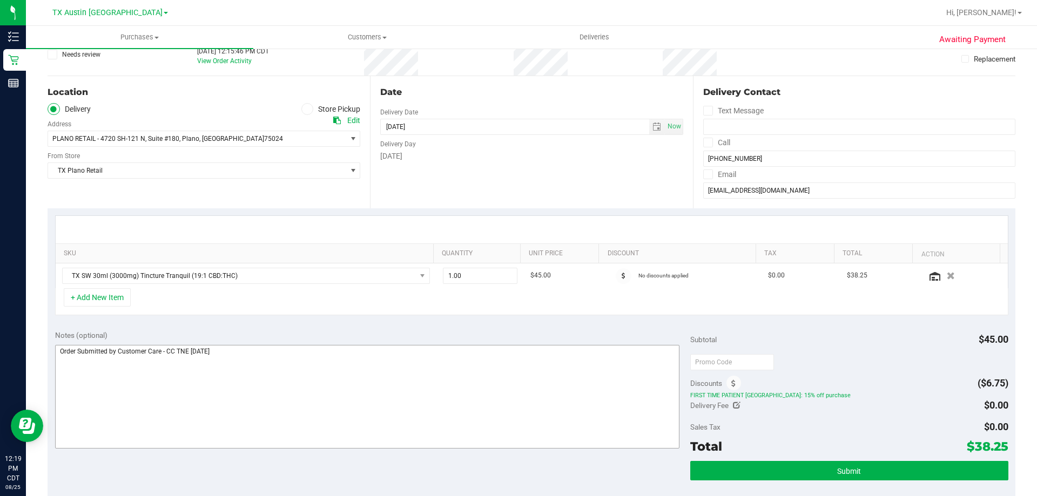
scroll to position [162, 0]
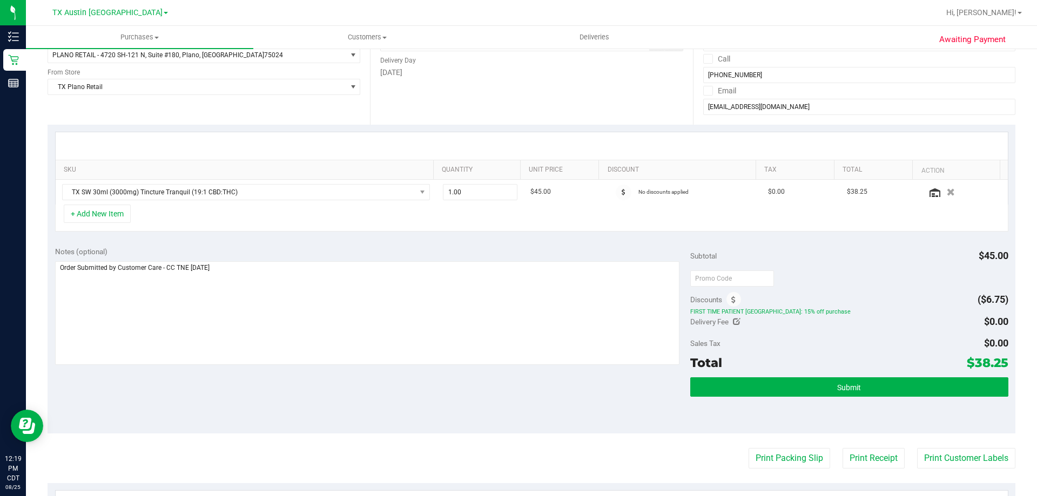
drag, startPoint x: 965, startPoint y: 361, endPoint x: 998, endPoint y: 364, distance: 33.2
click at [998, 364] on span "$38.25" at bounding box center [988, 362] width 42 height 15
copy span "38.25"
click at [487, 397] on div "Notes (optional) Subtotal $45.00 Discounts ($6.75) FIRST TIME PATIENT TX: 15% o…" at bounding box center [532, 336] width 968 height 194
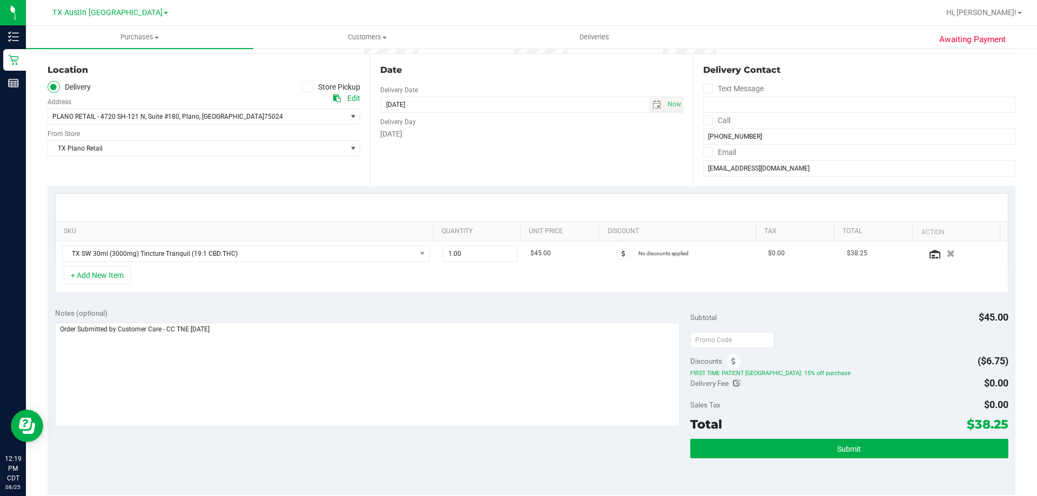
scroll to position [0, 0]
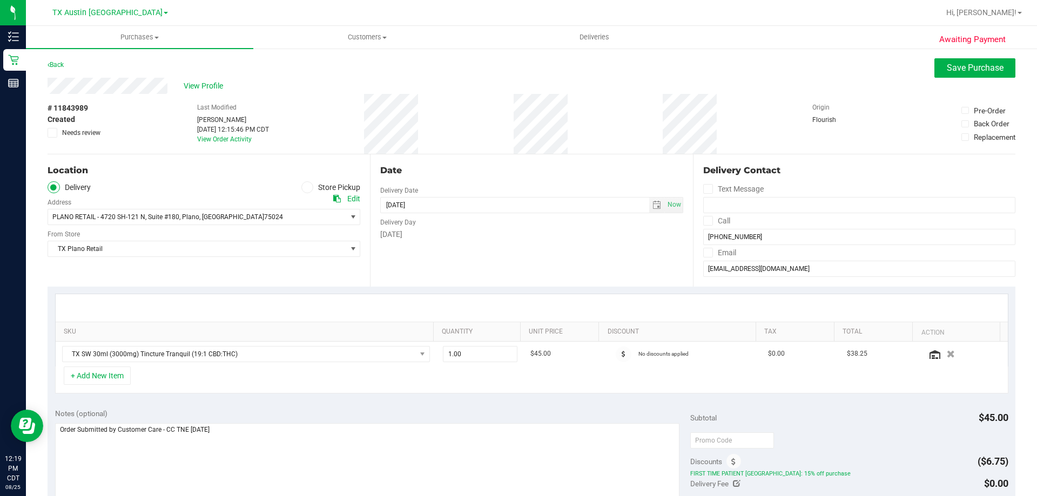
click at [448, 235] on div "[DATE]" at bounding box center [531, 234] width 302 height 11
click at [171, 271] on div "Location Delivery Store Pickup Address Edit PLANO RETAIL - 4720 SH-121 N , Suit…" at bounding box center [209, 220] width 322 height 132
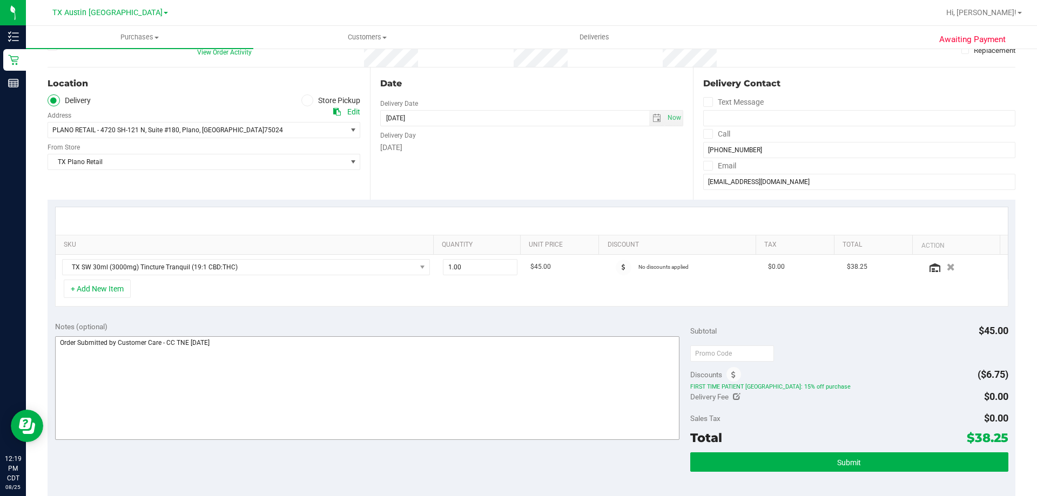
scroll to position [162, 0]
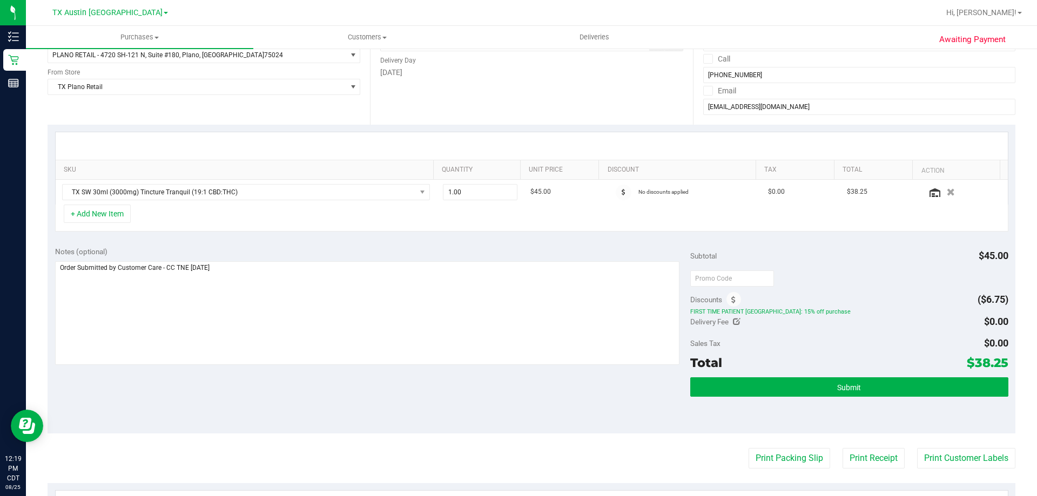
drag, startPoint x: 965, startPoint y: 361, endPoint x: 998, endPoint y: 363, distance: 33.0
click at [998, 363] on span "$38.25" at bounding box center [988, 362] width 42 height 15
copy span "38.25"
click at [533, 390] on div "Notes (optional) Subtotal $45.00 Discounts ($6.75) FIRST TIME PATIENT TX: 15% o…" at bounding box center [532, 336] width 968 height 194
click at [60, 265] on textarea at bounding box center [367, 313] width 625 height 104
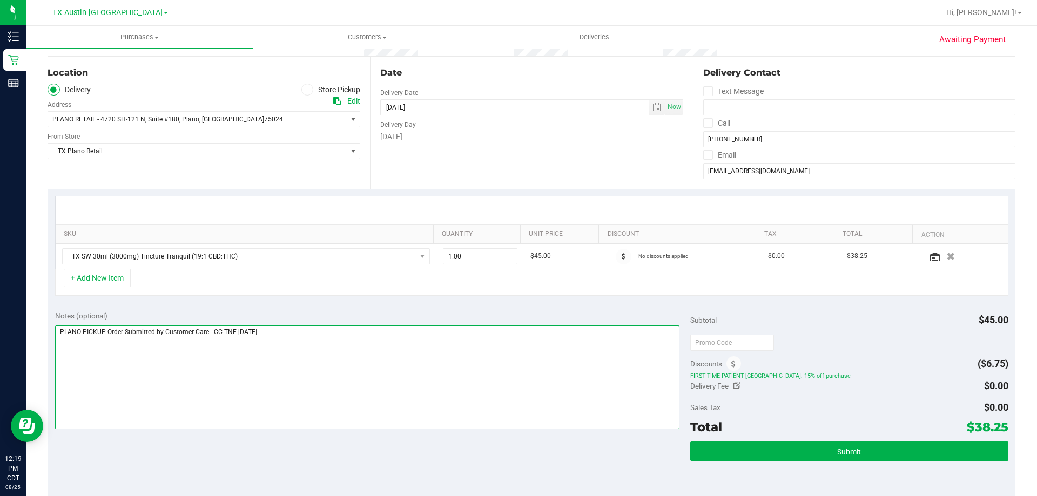
scroll to position [0, 0]
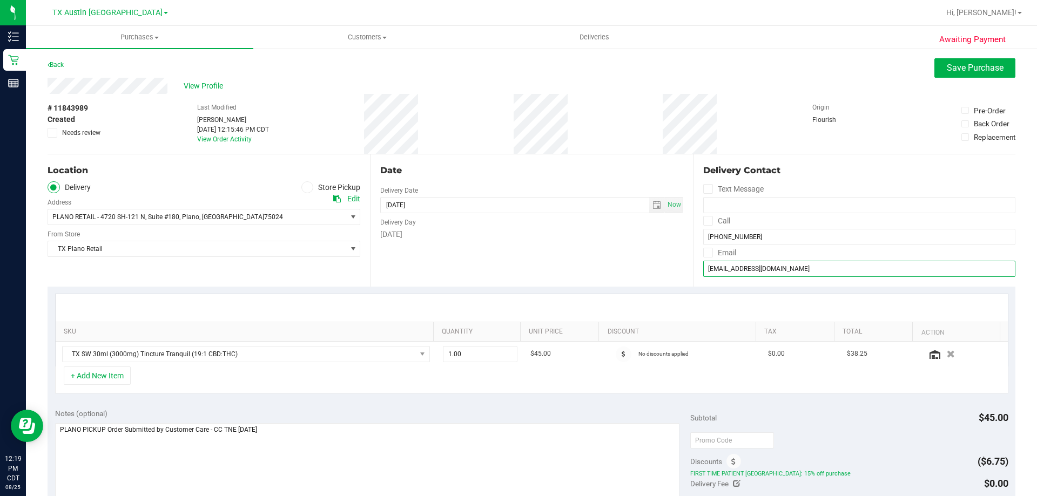
drag, startPoint x: 796, startPoint y: 268, endPoint x: 614, endPoint y: 262, distance: 181.5
click at [614, 262] on div "Location Delivery Store Pickup Address Edit PLANO RETAIL - 4720 SH-121 N , Suit…" at bounding box center [532, 220] width 968 height 132
click at [459, 269] on div "Date Delivery Date [DATE] Now [DATE] 08:00 AM Now Delivery Day [DATE]" at bounding box center [531, 220] width 322 height 132
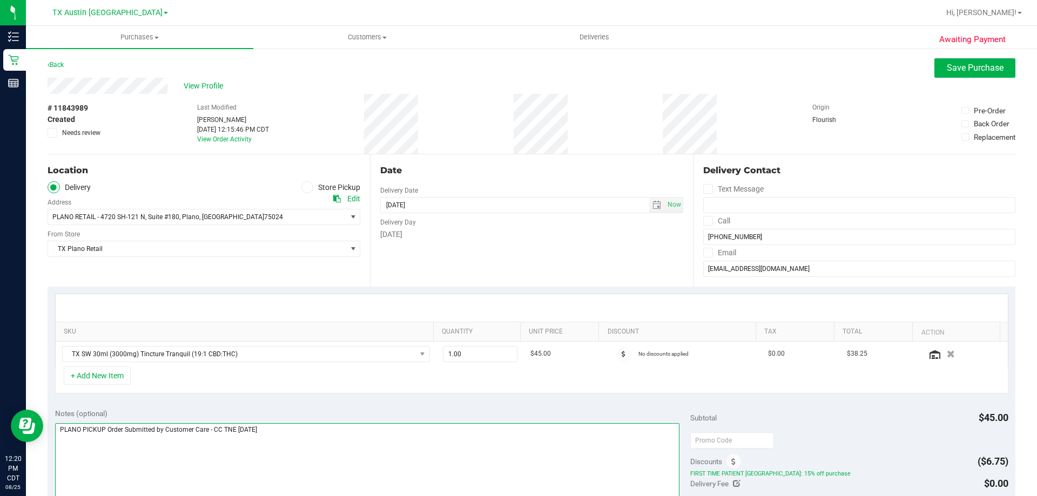
click at [104, 431] on textarea at bounding box center [367, 475] width 625 height 104
drag, startPoint x: 175, startPoint y: 430, endPoint x: 279, endPoint y: 429, distance: 103.1
click at [279, 429] on textarea at bounding box center [367, 475] width 625 height 104
type textarea "PLANO PICKUP CONFIRMED [DATE] - CC TNE [DATE]"
click at [275, 436] on textarea at bounding box center [367, 475] width 625 height 104
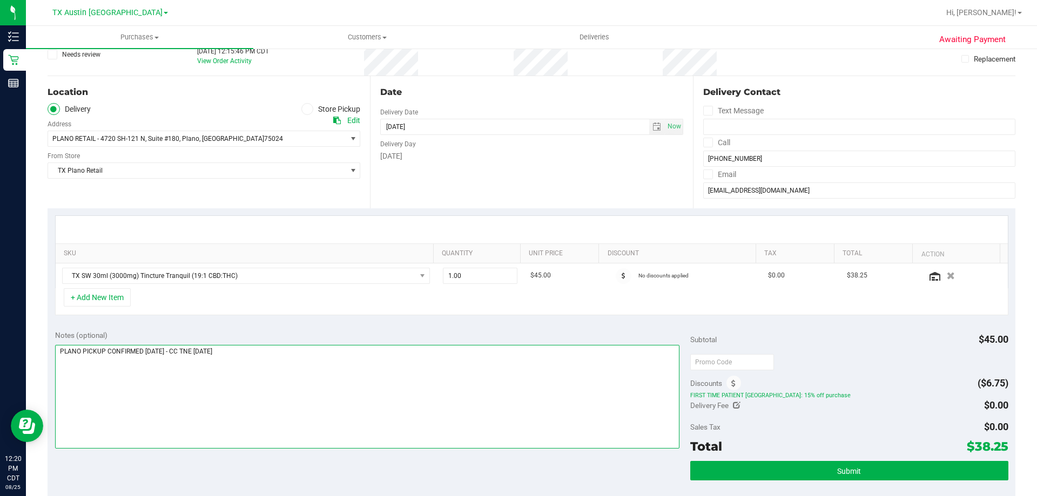
scroll to position [162, 0]
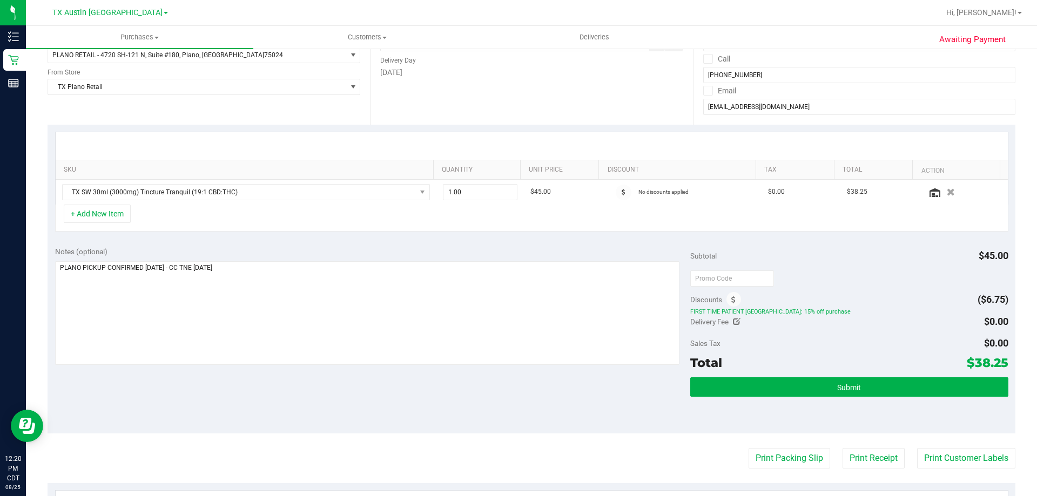
drag, startPoint x: 967, startPoint y: 362, endPoint x: 997, endPoint y: 362, distance: 29.7
click at [997, 362] on span "$38.25" at bounding box center [988, 362] width 42 height 15
copy span "38.25"
click at [859, 384] on button "Submit" at bounding box center [849, 386] width 318 height 19
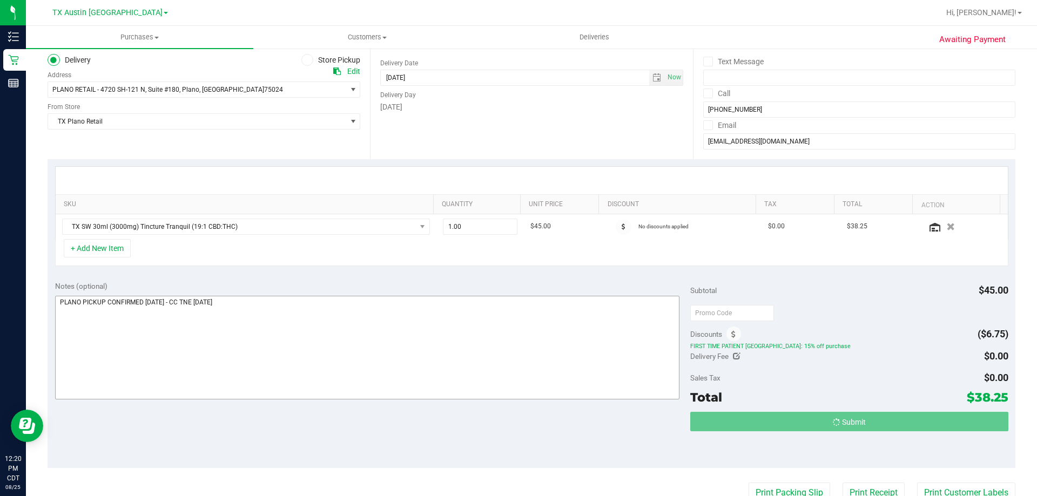
scroll to position [0, 0]
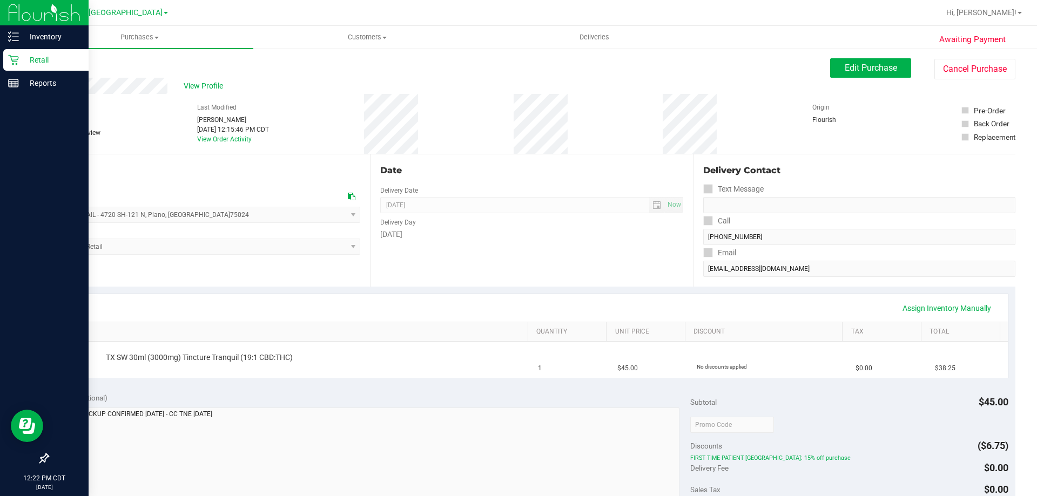
click at [65, 57] on p "Retail" at bounding box center [51, 59] width 65 height 13
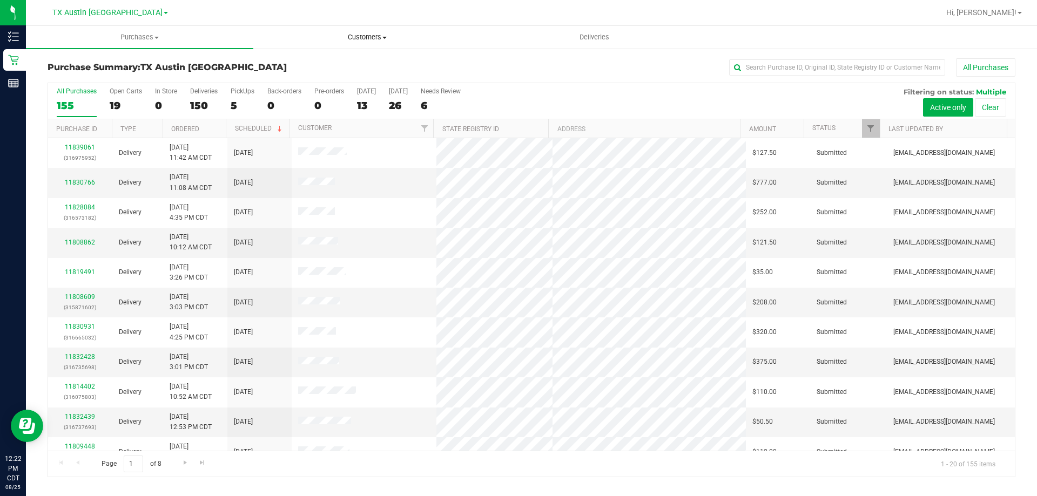
click at [376, 40] on span "Customers" at bounding box center [367, 37] width 226 height 10
click at [333, 65] on li "All customers" at bounding box center [366, 65] width 227 height 13
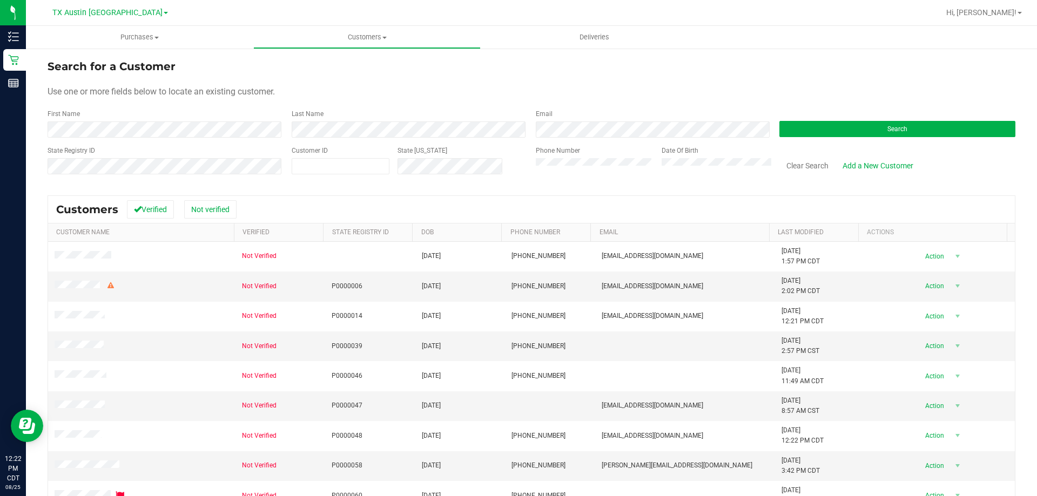
click at [829, 115] on div "Search" at bounding box center [893, 123] width 244 height 29
click at [814, 132] on button "Search" at bounding box center [897, 129] width 236 height 16
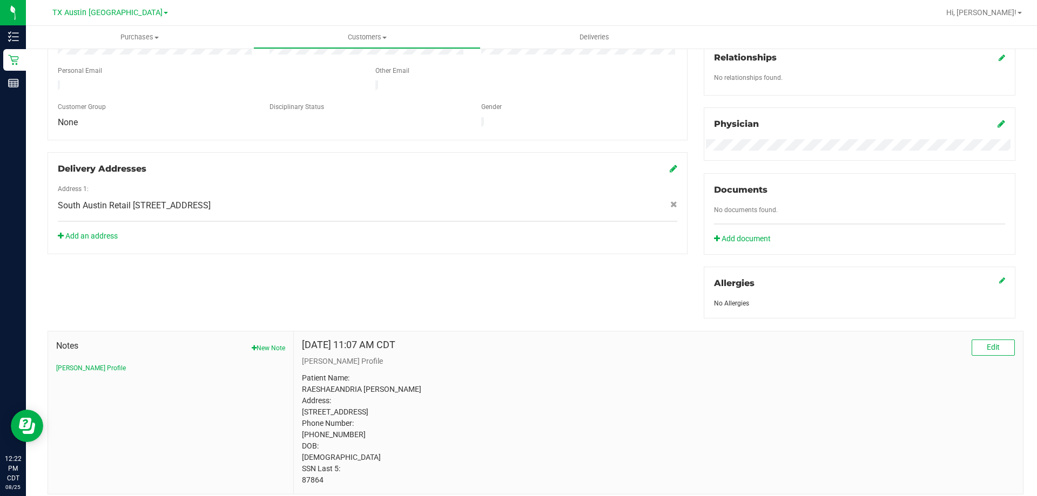
scroll to position [314, 0]
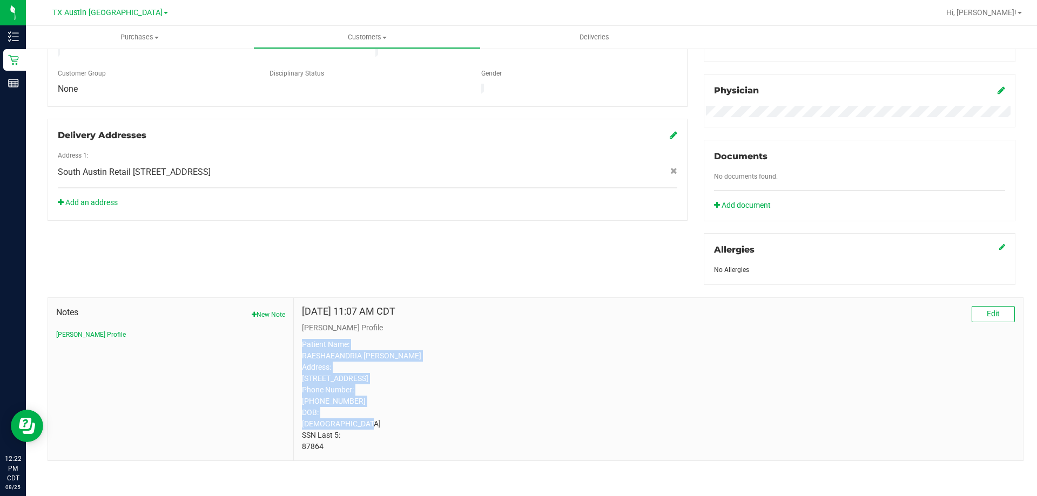
drag, startPoint x: 301, startPoint y: 331, endPoint x: 463, endPoint y: 424, distance: 187.0
click at [463, 424] on p "Patient Name: RAESHAEANDRIA [PERSON_NAME] Address: [STREET_ADDRESS] Phone Numbe…" at bounding box center [658, 395] width 713 height 113
click at [284, 211] on div "Member Info * First Name * Last Name Preferred Name * Date of Birth (MM/DD/YYYY…" at bounding box center [531, 176] width 984 height 570
click at [259, 251] on div "Member Info * First Name * Last Name Preferred Name * Date of Birth (MM/DD/YYYY…" at bounding box center [531, 176] width 984 height 570
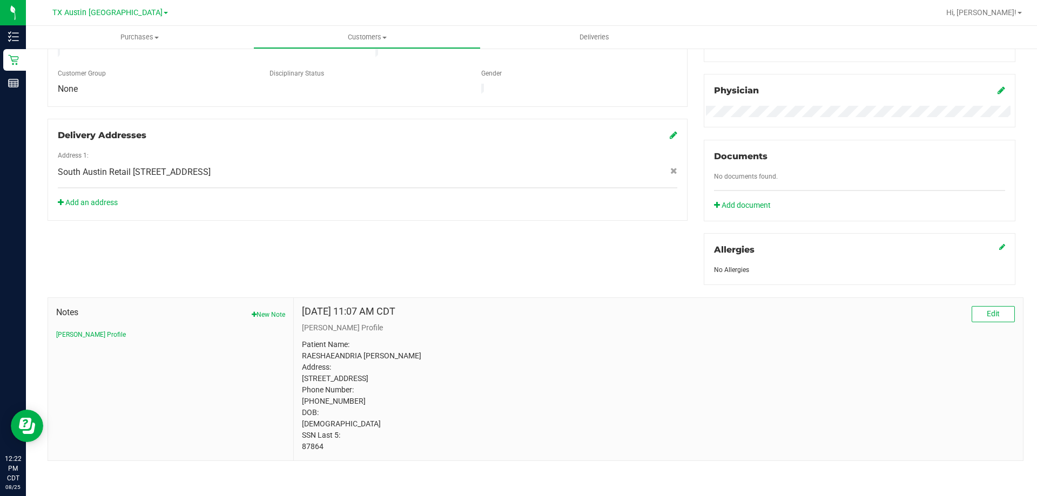
click at [262, 248] on div "Member Info * First Name * Last Name Preferred Name * Date of Birth (MM/DD/YYYY…" at bounding box center [531, 176] width 984 height 570
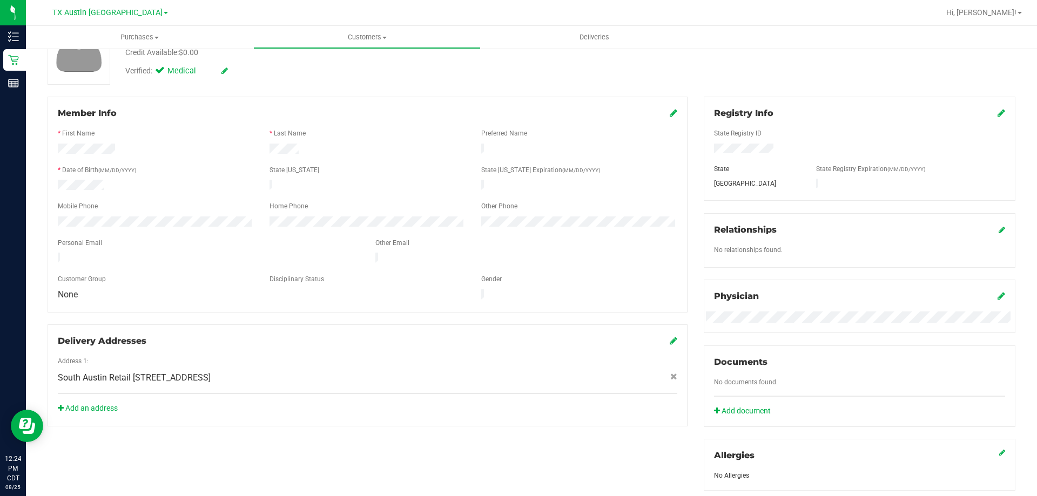
scroll to position [0, 0]
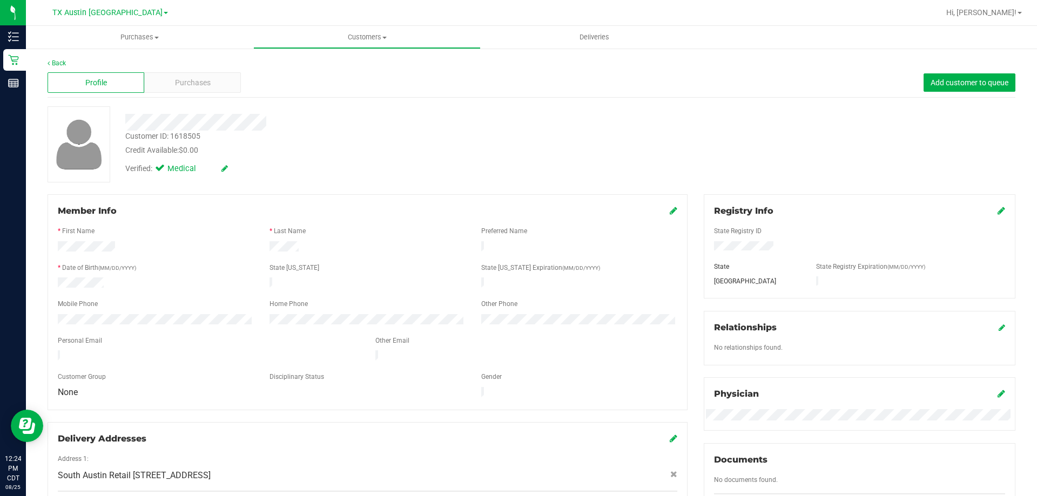
click at [292, 164] on div "Verified: Medical" at bounding box center [363, 168] width 492 height 24
click at [399, 111] on div at bounding box center [363, 118] width 492 height 24
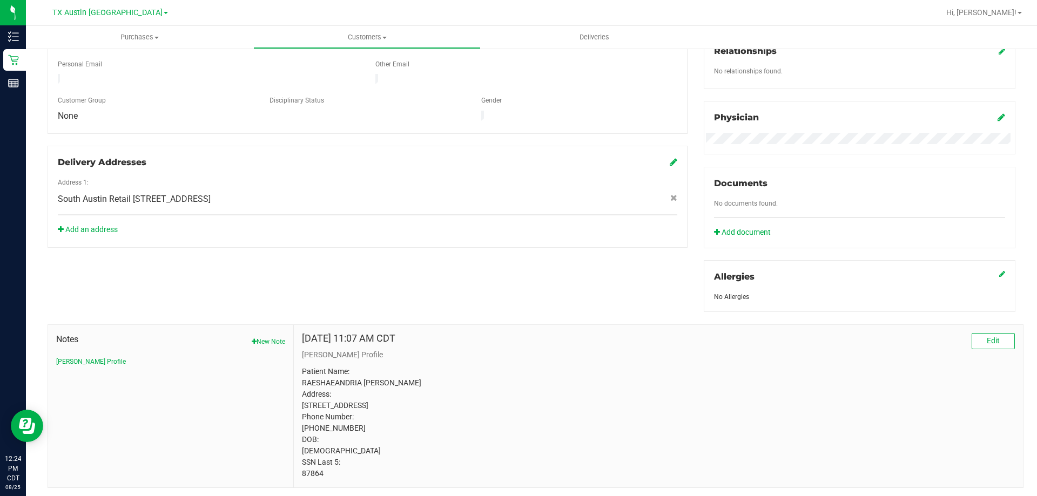
scroll to position [314, 0]
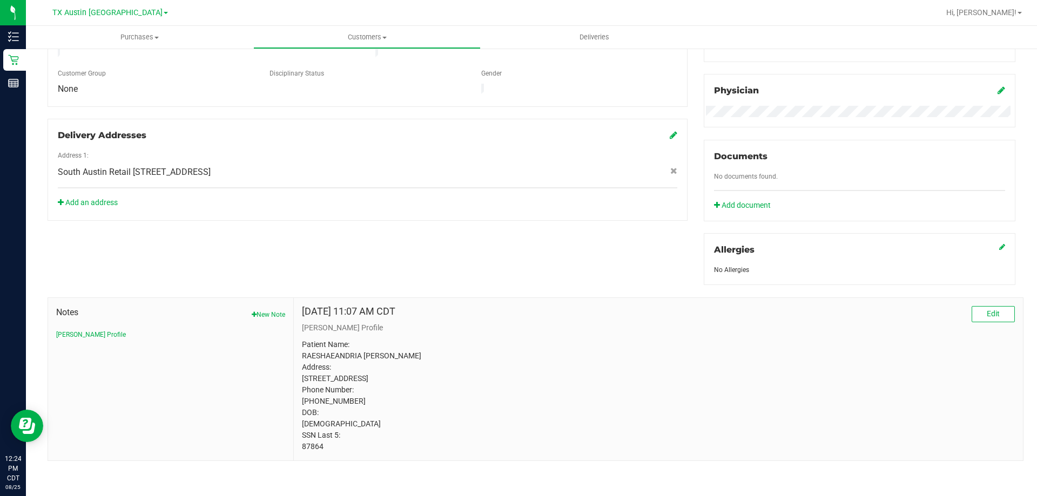
click at [305, 448] on p "Patient Name: RAESHAEANDRIA [PERSON_NAME] Address: [STREET_ADDRESS] Phone Numbe…" at bounding box center [658, 395] width 713 height 113
copy p "87864"
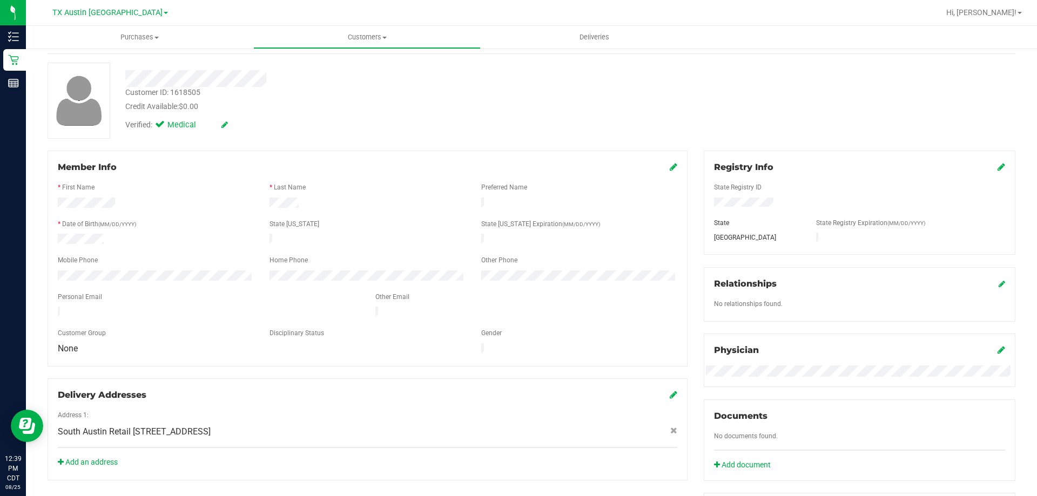
scroll to position [0, 0]
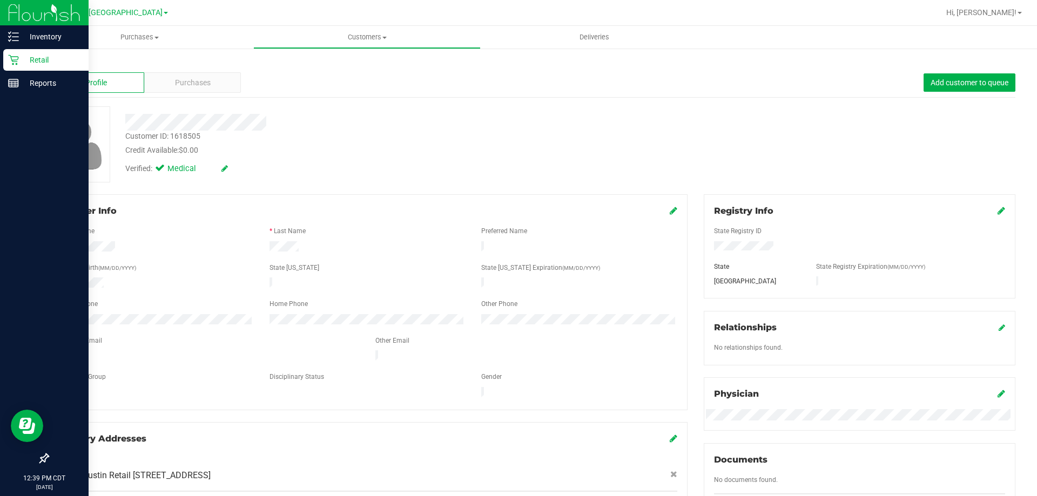
click at [33, 60] on p "Retail" at bounding box center [51, 59] width 65 height 13
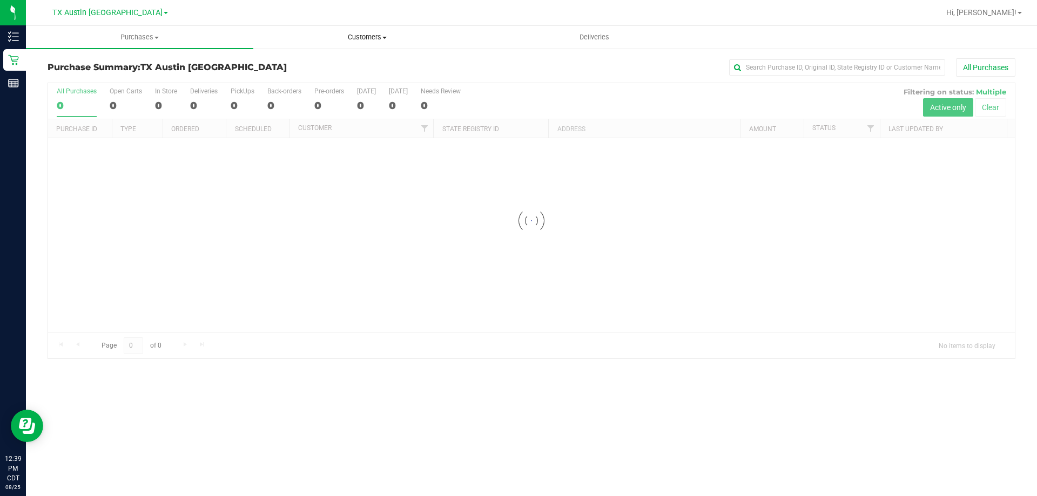
click at [379, 38] on span "Customers" at bounding box center [367, 37] width 226 height 10
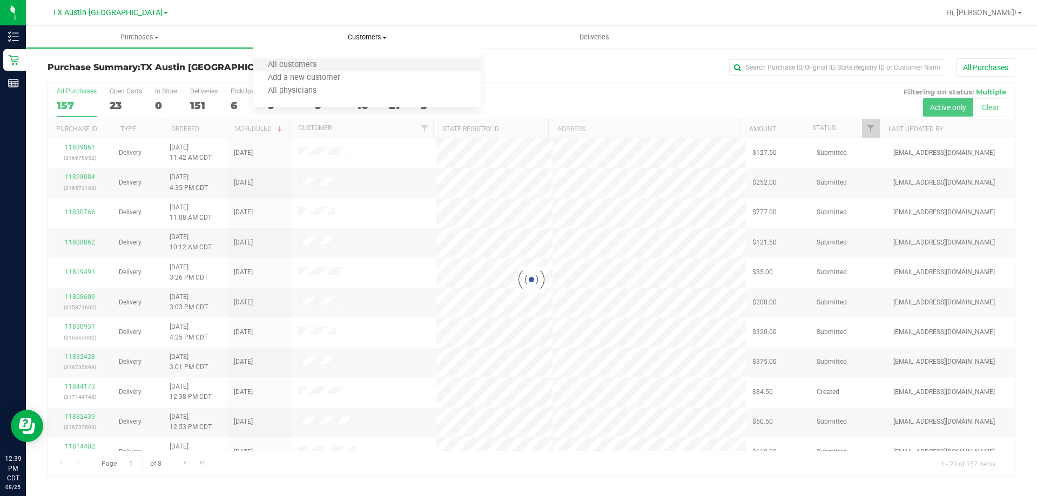
click at [330, 64] on li "All customers" at bounding box center [366, 65] width 227 height 13
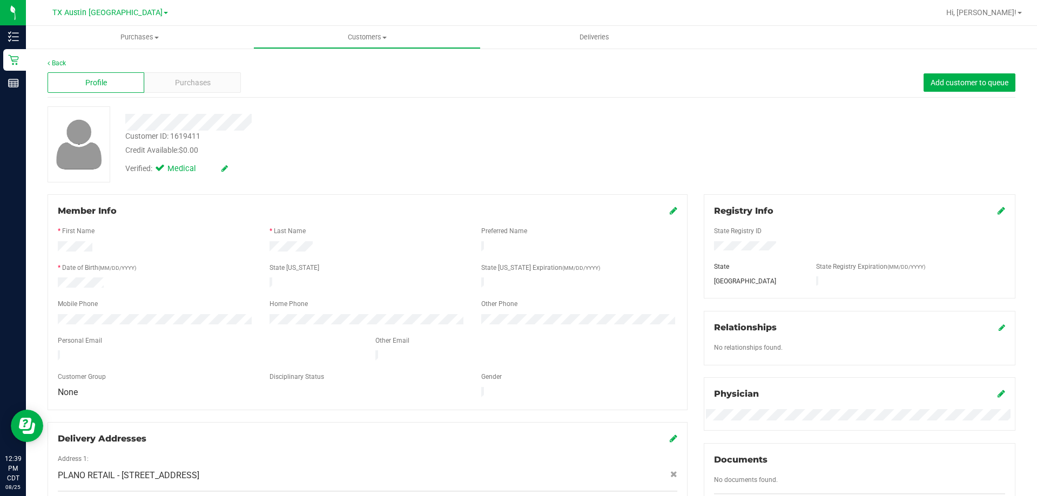
click at [94, 275] on div at bounding box center [367, 276] width 619 height 3
click at [369, 38] on span "Customers" at bounding box center [367, 37] width 226 height 10
click at [306, 68] on span "All customers" at bounding box center [292, 64] width 78 height 9
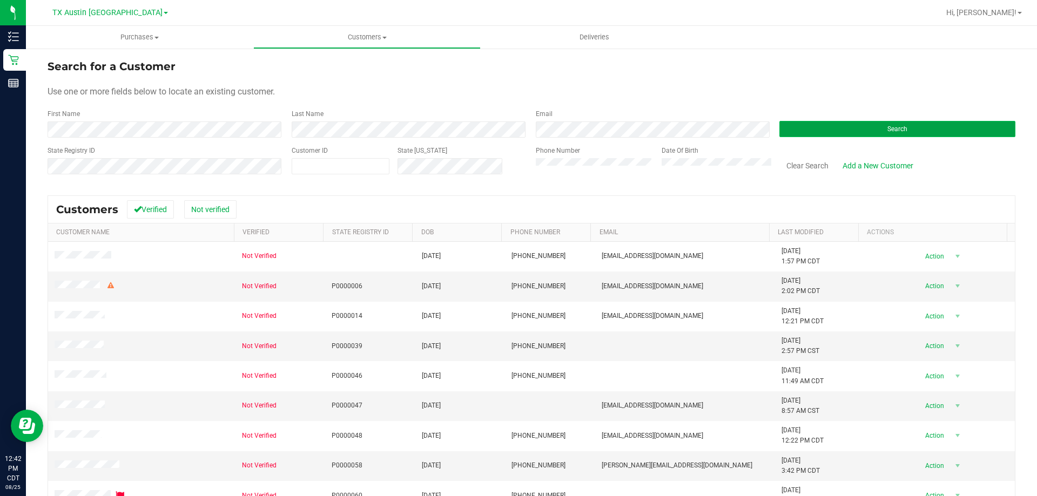
click at [821, 125] on button "Search" at bounding box center [897, 129] width 236 height 16
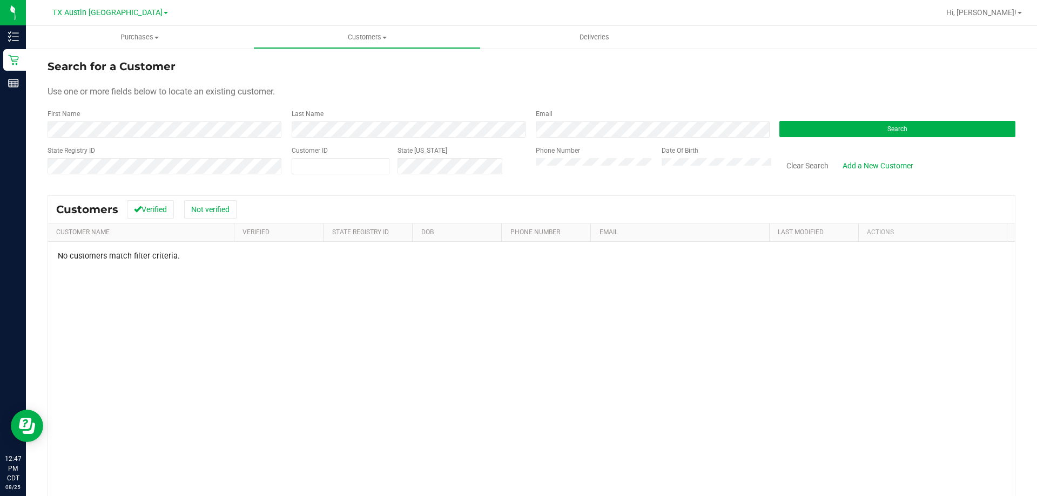
click at [448, 160] on div "State Registry ID Customer ID State [US_STATE] Phone Number Date Of Birth Clear…" at bounding box center [532, 165] width 968 height 38
click at [917, 131] on button "Search" at bounding box center [897, 129] width 236 height 16
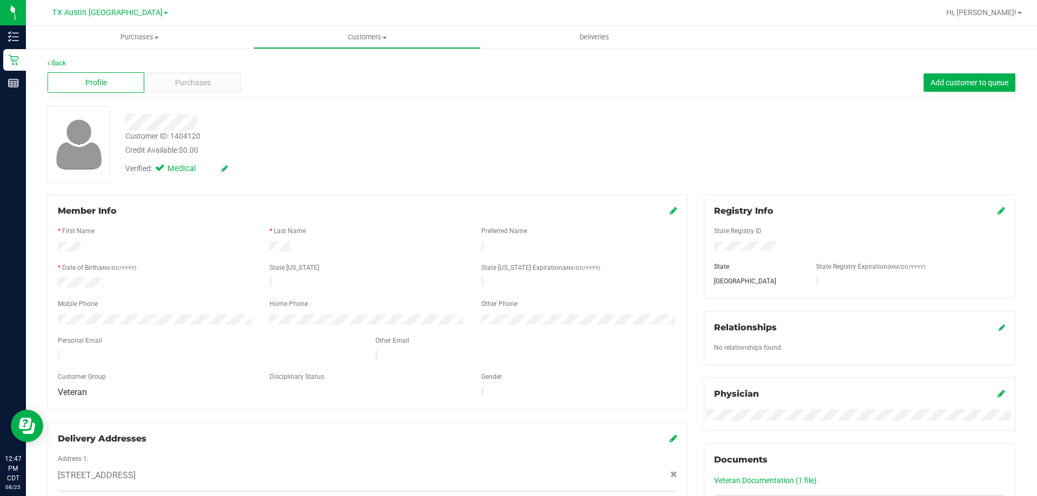
click at [314, 260] on form "Member Info * First Name * Last Name Preferred Name * Date of Birth (MM/DD/YYYY…" at bounding box center [367, 302] width 619 height 195
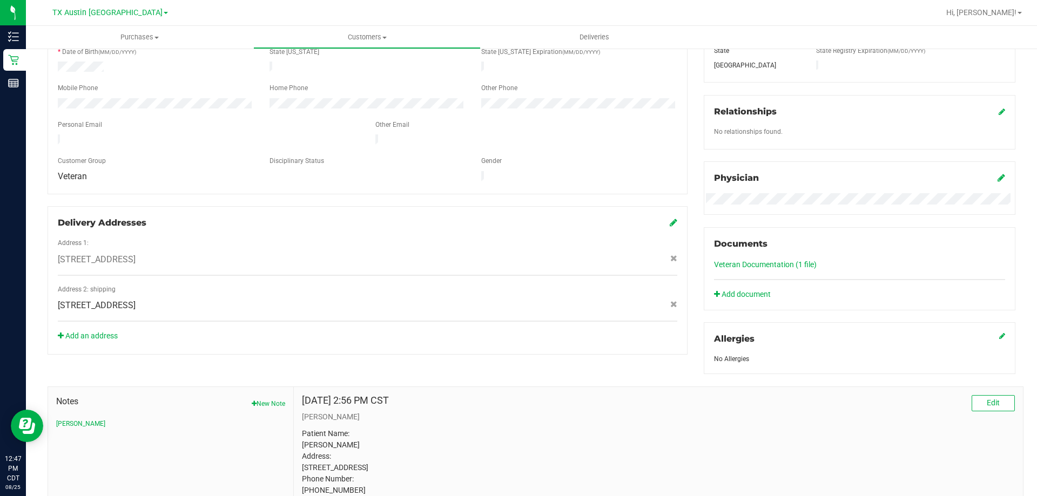
click at [268, 172] on div "Veteran" at bounding box center [368, 177] width 636 height 13
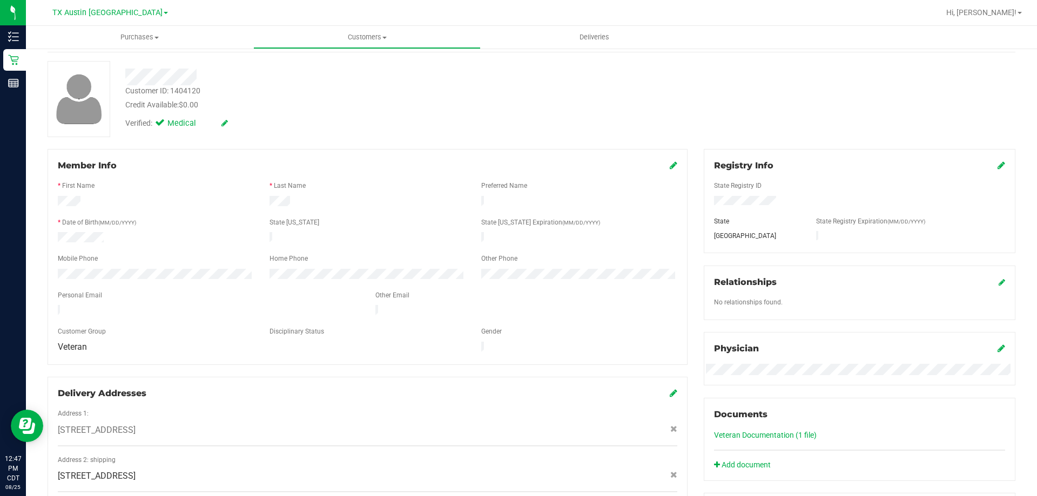
scroll to position [0, 0]
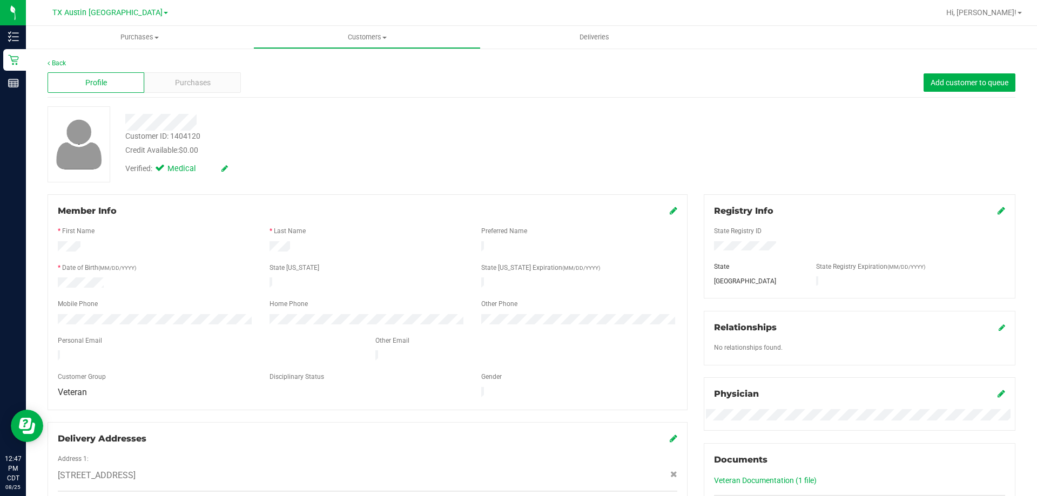
click at [188, 281] on div at bounding box center [156, 284] width 212 height 13
click at [299, 127] on div at bounding box center [363, 122] width 492 height 17
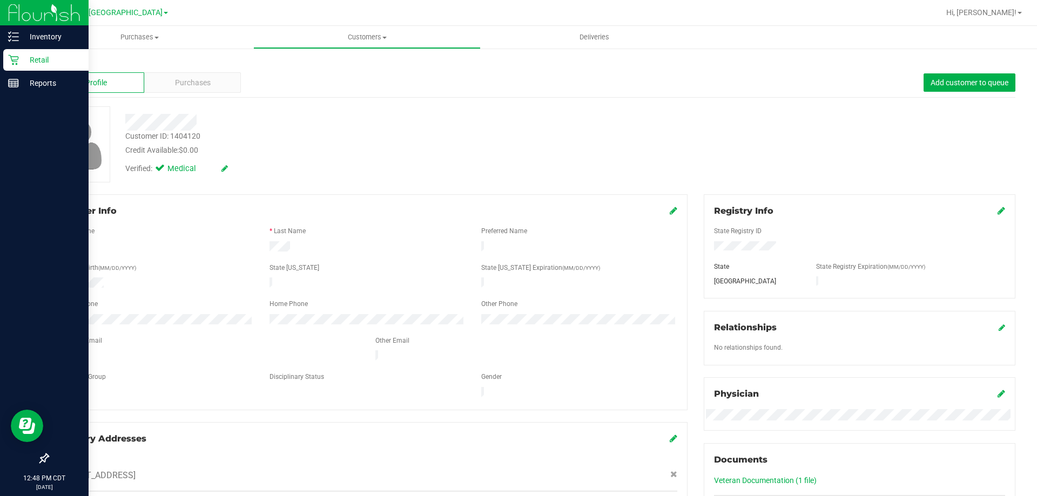
click at [37, 55] on p "Retail" at bounding box center [51, 59] width 65 height 13
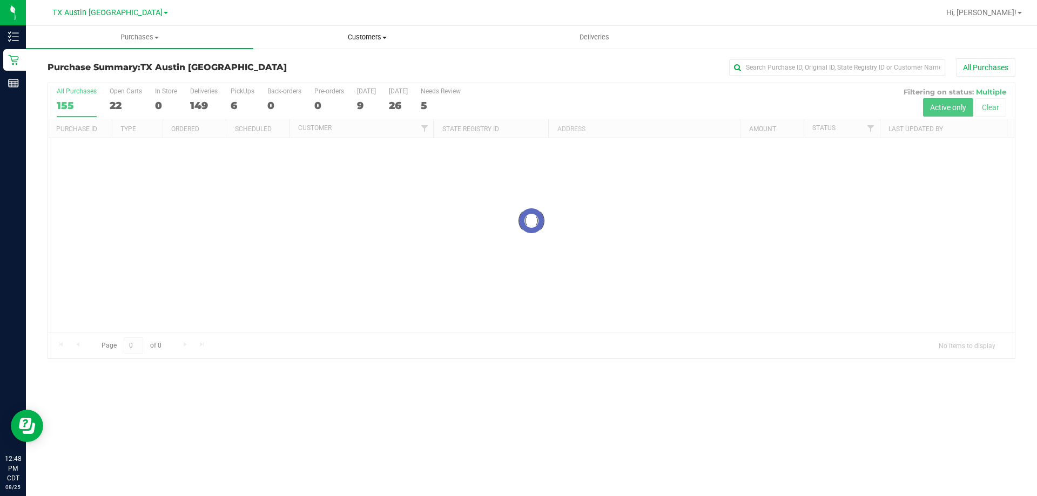
click at [364, 44] on uib-tab-heading "Customers All customers Add a new customer All physicians" at bounding box center [367, 37] width 226 height 22
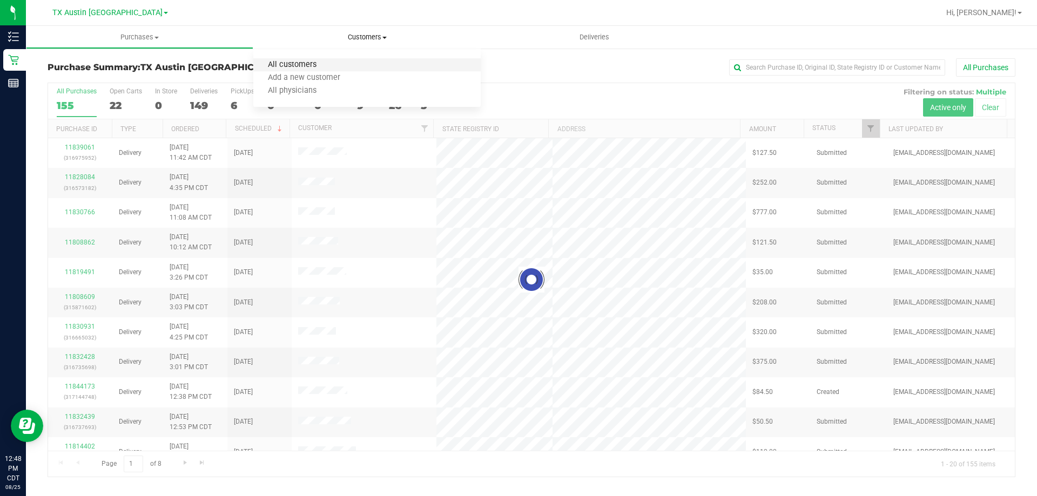
click at [329, 62] on span "All customers" at bounding box center [292, 64] width 78 height 9
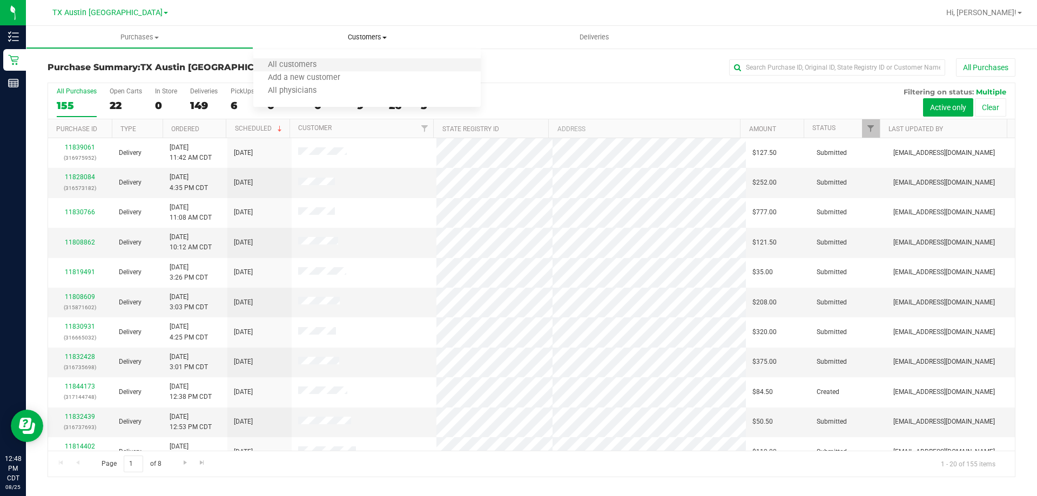
click at [345, 65] on li "All customers" at bounding box center [366, 65] width 227 height 13
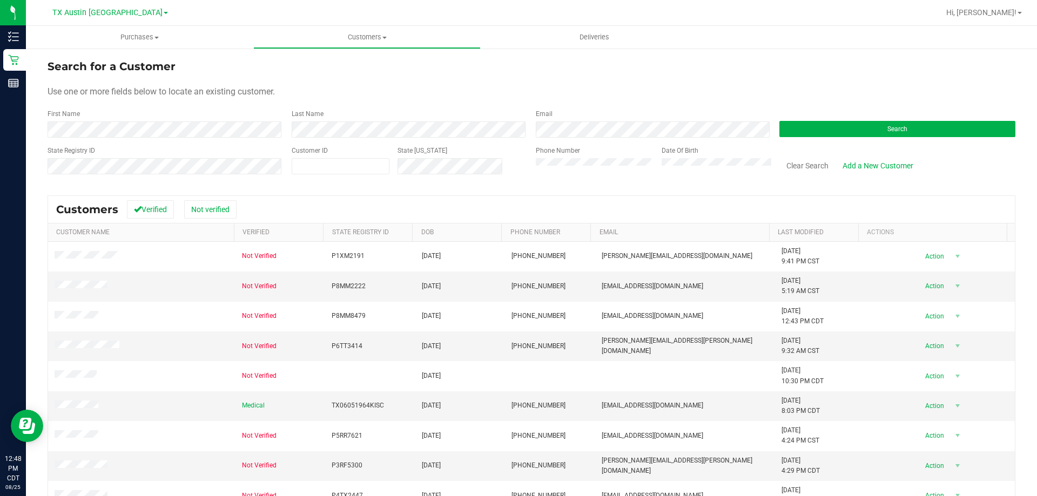
click at [420, 95] on div "Use one or more fields below to locate an existing customer." at bounding box center [532, 91] width 968 height 13
click at [822, 133] on button "Search" at bounding box center [897, 129] width 236 height 16
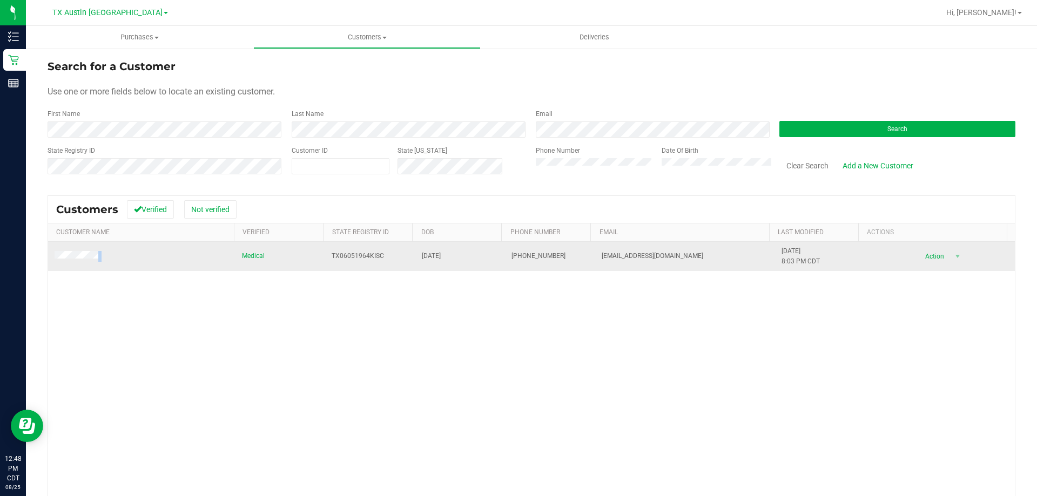
click at [91, 257] on td at bounding box center [141, 256] width 187 height 29
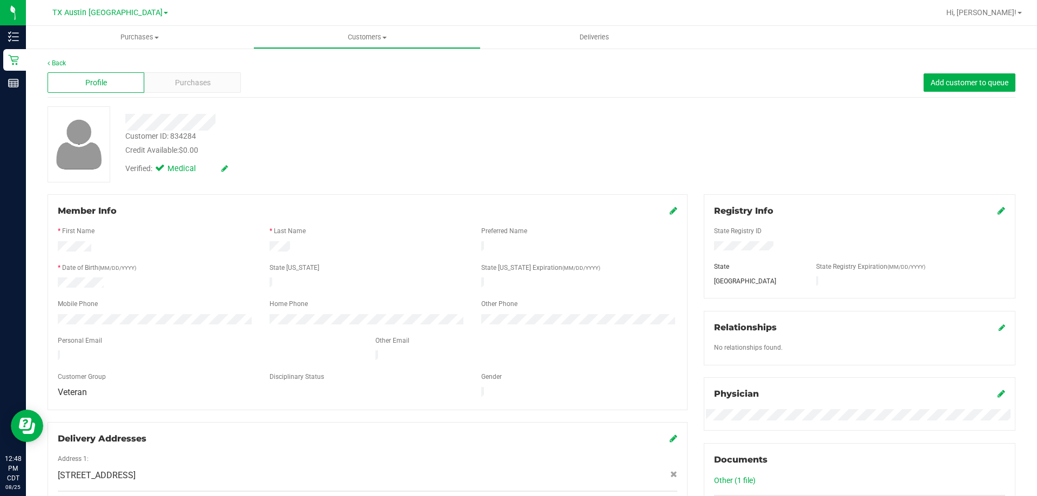
click at [89, 291] on div at bounding box center [367, 295] width 619 height 9
click at [192, 79] on span "Purchases" at bounding box center [193, 82] width 36 height 11
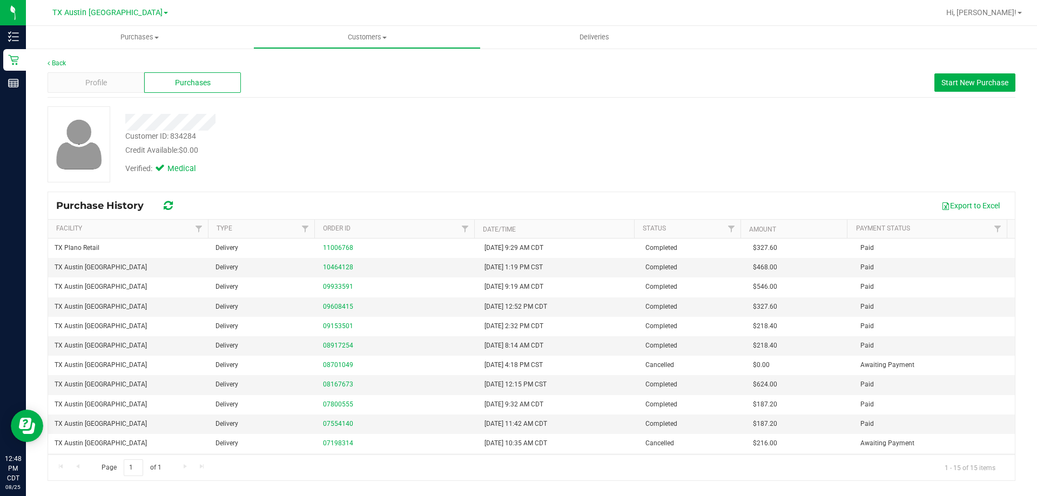
click at [322, 153] on div "Credit Available: $0.00" at bounding box center [363, 150] width 476 height 11
click at [482, 127] on div at bounding box center [363, 122] width 492 height 17
click at [120, 87] on div "Profile" at bounding box center [96, 82] width 97 height 21
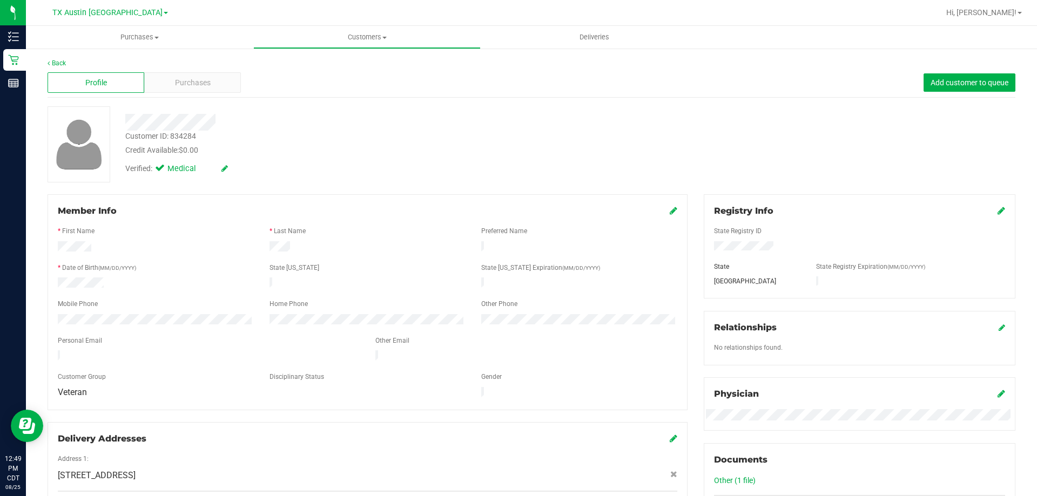
click at [82, 387] on span "Veteran" at bounding box center [72, 392] width 29 height 10
click at [279, 348] on div at bounding box center [367, 349] width 619 height 3
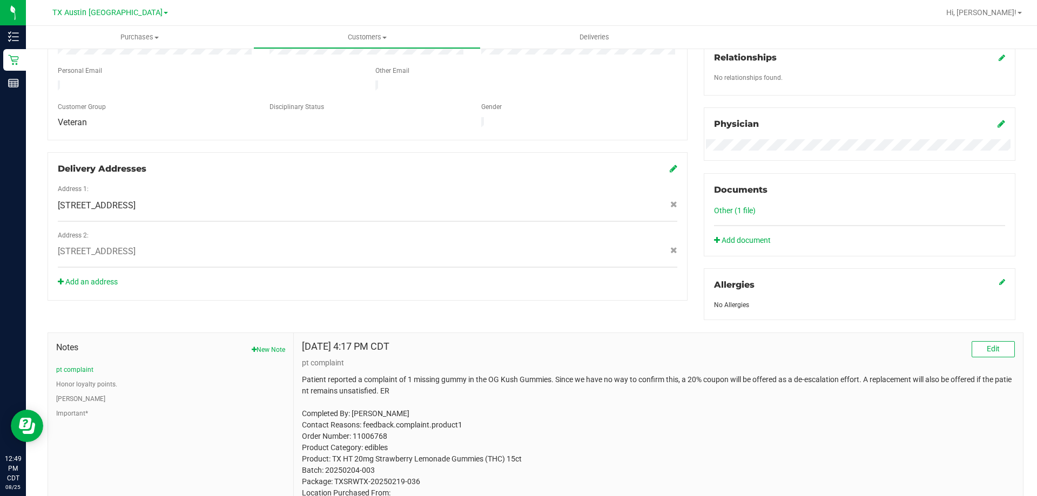
scroll to position [349, 0]
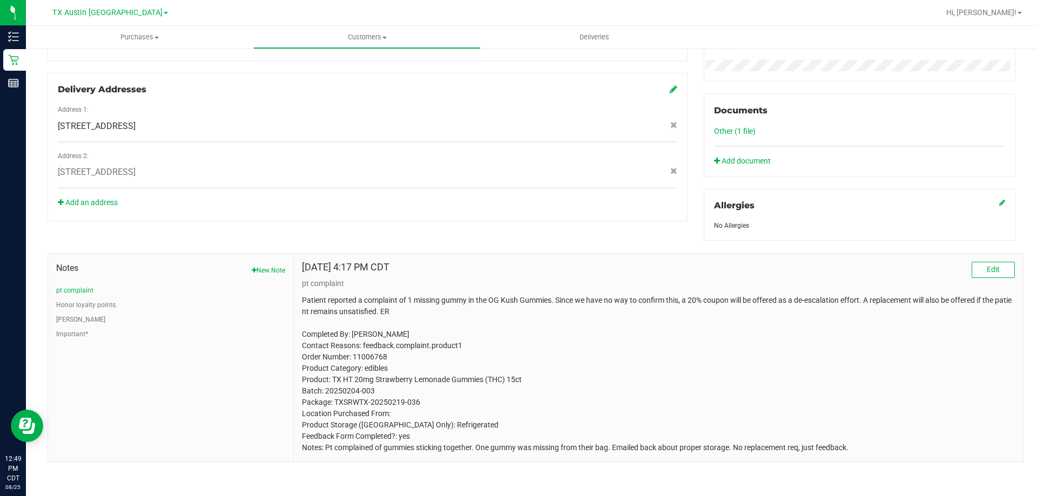
click at [480, 312] on p "Patient reported a complaint of 1 missing gummy in the OG Kush Gummies. Since w…" at bounding box center [658, 374] width 713 height 159
drag, startPoint x: 453, startPoint y: 298, endPoint x: 739, endPoint y: 299, distance: 286.7
click at [739, 299] on p "Patient reported a complaint of 1 missing gummy in the OG Kush Gummies. Since w…" at bounding box center [658, 374] width 713 height 159
click at [802, 298] on p "Patient reported a complaint of 1 missing gummy in the OG Kush Gummies. Since w…" at bounding box center [658, 374] width 713 height 159
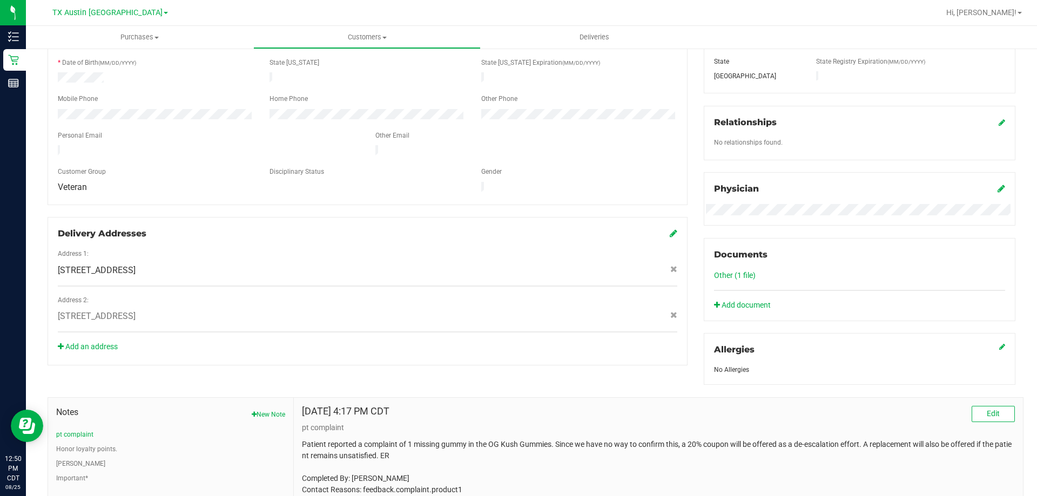
scroll to position [25, 0]
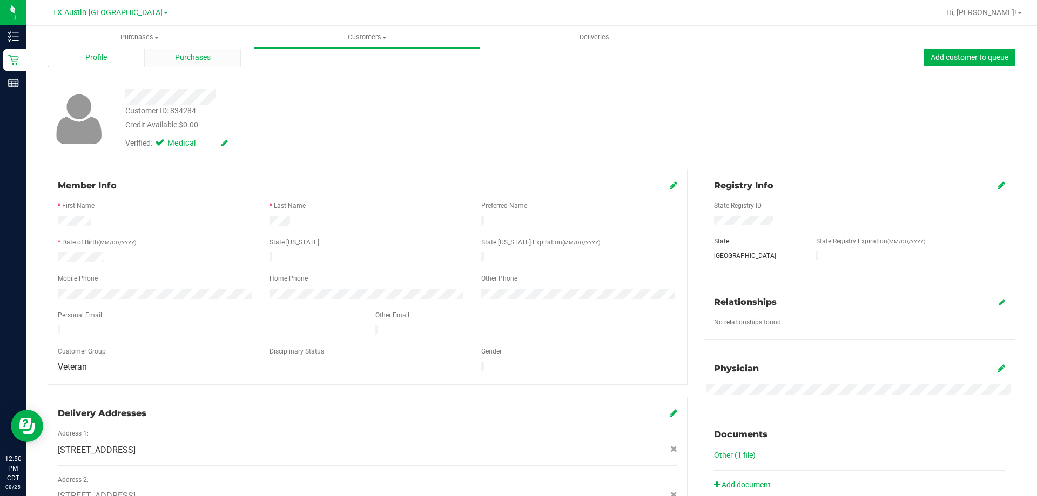
click at [179, 54] on span "Purchases" at bounding box center [193, 57] width 36 height 11
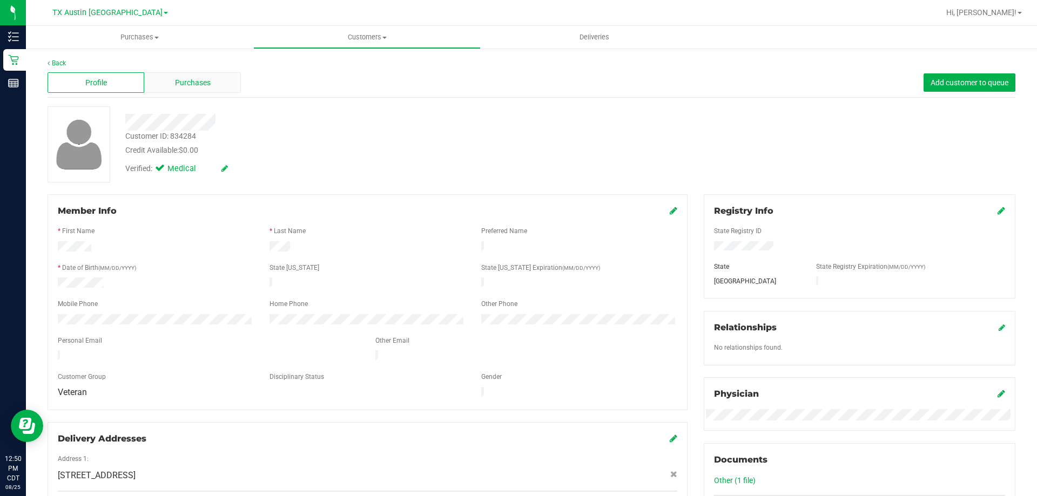
click at [212, 78] on div "Purchases" at bounding box center [192, 82] width 97 height 21
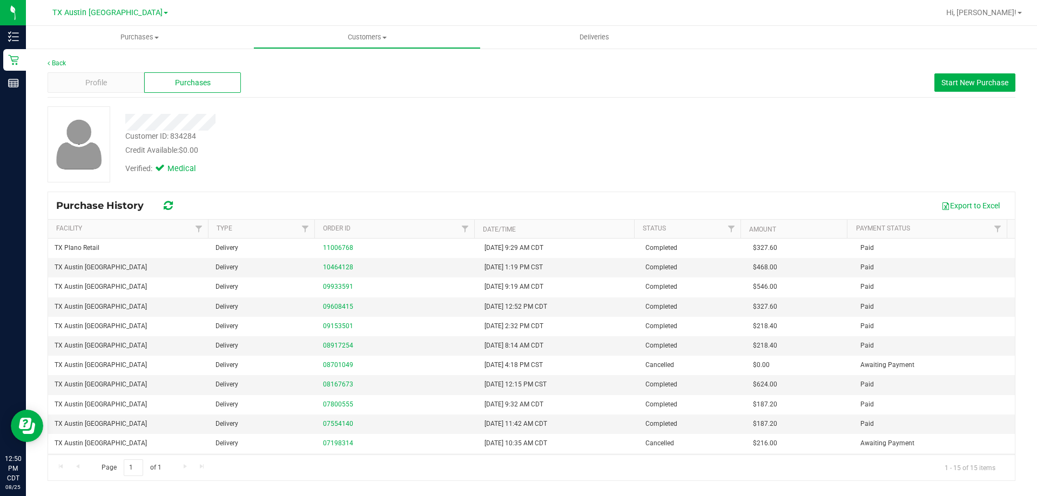
click at [535, 177] on div "Verified: Medical" at bounding box center [363, 168] width 492 height 24
click at [424, 129] on div at bounding box center [363, 122] width 492 height 17
click at [415, 154] on div "Credit Available: $0.00" at bounding box center [363, 150] width 476 height 11
click at [423, 156] on div "Verified: Medical" at bounding box center [363, 168] width 492 height 24
click at [476, 197] on div "Export to Excel" at bounding box center [596, 206] width 822 height 18
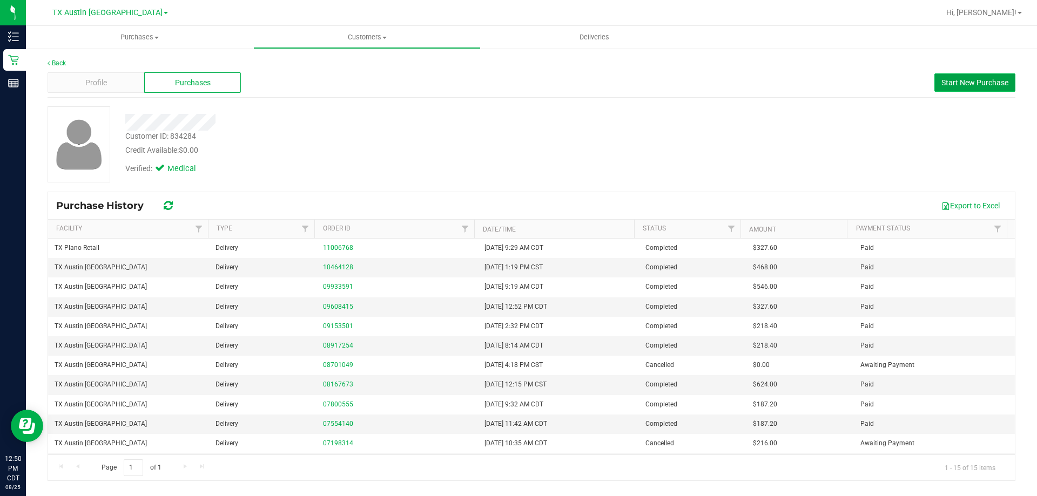
click at [956, 82] on span "Start New Purchase" at bounding box center [974, 82] width 67 height 9
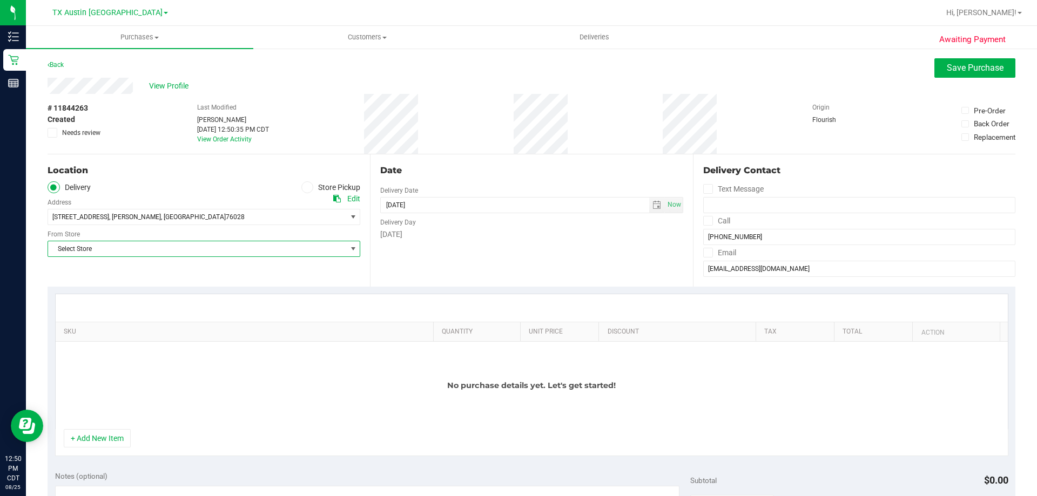
click at [171, 246] on span "Select Store" at bounding box center [197, 248] width 298 height 15
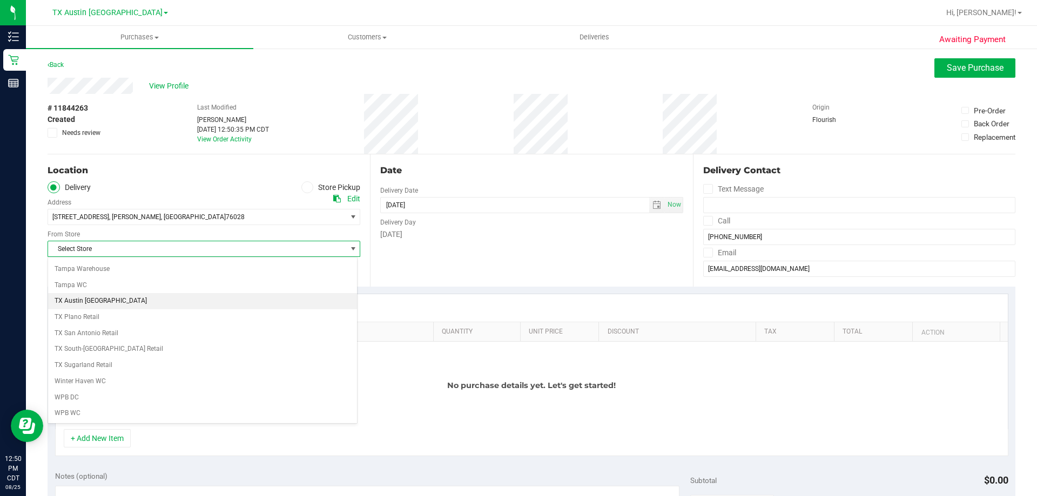
click at [124, 298] on li "TX Austin [GEOGRAPHIC_DATA]" at bounding box center [202, 301] width 309 height 16
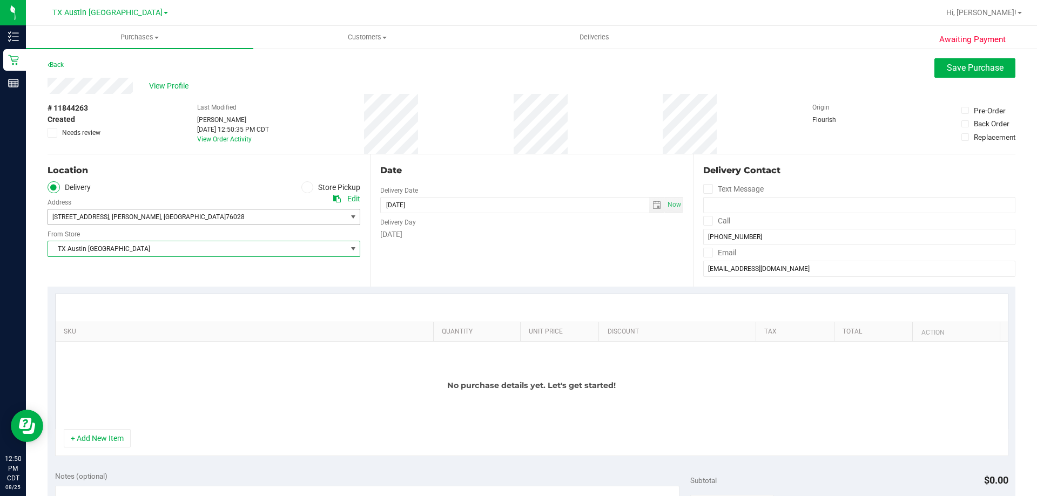
click at [205, 218] on span "[STREET_ADDRESS] , Burleson , [GEOGRAPHIC_DATA] 76028" at bounding box center [189, 217] width 283 height 15
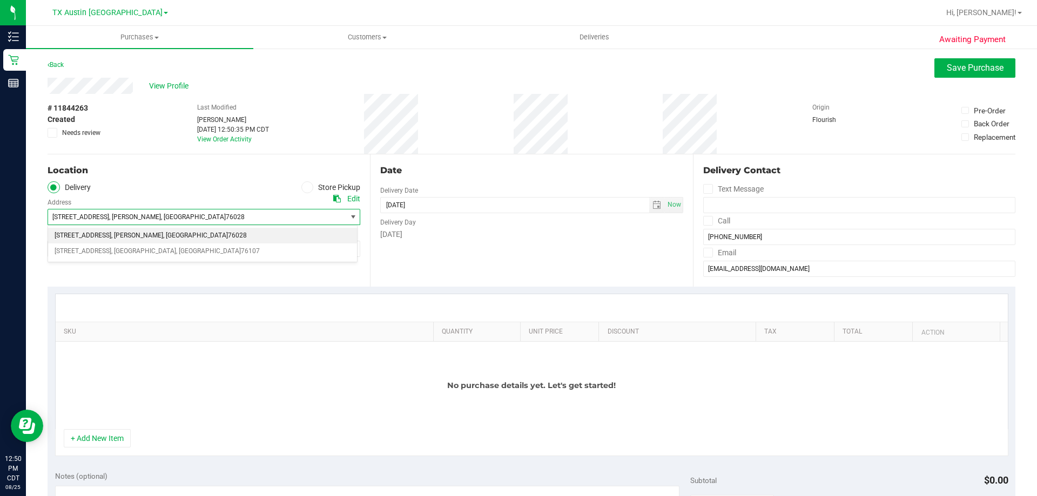
click at [304, 187] on icon at bounding box center [307, 187] width 6 height 0
click at [0, 0] on input "Store Pickup" at bounding box center [0, 0] width 0 height 0
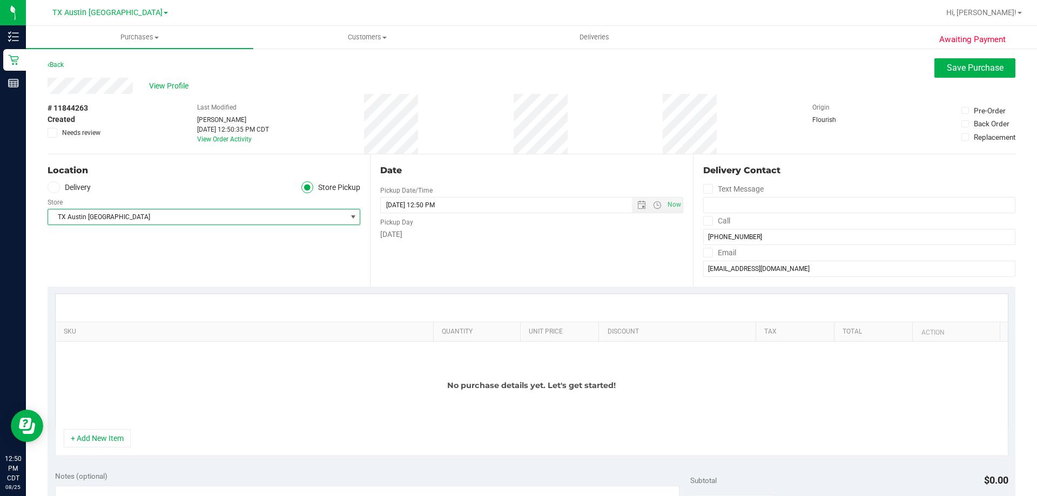
click at [172, 211] on span "TX Austin [GEOGRAPHIC_DATA]" at bounding box center [197, 217] width 298 height 15
click at [144, 187] on ul "Delivery Store Pickup" at bounding box center [204, 187] width 313 height 12
click at [947, 69] on span "Save Purchase" at bounding box center [975, 68] width 57 height 10
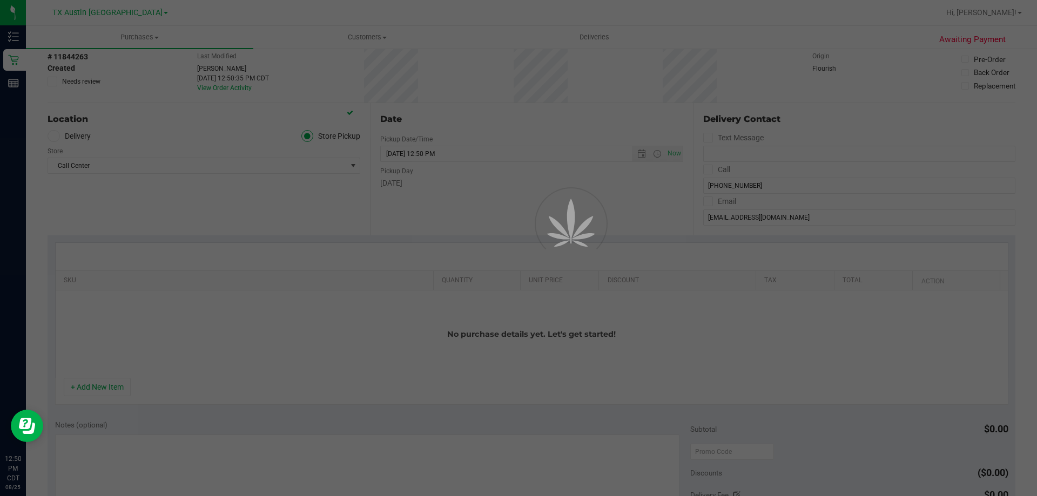
scroll to position [0, 0]
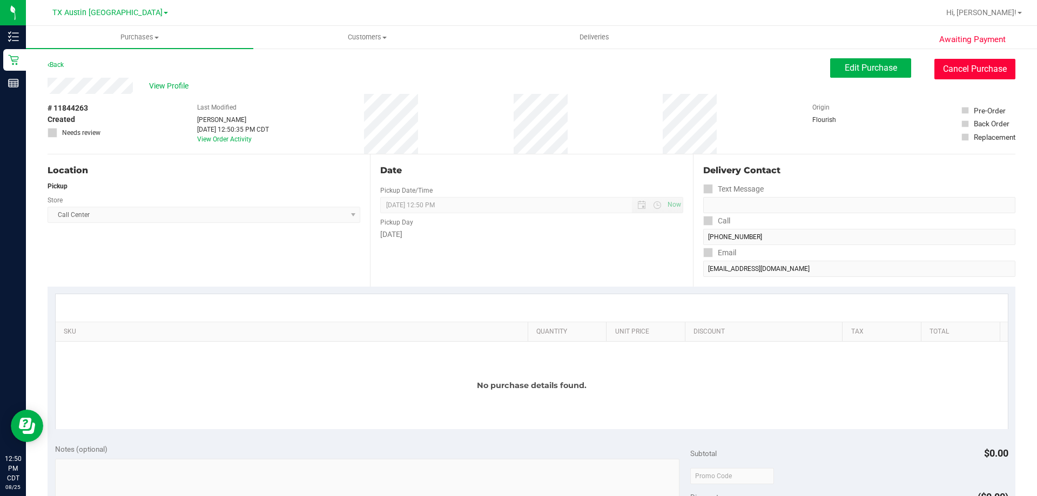
click at [957, 71] on button "Cancel Purchase" at bounding box center [974, 69] width 81 height 21
click at [155, 87] on span "View Profile" at bounding box center [170, 85] width 43 height 11
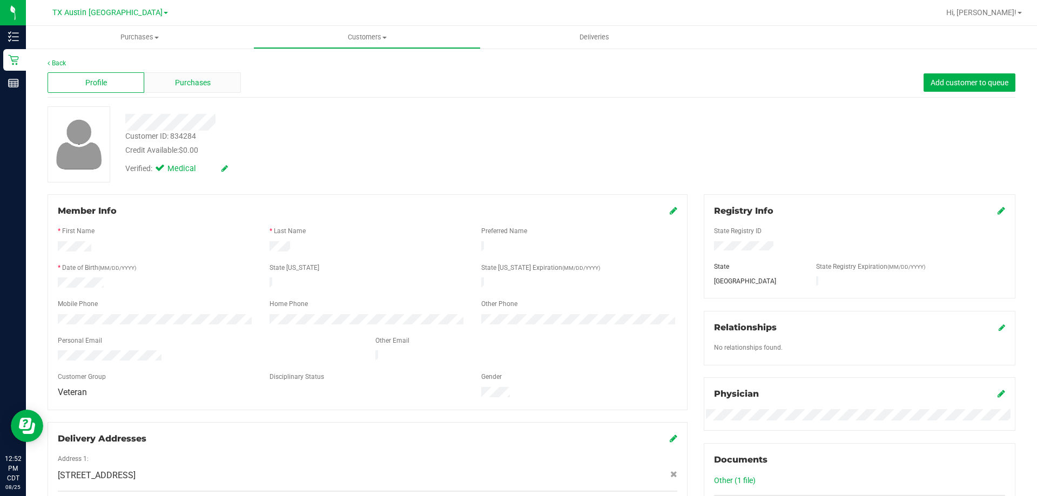
click at [187, 83] on span "Purchases" at bounding box center [193, 82] width 36 height 11
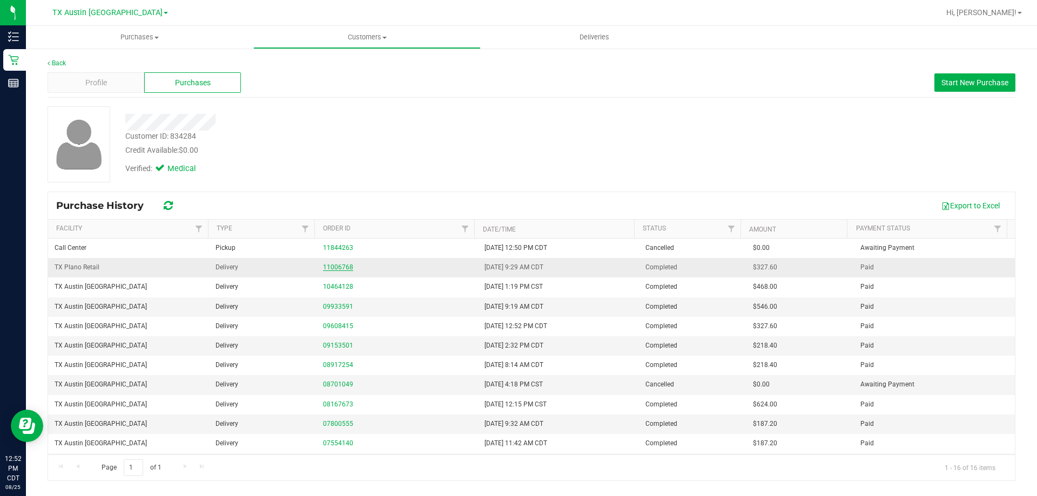
click at [344, 268] on link "11006768" at bounding box center [338, 268] width 30 height 8
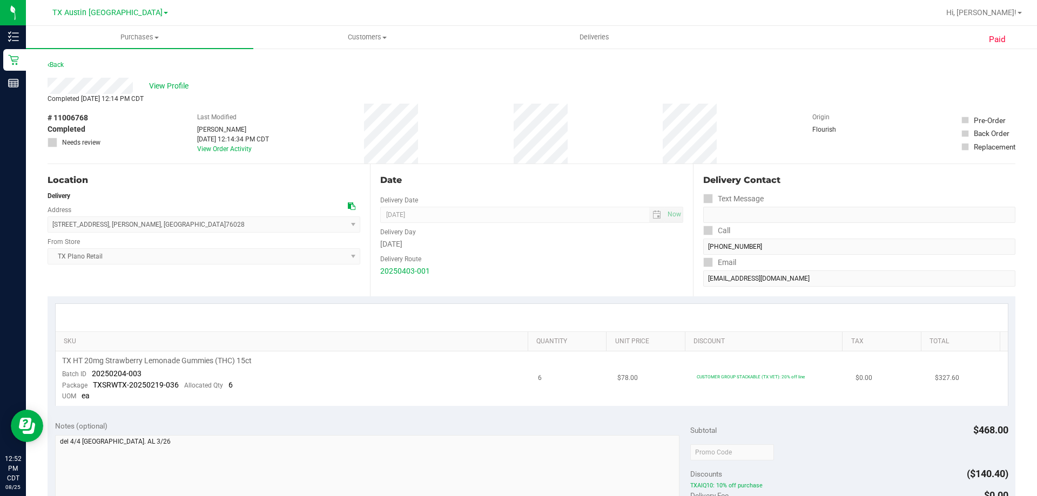
click at [172, 363] on span "TX HT 20mg Strawberry Lemonade Gummies (THC) 15ct" at bounding box center [157, 361] width 190 height 10
copy div "TX HT 20mg Strawberry Lemonade Gummies (THC) 15ct"
click at [177, 89] on span "View Profile" at bounding box center [170, 85] width 43 height 11
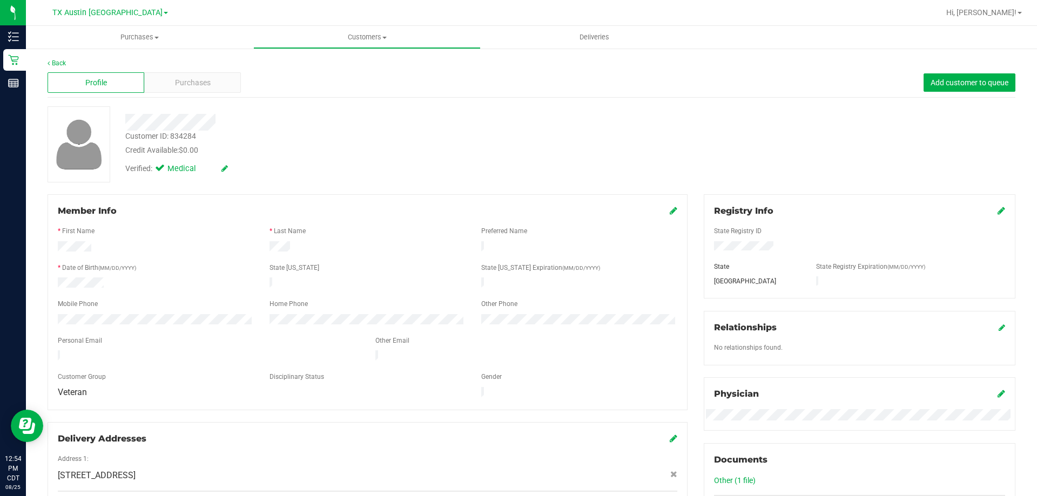
click at [113, 312] on div at bounding box center [367, 313] width 619 height 3
click at [187, 89] on div "Purchases" at bounding box center [192, 82] width 97 height 21
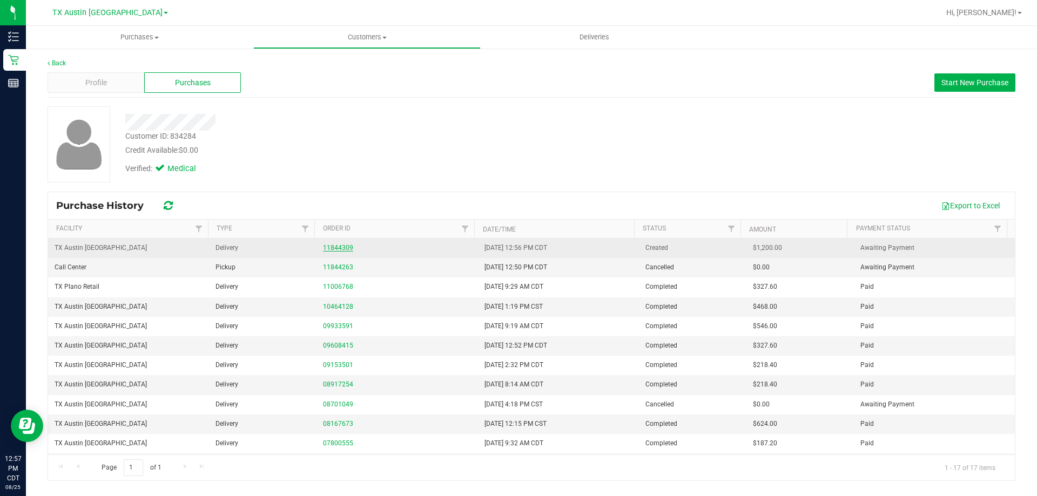
click at [343, 247] on link "11844309" at bounding box center [338, 248] width 30 height 8
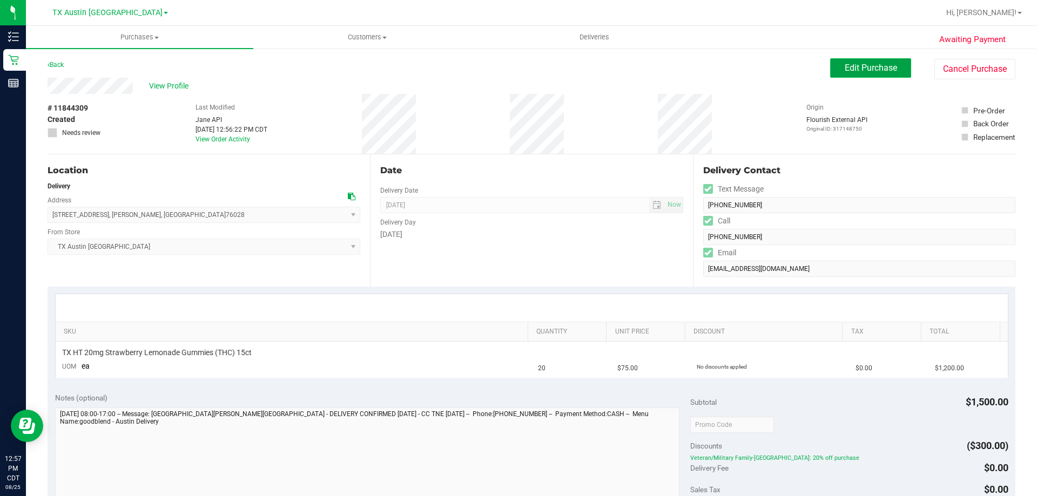
click at [835, 67] on button "Edit Purchase" at bounding box center [870, 67] width 81 height 19
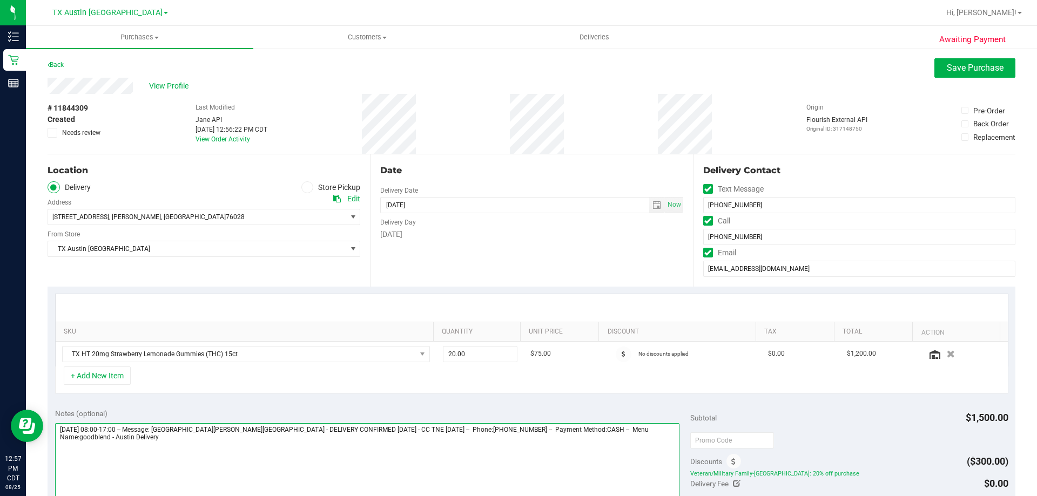
click at [293, 426] on textarea at bounding box center [367, 475] width 625 height 104
type textarea "[DATE] 08:00-17:00 -- Message: [GEOGRAPHIC_DATA][PERSON_NAME][GEOGRAPHIC_DATA] …"
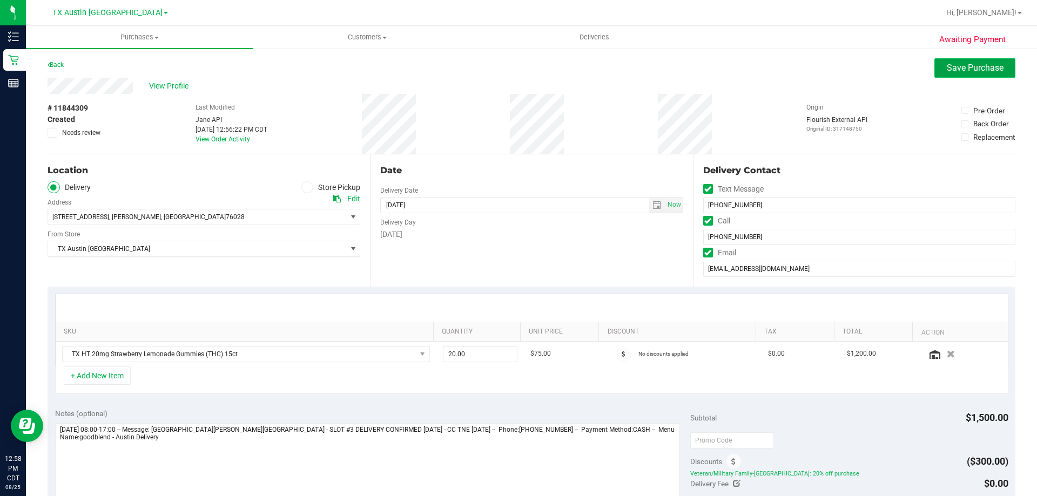
click at [948, 73] on button "Save Purchase" at bounding box center [974, 67] width 81 height 19
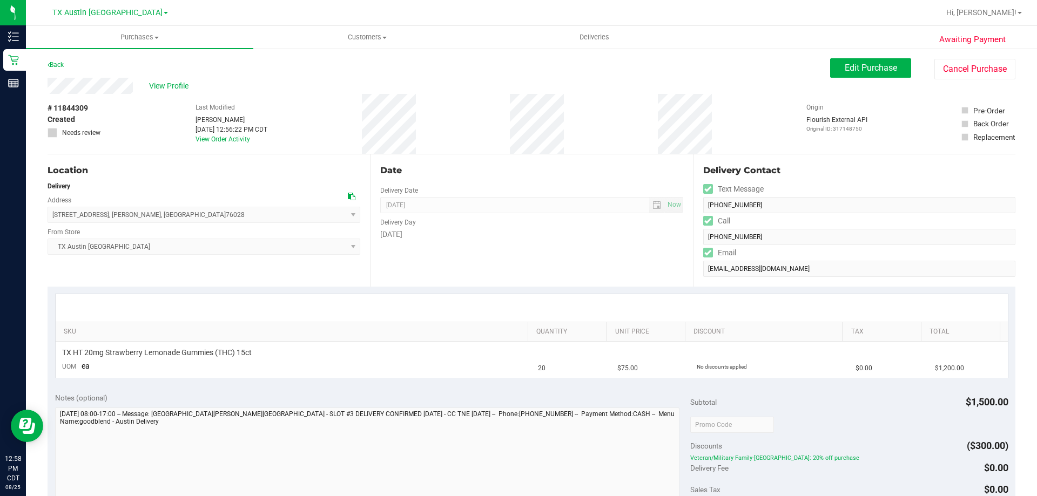
click at [125, 268] on div "Location Delivery Address [STREET_ADDRESS] , Burleson , [GEOGRAPHIC_DATA] 76028…" at bounding box center [209, 220] width 322 height 132
drag, startPoint x: 155, startPoint y: 349, endPoint x: 261, endPoint y: 352, distance: 105.9
click at [261, 352] on div "TX HT 20mg Strawberry Lemonade Gummies (THC) 15ct" at bounding box center [293, 353] width 463 height 10
click at [268, 354] on div "TX HT 20mg Strawberry Lemonade Gummies (THC) 15ct" at bounding box center [293, 353] width 463 height 10
drag, startPoint x: 131, startPoint y: 355, endPoint x: 326, endPoint y: 355, distance: 194.9
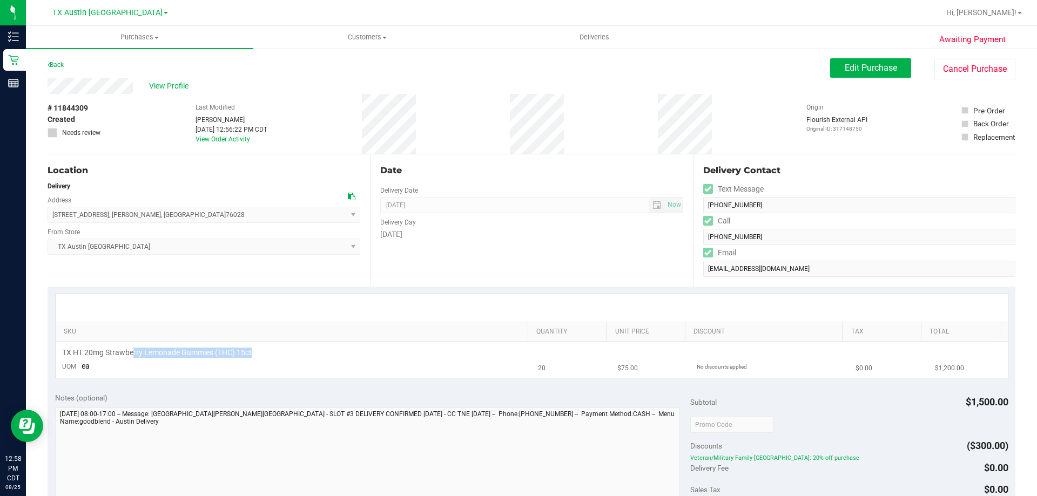
click at [326, 355] on div "TX HT 20mg Strawberry Lemonade Gummies (THC) 15ct" at bounding box center [293, 353] width 463 height 10
click at [326, 356] on div "TX HT 20mg Strawberry Lemonade Gummies (THC) 15ct" at bounding box center [293, 353] width 463 height 10
drag, startPoint x: 118, startPoint y: 350, endPoint x: 304, endPoint y: 350, distance: 185.8
click at [304, 350] on div "TX HT 20mg Strawberry Lemonade Gummies (THC) 15ct" at bounding box center [293, 353] width 463 height 10
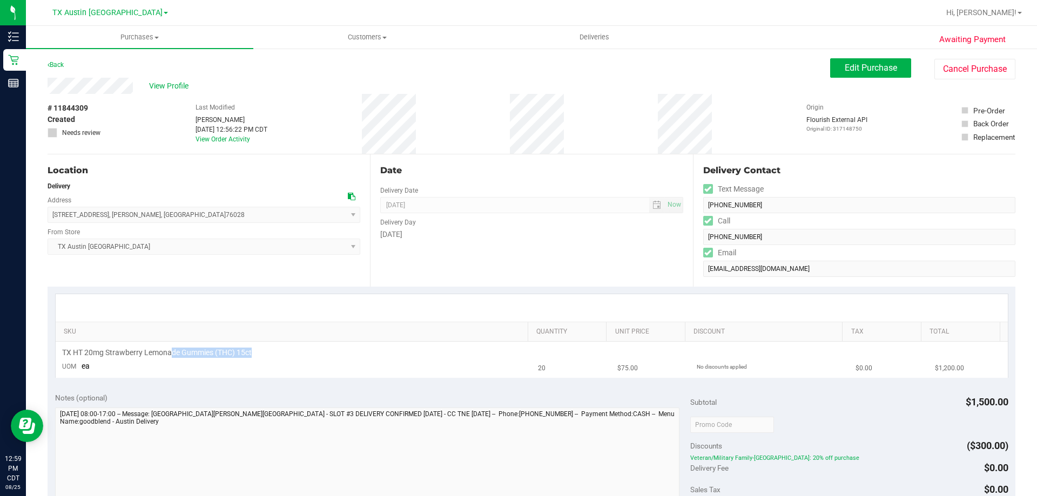
drag, startPoint x: 172, startPoint y: 355, endPoint x: 253, endPoint y: 355, distance: 81.0
click at [253, 355] on div "TX HT 20mg Strawberry Lemonade Gummies (THC) 15ct" at bounding box center [293, 353] width 463 height 10
click at [265, 355] on div "TX HT 20mg Strawberry Lemonade Gummies (THC) 15ct" at bounding box center [293, 353] width 463 height 10
drag, startPoint x: 140, startPoint y: 348, endPoint x: 307, endPoint y: 348, distance: 166.9
click at [307, 348] on div "TX HT 20mg Strawberry Lemonade Gummies (THC) 15ct" at bounding box center [293, 353] width 463 height 10
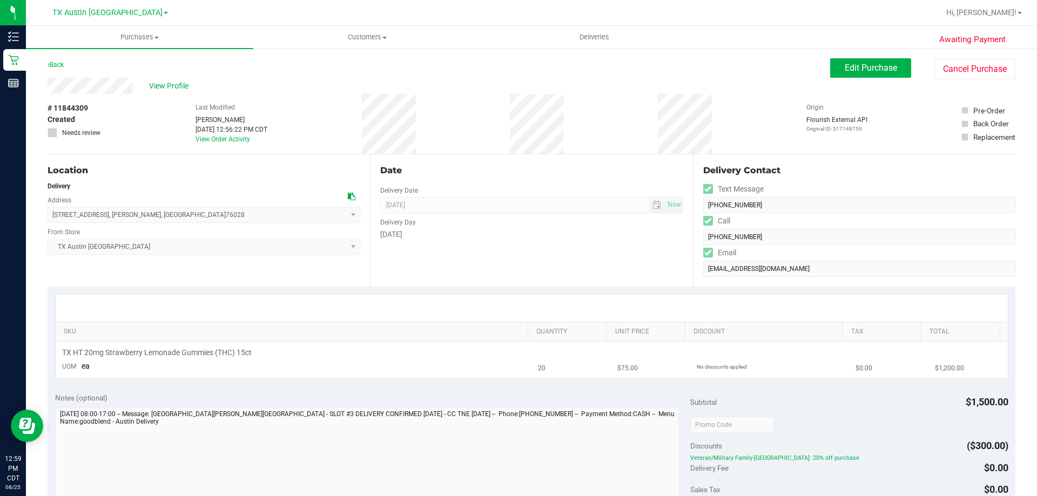
click at [307, 349] on div "TX HT 20mg Strawberry Lemonade Gummies (THC) 15ct" at bounding box center [293, 353] width 463 height 10
drag, startPoint x: 102, startPoint y: 352, endPoint x: 286, endPoint y: 354, distance: 184.2
click at [286, 354] on div "TX HT 20mg Strawberry Lemonade Gummies (THC) 15ct" at bounding box center [293, 353] width 463 height 10
drag, startPoint x: 139, startPoint y: 353, endPoint x: 269, endPoint y: 357, distance: 130.2
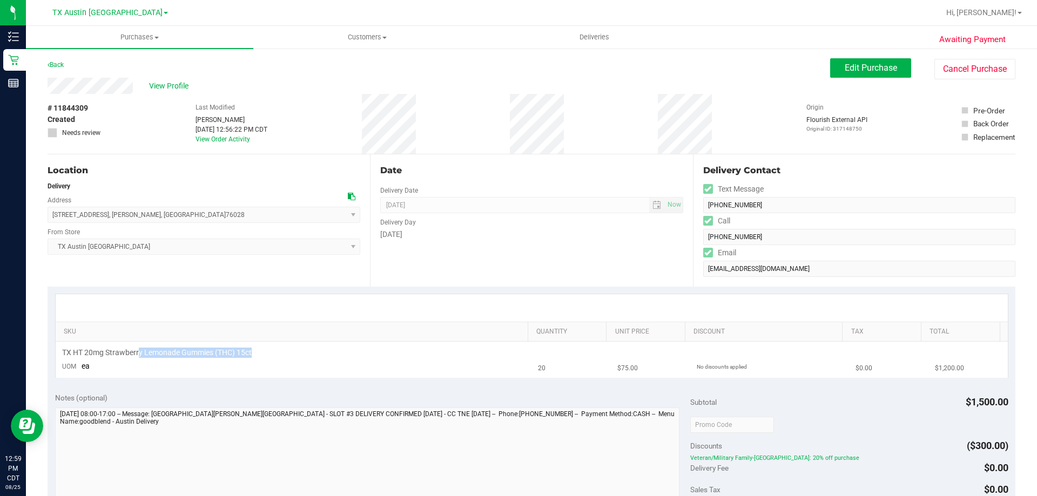
click at [269, 357] on div "TX HT 20mg Strawberry Lemonade Gummies (THC) 15ct" at bounding box center [293, 353] width 463 height 10
drag, startPoint x: 121, startPoint y: 353, endPoint x: 286, endPoint y: 351, distance: 164.7
click at [286, 351] on div "TX HT 20mg Strawberry Lemonade Gummies (THC) 15ct" at bounding box center [293, 353] width 463 height 10
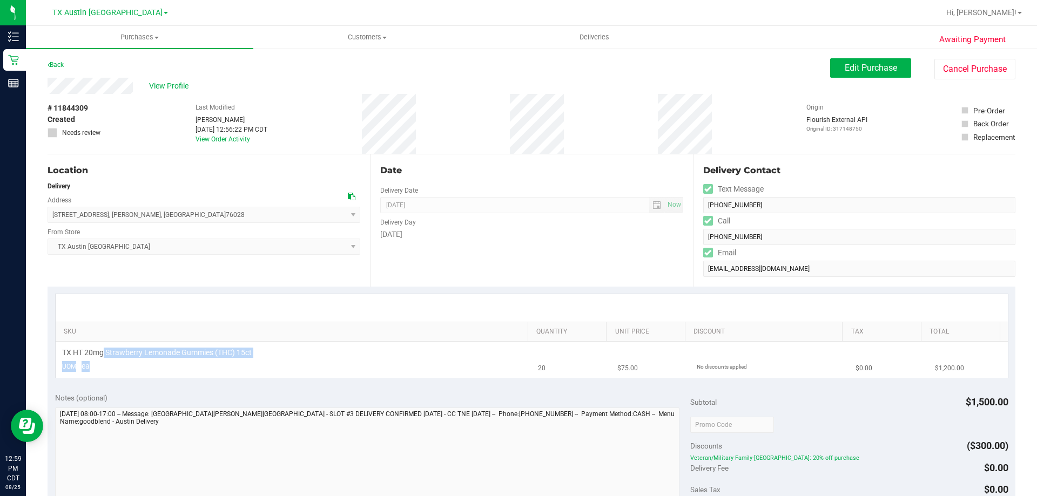
drag, startPoint x: 104, startPoint y: 355, endPoint x: 346, endPoint y: 361, distance: 242.5
click at [346, 361] on td "TX HT 20mg Strawberry Lemonade Gummies (THC) 15ct UOM ea" at bounding box center [294, 360] width 476 height 36
click at [346, 362] on td "TX HT 20mg Strawberry Lemonade Gummies (THC) 15ct UOM ea" at bounding box center [294, 360] width 476 height 36
click at [614, 82] on div "View Profile" at bounding box center [439, 86] width 782 height 16
drag, startPoint x: 242, startPoint y: 106, endPoint x: 576, endPoint y: 132, distance: 335.3
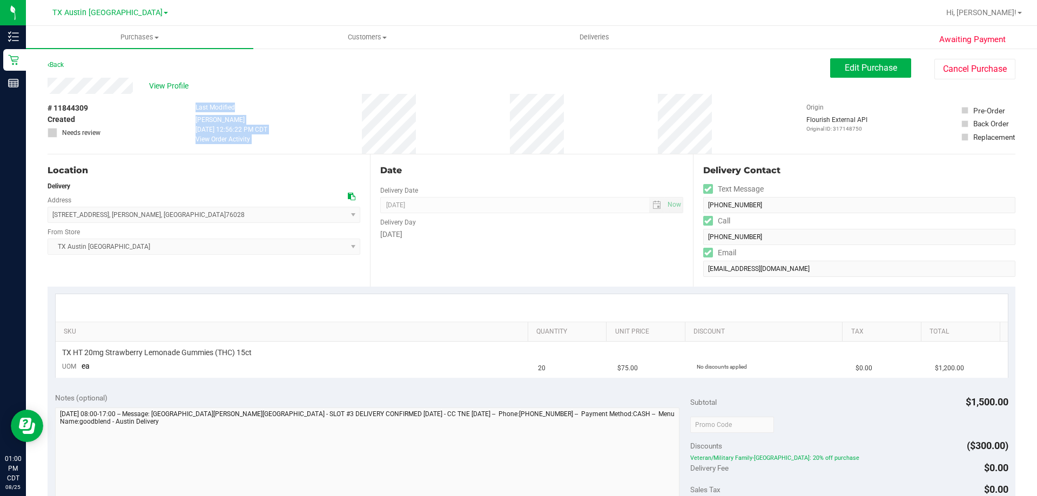
click at [576, 132] on div "# 11844309 Created Needs review Last Modified [PERSON_NAME] [DATE] 12:56:22 PM …" at bounding box center [532, 124] width 968 height 60
click at [578, 130] on div "# 11844309 Created Needs review Last Modified [PERSON_NAME] [DATE] 12:56:22 PM …" at bounding box center [532, 124] width 968 height 60
drag, startPoint x: 187, startPoint y: 105, endPoint x: 586, endPoint y: 130, distance: 399.8
click at [586, 130] on div "# 11844309 Created Needs review Last Modified [PERSON_NAME] [DATE] 12:56:22 PM …" at bounding box center [532, 124] width 968 height 60
click at [586, 131] on div "# 11844309 Created Needs review Last Modified [PERSON_NAME] [DATE] 12:56:22 PM …" at bounding box center [532, 124] width 968 height 60
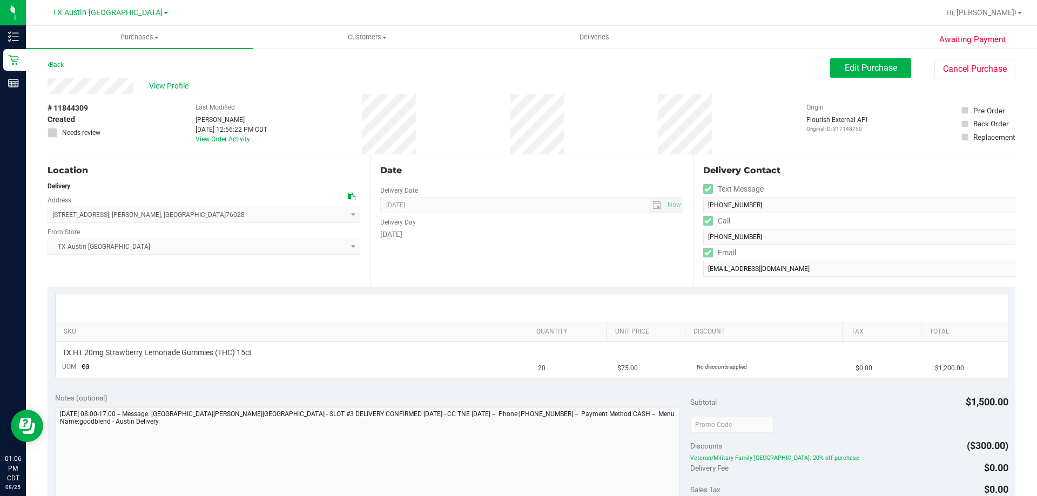
click at [307, 112] on div "# 11844309 Created Needs review Last Modified [PERSON_NAME] [DATE] 12:56:22 PM …" at bounding box center [532, 124] width 968 height 60
click at [845, 67] on span "Edit Purchase" at bounding box center [871, 68] width 52 height 10
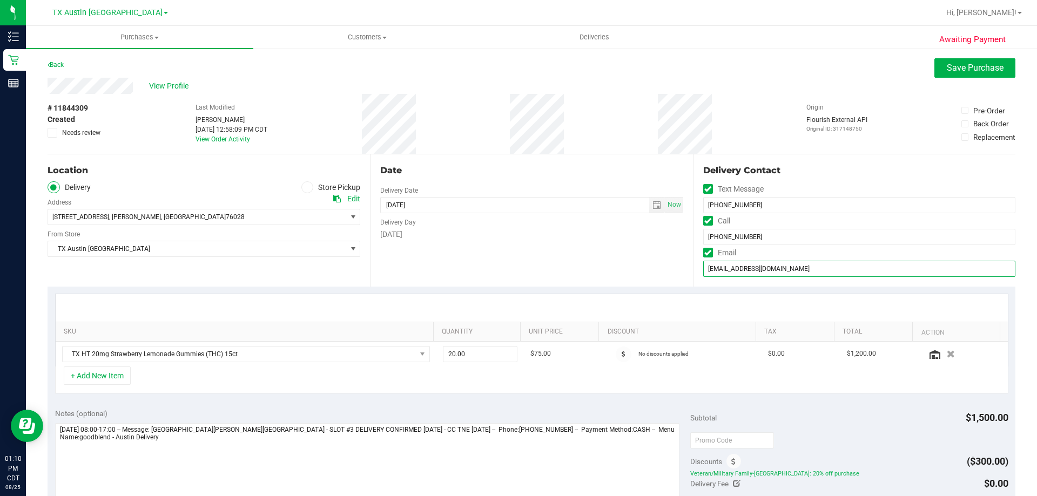
click at [746, 269] on input "[EMAIL_ADDRESS][DOMAIN_NAME]" at bounding box center [859, 269] width 312 height 16
click at [953, 63] on span "Save Purchase" at bounding box center [975, 68] width 57 height 10
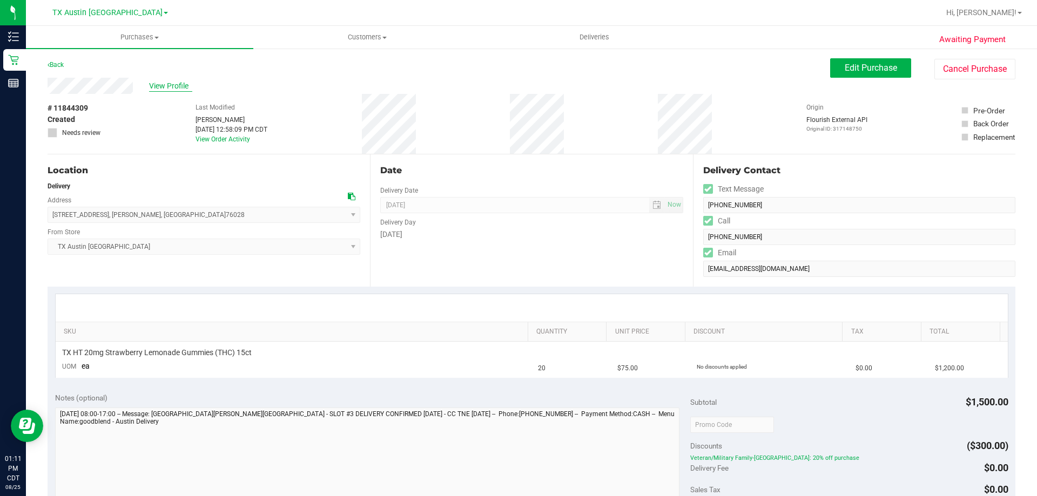
click at [173, 84] on span "View Profile" at bounding box center [170, 85] width 43 height 11
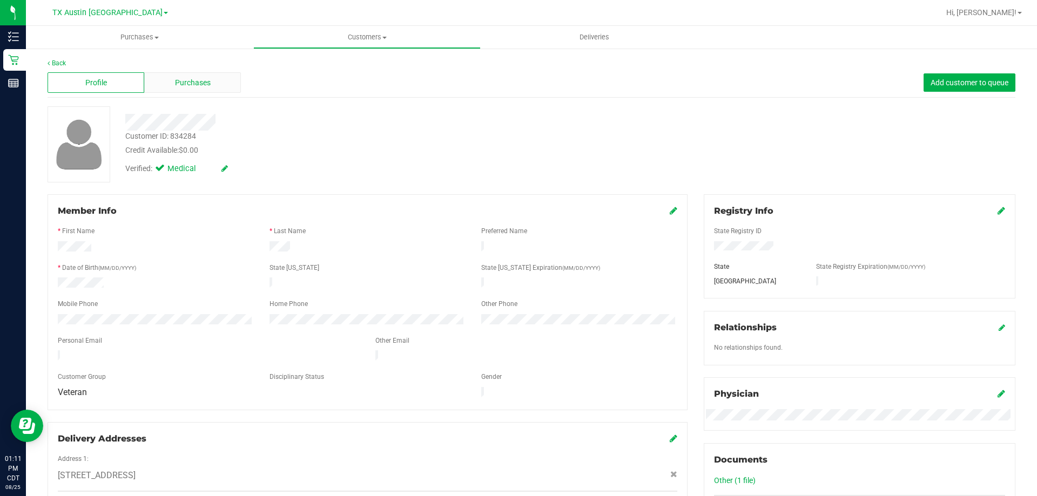
click at [201, 81] on span "Purchases" at bounding box center [193, 82] width 36 height 11
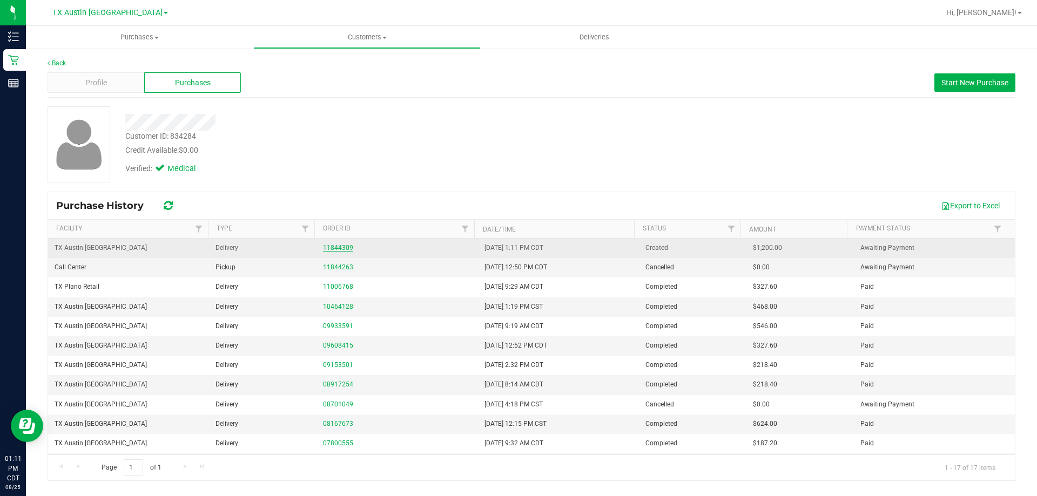
click at [340, 245] on link "11844309" at bounding box center [338, 248] width 30 height 8
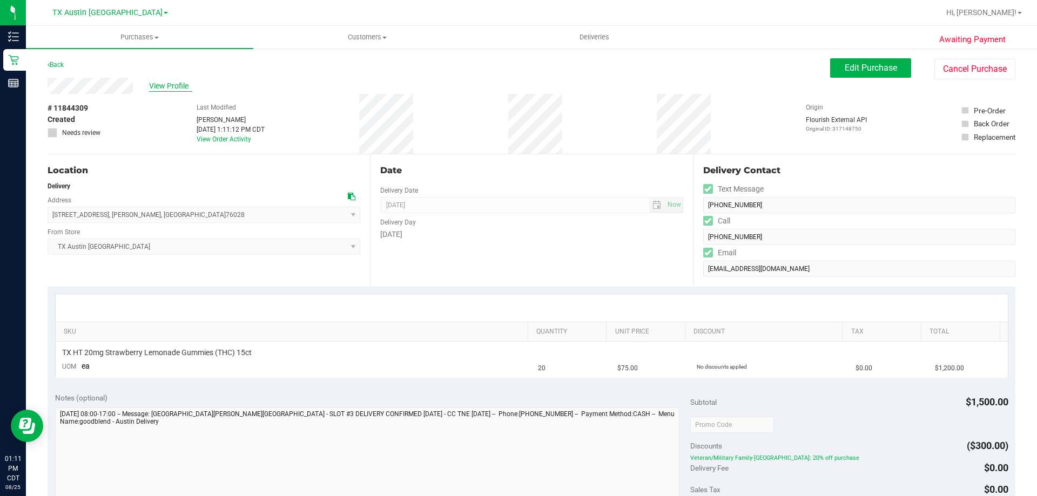
click at [176, 86] on span "View Profile" at bounding box center [170, 85] width 43 height 11
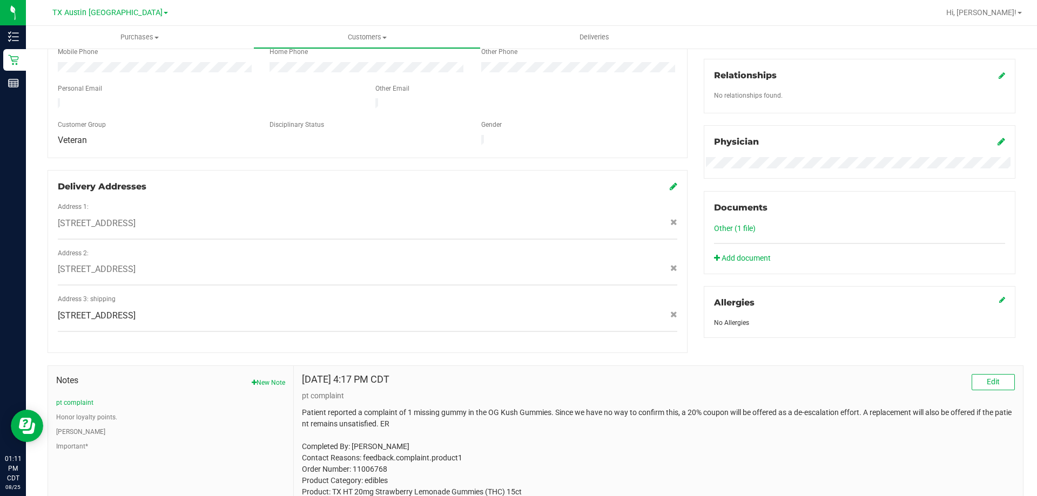
scroll to position [324, 0]
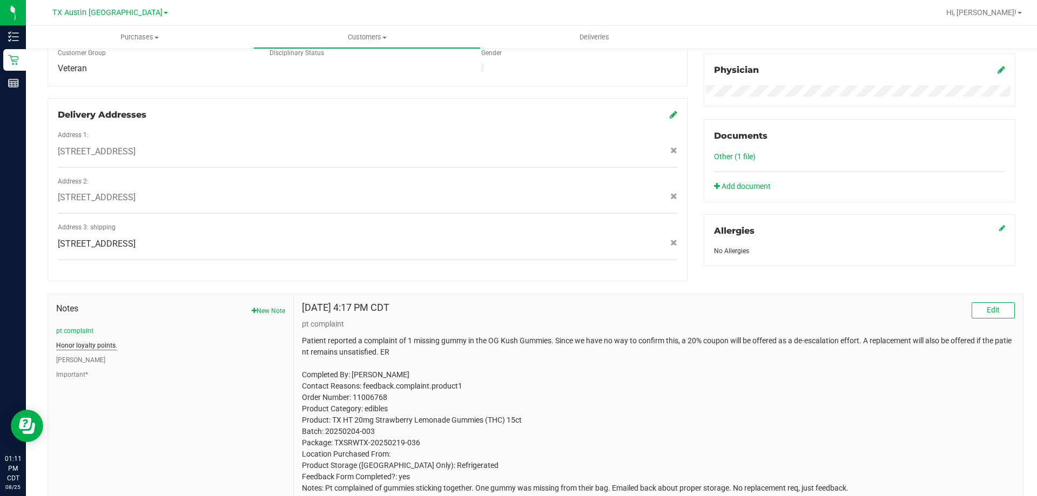
click at [82, 341] on button "Honor loyalty points." at bounding box center [86, 346] width 61 height 10
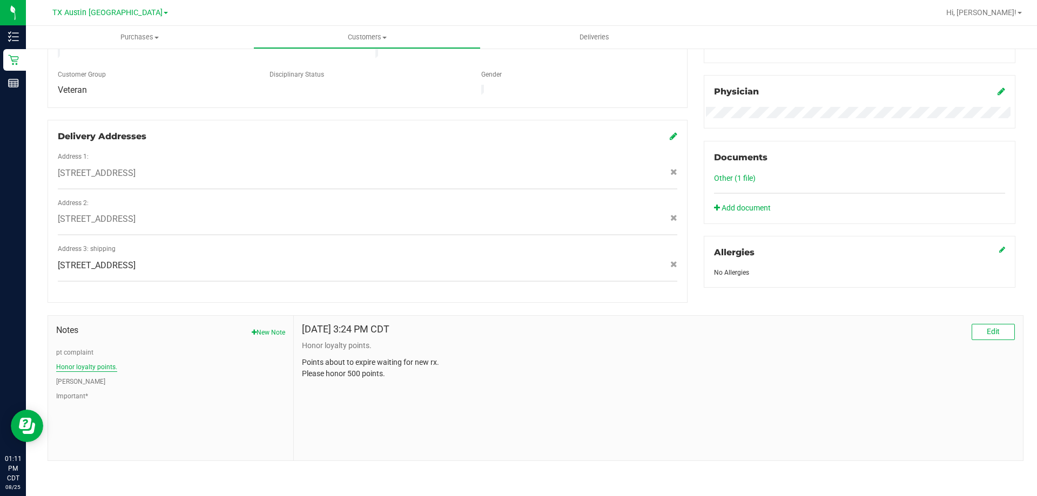
scroll to position [292, 0]
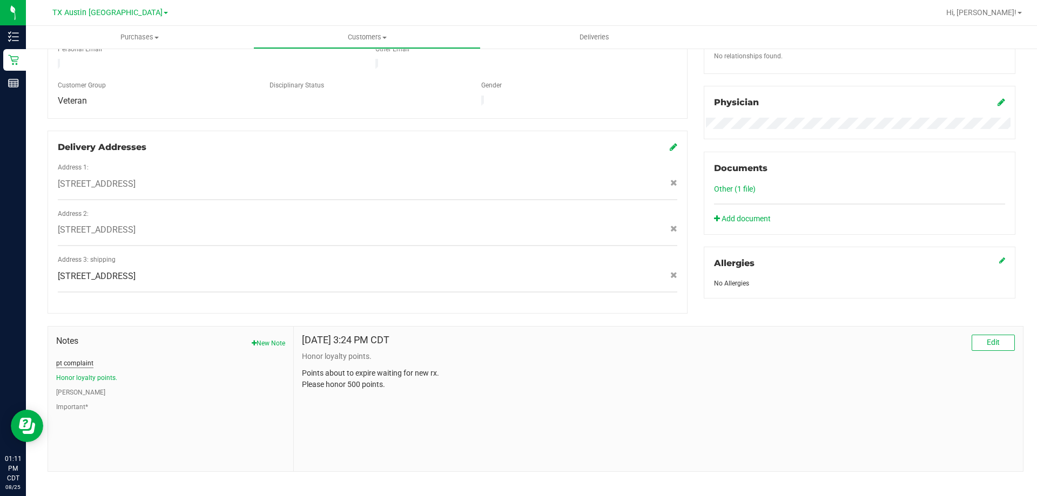
click at [84, 359] on button "pt complaint" at bounding box center [74, 364] width 37 height 10
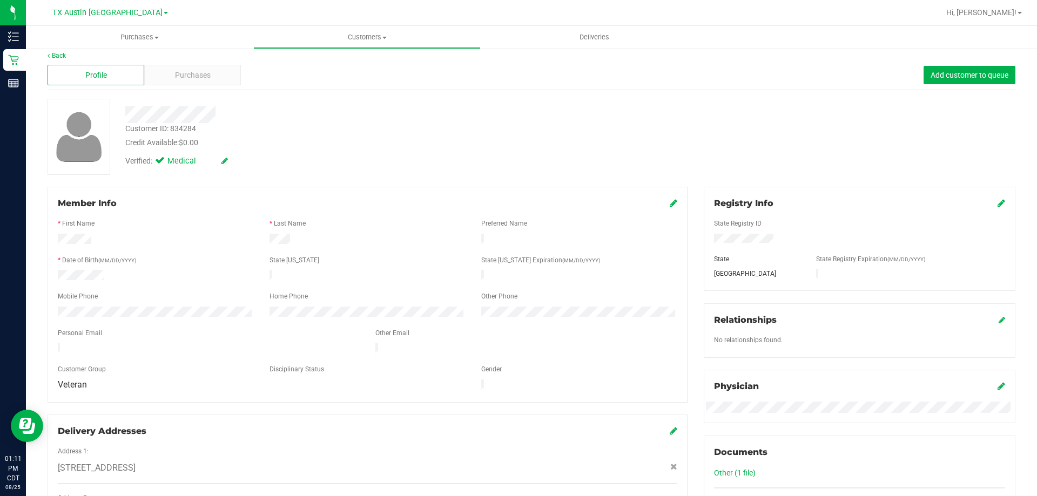
scroll to position [0, 0]
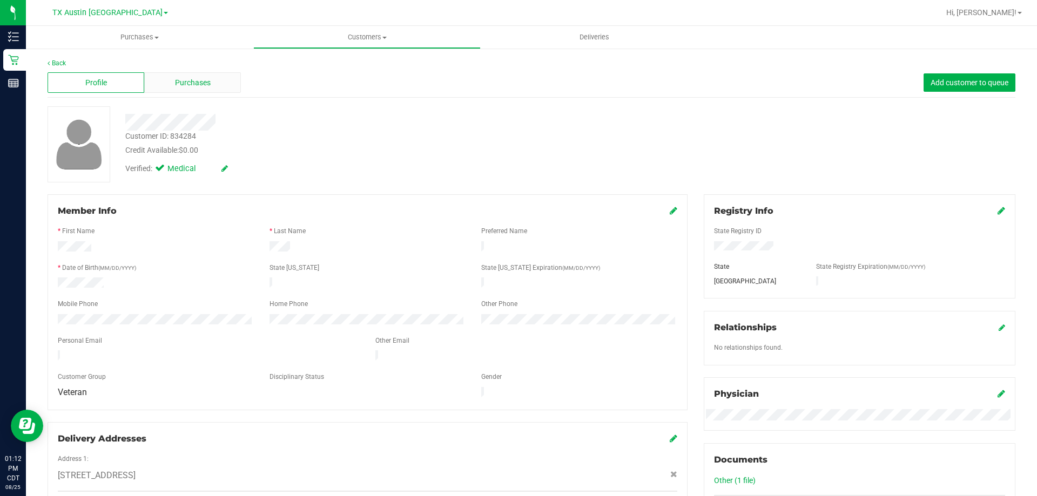
click at [191, 87] on span "Purchases" at bounding box center [193, 82] width 36 height 11
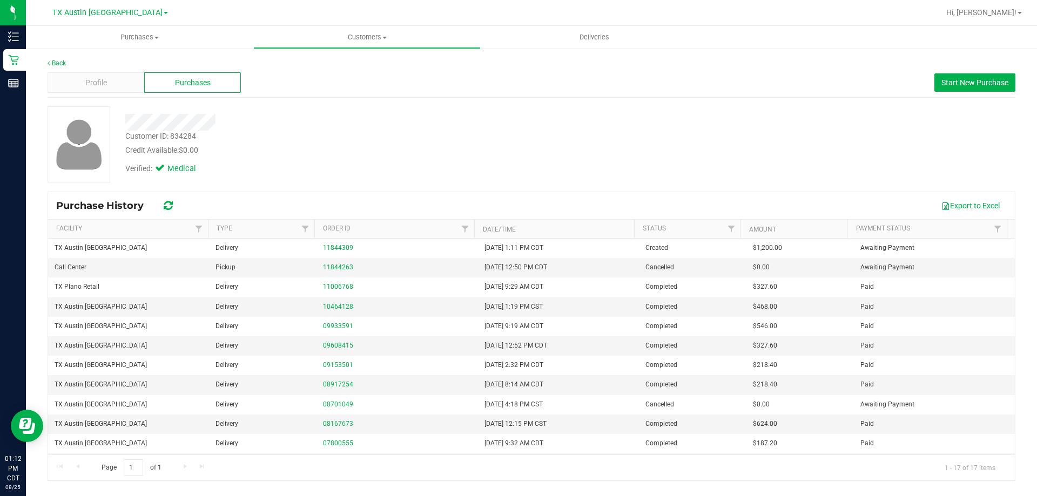
click at [130, 93] on div "Profile Purchases Start New Purchase" at bounding box center [532, 83] width 968 height 30
click at [130, 91] on div "Profile" at bounding box center [96, 82] width 97 height 21
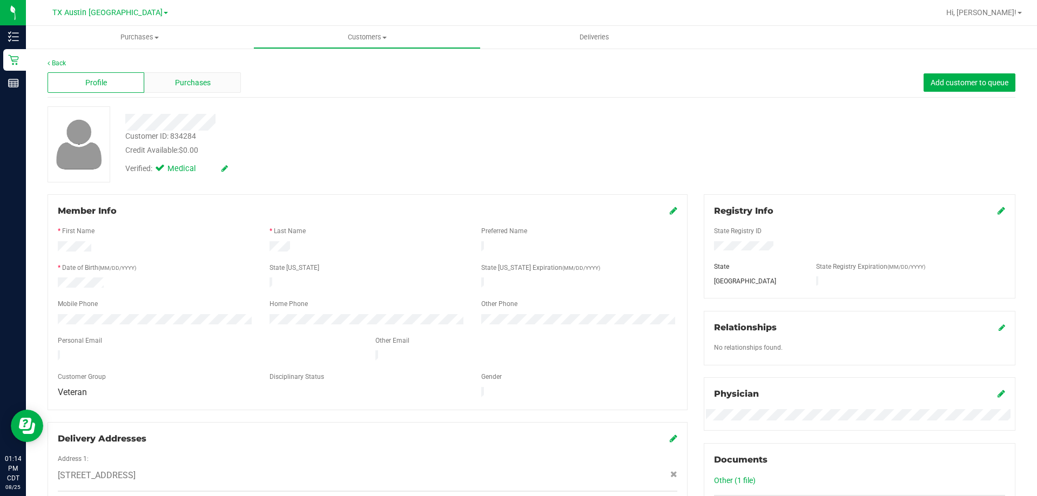
click at [210, 77] on div "Purchases" at bounding box center [192, 82] width 97 height 21
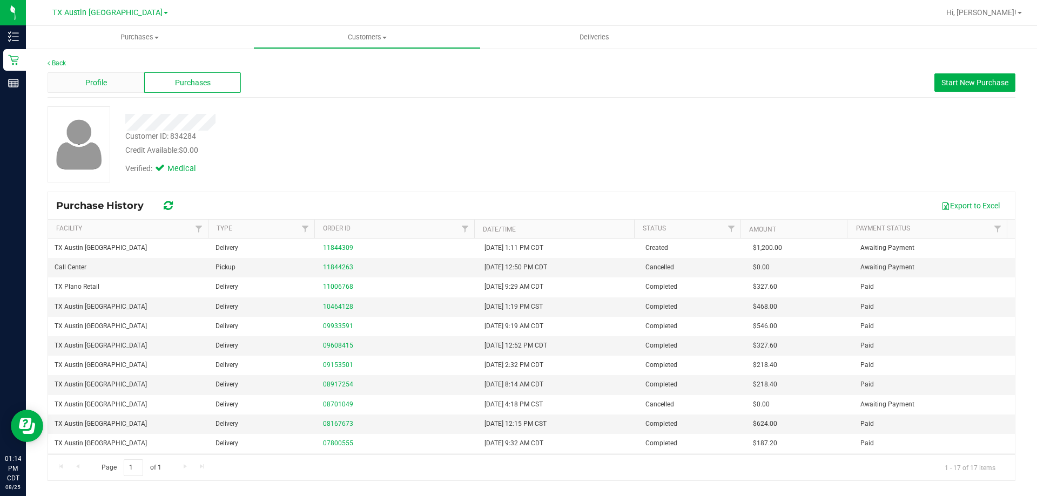
click at [104, 85] on span "Profile" at bounding box center [96, 82] width 22 height 11
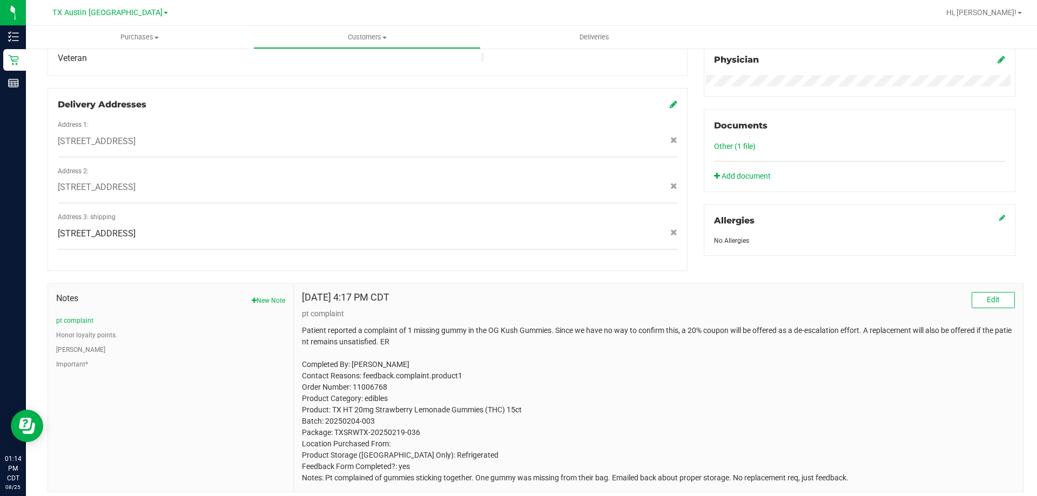
scroll to position [355, 0]
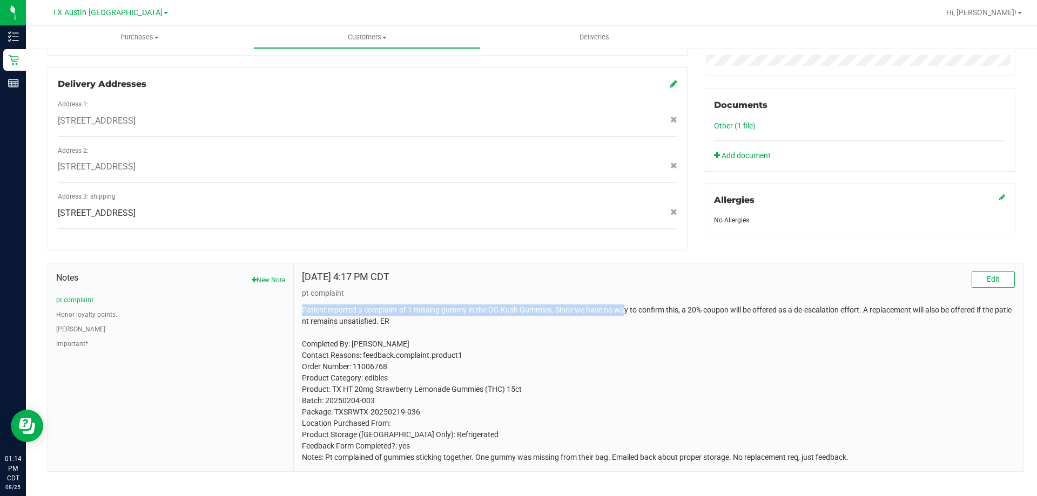
drag, startPoint x: 302, startPoint y: 298, endPoint x: 624, endPoint y: 298, distance: 321.8
click at [624, 305] on p "Patient reported a complaint of 1 missing gummy in the OG Kush Gummies. Since w…" at bounding box center [658, 384] width 713 height 159
click at [625, 305] on p "Patient reported a complaint of 1 missing gummy in the OG Kush Gummies. Since w…" at bounding box center [658, 384] width 713 height 159
click at [631, 325] on p "Patient reported a complaint of 1 missing gummy in the OG Kush Gummies. Since w…" at bounding box center [658, 384] width 713 height 159
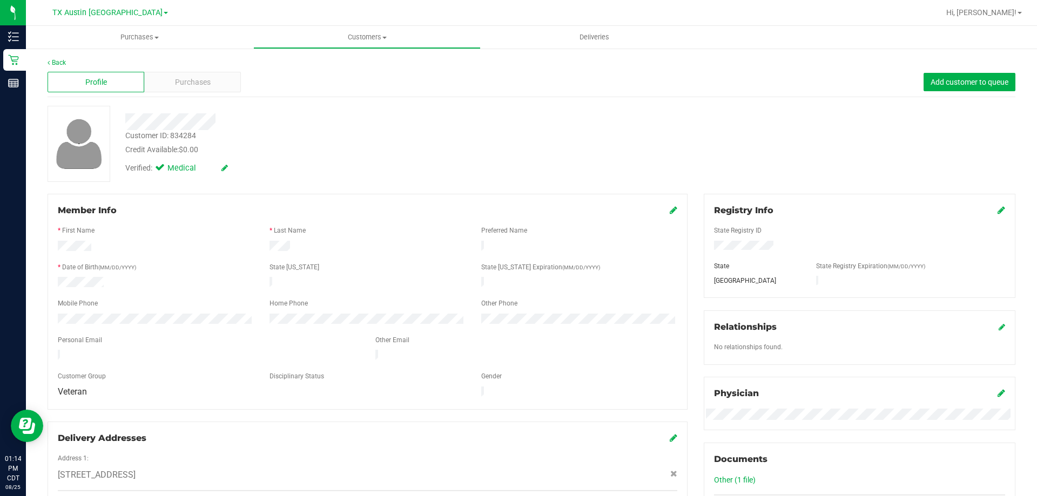
scroll to position [0, 0]
click at [291, 124] on div at bounding box center [363, 122] width 492 height 17
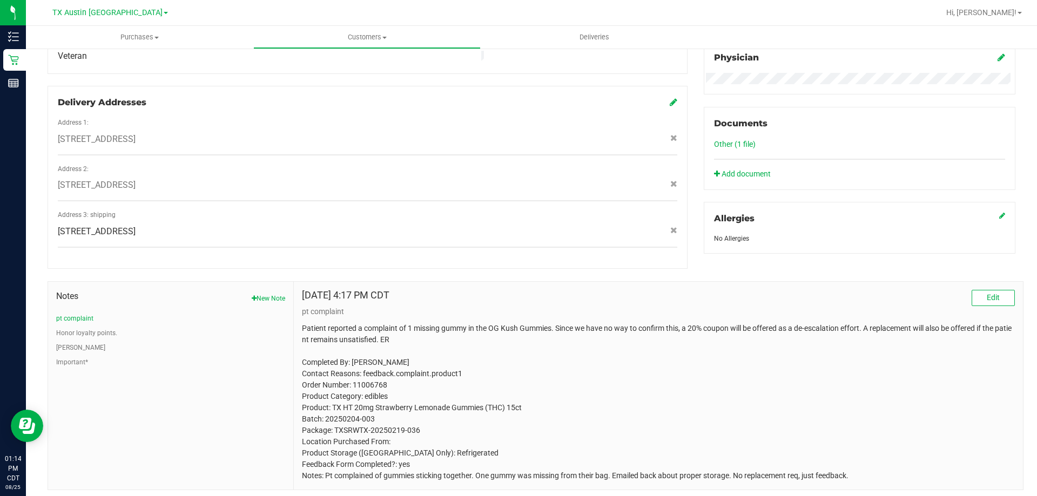
scroll to position [355, 0]
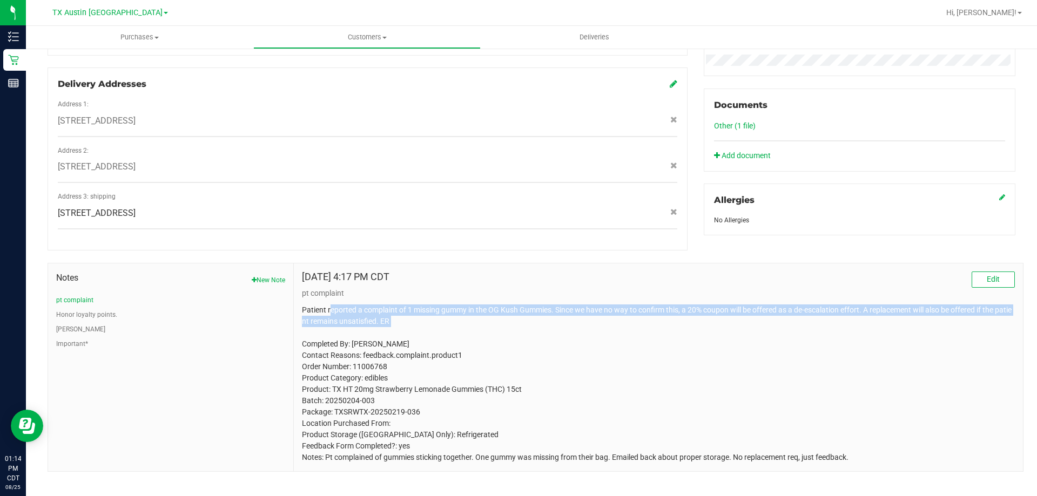
drag, startPoint x: 327, startPoint y: 298, endPoint x: 481, endPoint y: 318, distance: 154.6
click at [481, 318] on p "Patient reported a complaint of 1 missing gummy in the OG Kush Gummies. Since w…" at bounding box center [658, 384] width 713 height 159
click at [477, 318] on p "Patient reported a complaint of 1 missing gummy in the OG Kush Gummies. Since w…" at bounding box center [658, 384] width 713 height 159
drag, startPoint x: 347, startPoint y: 299, endPoint x: 445, endPoint y: 315, distance: 99.1
click at [445, 315] on p "Patient reported a complaint of 1 missing gummy in the OG Kush Gummies. Since w…" at bounding box center [658, 384] width 713 height 159
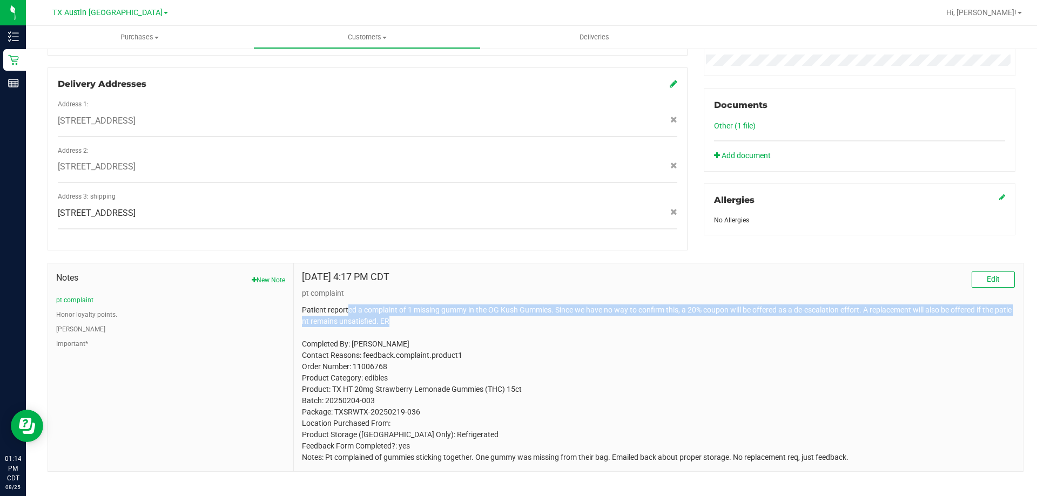
click at [445, 316] on p "Patient reported a complaint of 1 missing gummy in the OG Kush Gummies. Since w…" at bounding box center [658, 384] width 713 height 159
drag, startPoint x: 352, startPoint y: 301, endPoint x: 454, endPoint y: 316, distance: 103.3
click at [454, 316] on p "Patient reported a complaint of 1 missing gummy in the OG Kush Gummies. Since w…" at bounding box center [658, 384] width 713 height 159
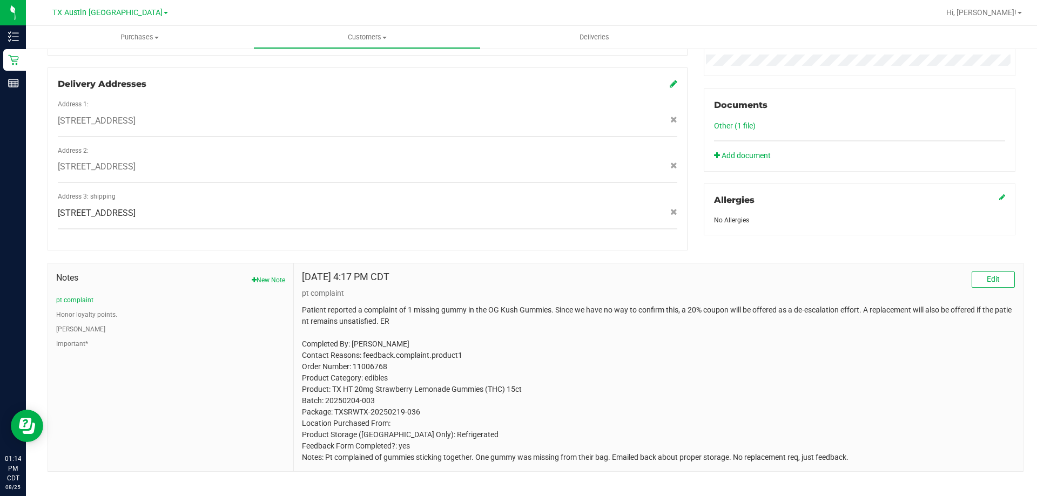
click at [454, 317] on p "Patient reported a complaint of 1 missing gummy in the OG Kush Gummies. Since w…" at bounding box center [658, 384] width 713 height 159
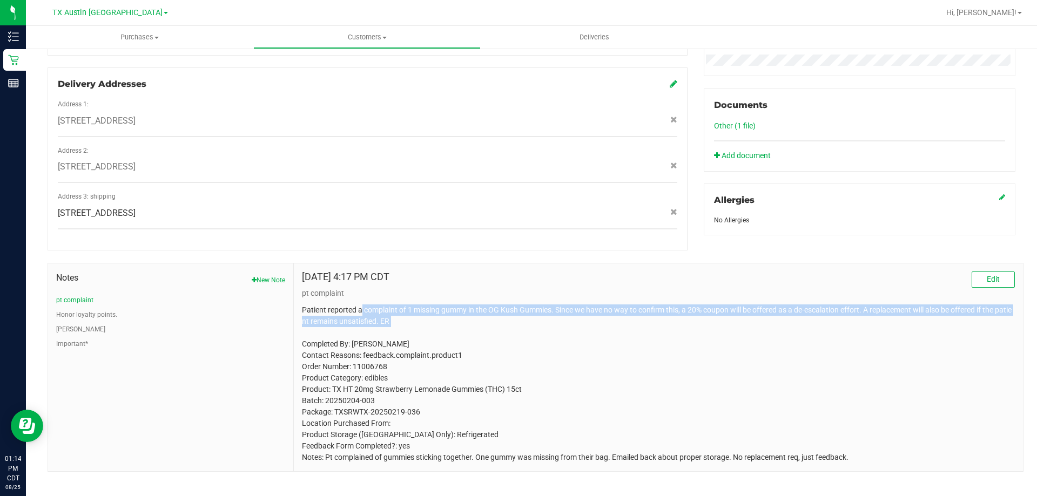
drag, startPoint x: 359, startPoint y: 297, endPoint x: 470, endPoint y: 319, distance: 113.3
click at [470, 319] on p "Patient reported a complaint of 1 missing gummy in the OG Kush Gummies. Since w…" at bounding box center [658, 384] width 713 height 159
drag, startPoint x: 312, startPoint y: 301, endPoint x: 464, endPoint y: 317, distance: 152.6
click at [464, 317] on p "Patient reported a complaint of 1 missing gummy in the OG Kush Gummies. Since w…" at bounding box center [658, 384] width 713 height 159
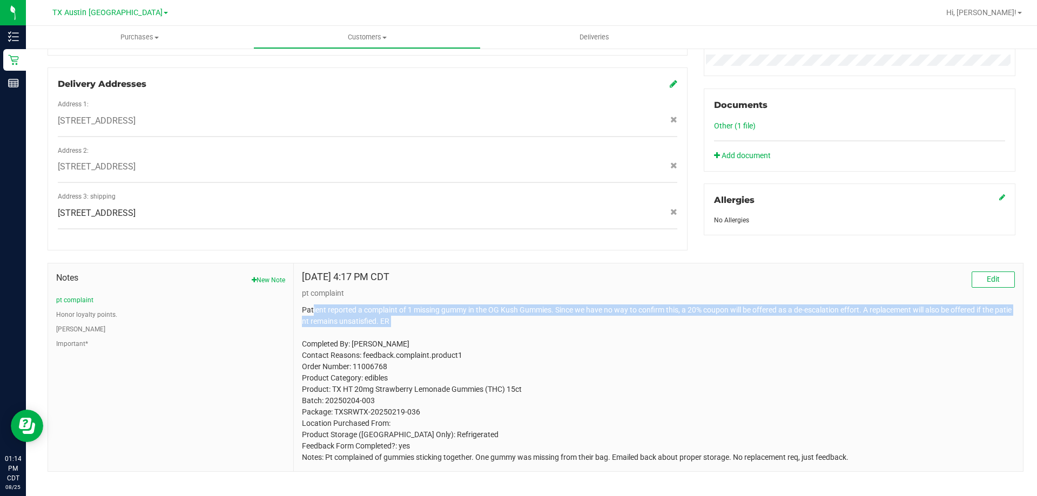
click at [464, 317] on p "Patient reported a complaint of 1 missing gummy in the OG Kush Gummies. Since w…" at bounding box center [658, 384] width 713 height 159
drag, startPoint x: 312, startPoint y: 300, endPoint x: 426, endPoint y: 312, distance: 114.6
click at [426, 312] on p "Patient reported a complaint of 1 missing gummy in the OG Kush Gummies. Since w…" at bounding box center [658, 384] width 713 height 159
click at [426, 313] on p "Patient reported a complaint of 1 missing gummy in the OG Kush Gummies. Since w…" at bounding box center [658, 384] width 713 height 159
drag, startPoint x: 319, startPoint y: 298, endPoint x: 437, endPoint y: 311, distance: 119.5
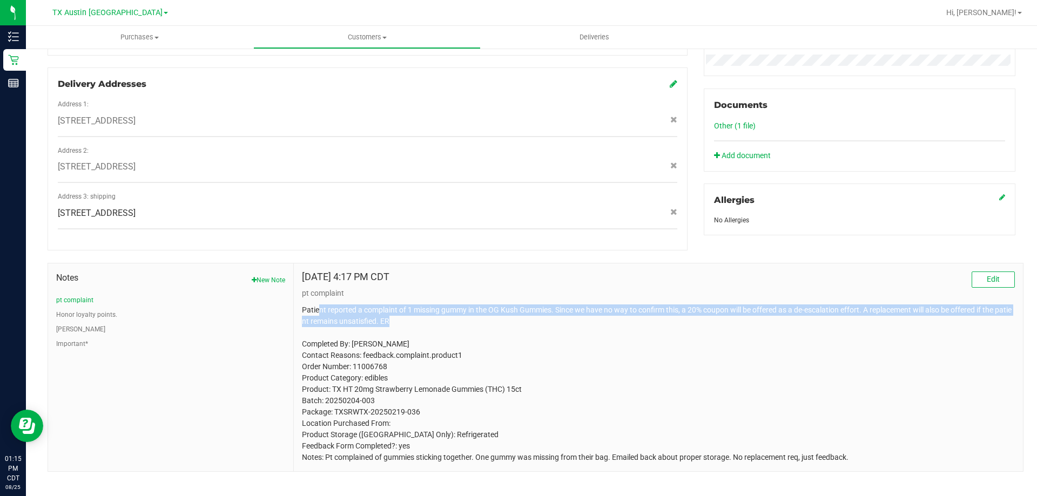
click at [437, 311] on p "Patient reported a complaint of 1 missing gummy in the OG Kush Gummies. Since w…" at bounding box center [658, 384] width 713 height 159
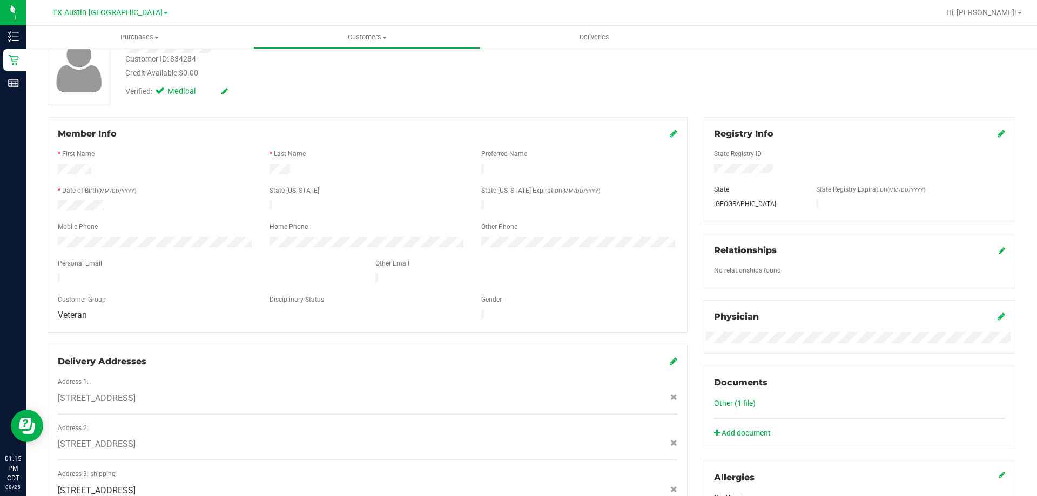
scroll to position [0, 0]
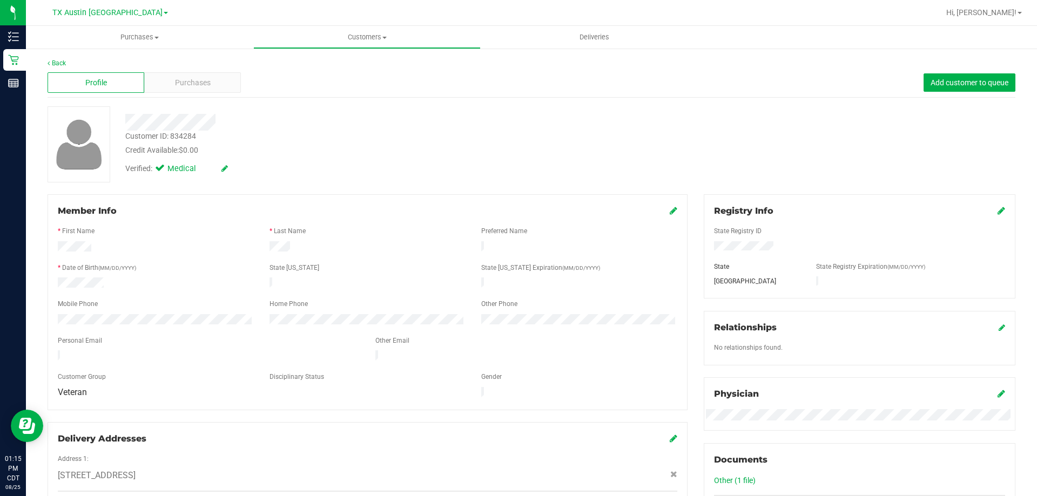
click at [363, 160] on div "Verified: Medical" at bounding box center [363, 168] width 492 height 24
click at [201, 74] on div "Purchases" at bounding box center [192, 82] width 97 height 21
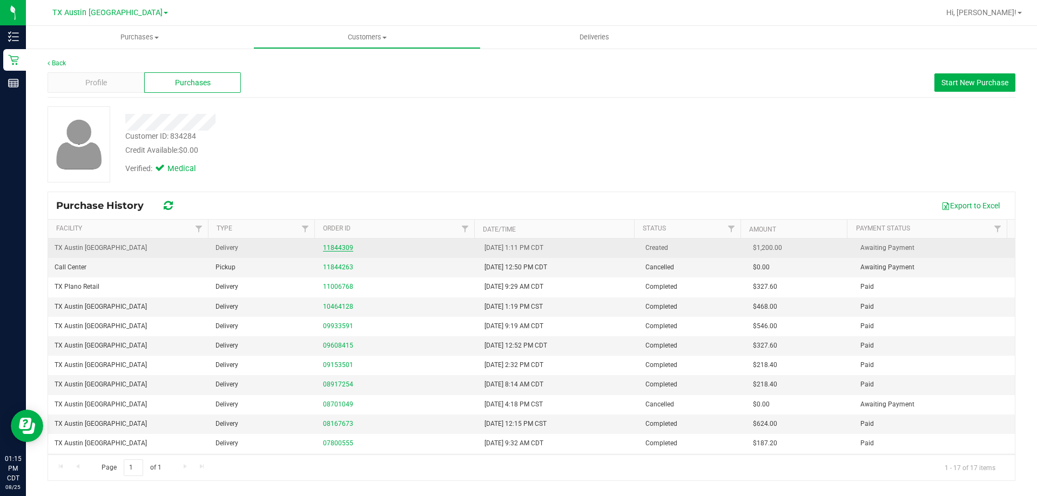
click at [334, 247] on link "11844309" at bounding box center [338, 248] width 30 height 8
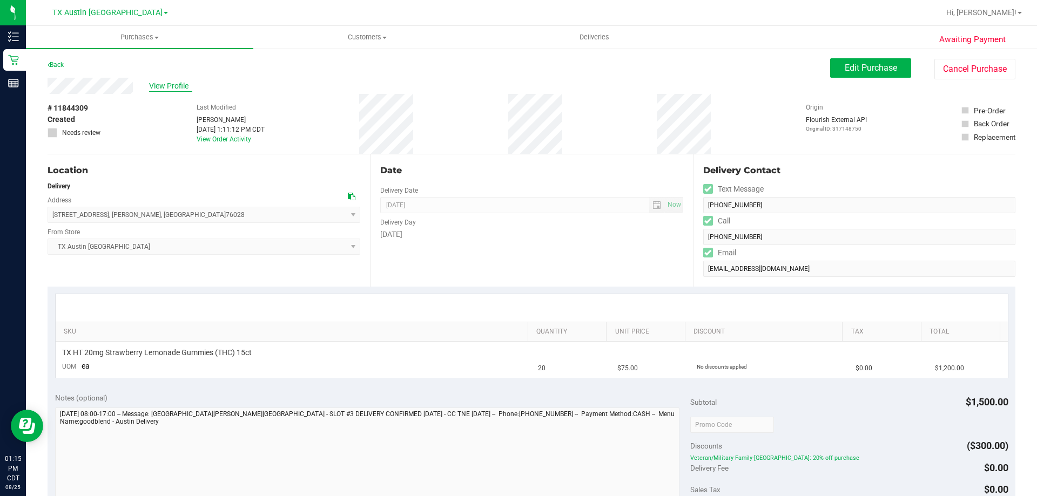
click at [158, 84] on span "View Profile" at bounding box center [170, 85] width 43 height 11
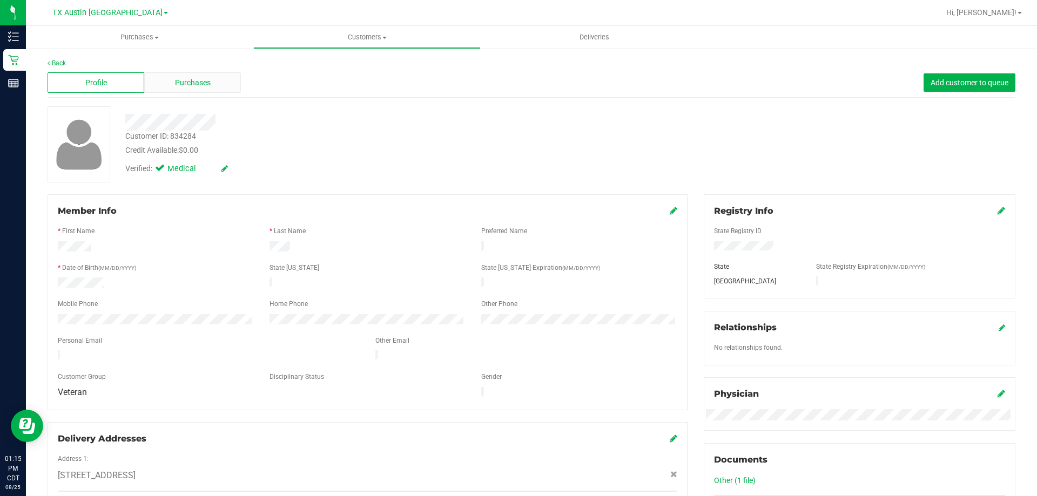
click at [196, 77] on span "Purchases" at bounding box center [193, 82] width 36 height 11
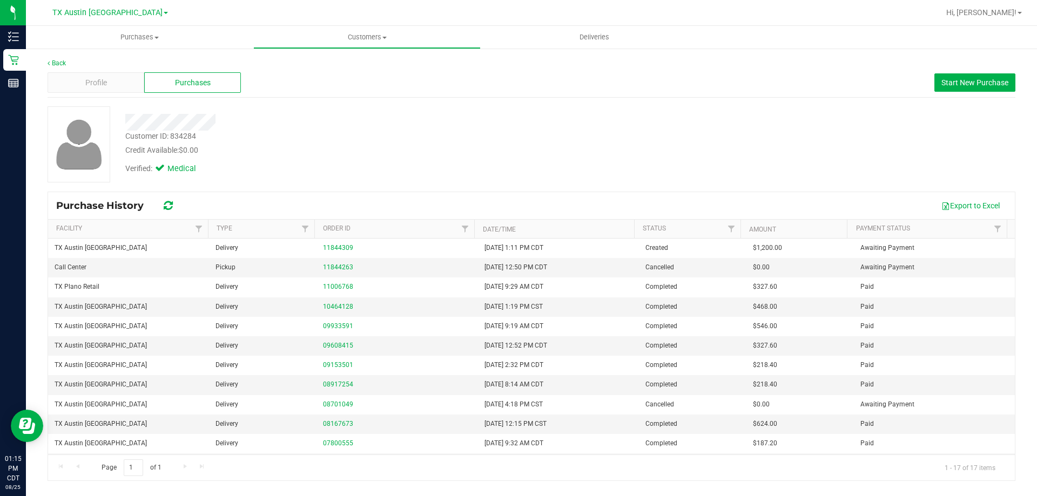
click at [391, 154] on div "Credit Available: $0.00" at bounding box center [363, 150] width 476 height 11
click at [404, 153] on div "Credit Available: $0.00" at bounding box center [363, 150] width 476 height 11
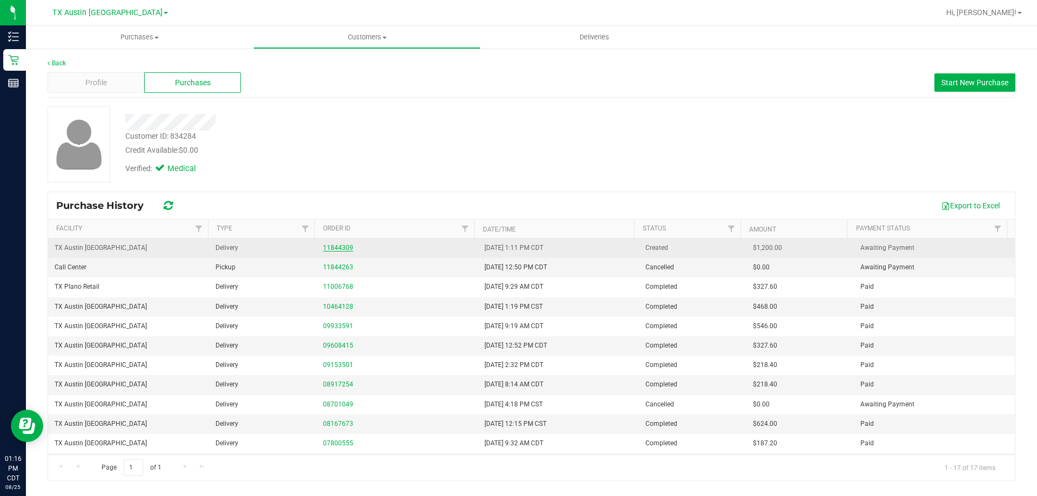
click at [333, 249] on link "11844309" at bounding box center [338, 248] width 30 height 8
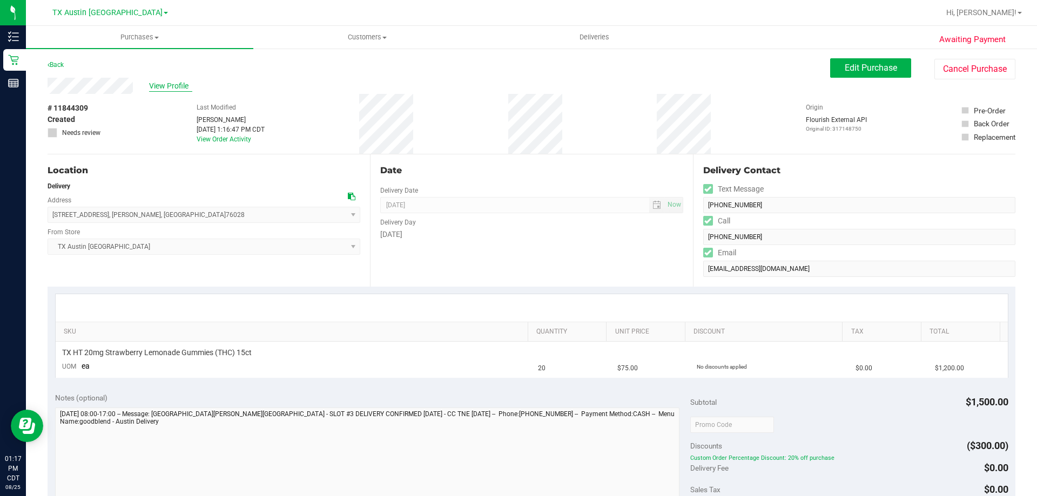
click at [166, 91] on span "View Profile" at bounding box center [170, 85] width 43 height 11
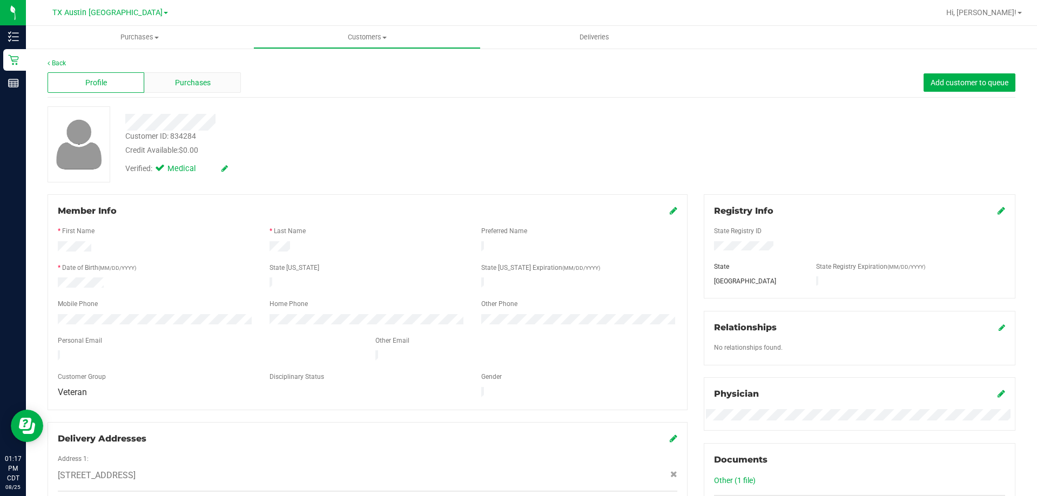
click at [171, 87] on div "Purchases" at bounding box center [192, 82] width 97 height 21
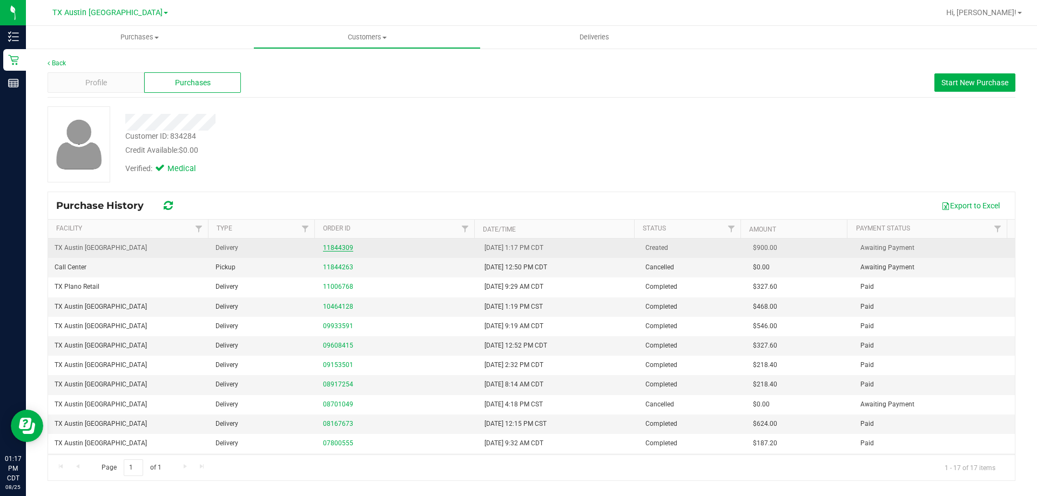
click at [332, 246] on link "11844309" at bounding box center [338, 248] width 30 height 8
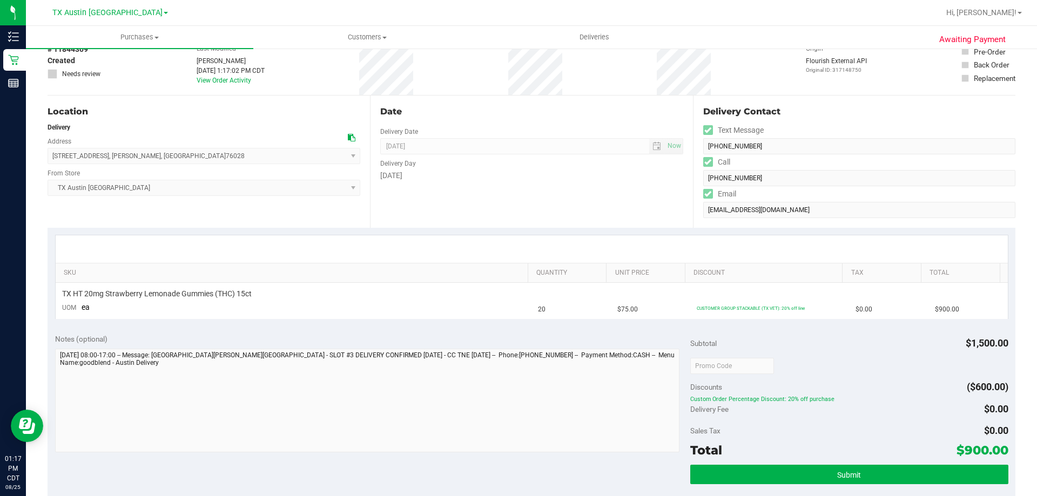
scroll to position [162, 0]
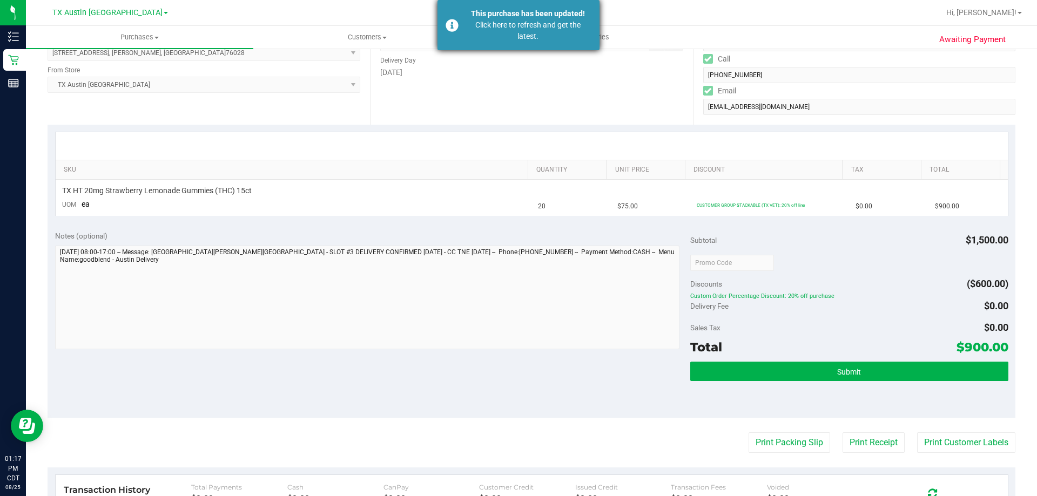
click at [534, 29] on div "Click here to refresh and get the latest." at bounding box center [527, 30] width 127 height 23
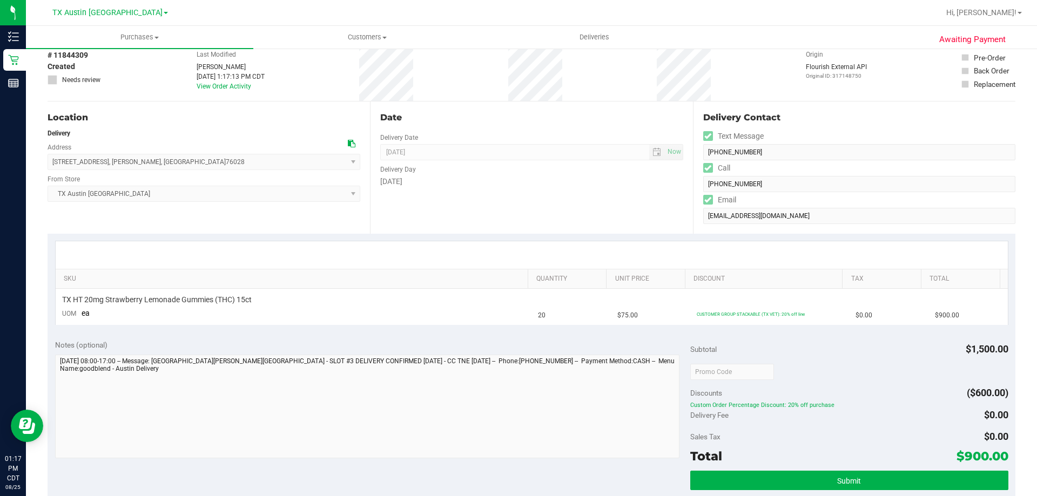
scroll to position [0, 0]
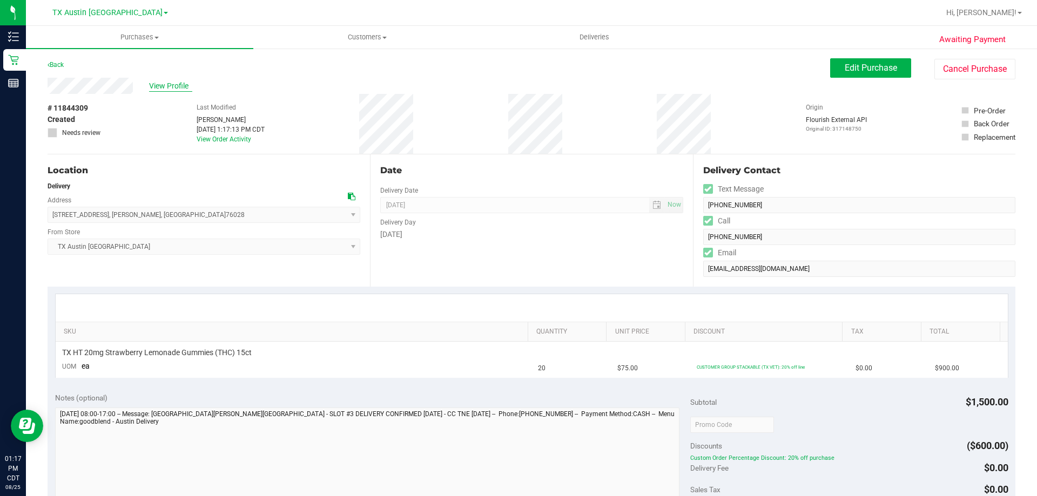
click at [174, 91] on span "View Profile" at bounding box center [170, 85] width 43 height 11
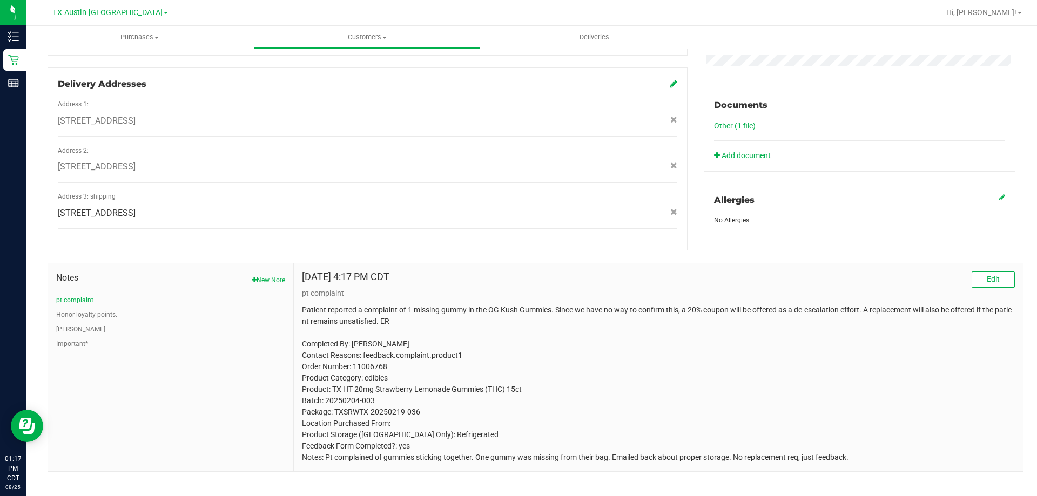
scroll to position [31, 0]
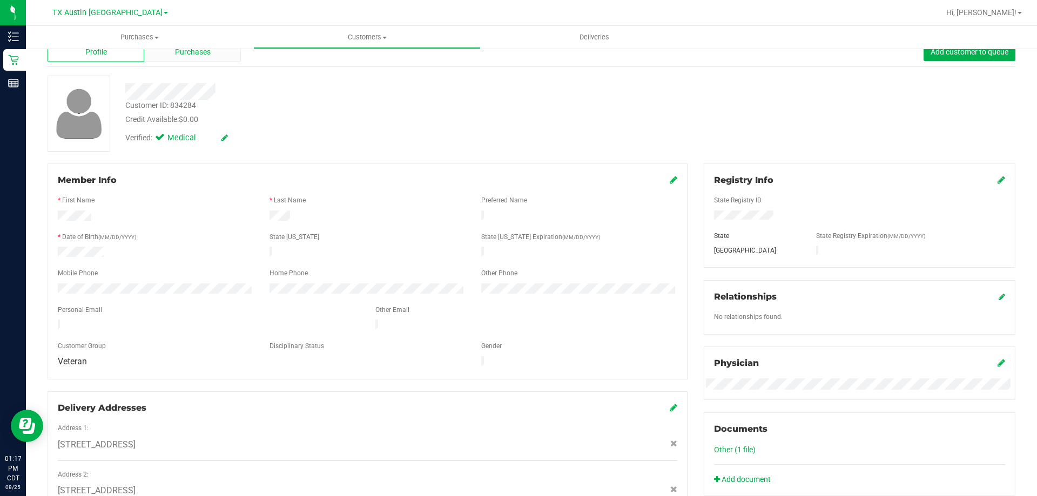
click at [208, 50] on span "Purchases" at bounding box center [193, 51] width 36 height 11
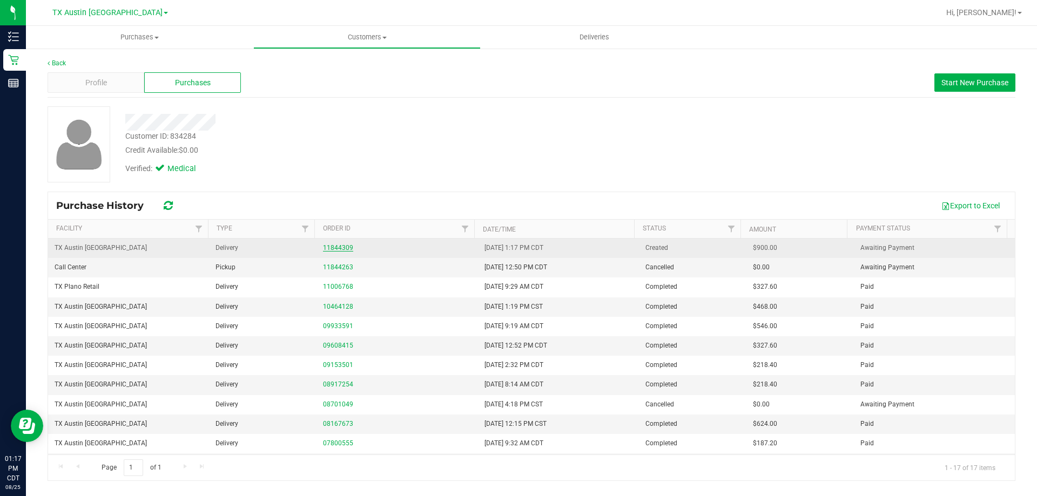
click at [333, 249] on link "11844309" at bounding box center [338, 248] width 30 height 8
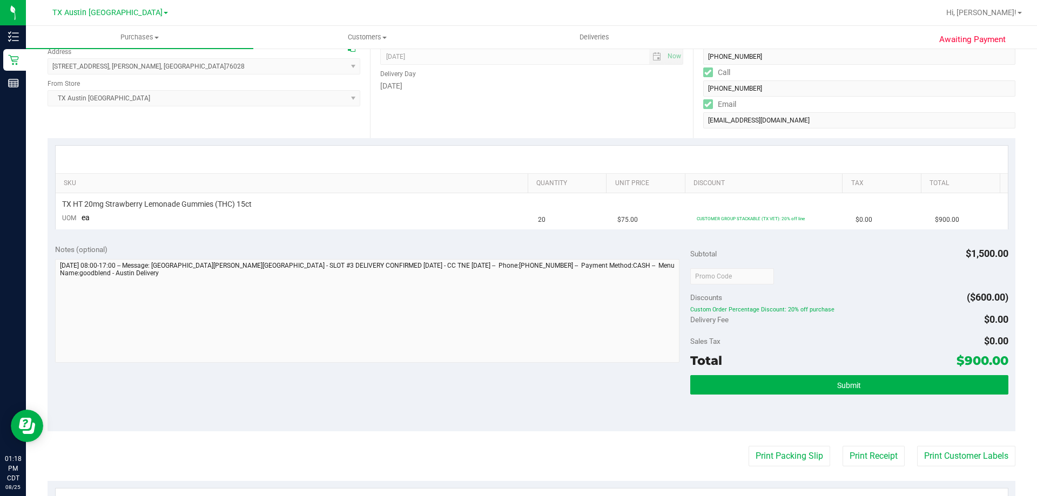
scroll to position [216, 0]
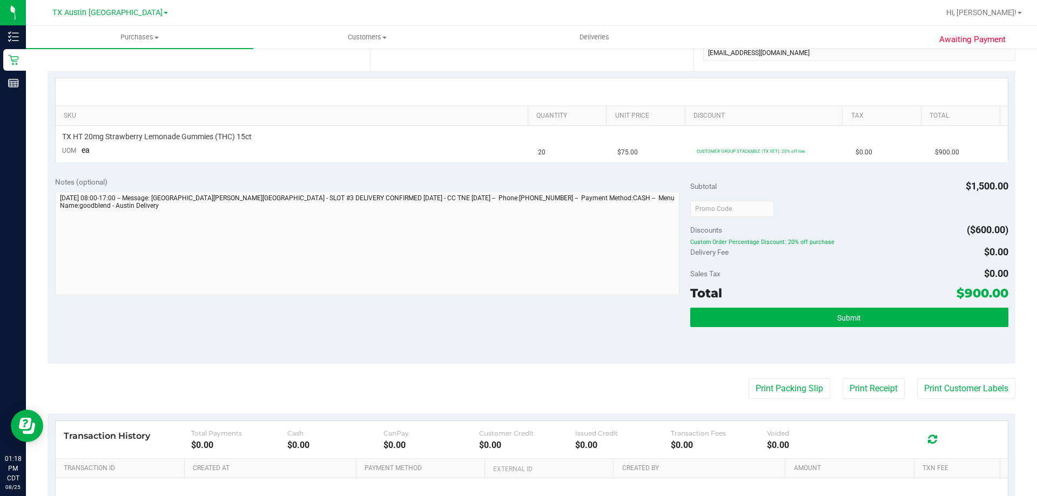
drag, startPoint x: 954, startPoint y: 296, endPoint x: 1000, endPoint y: 292, distance: 46.1
click at [1000, 292] on span "$900.00" at bounding box center [982, 293] width 52 height 15
copy span "900.00"
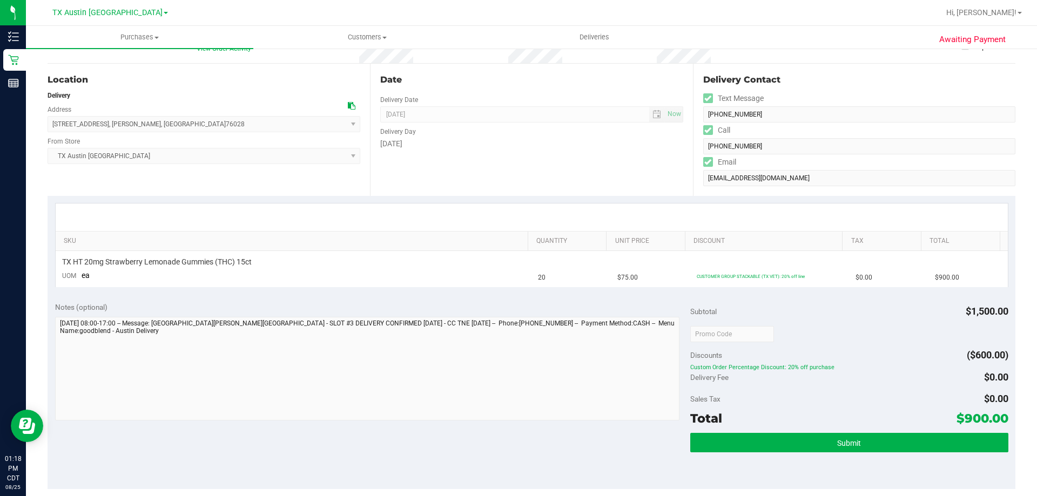
scroll to position [0, 0]
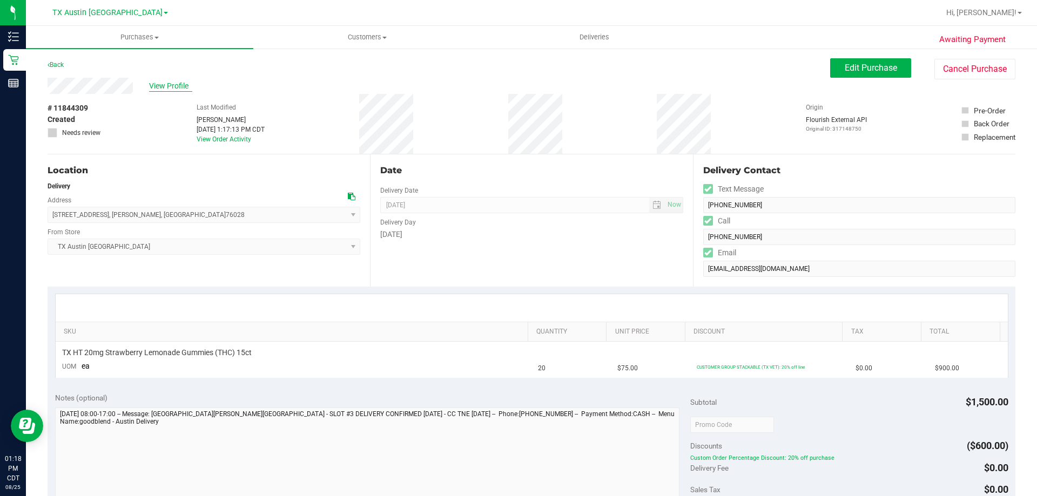
click at [177, 87] on span "View Profile" at bounding box center [170, 85] width 43 height 11
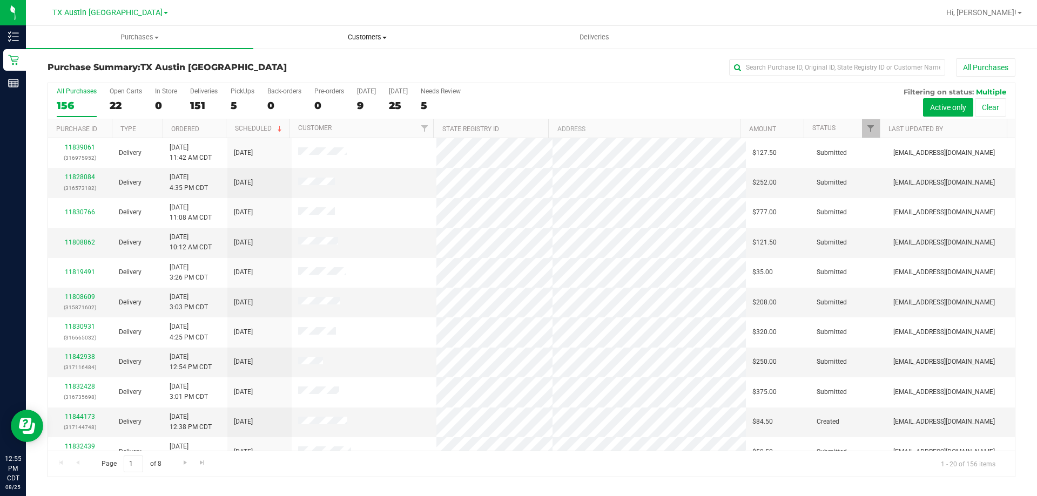
click at [353, 35] on span "Customers" at bounding box center [367, 37] width 226 height 10
click at [314, 63] on span "All customers" at bounding box center [292, 64] width 78 height 9
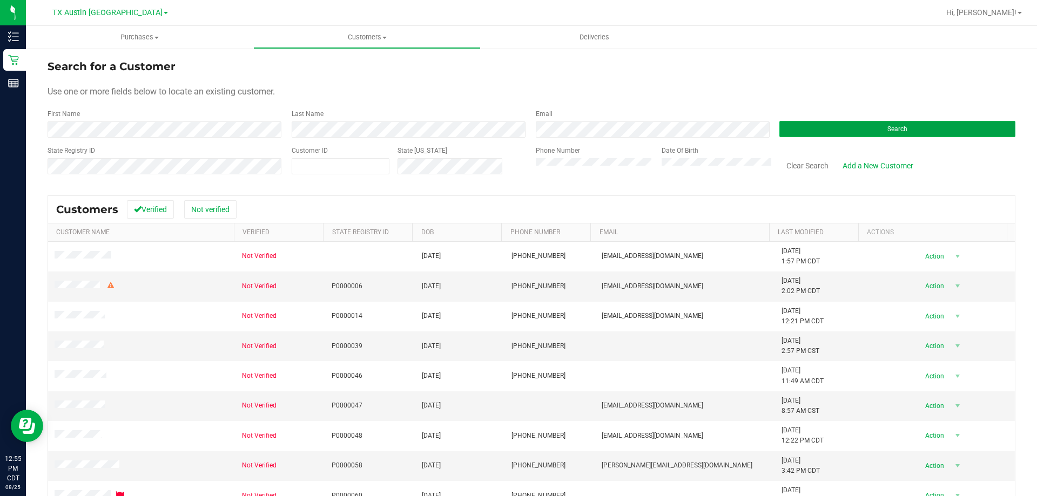
click at [834, 133] on button "Search" at bounding box center [897, 129] width 236 height 16
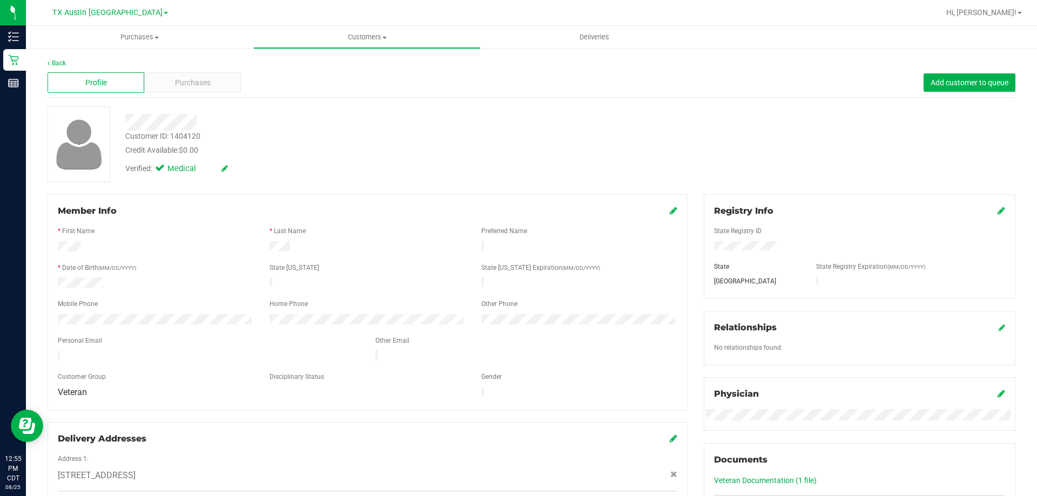
click at [379, 158] on div "Verified: Medical" at bounding box center [363, 168] width 492 height 24
click at [425, 141] on div "Customer ID: 1404120 Credit Available: $0.00" at bounding box center [363, 143] width 492 height 25
click at [341, 160] on div "Verified: Medical" at bounding box center [363, 168] width 492 height 24
click at [98, 272] on div "* Date of Birth (MM/DD/YYYY)" at bounding box center [156, 269] width 212 height 12
click at [526, 165] on div "Verified: Medical" at bounding box center [363, 168] width 492 height 24
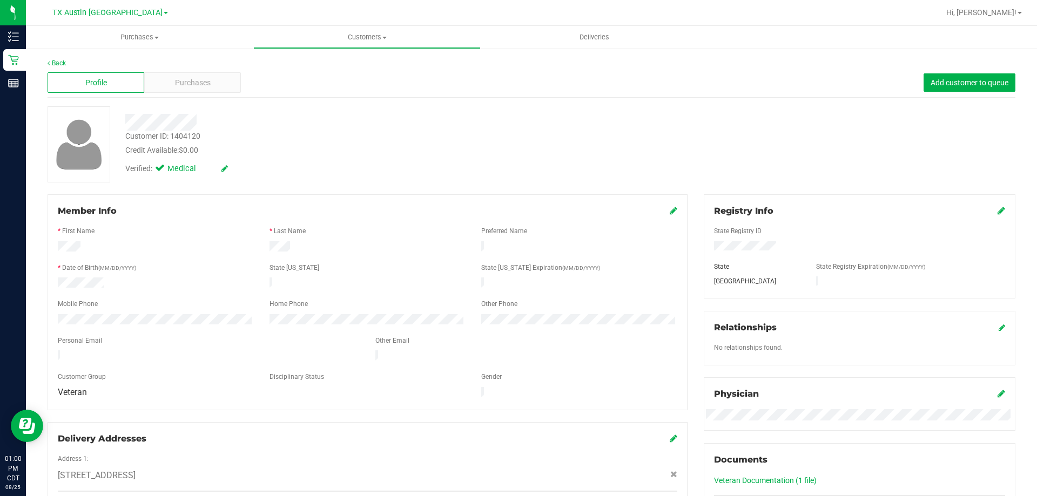
click at [311, 140] on div "Customer ID: 1404120 Credit Available: $0.00" at bounding box center [363, 143] width 492 height 25
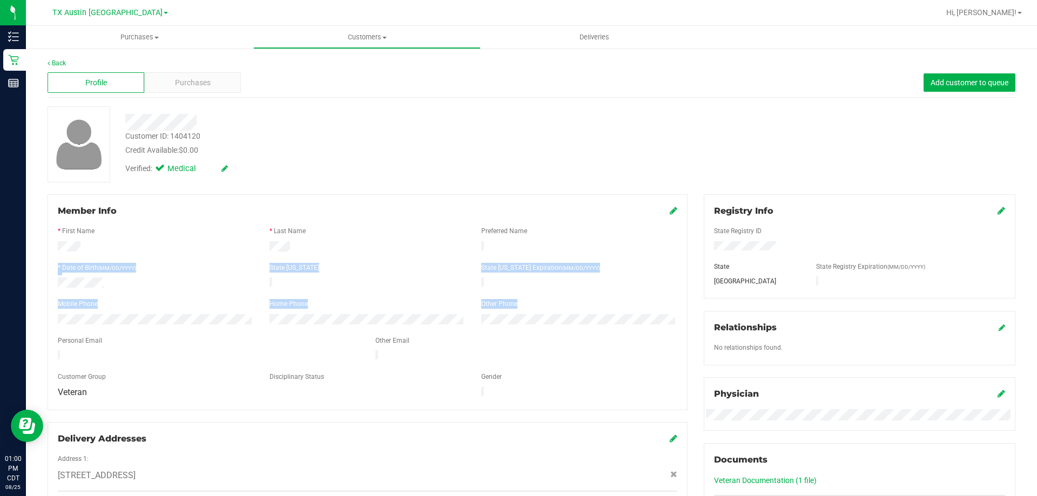
click at [158, 323] on form "Member Info * First Name * Last Name Preferred Name * Date of Birth (MM/DD/YYYY…" at bounding box center [367, 302] width 619 height 195
click at [217, 328] on form "Member Info * First Name * Last Name Preferred Name * Date of Birth (MM/DD/YYYY…" at bounding box center [367, 302] width 619 height 195
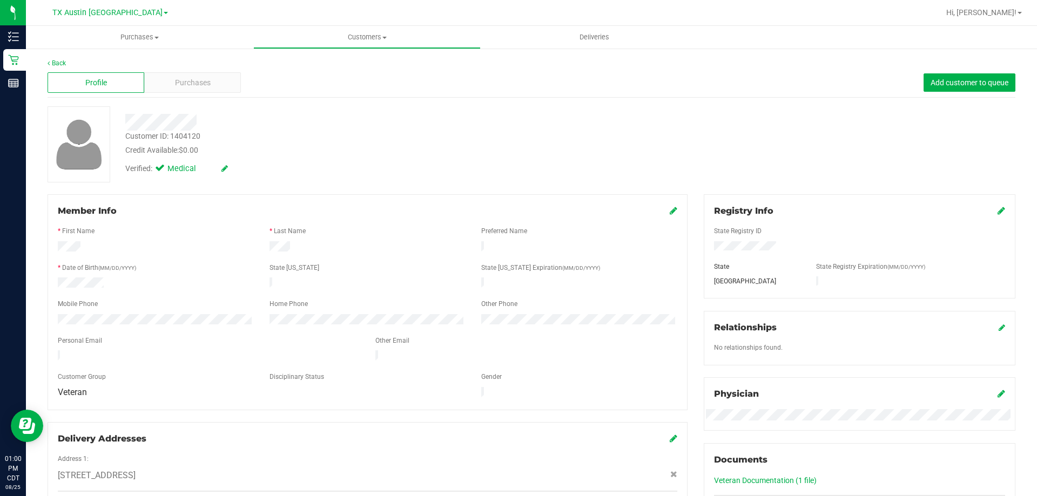
click at [217, 336] on div "Personal Email" at bounding box center [209, 342] width 318 height 12
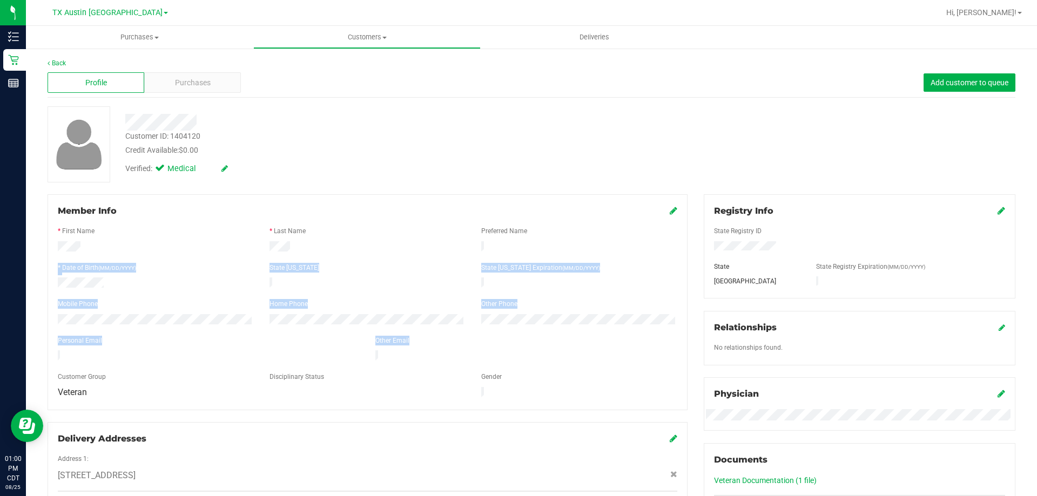
click at [221, 362] on form "Member Info * First Name * Last Name Preferred Name * Date of Birth (MM/DD/YYYY…" at bounding box center [367, 302] width 619 height 195
click at [189, 350] on div at bounding box center [209, 356] width 318 height 13
drag, startPoint x: 57, startPoint y: 247, endPoint x: 544, endPoint y: 353, distance: 498.5
click at [544, 353] on form "Member Info * First Name * Last Name Preferred Name * Date of Birth (MM/DD/YYYY…" at bounding box center [367, 302] width 619 height 195
click at [546, 350] on div at bounding box center [526, 356] width 318 height 13
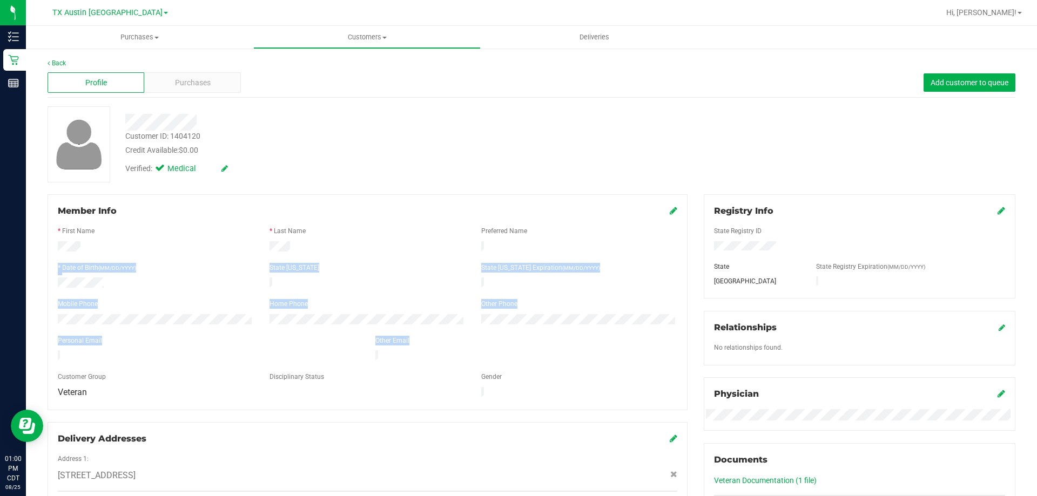
drag, startPoint x: 57, startPoint y: 245, endPoint x: 310, endPoint y: 360, distance: 278.6
click at [310, 360] on form "Member Info * First Name * Last Name Preferred Name * Date of Birth (MM/DD/YYYY…" at bounding box center [367, 302] width 619 height 195
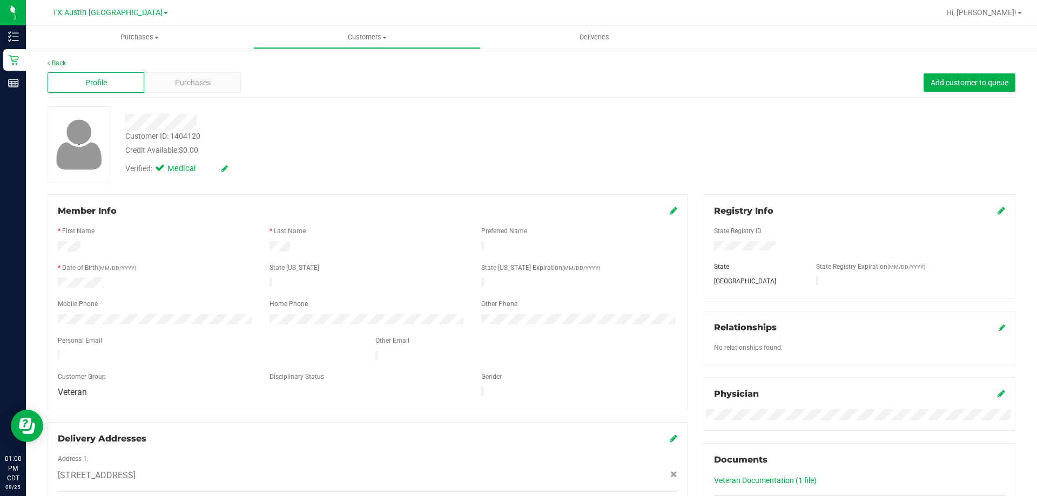
click at [359, 375] on div "Disciplinary Status" at bounding box center [367, 378] width 212 height 12
drag, startPoint x: 57, startPoint y: 246, endPoint x: 231, endPoint y: 374, distance: 215.6
click at [231, 374] on form "Member Info * First Name * Last Name Preferred Name * Date of Birth (MM/DD/YYYY…" at bounding box center [367, 302] width 619 height 195
click at [153, 387] on div "Veteran" at bounding box center [156, 392] width 212 height 11
drag, startPoint x: 55, startPoint y: 244, endPoint x: 257, endPoint y: 390, distance: 249.4
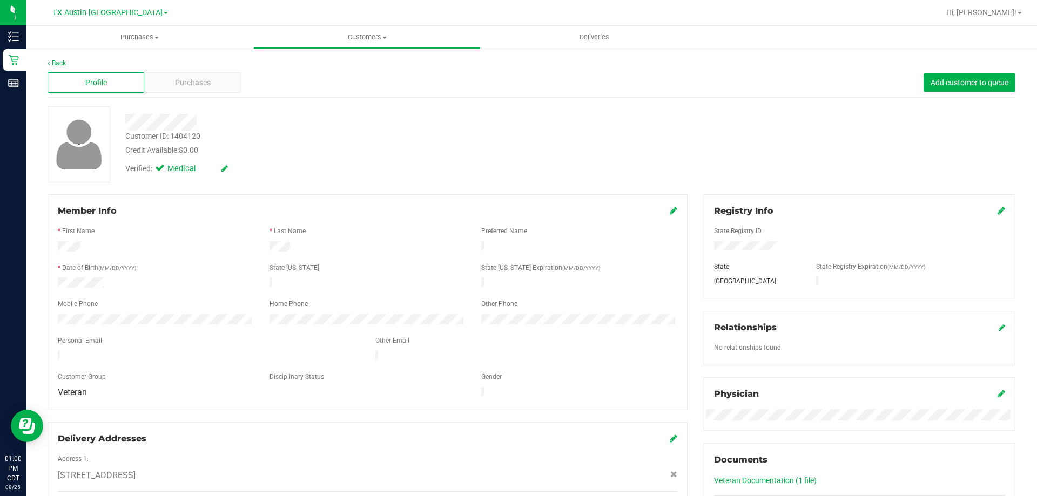
click at [257, 390] on div "Member Info * First Name * Last Name Preferred Name * Date of Birth (MM/DD/YYYY…" at bounding box center [368, 302] width 640 height 216
click at [418, 263] on div "State [US_STATE]" at bounding box center [367, 269] width 212 height 12
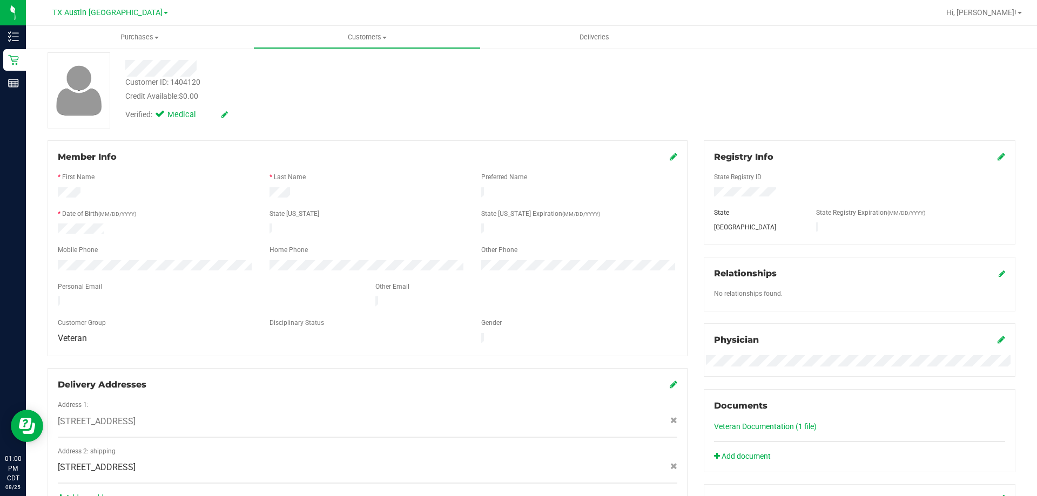
click at [422, 158] on div "Member Info" at bounding box center [367, 157] width 619 height 13
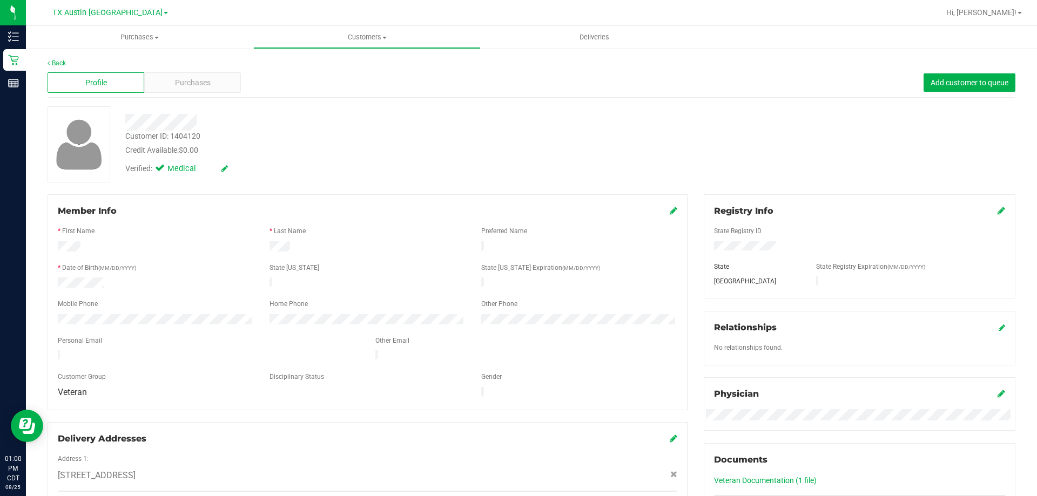
click at [273, 128] on div at bounding box center [363, 122] width 492 height 17
click at [273, 129] on div at bounding box center [363, 122] width 492 height 17
click at [341, 154] on div "Credit Available: $0.00" at bounding box center [363, 150] width 476 height 11
click at [272, 174] on div "Verified: Medical" at bounding box center [199, 169] width 148 height 12
click at [215, 82] on div "Purchases" at bounding box center [192, 82] width 97 height 21
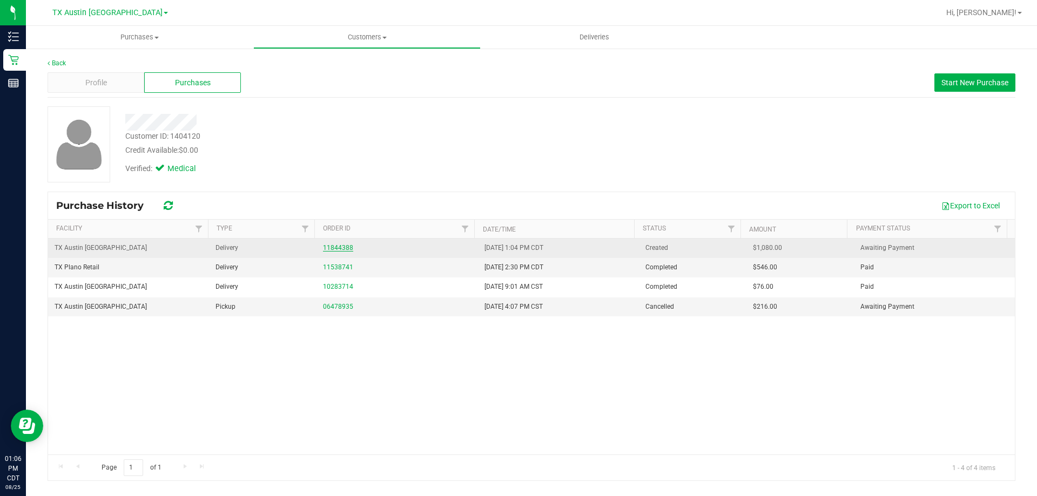
click at [334, 245] on link "11844388" at bounding box center [338, 248] width 30 height 8
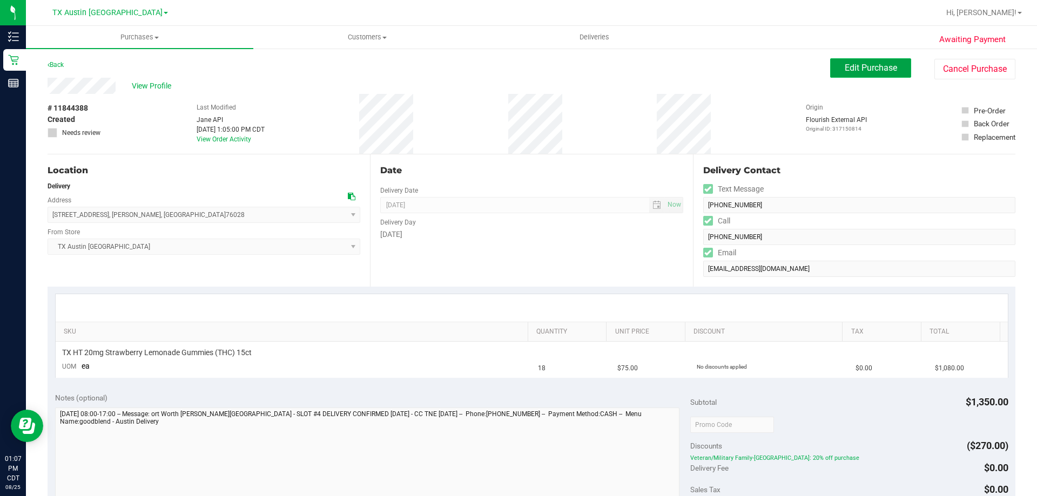
click at [886, 66] on span "Edit Purchase" at bounding box center [871, 68] width 52 height 10
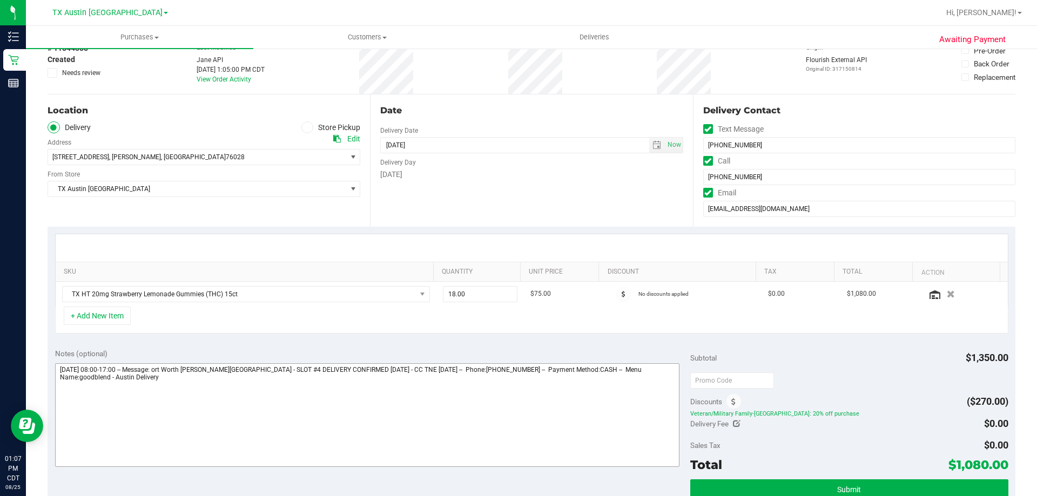
scroll to position [108, 0]
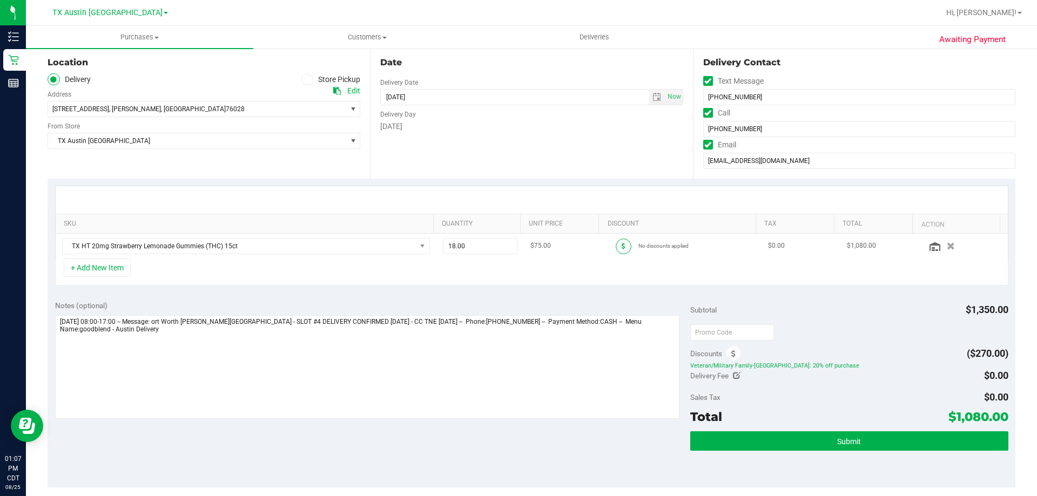
click at [616, 248] on span at bounding box center [624, 247] width 16 height 16
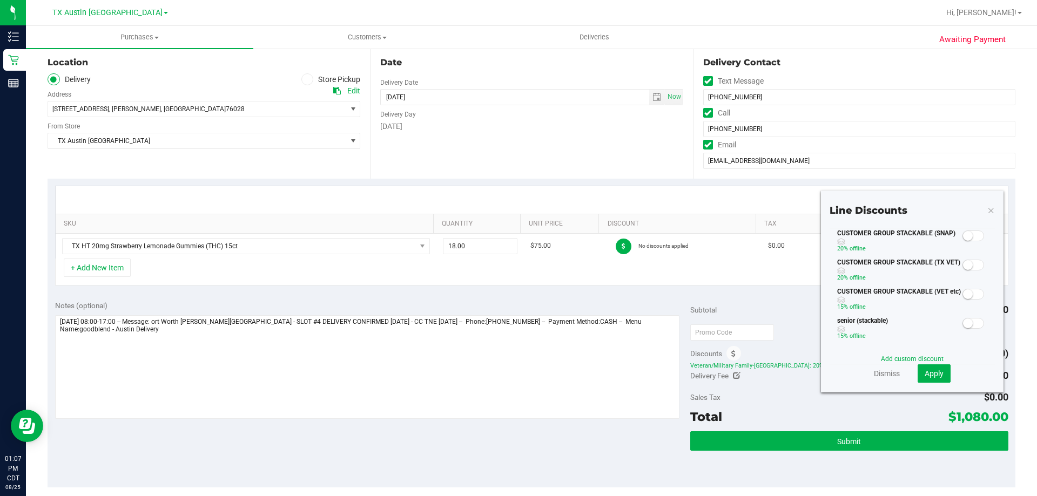
click at [964, 263] on span at bounding box center [973, 265] width 22 height 11
click at [943, 377] on div "Dismiss Apply" at bounding box center [911, 373] width 165 height 18
click at [928, 374] on span "Apply" at bounding box center [933, 373] width 19 height 9
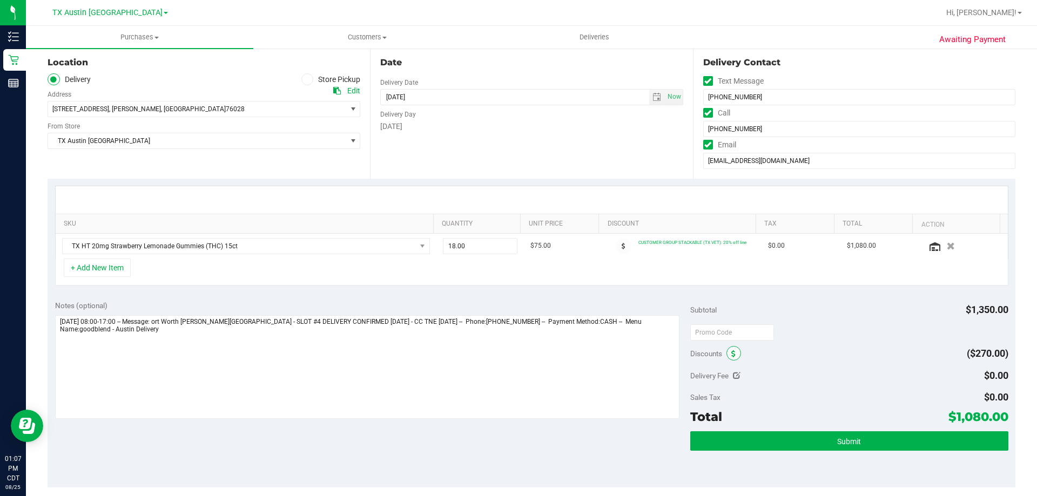
click at [731, 354] on icon at bounding box center [733, 354] width 4 height 8
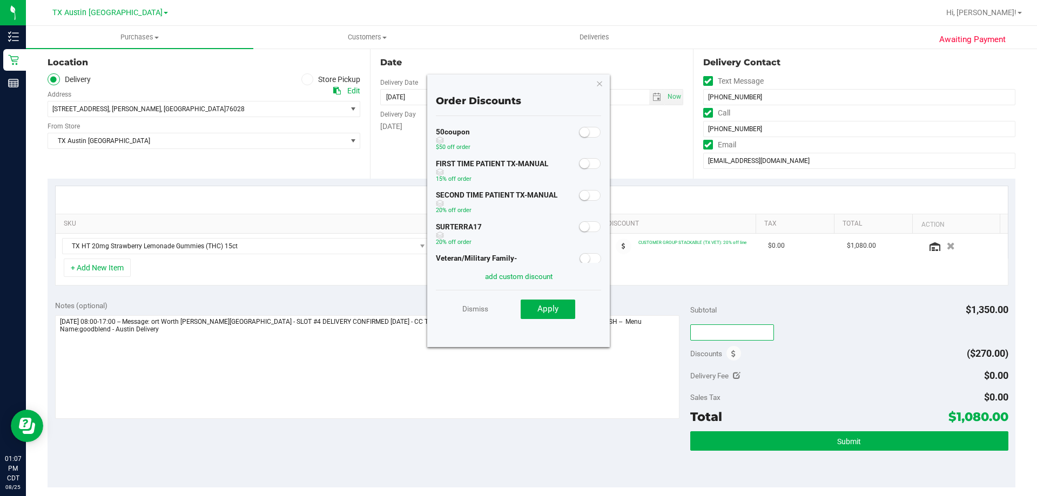
click at [718, 329] on input "text" at bounding box center [732, 333] width 84 height 16
type input "TXAIQ10"
click at [809, 332] on div "TXAIQ10" at bounding box center [849, 331] width 318 height 19
click at [570, 389] on textarea at bounding box center [367, 367] width 625 height 104
click at [536, 312] on button "Apply" at bounding box center [548, 309] width 55 height 19
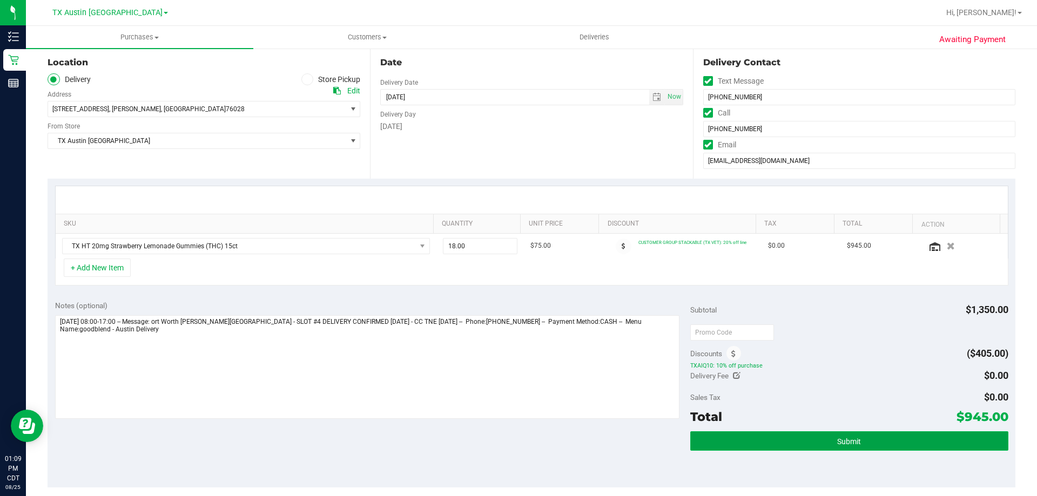
click at [837, 443] on span "Submit" at bounding box center [849, 441] width 24 height 9
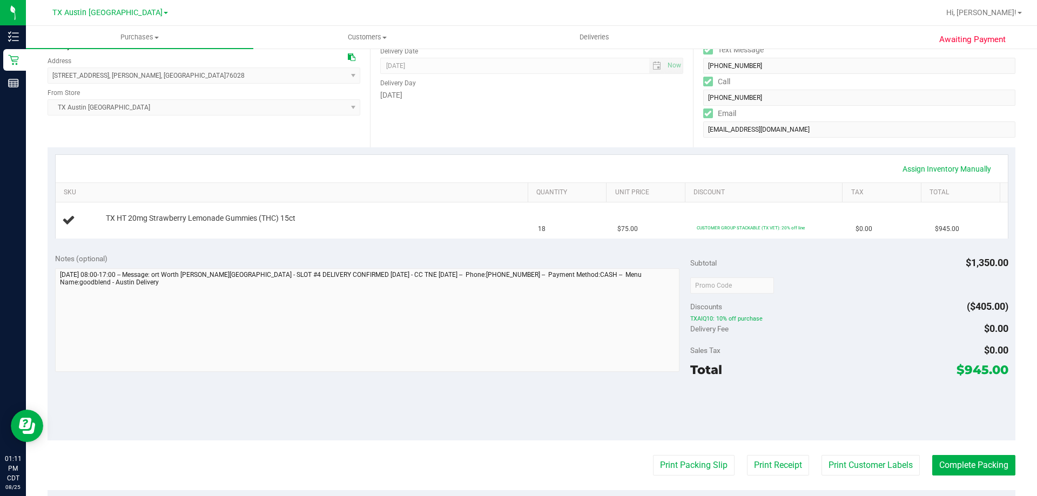
scroll to position [216, 0]
